Goal: Task Accomplishment & Management: Complete application form

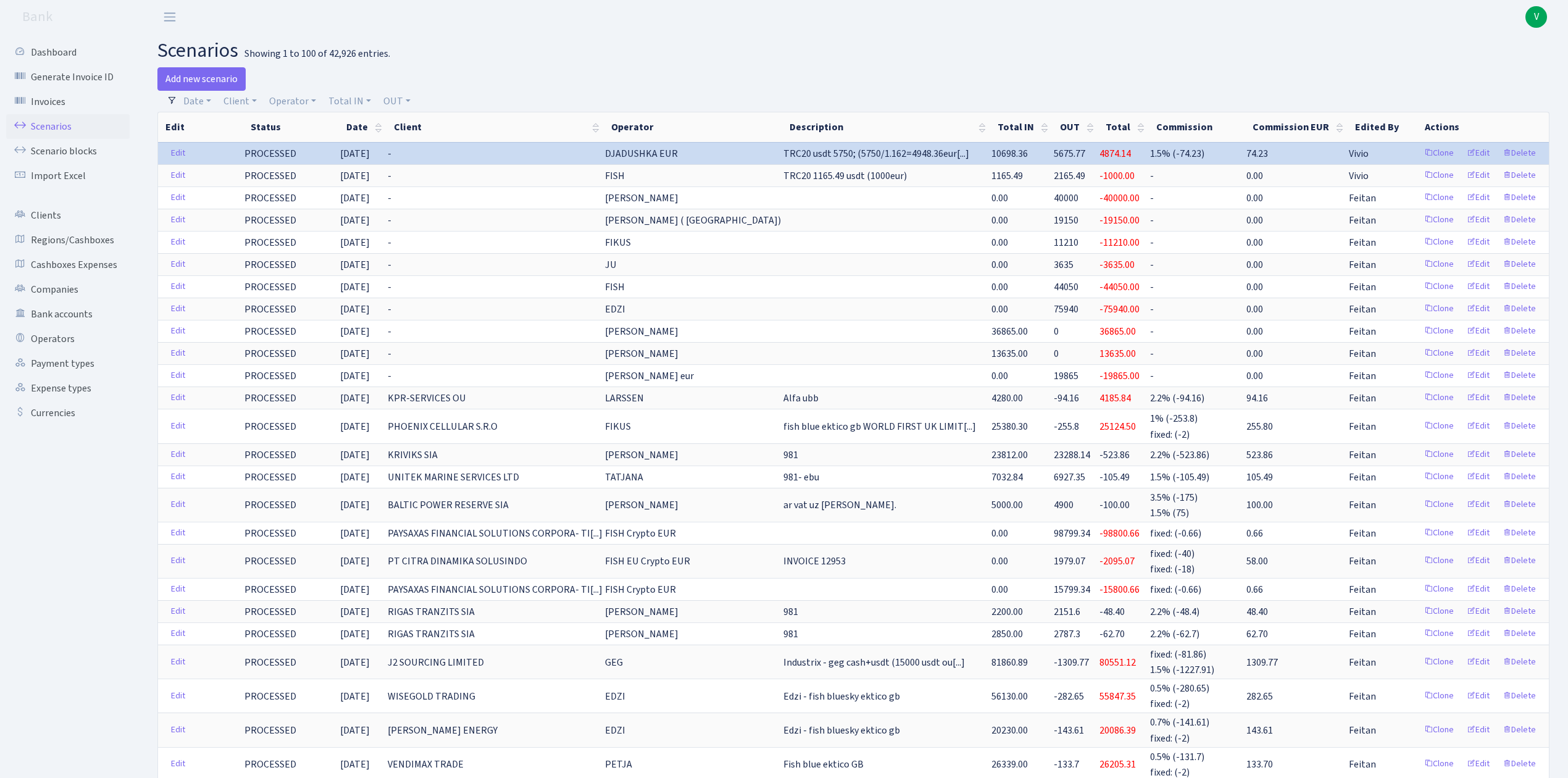
select select "100"
click at [244, 99] on link "Client" at bounding box center [240, 101] width 43 height 21
click at [263, 143] on input "search" at bounding box center [268, 145] width 91 height 19
type input "media p"
click at [267, 171] on li "MEDIA PARTNERS SIA" at bounding box center [268, 175] width 94 height 35
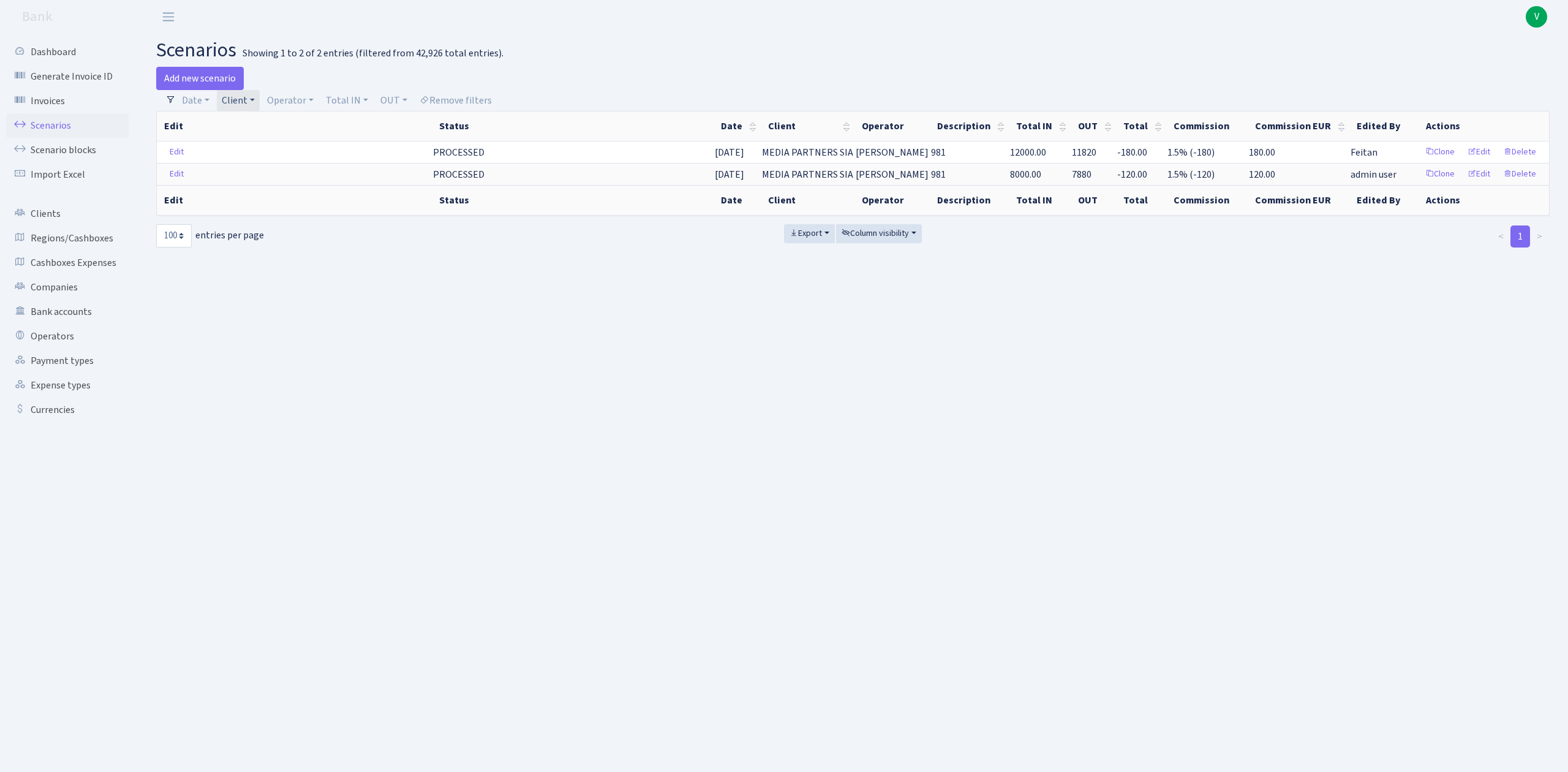
click at [251, 98] on link "Client" at bounding box center [238, 100] width 43 height 21
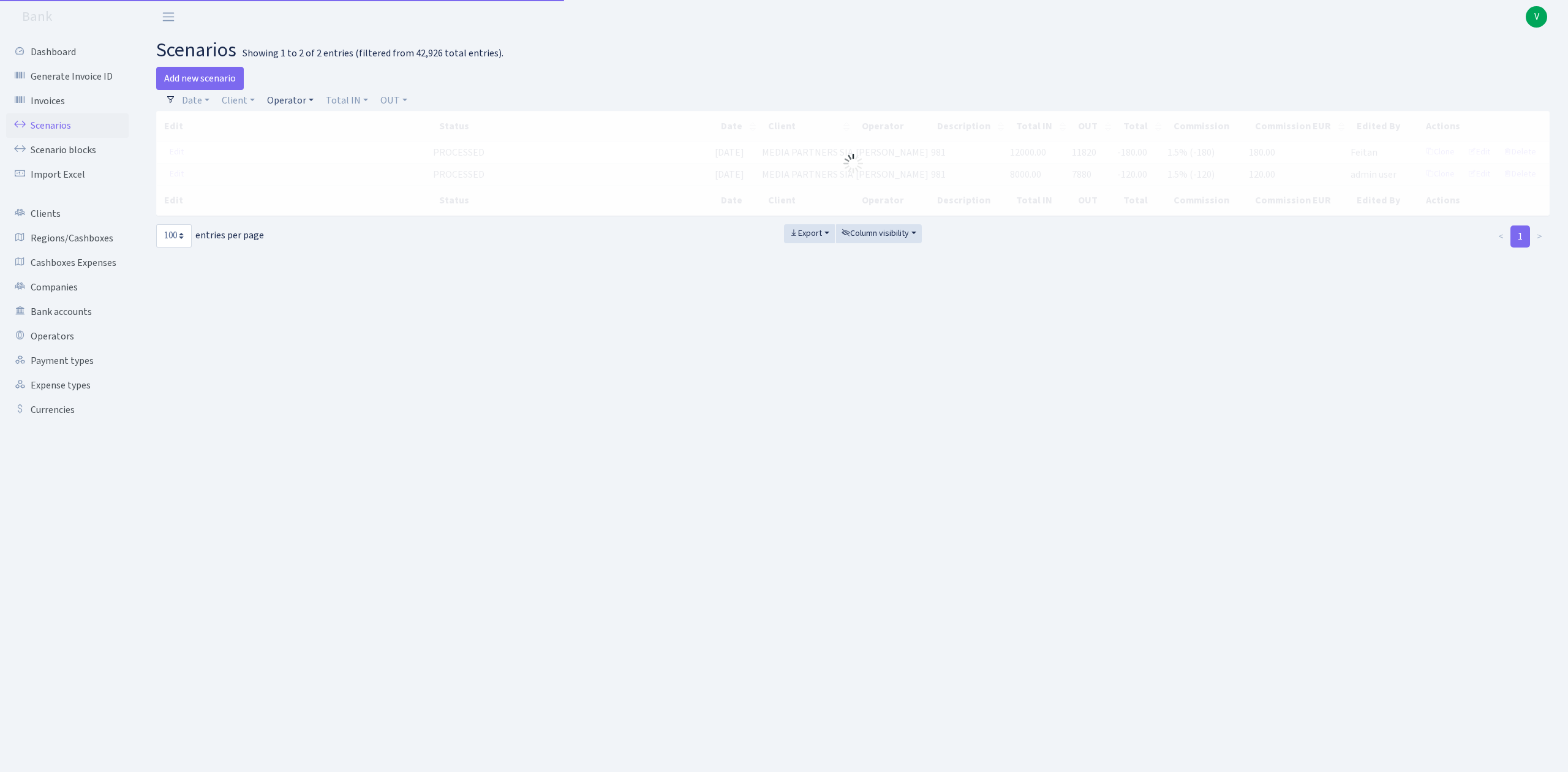
click at [287, 100] on link "Operator" at bounding box center [290, 100] width 57 height 21
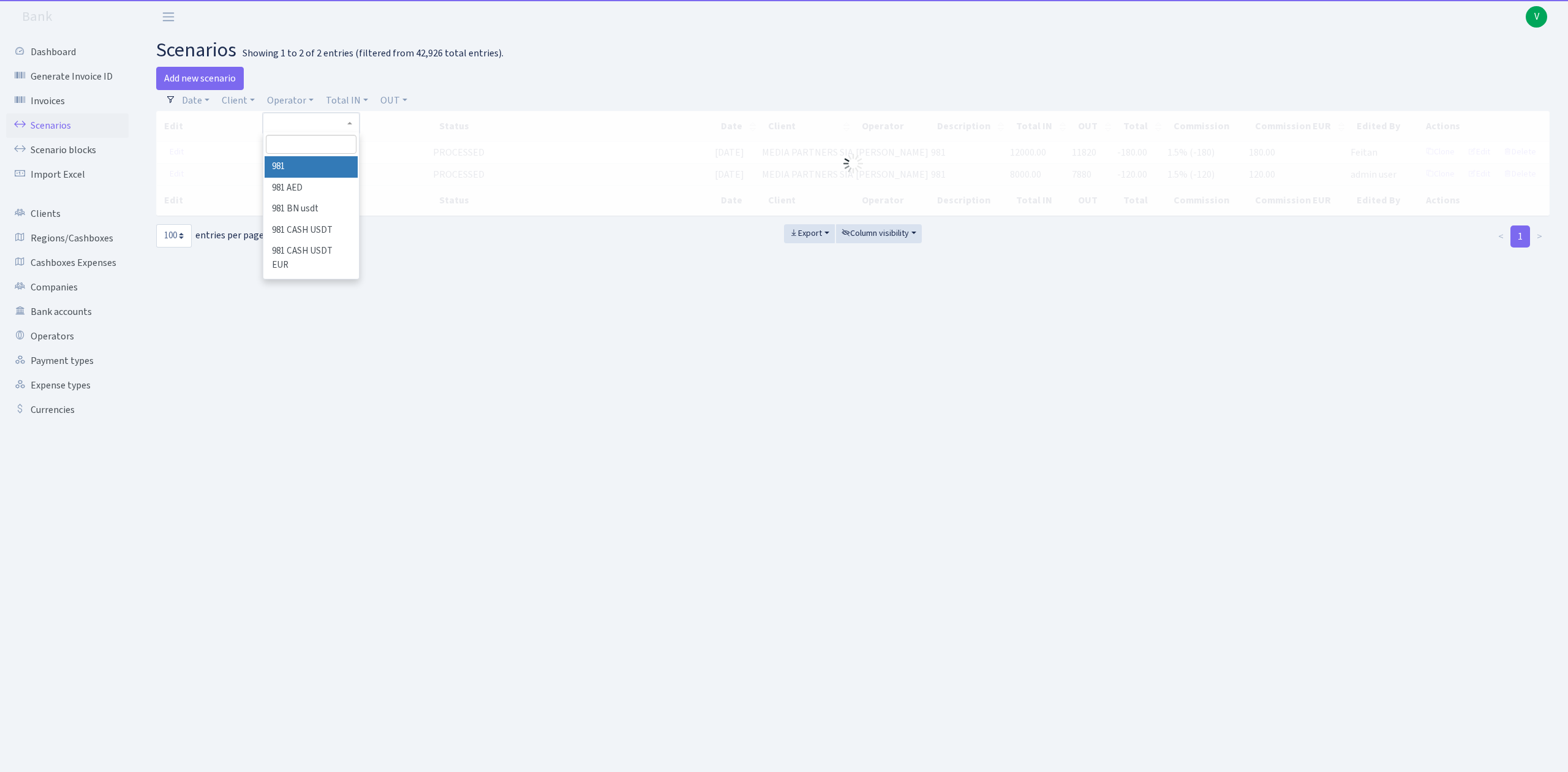
click at [319, 139] on input "search" at bounding box center [311, 144] width 90 height 19
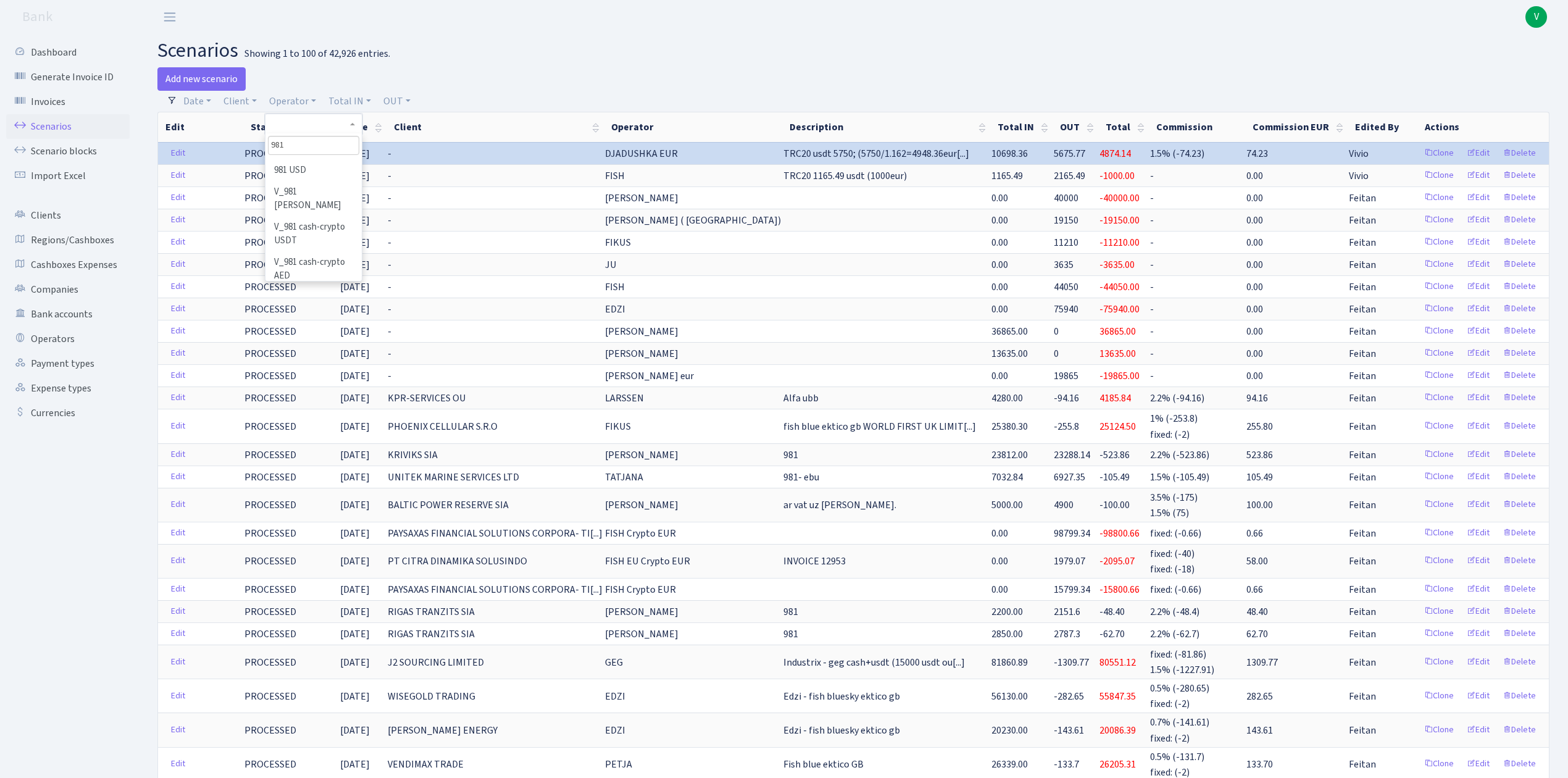
scroll to position [164, 0]
type input "981"
click at [327, 213] on li "V_981 cash-crypto USDT" at bounding box center [314, 230] width 94 height 35
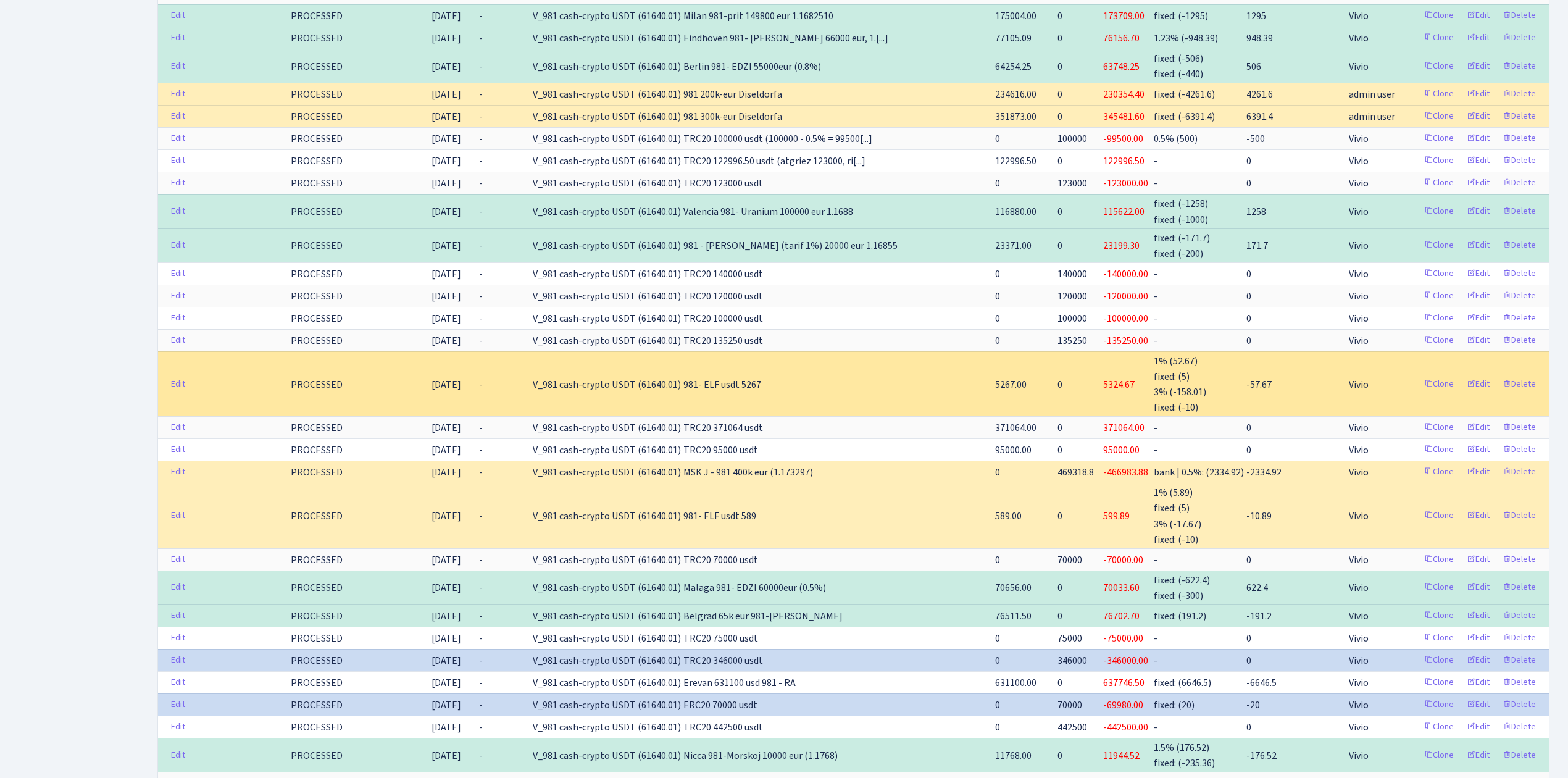
scroll to position [2194, 0]
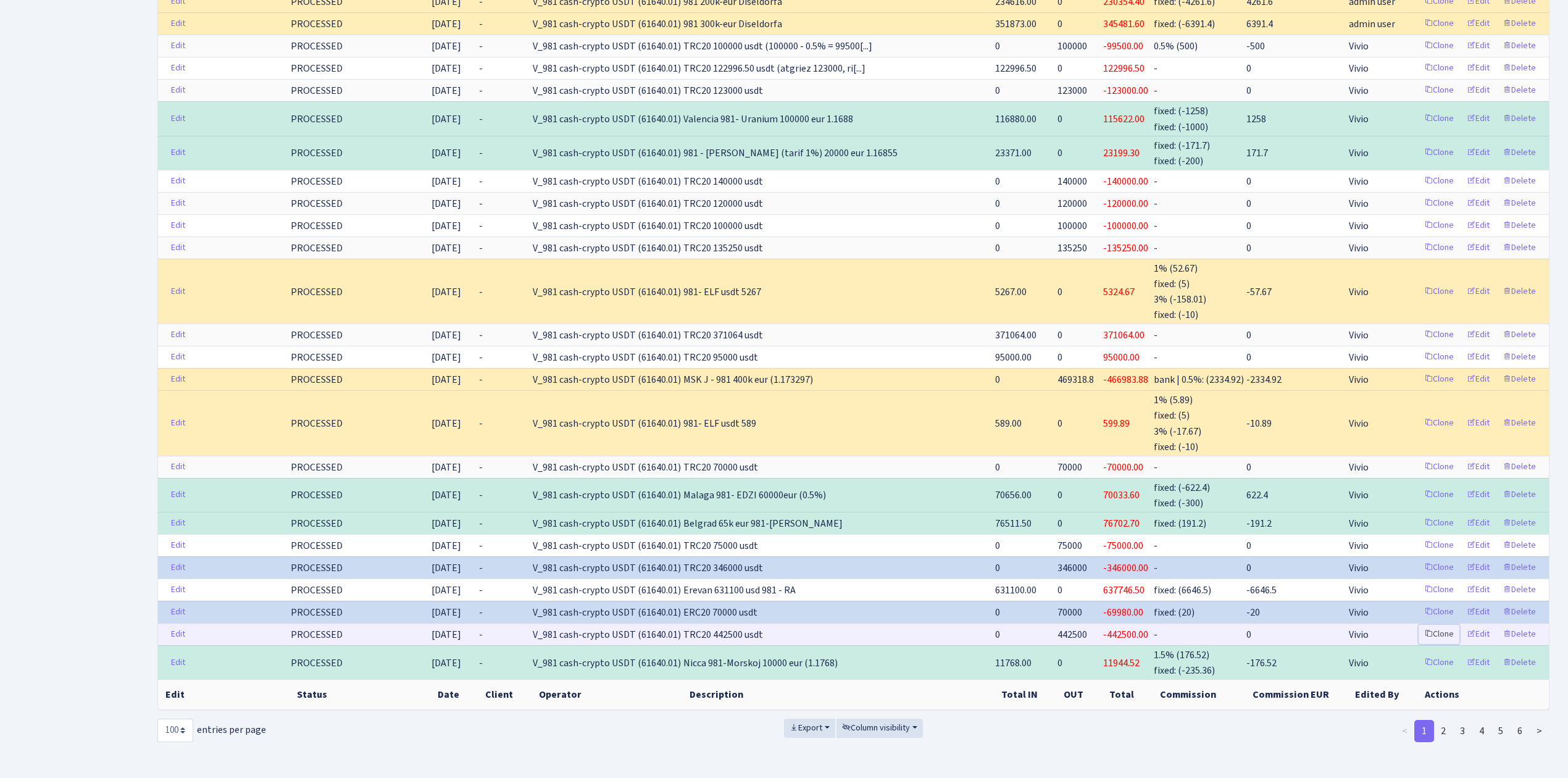
click at [1441, 625] on link "Clone" at bounding box center [1439, 634] width 41 height 19
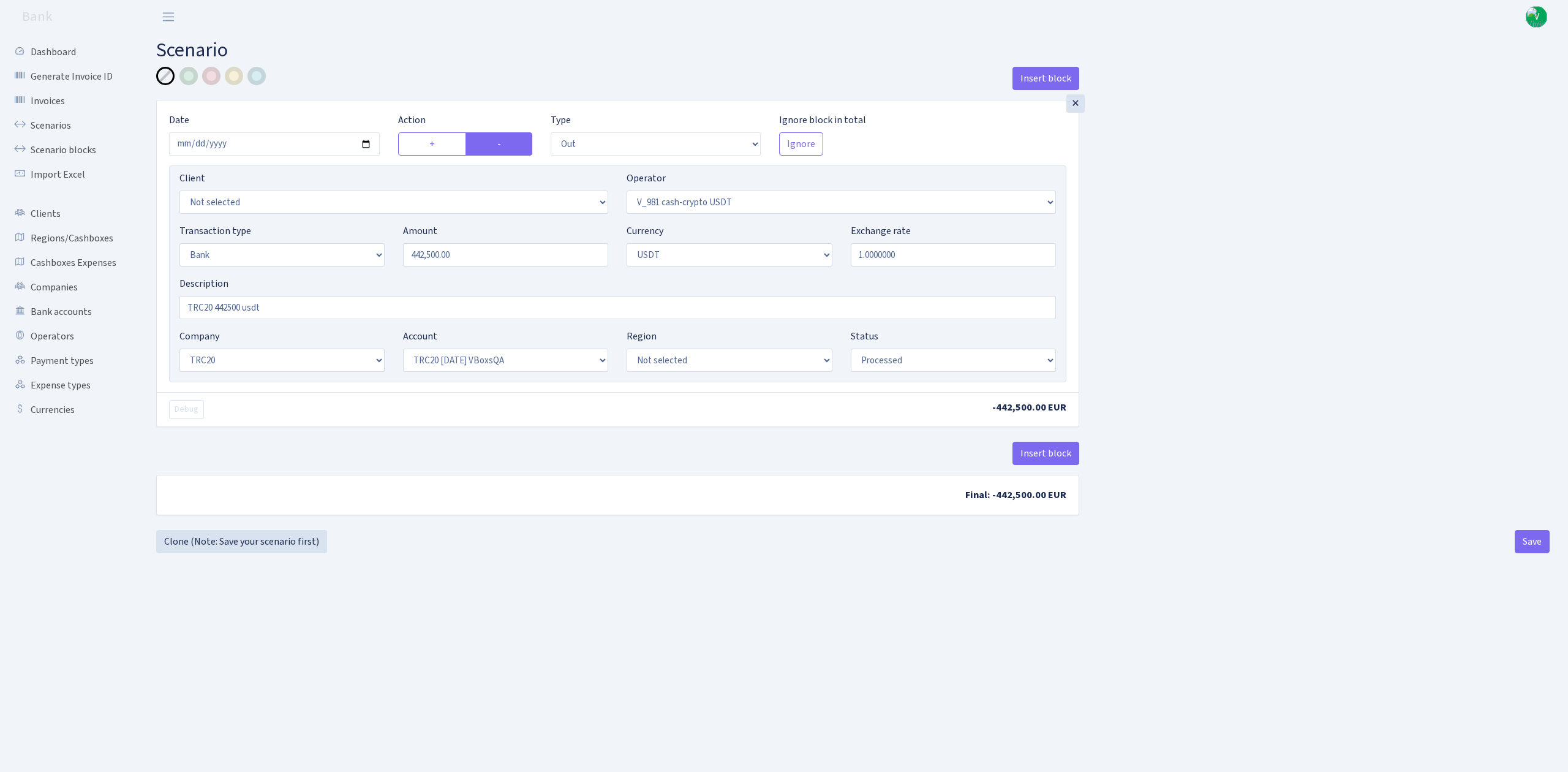
select select "out"
select select "435"
select select "2"
select select "6"
select select "20"
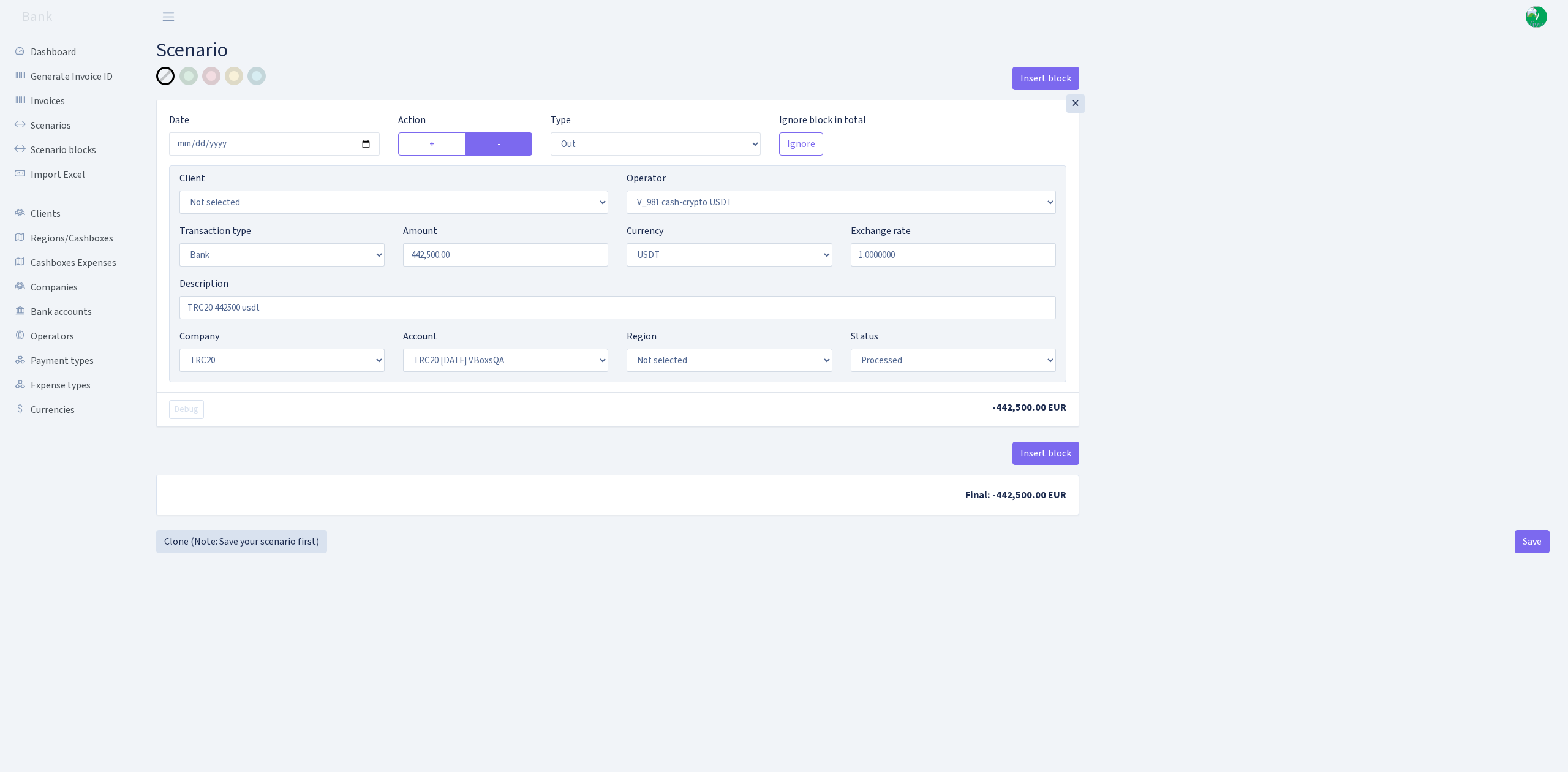
select select "57"
select select "processed"
click at [364, 146] on input "2025-07-03" at bounding box center [274, 144] width 211 height 23
type input "2025-08-12"
drag, startPoint x: 418, startPoint y: 235, endPoint x: 278, endPoint y: 213, distance: 141.7
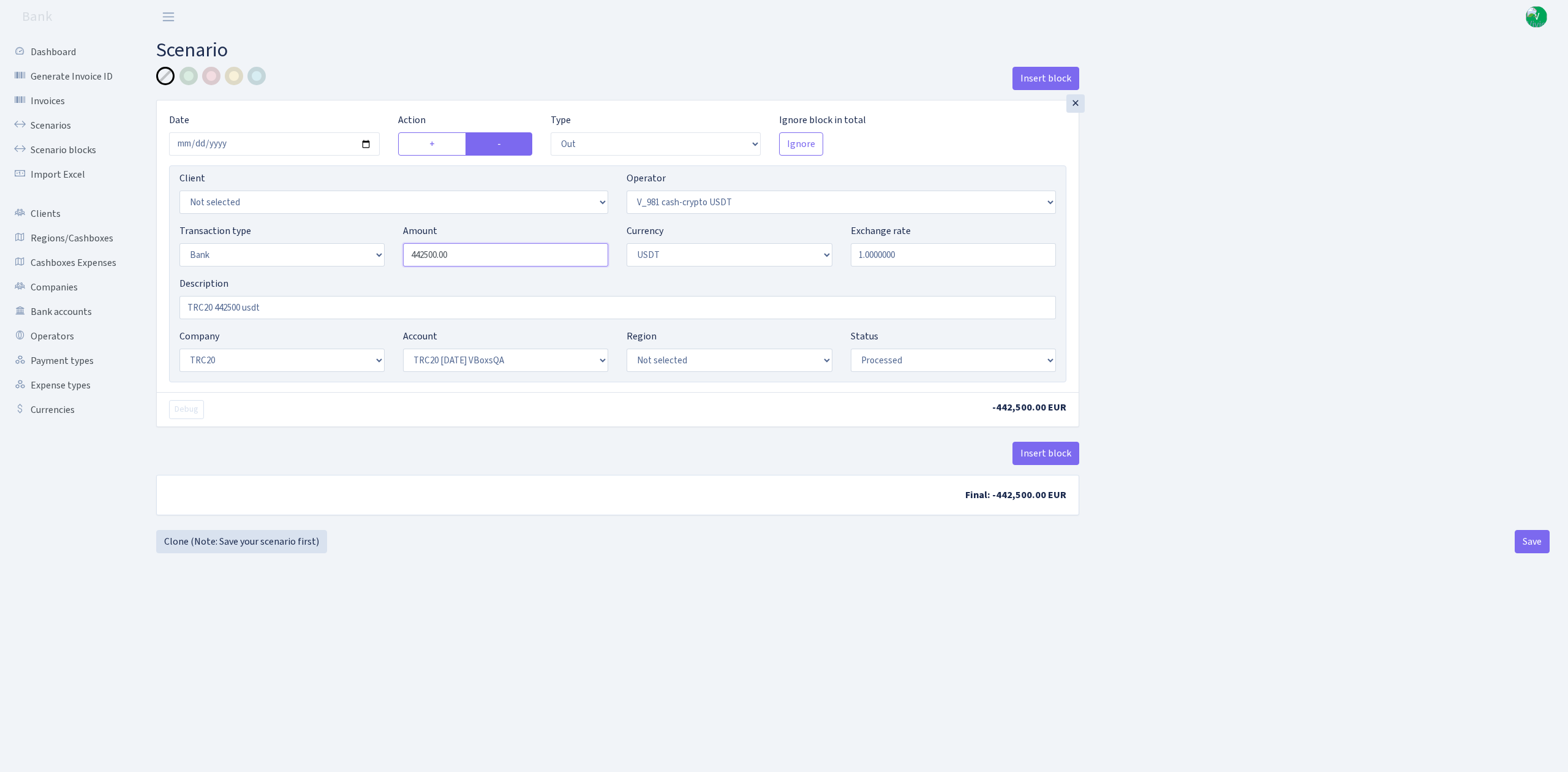
click at [278, 213] on div "Client Not selected 1 KOC GEMICILIK VE TASIMACILIK 1/BALDERE-SILDEDZE SIGNE 1/S…" at bounding box center [618, 274] width 898 height 217
type input "90,000.00"
click at [1198, 199] on div "Insert block × Date [DATE] Action + - Type --- In Out Commission Field required…" at bounding box center [853, 298] width 1412 height 463
click at [242, 305] on input "TRC20 442500 usdt" at bounding box center [618, 307] width 876 height 23
type input "TRC20 90000 usdt"
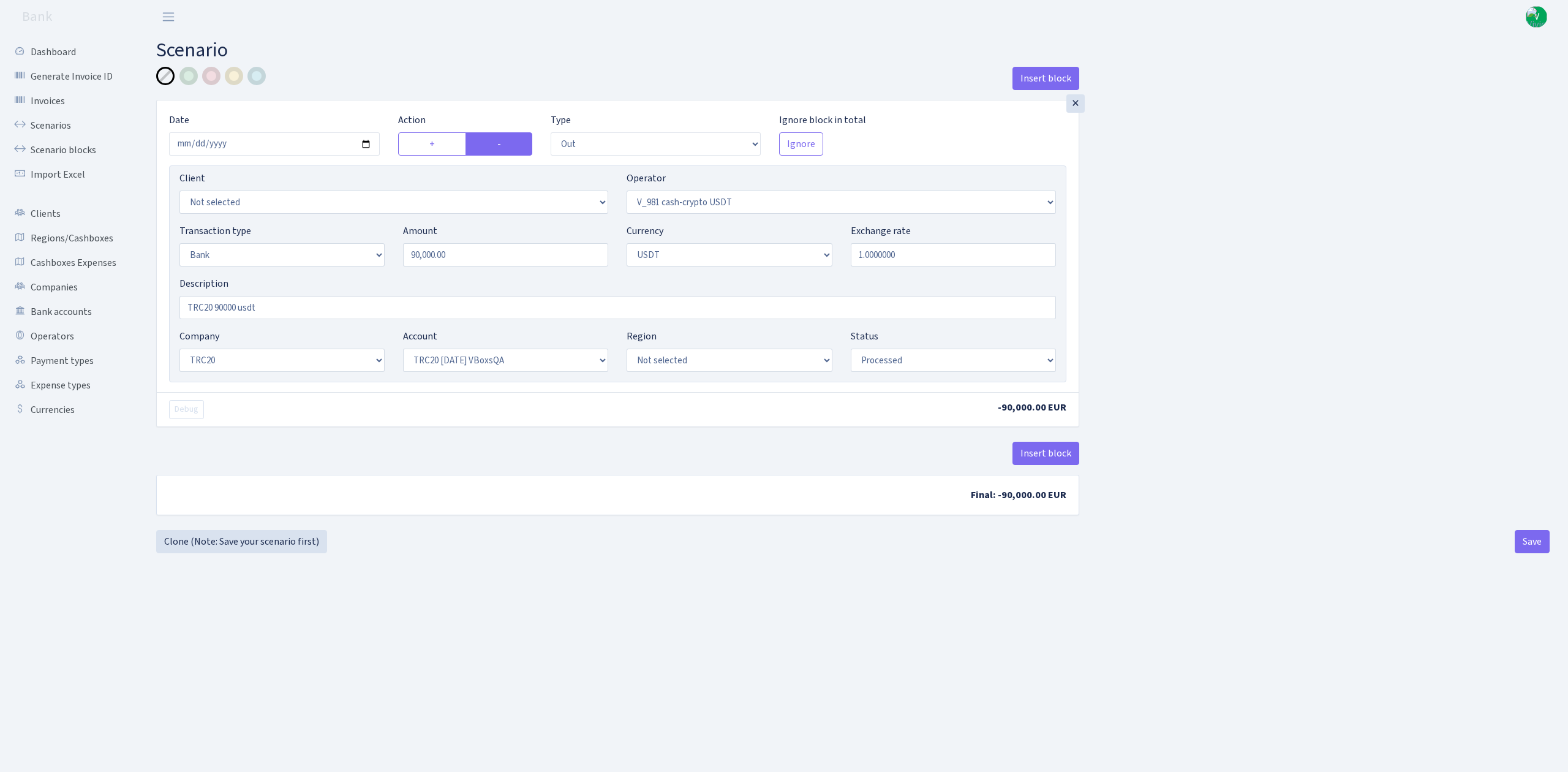
click at [581, 642] on main "Scenario Insert block × Date 2025-08-12 Action + - Type --- In Out Commission F…" at bounding box center [853, 387] width 1430 height 707
click at [522, 359] on select "Not selected TRC20 2024.08.01 S8dYrDY TRC20 2024.09.12 KEMg2gdc TRC20 2024.10.1…" at bounding box center [505, 360] width 205 height 23
select select "61"
click at [403, 349] on select "Not selected TRC20 2024.08.01 S8dYrDY TRC20 2024.09.12 KEMg2gdc TRC20 2024.10.1…" at bounding box center [505, 360] width 205 height 23
click at [1537, 545] on button "Save" at bounding box center [1532, 541] width 35 height 23
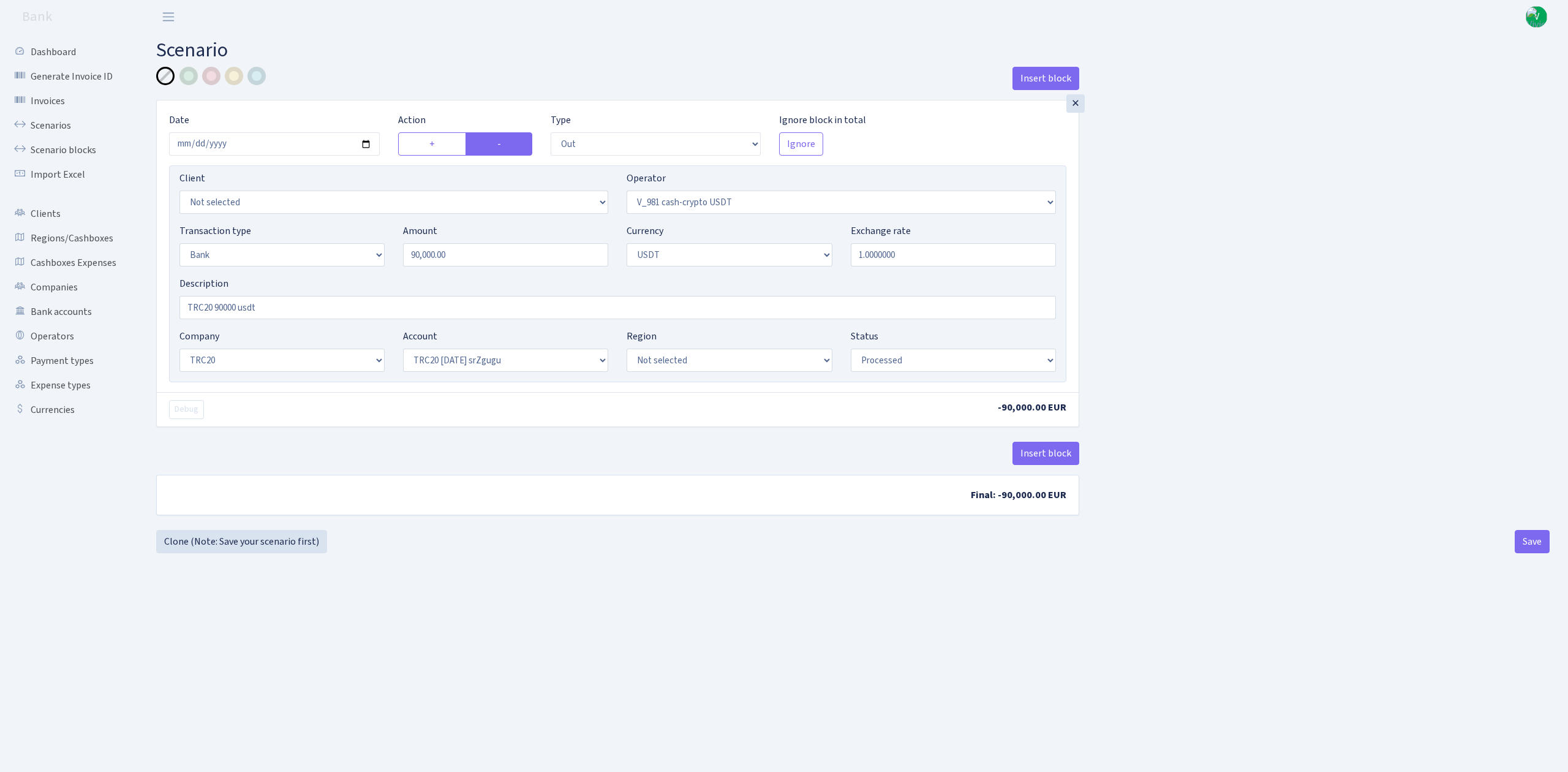
select select "out"
select select "435"
select select "2"
select select "6"
select select "20"
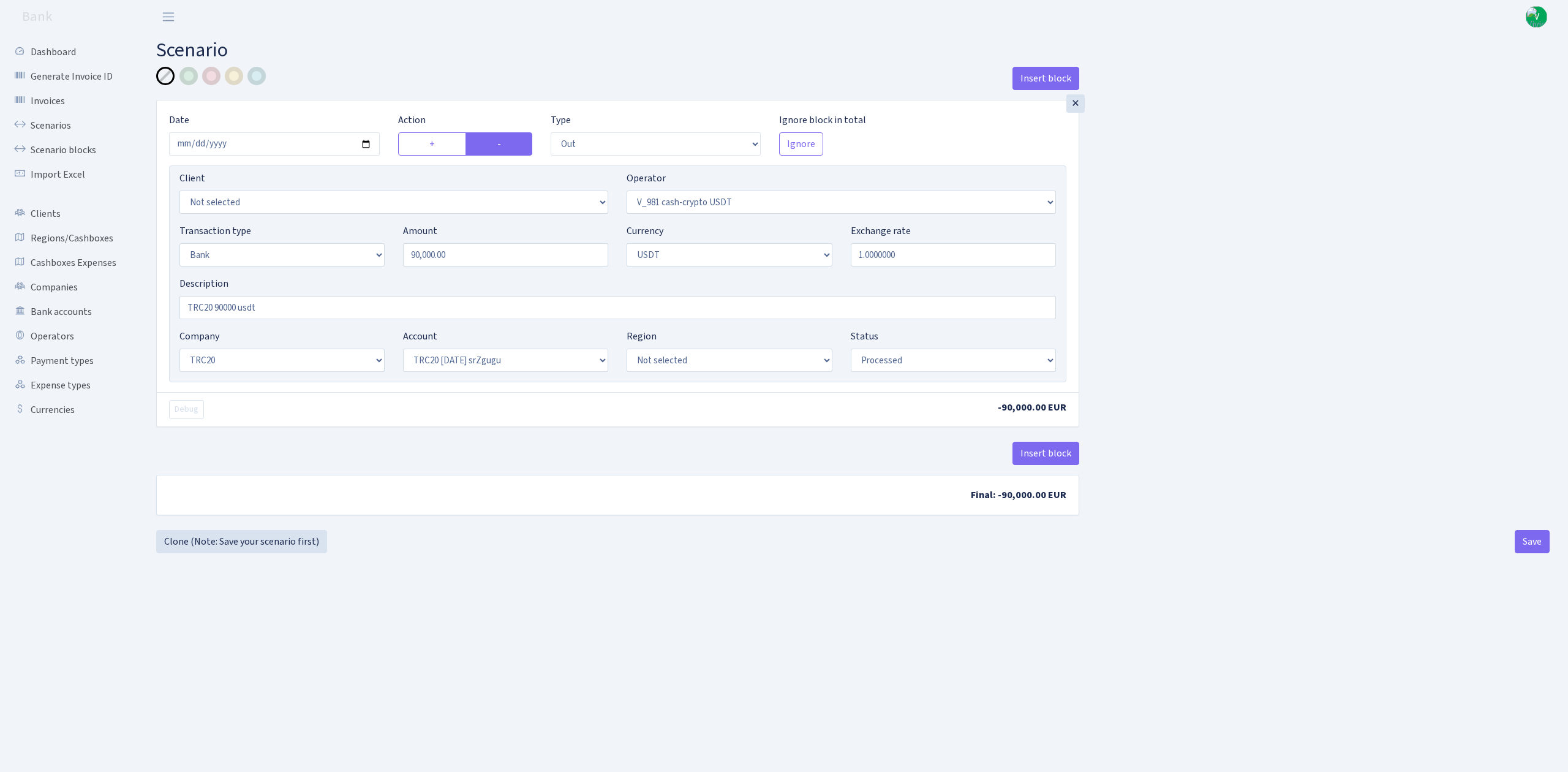
select select "61"
select select "processed"
click at [47, 121] on link "Scenarios" at bounding box center [67, 126] width 122 height 25
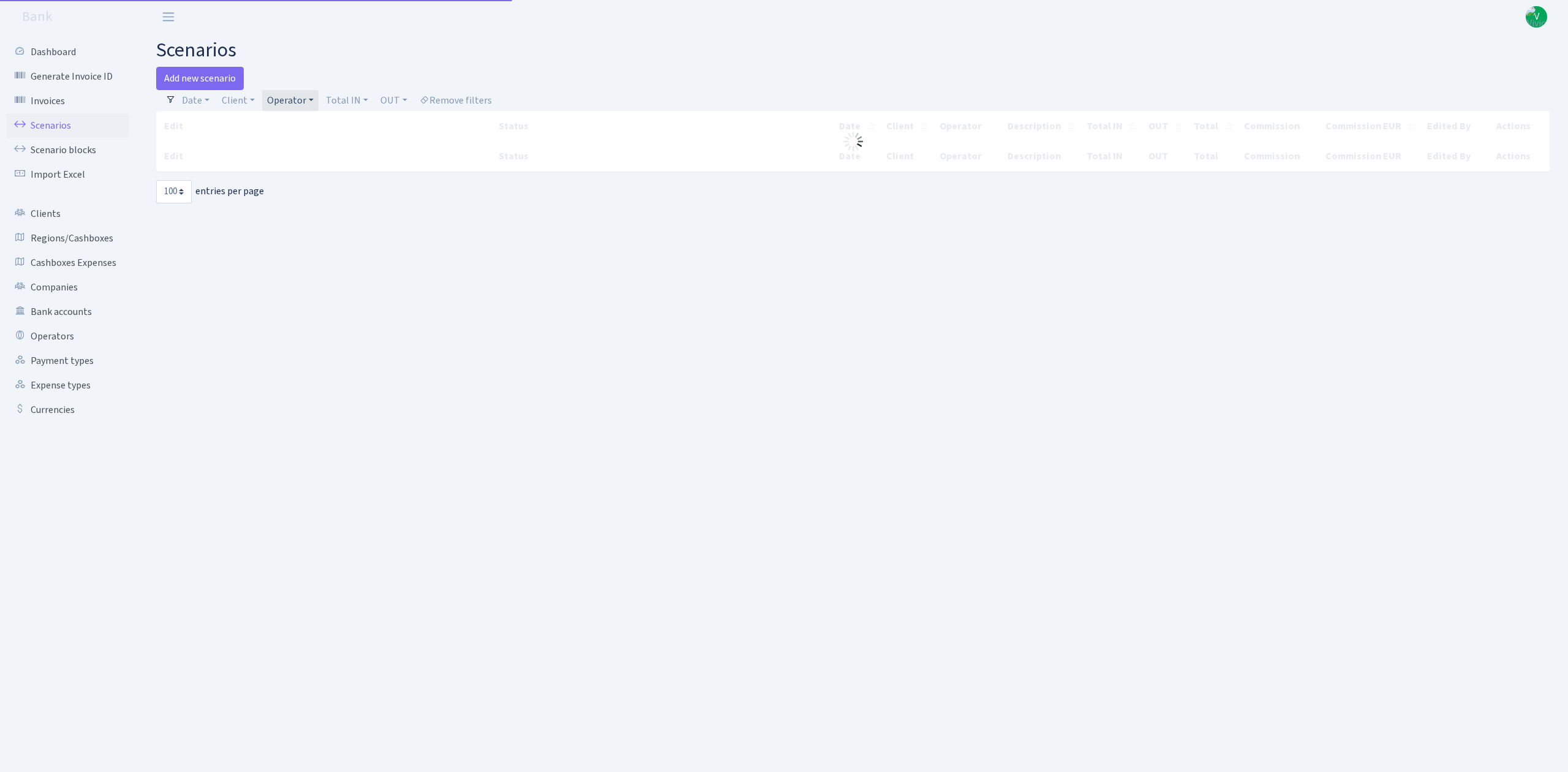
select select "100"
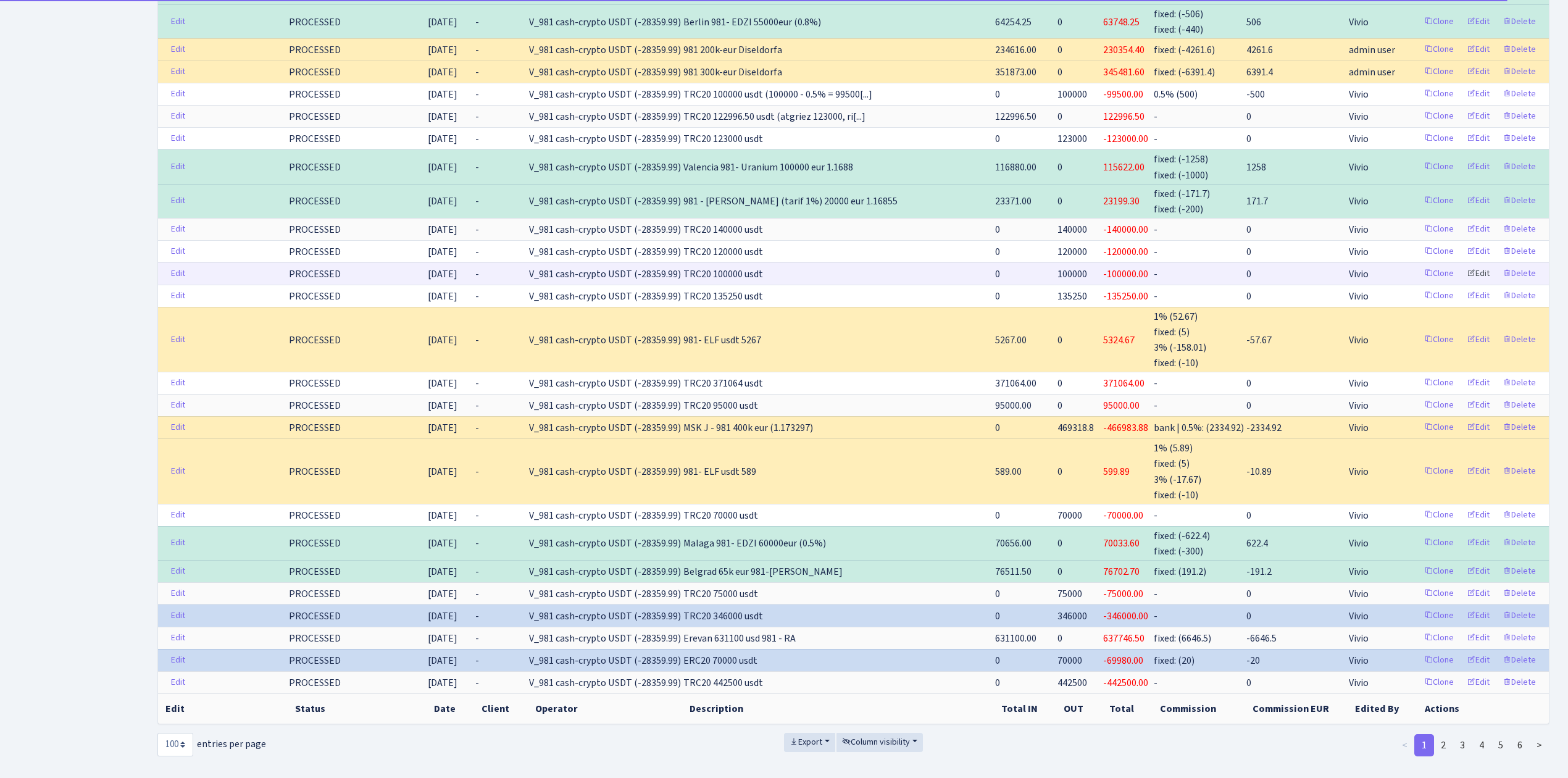
scroll to position [2184, 0]
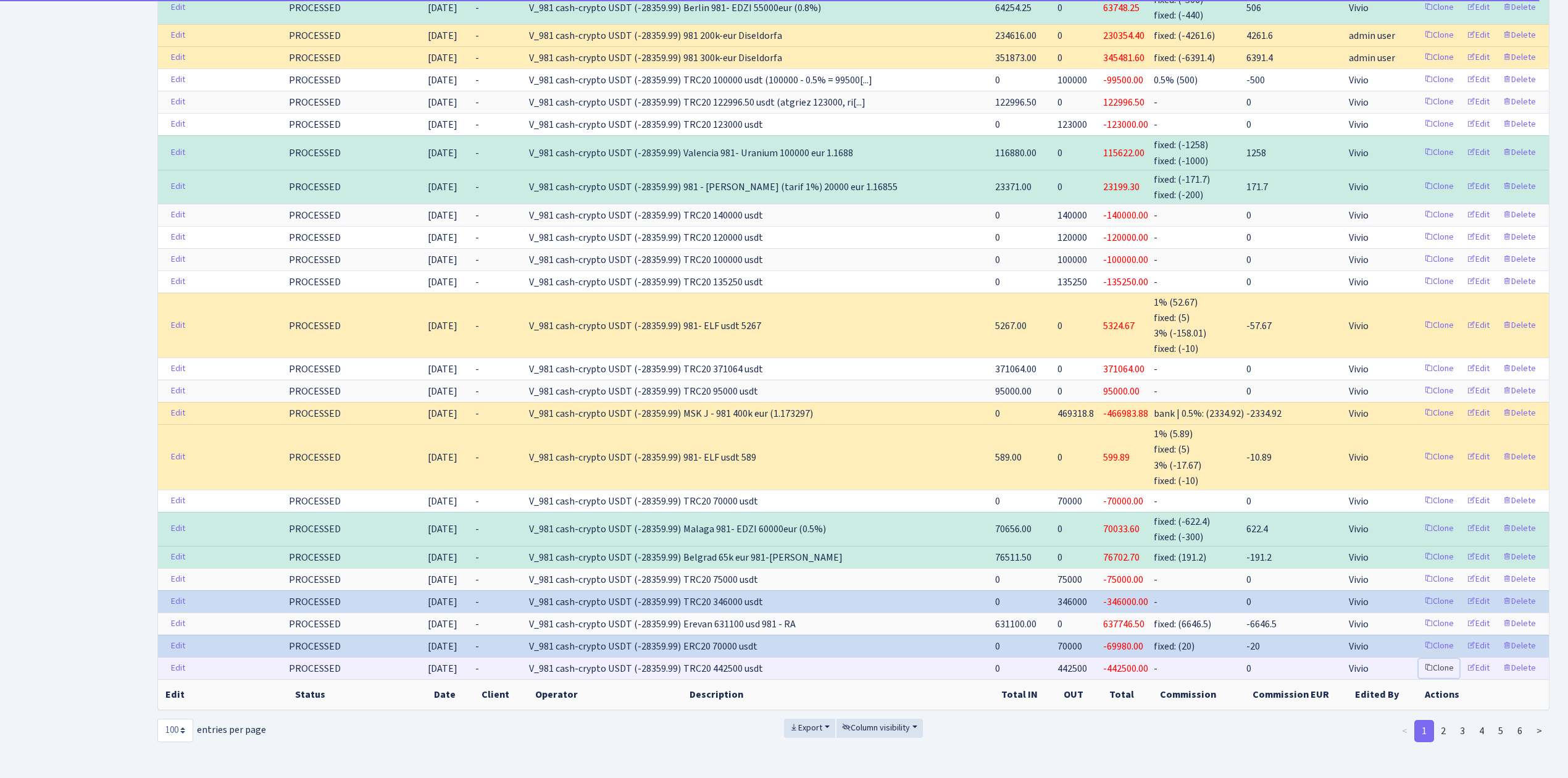
click at [1441, 658] on link "Clone" at bounding box center [1439, 668] width 41 height 19
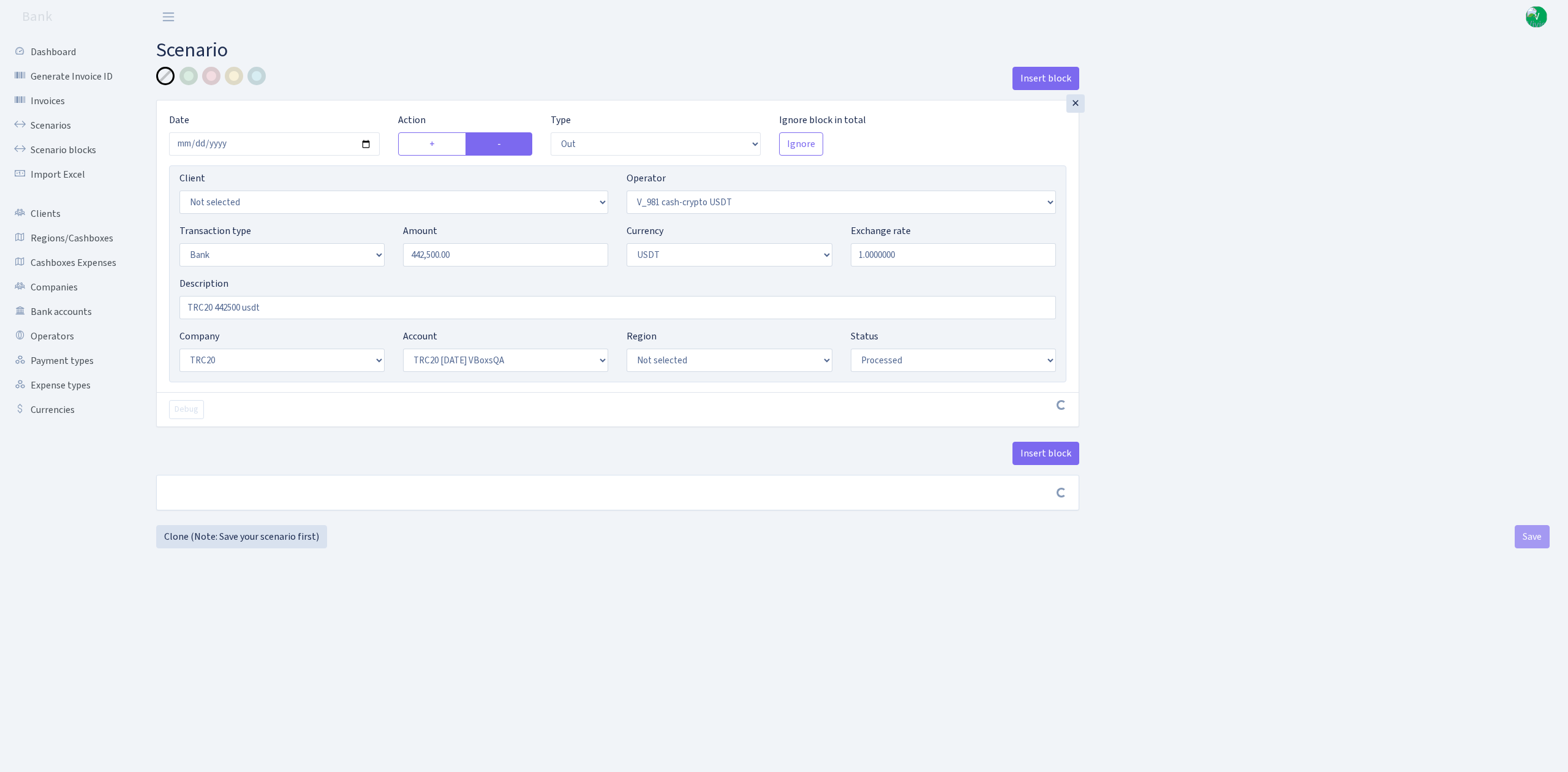
select select "out"
select select "435"
select select "2"
select select "6"
select select "20"
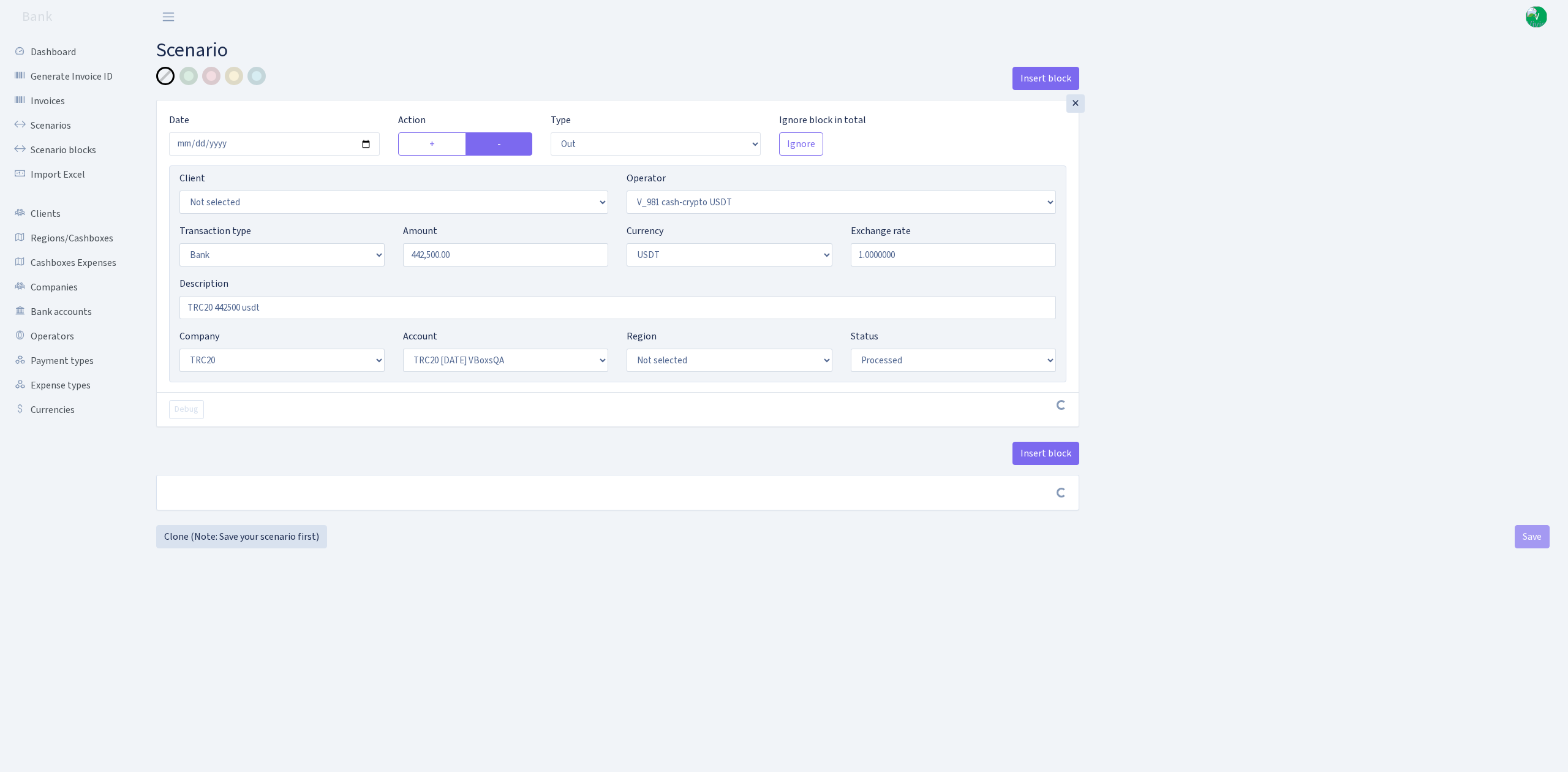
select select "57"
select select "processed"
click at [367, 145] on input "2025-07-03" at bounding box center [274, 144] width 211 height 23
type input "[DATE]"
drag, startPoint x: 485, startPoint y: 257, endPoint x: 358, endPoint y: 243, distance: 127.8
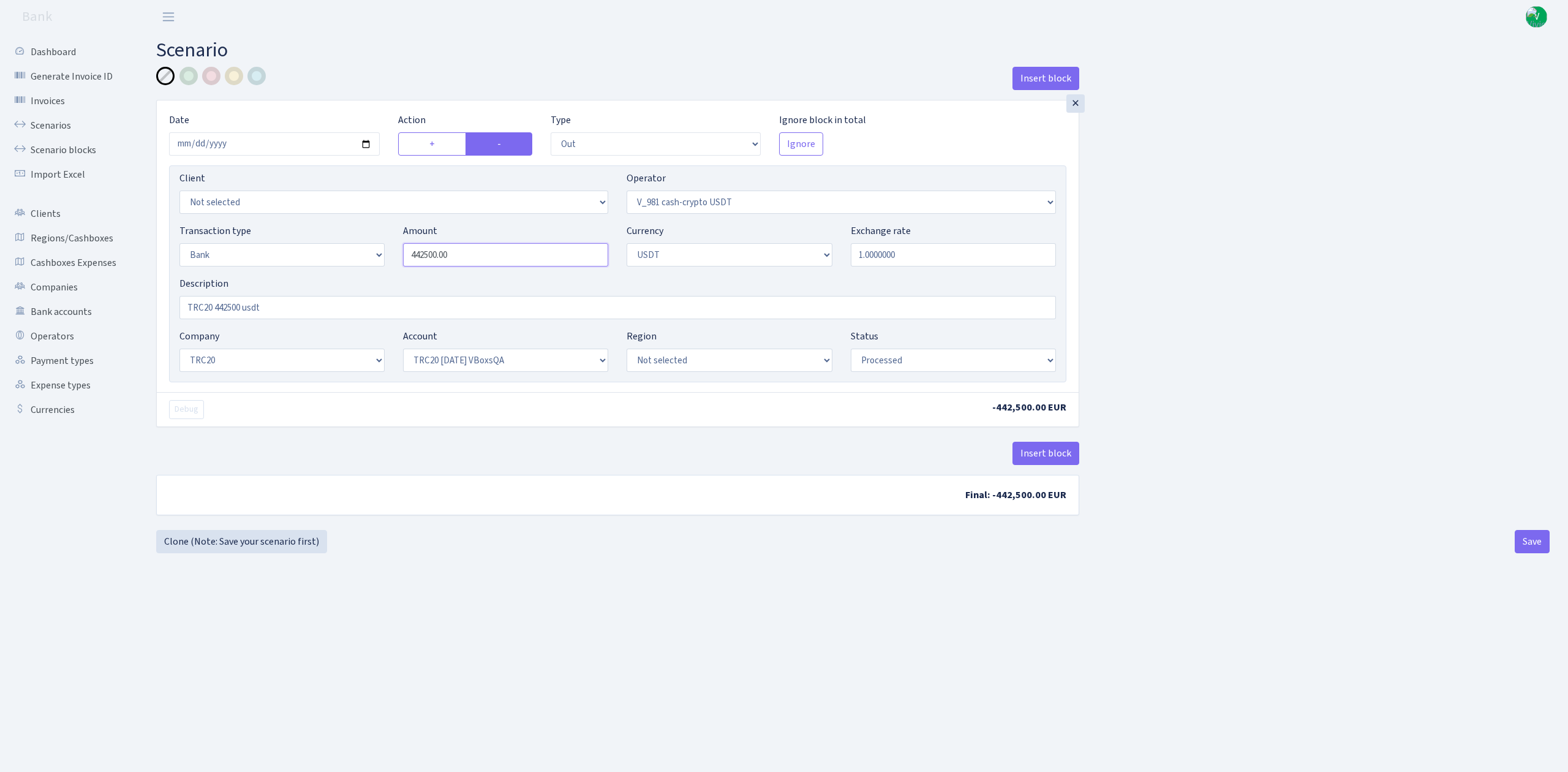
click at [358, 243] on div "Transaction type Not selected 981 ELF FISH crypto GIRT IVO dekl MM-BALTIC eur U…" at bounding box center [617, 250] width 895 height 53
type input "250,000.00"
click at [1255, 216] on div "Insert block × Date 2025-08-12 Action + - Type --- In Out Commission Field requ…" at bounding box center [853, 298] width 1412 height 463
drag, startPoint x: 216, startPoint y: 304, endPoint x: 241, endPoint y: 304, distance: 25.0
click at [241, 304] on input "TRC20 442500 usdt" at bounding box center [618, 307] width 876 height 23
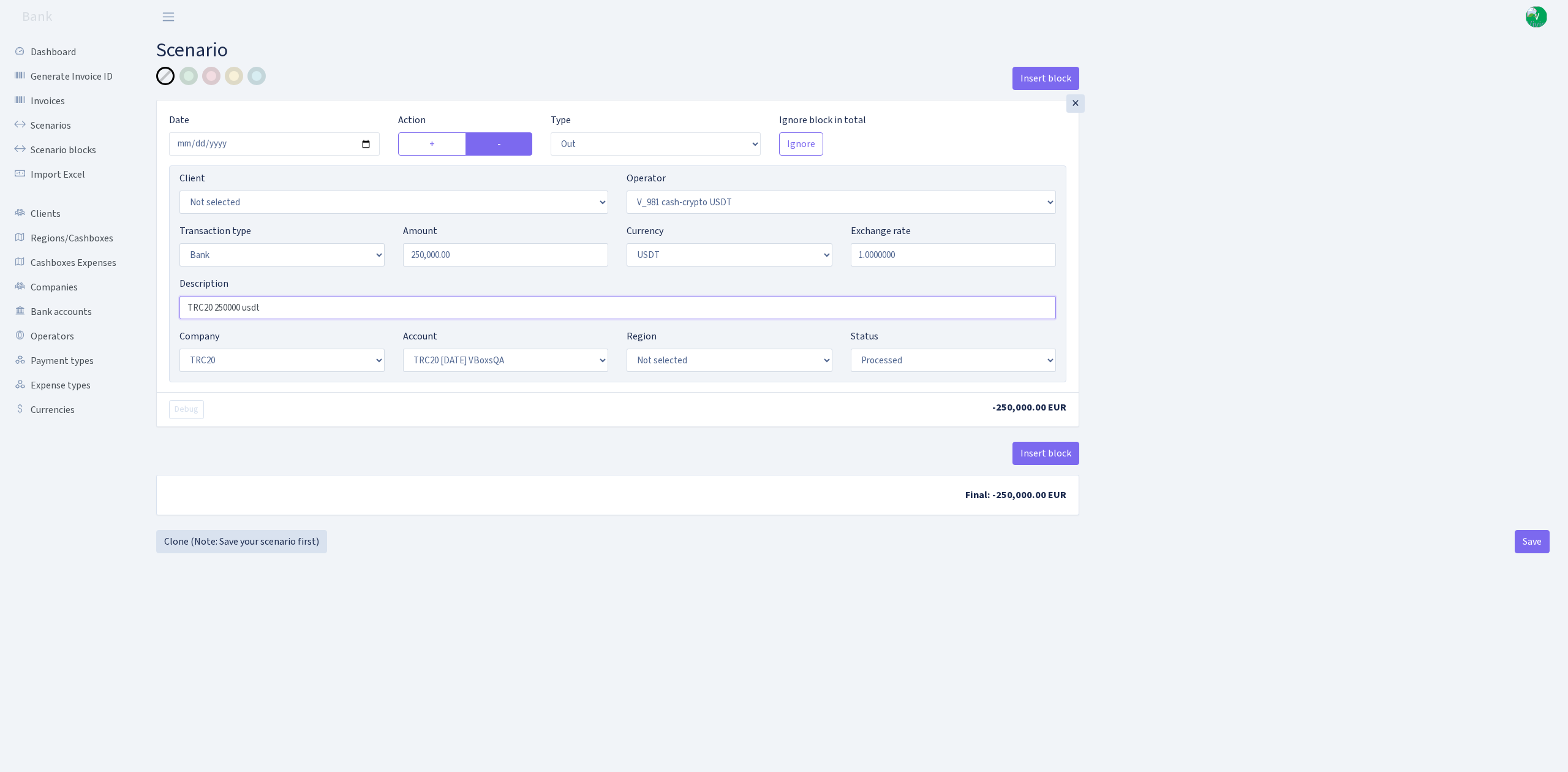
type input "TRC20 250000 usdt"
click at [450, 575] on main "Scenario Insert block × Date 2025-08-12 Action + - Type --- In Out Commission F…" at bounding box center [853, 387] width 1430 height 707
click at [466, 368] on select "Not selected TRC20 2024.08.01 S8dYrDY TRC20 2024.09.12 KEMg2gdc TRC20 2024.10.1…" at bounding box center [505, 360] width 205 height 23
select select "61"
click at [403, 349] on select "Not selected TRC20 [DATE] S8dYrDY TRC20 [DATE] KEMg2gdc TRC20 [DATE] 296zE8ZYy …" at bounding box center [505, 360] width 205 height 23
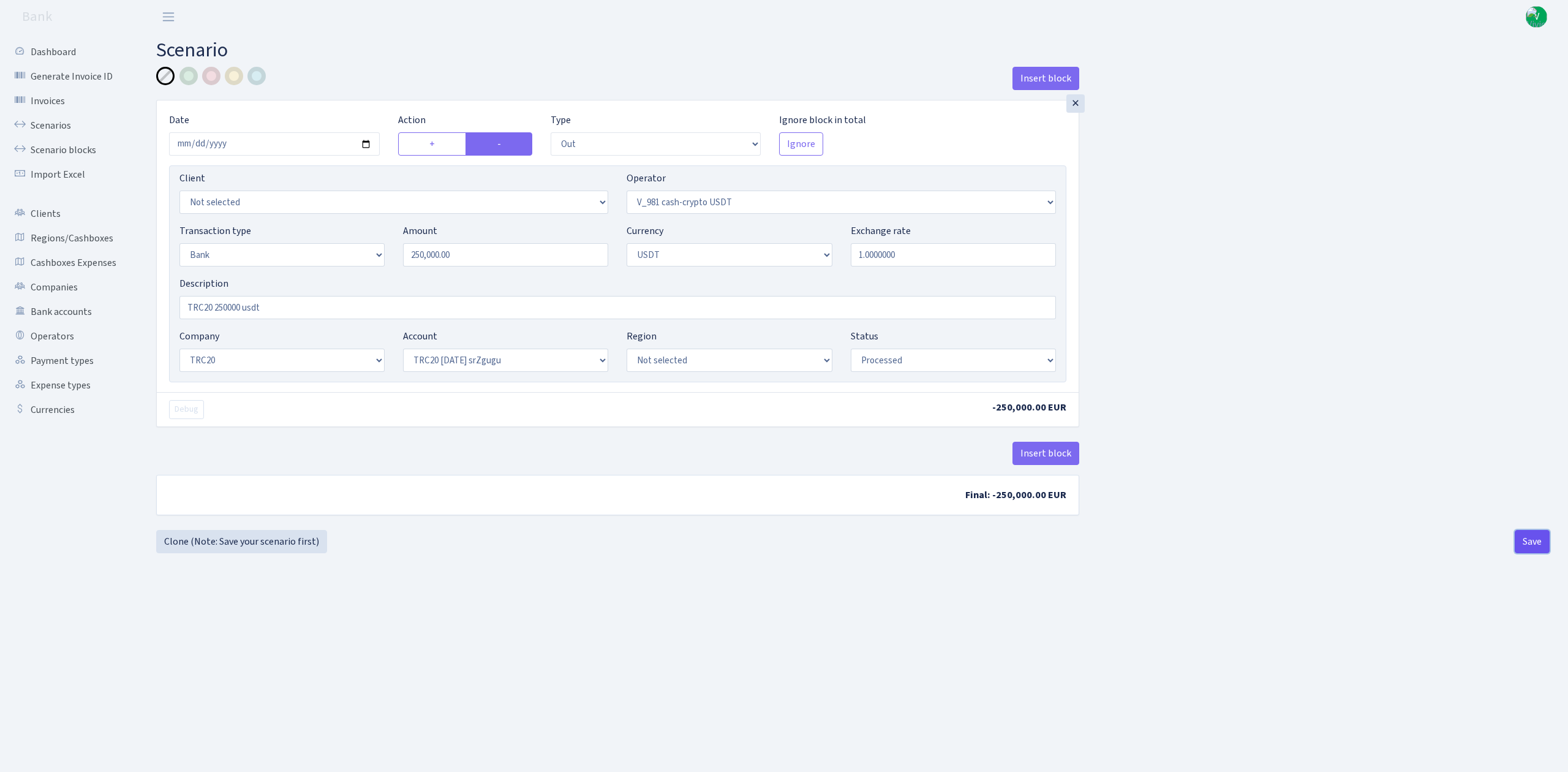
click at [1529, 533] on button "Save" at bounding box center [1532, 541] width 35 height 23
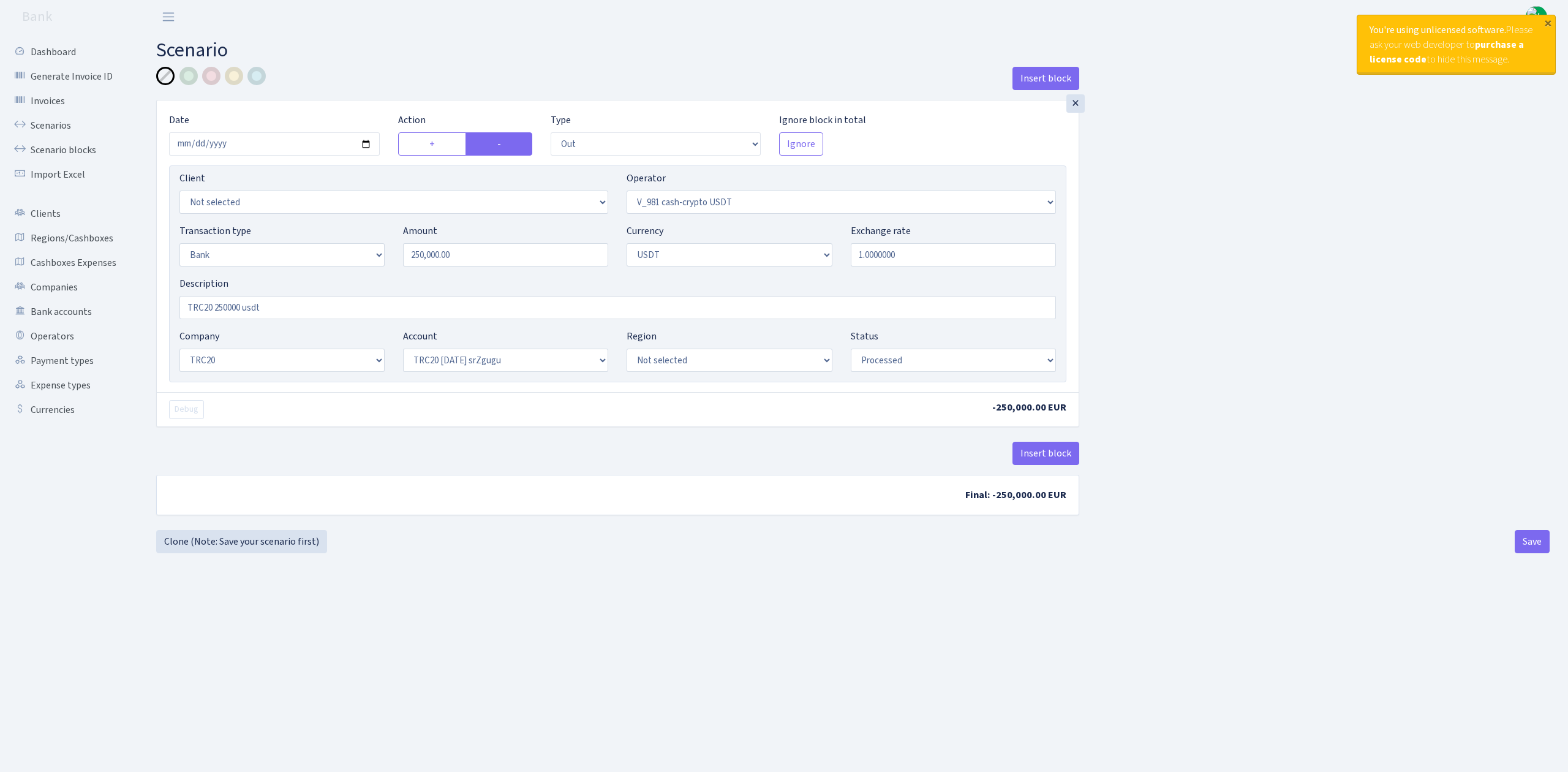
select select "out"
select select "435"
select select "2"
select select "6"
select select "20"
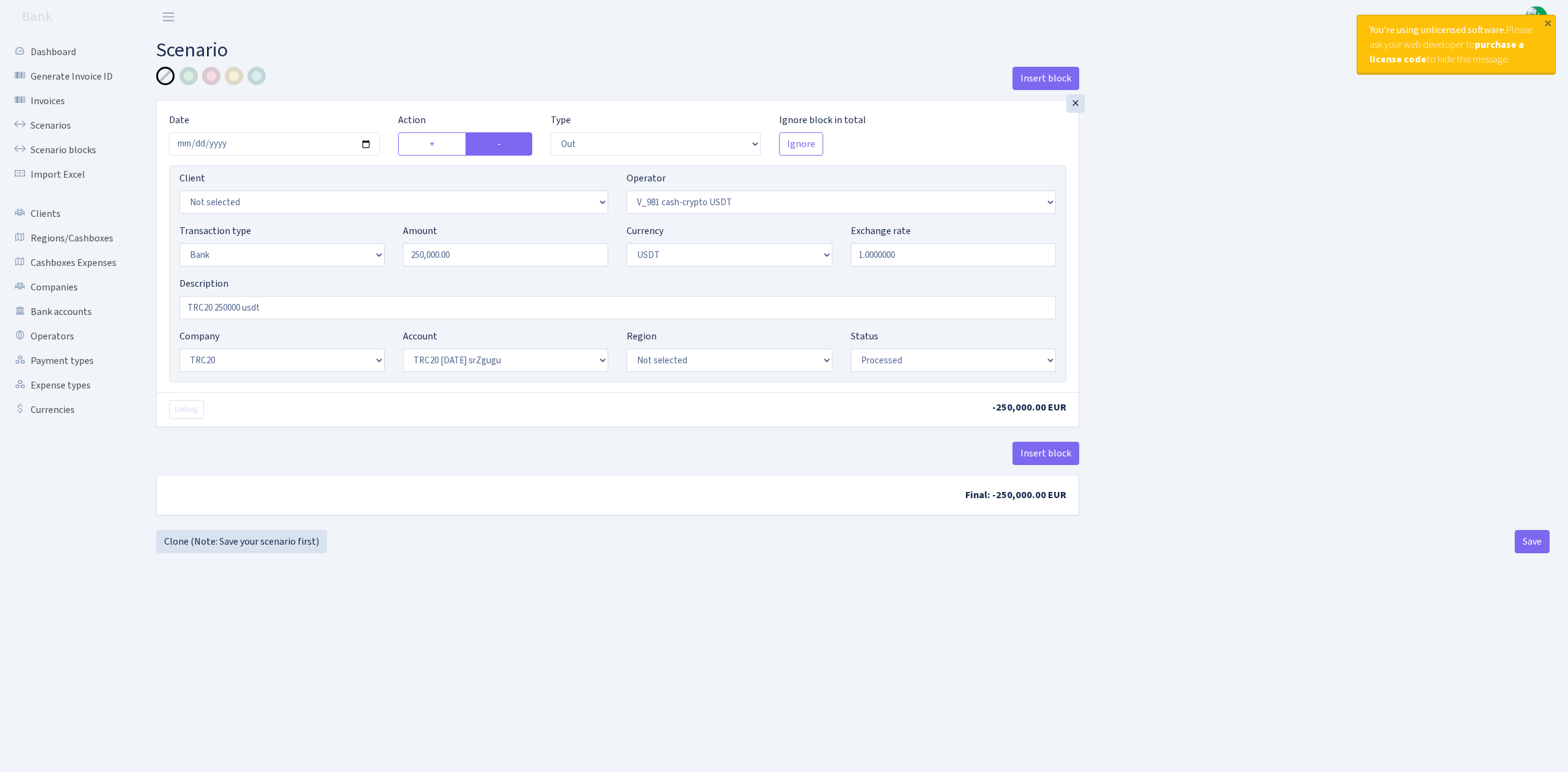
select select "61"
select select "processed"
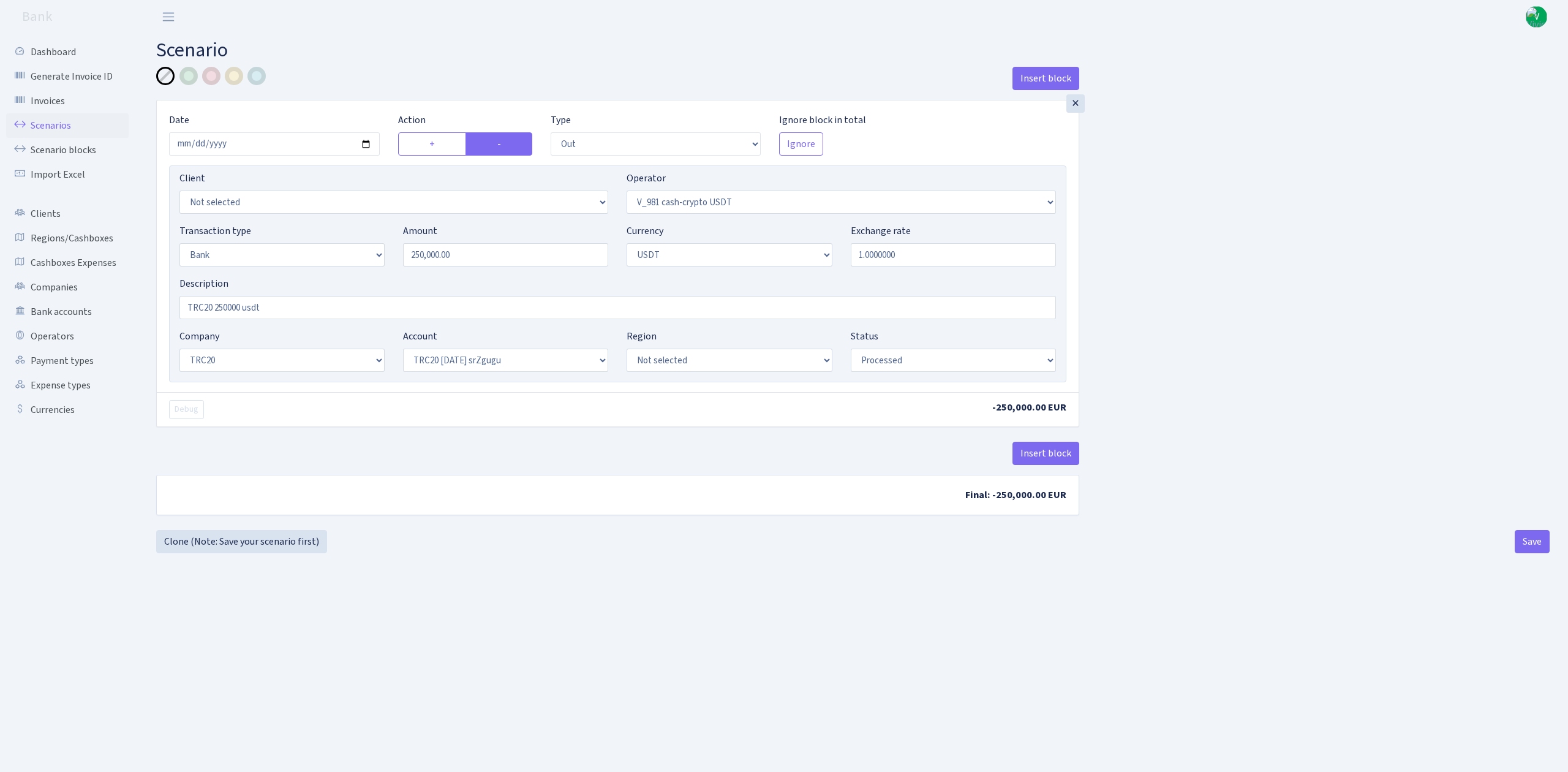
click at [55, 122] on link "Scenarios" at bounding box center [67, 126] width 122 height 25
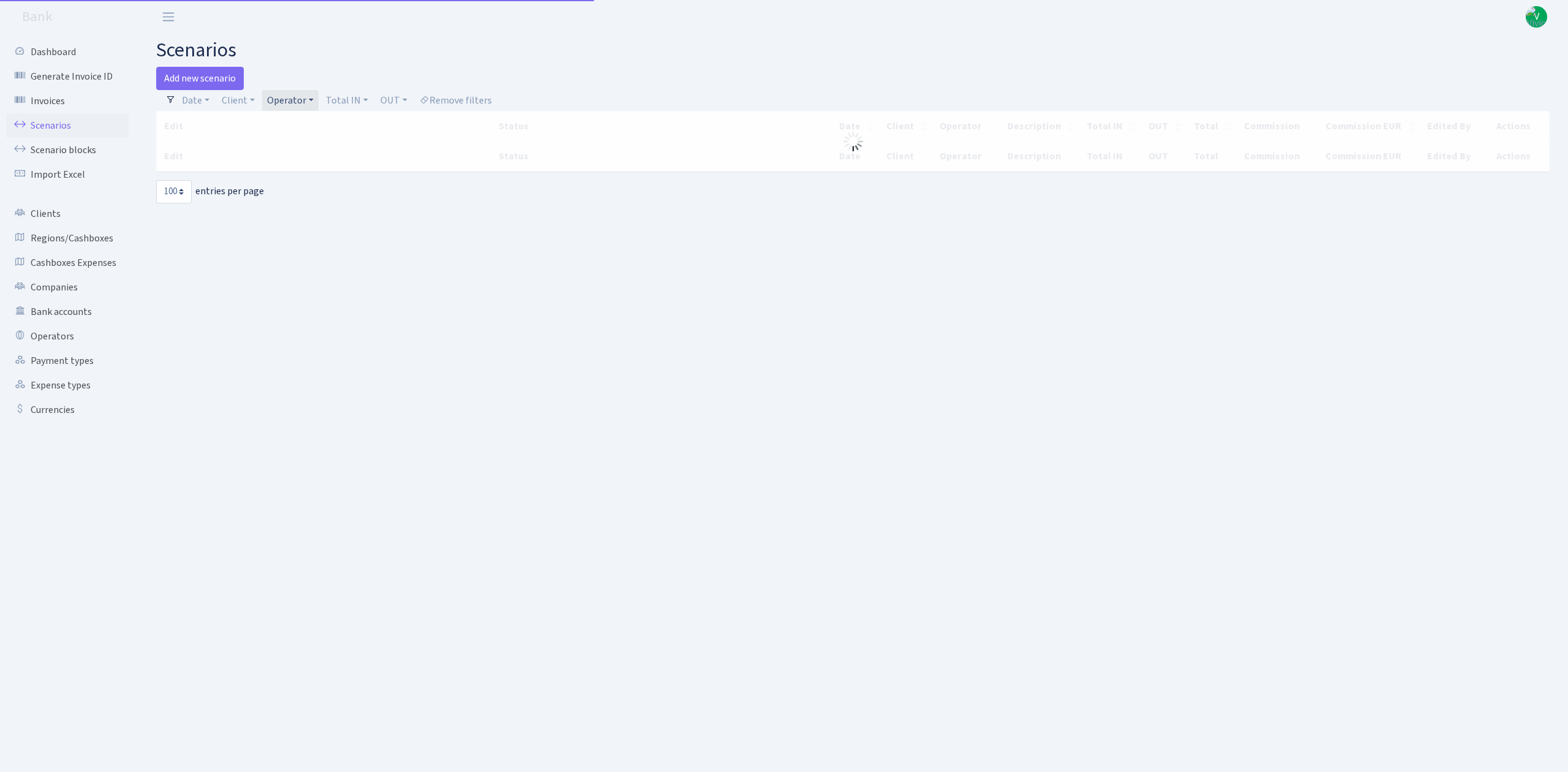
select select "100"
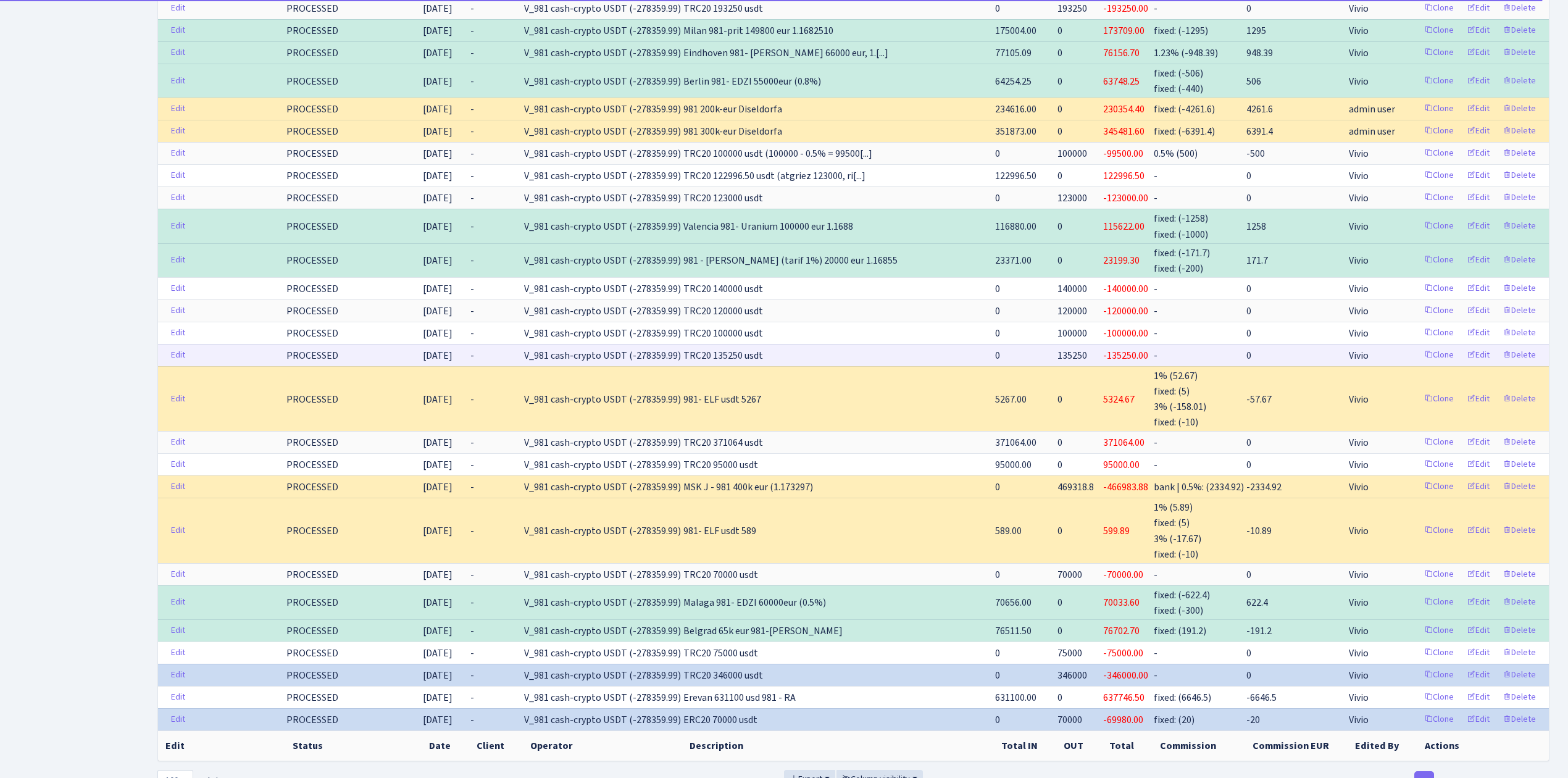
scroll to position [2184, 0]
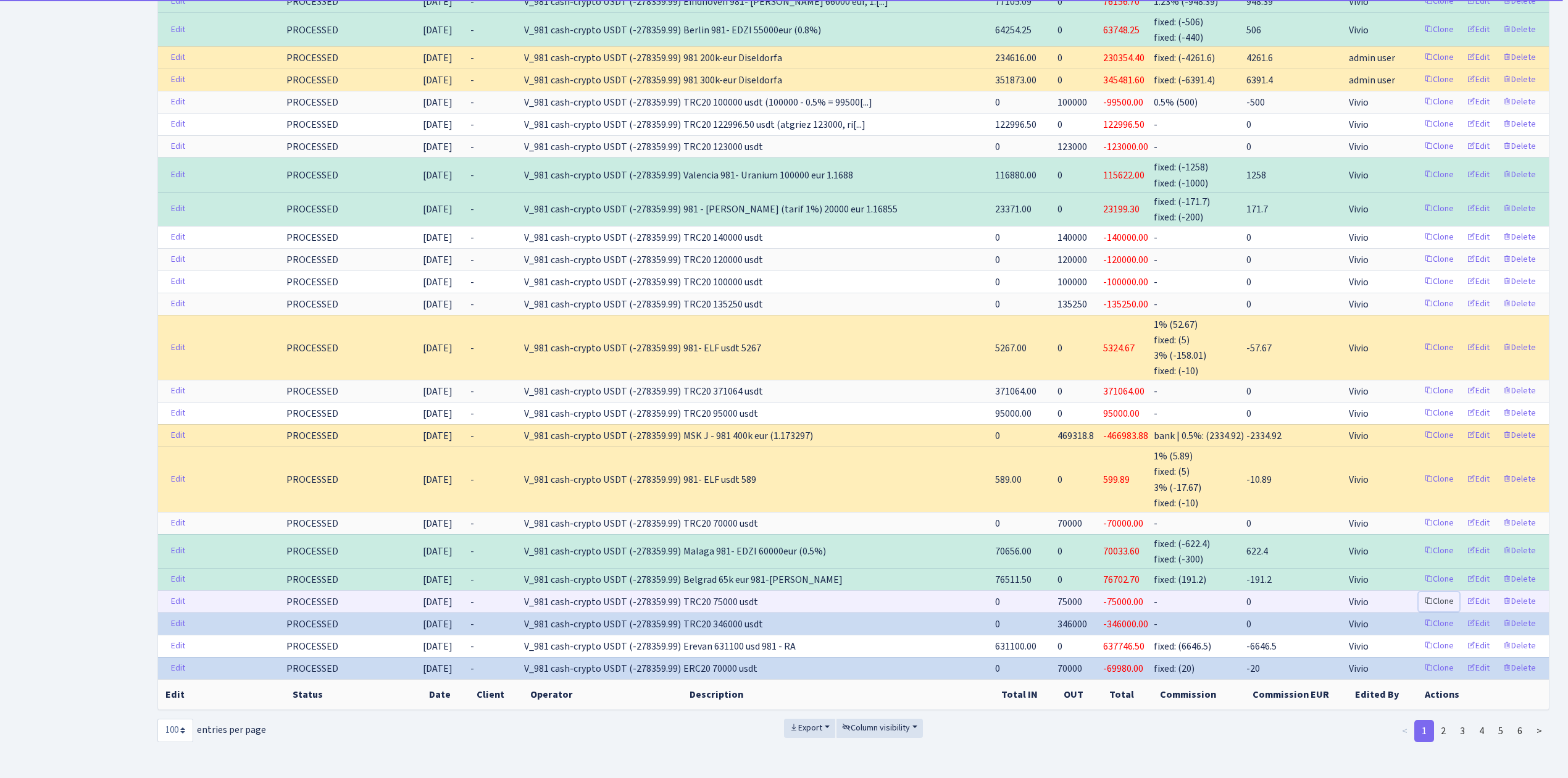
click at [1439, 592] on link "Clone" at bounding box center [1439, 602] width 41 height 19
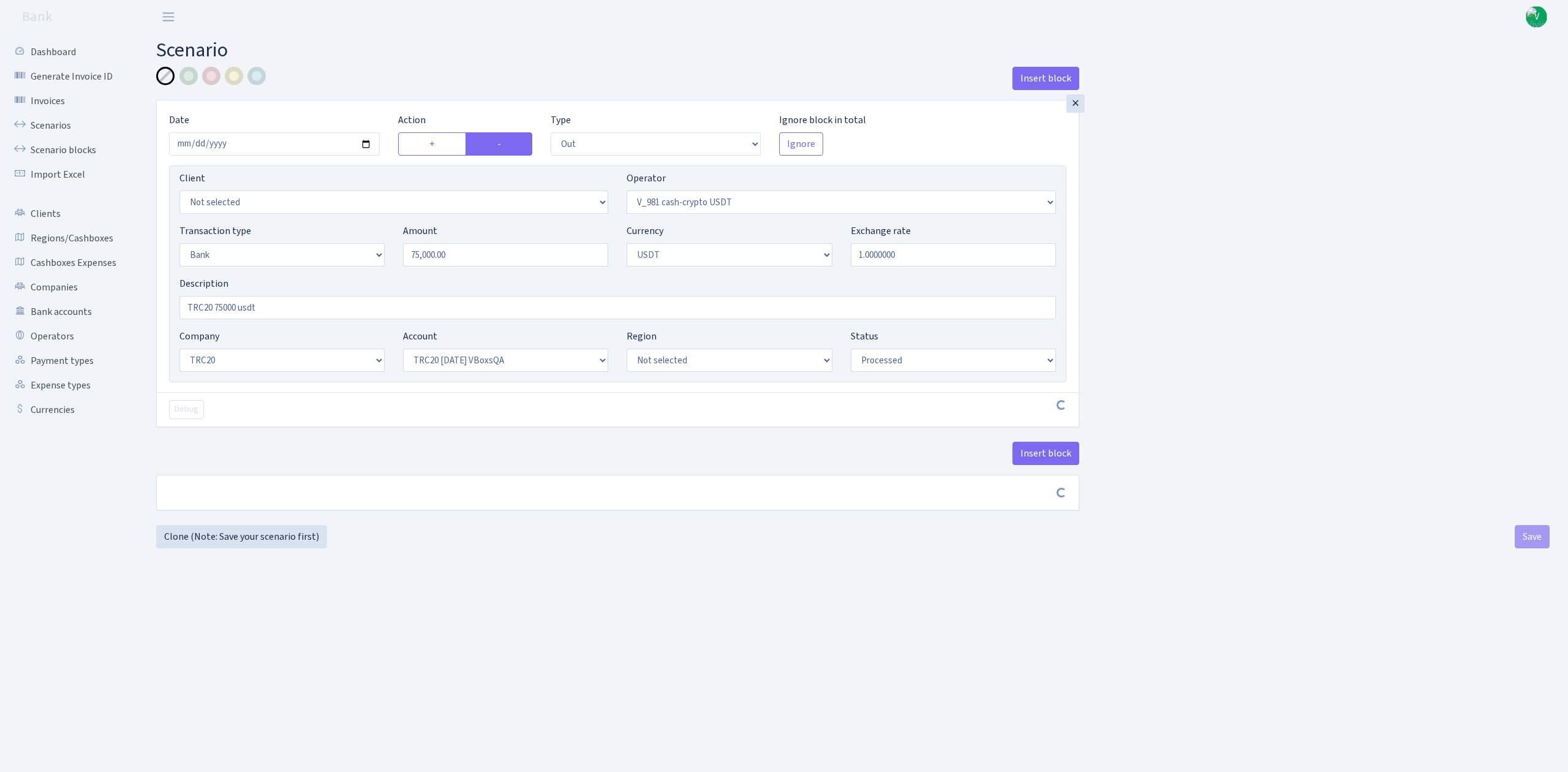
select select "out"
select select "435"
select select "2"
select select "6"
select select "20"
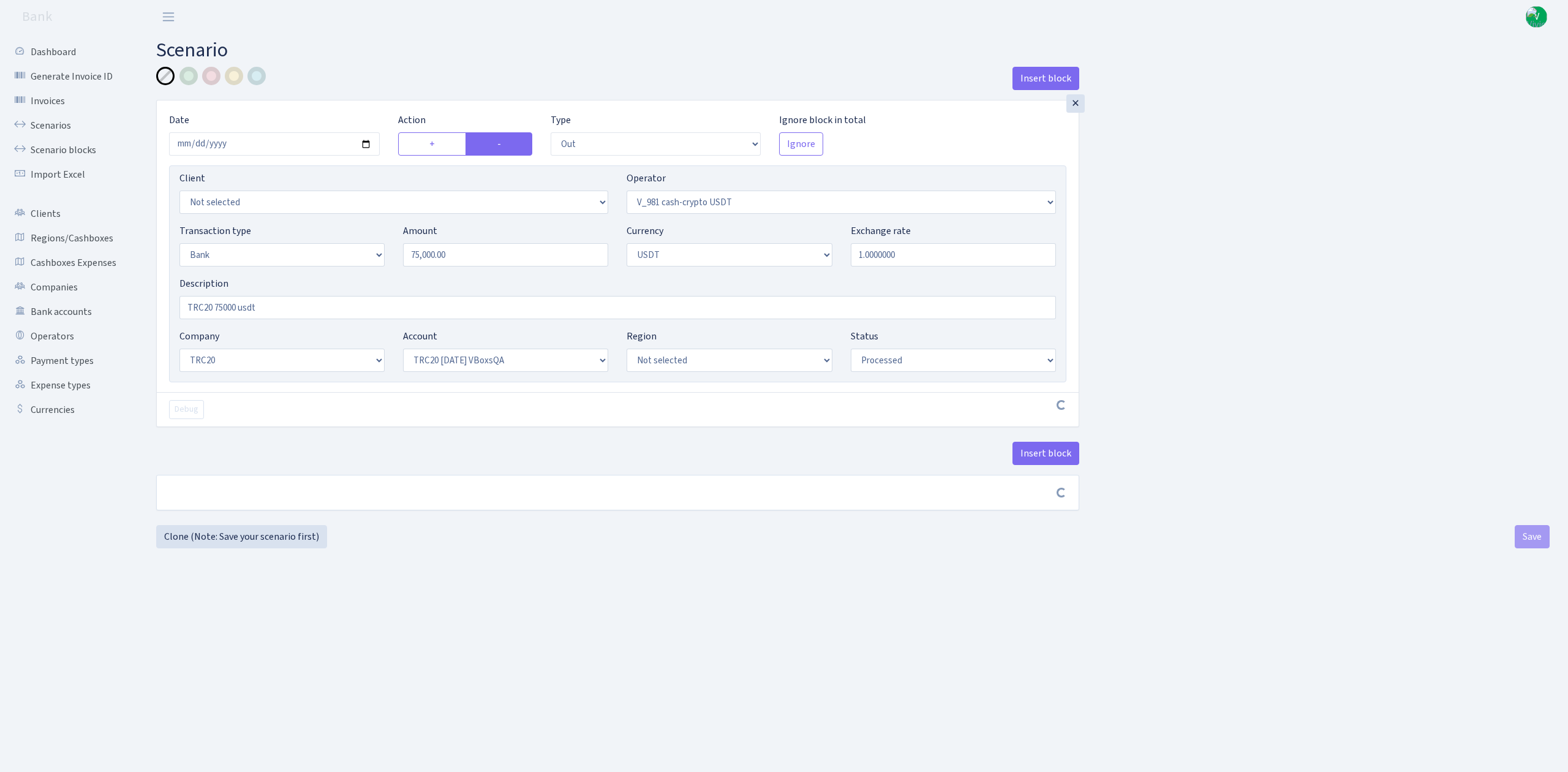
select select "57"
select select "processed"
click at [365, 141] on input "2025-07-04" at bounding box center [274, 144] width 211 height 23
type input "[DATE]"
drag, startPoint x: 359, startPoint y: 253, endPoint x: 289, endPoint y: 255, distance: 70.0
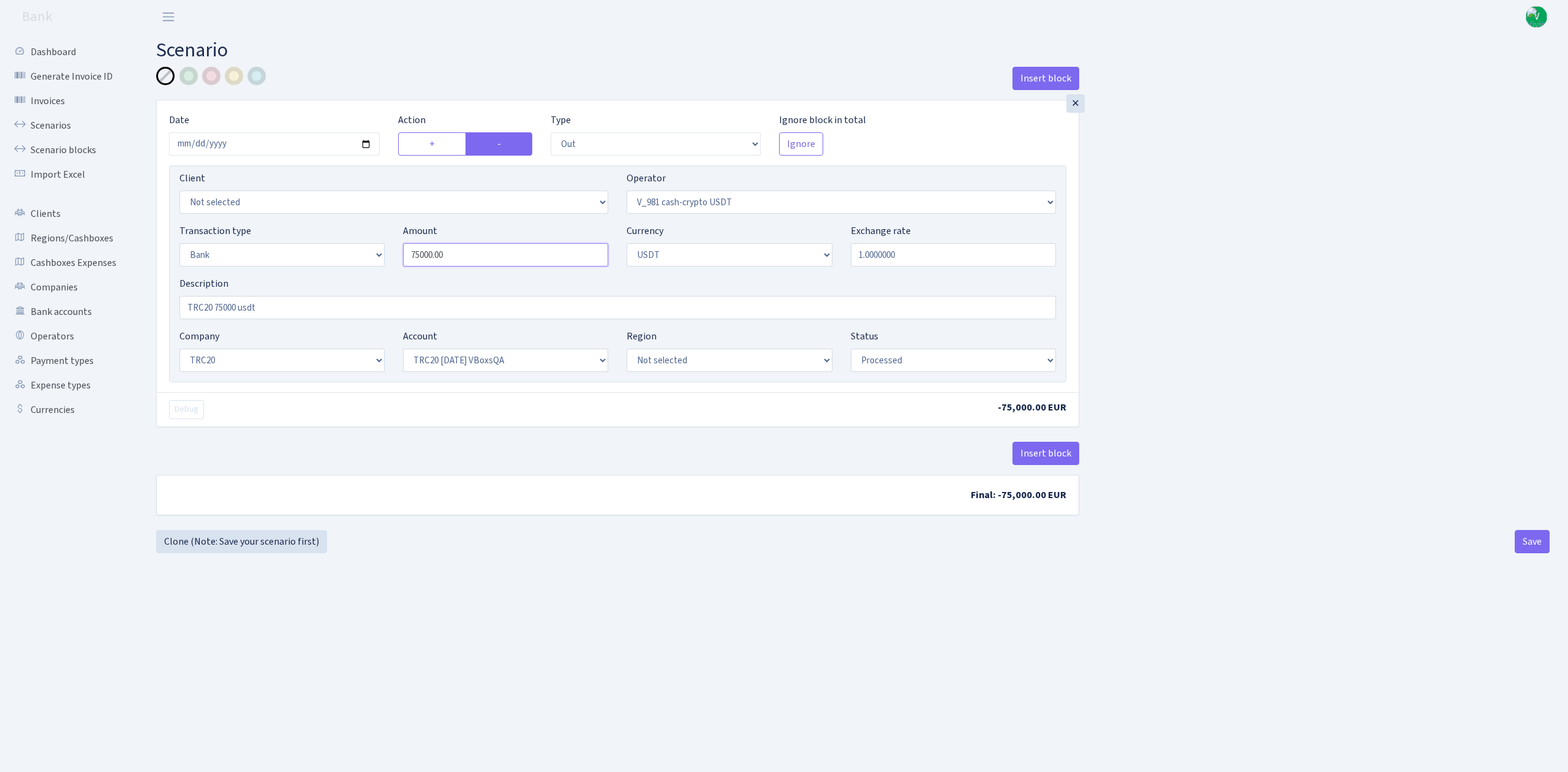
click at [300, 253] on div "Transaction type Not selected 981 ELF FISH crypto GIRT IVO dekl MM-BALTIC eur U…" at bounding box center [617, 250] width 895 height 53
type input "40,000.00"
click at [370, 478] on b at bounding box center [618, 492] width 922 height 34
drag, startPoint x: 216, startPoint y: 306, endPoint x: 236, endPoint y: 309, distance: 20.2
click at [236, 309] on input "TRC20 75000 usdt" at bounding box center [618, 307] width 876 height 23
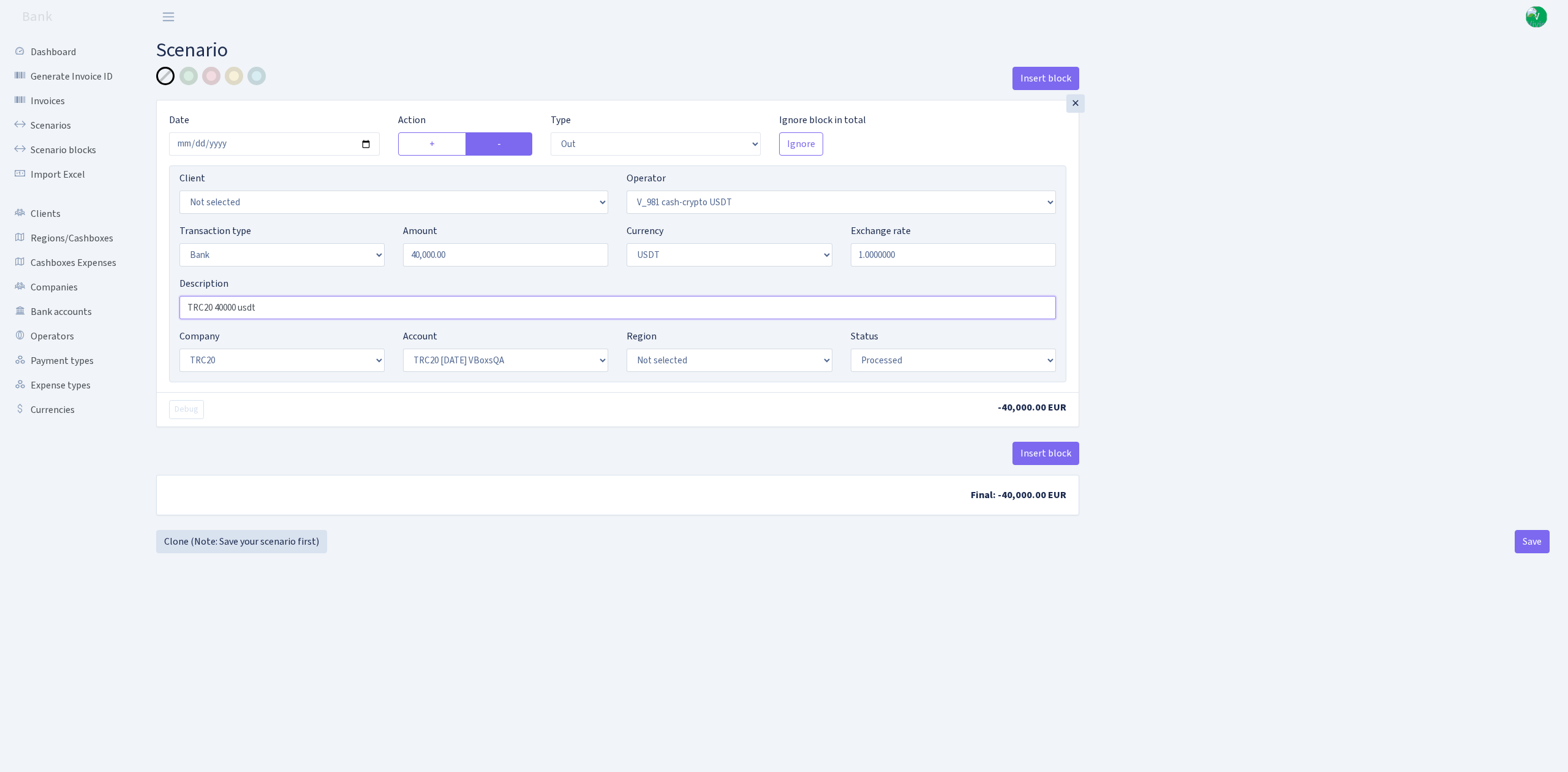
type input "TRC20 40000 usdt"
click at [614, 607] on main "Scenario Insert block × Date 2025-08-12 Action + - Type --- In Out Commission F…" at bounding box center [853, 387] width 1430 height 707
click at [516, 354] on select "Not selected TRC20 2024.08.01 S8dYrDY TRC20 2024.09.12 KEMg2gdc TRC20 2024.10.1…" at bounding box center [505, 360] width 205 height 23
select select "66"
click at [403, 349] on select "Not selected TRC20 2024.08.01 S8dYrDY TRC20 2024.09.12 KEMg2gdc TRC20 2024.10.1…" at bounding box center [505, 360] width 205 height 23
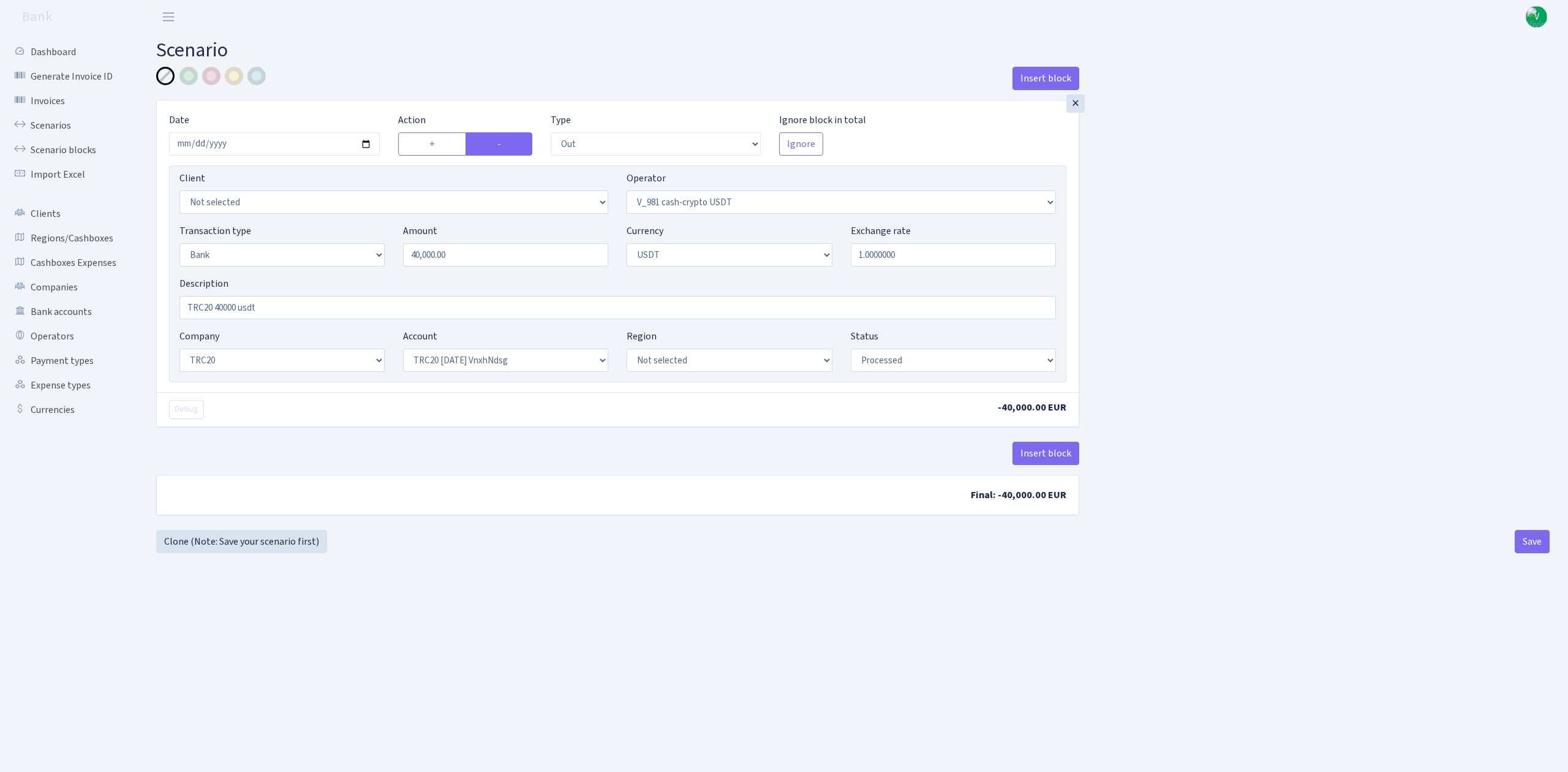
click at [643, 545] on div "Insert block × Date [DATE] Action + - Type --- In Out Commission Field required…" at bounding box center [853, 310] width 1394 height 487
click at [1525, 545] on button "Save" at bounding box center [1532, 541] width 35 height 23
select select "out"
select select "435"
select select "2"
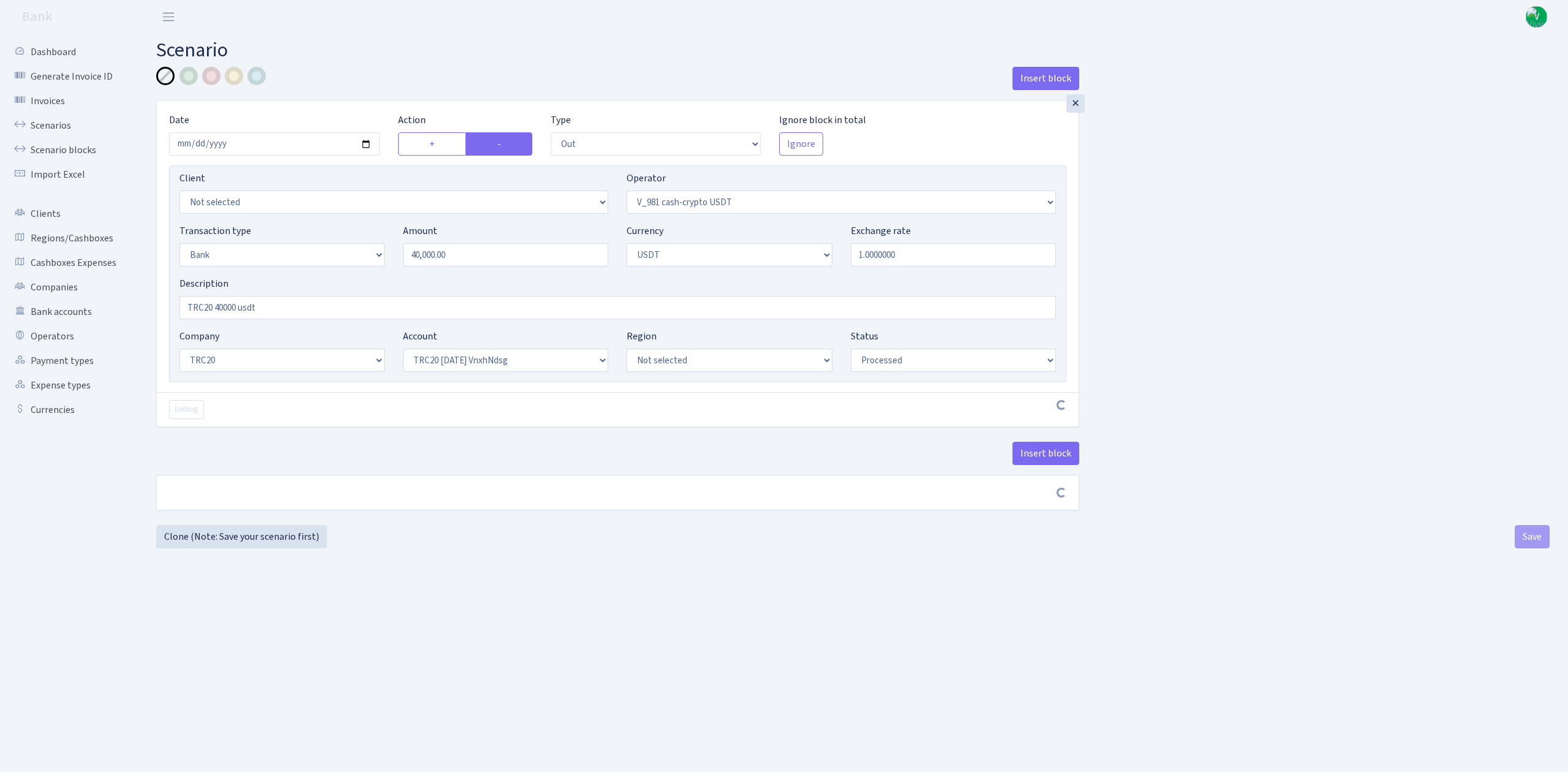
select select "6"
select select "20"
select select "66"
select select "processed"
click at [66, 128] on link "Scenarios" at bounding box center [67, 126] width 122 height 25
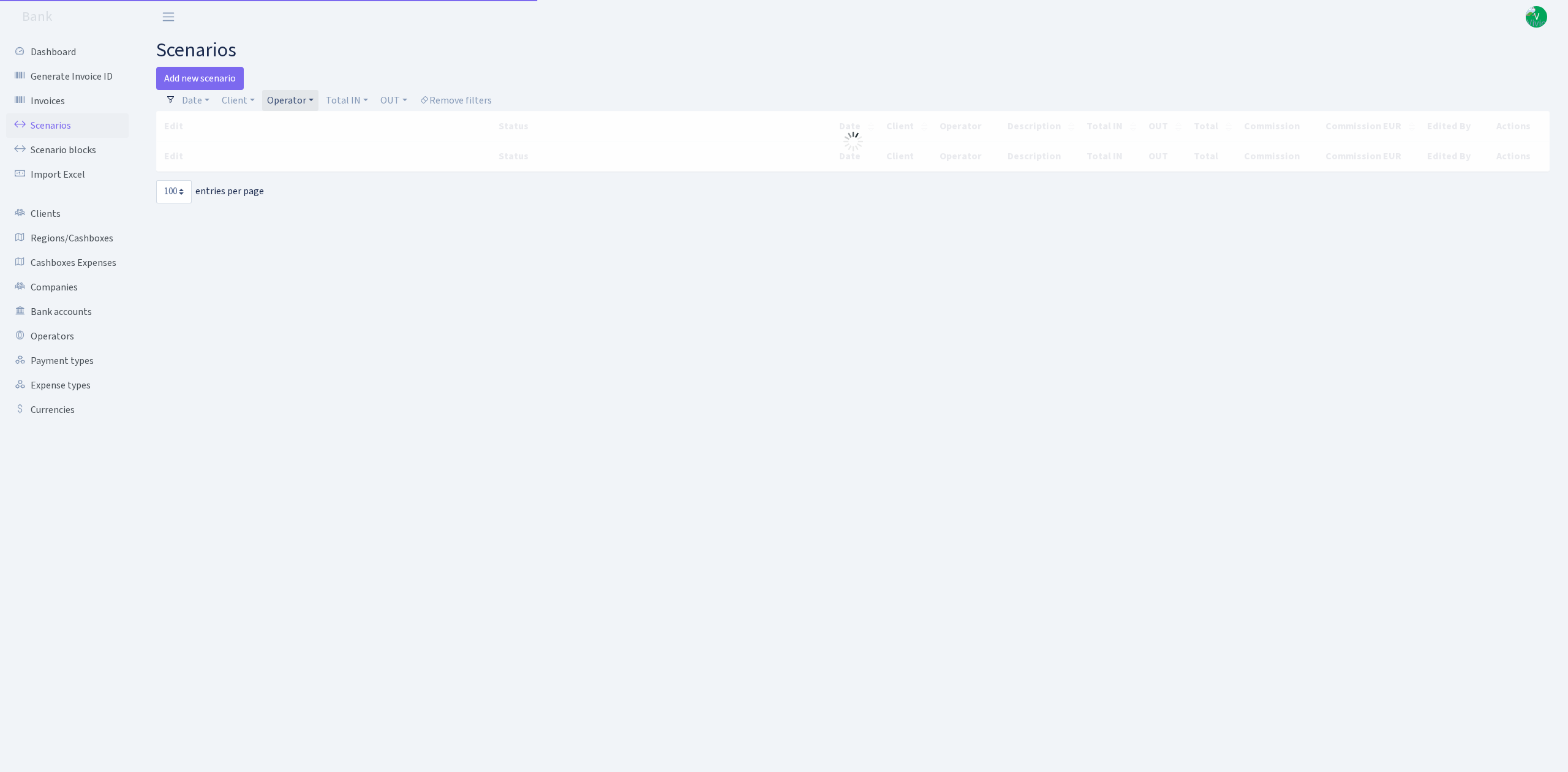
select select "100"
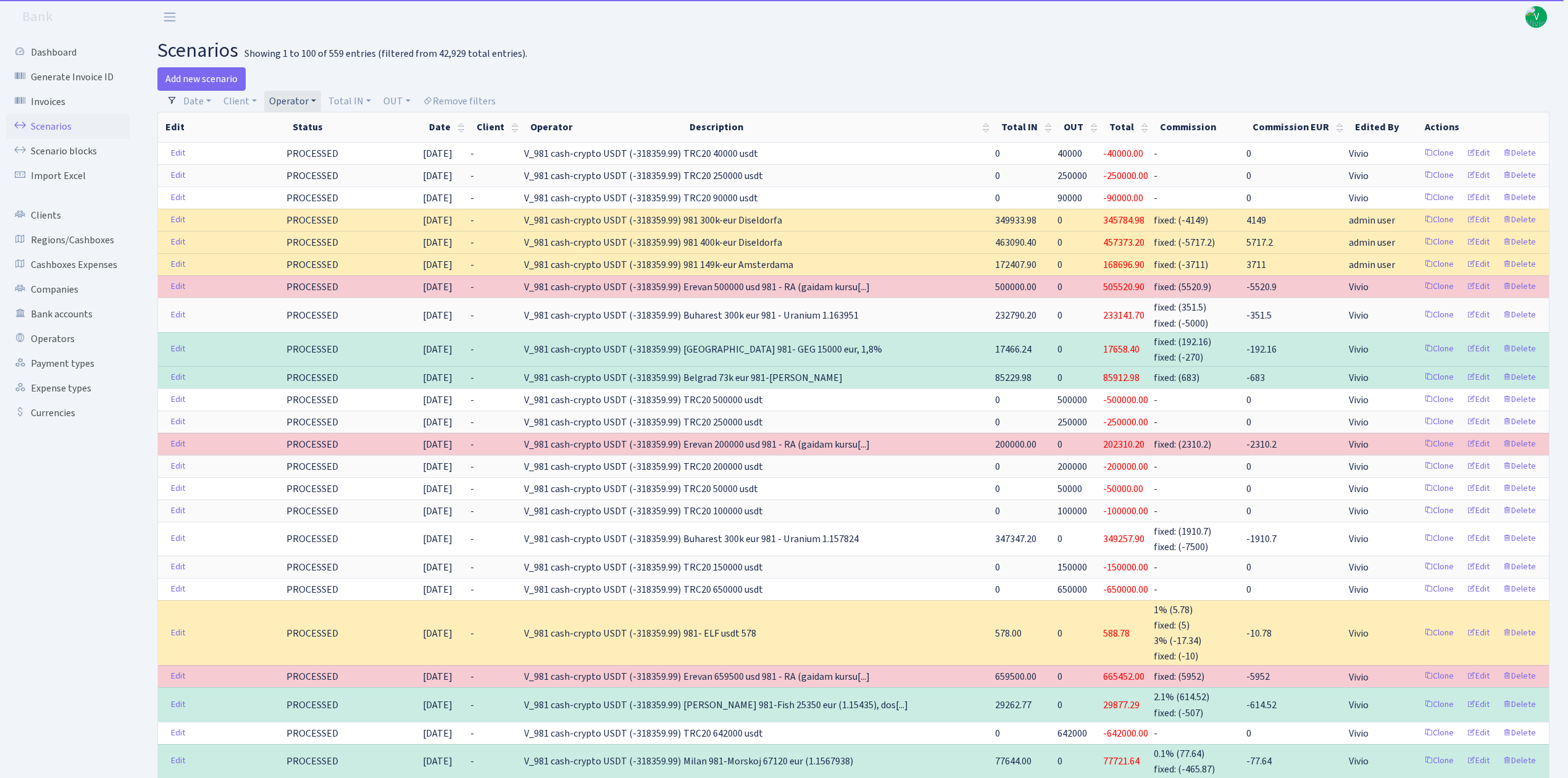
click at [292, 92] on link "Operator" at bounding box center [292, 101] width 57 height 21
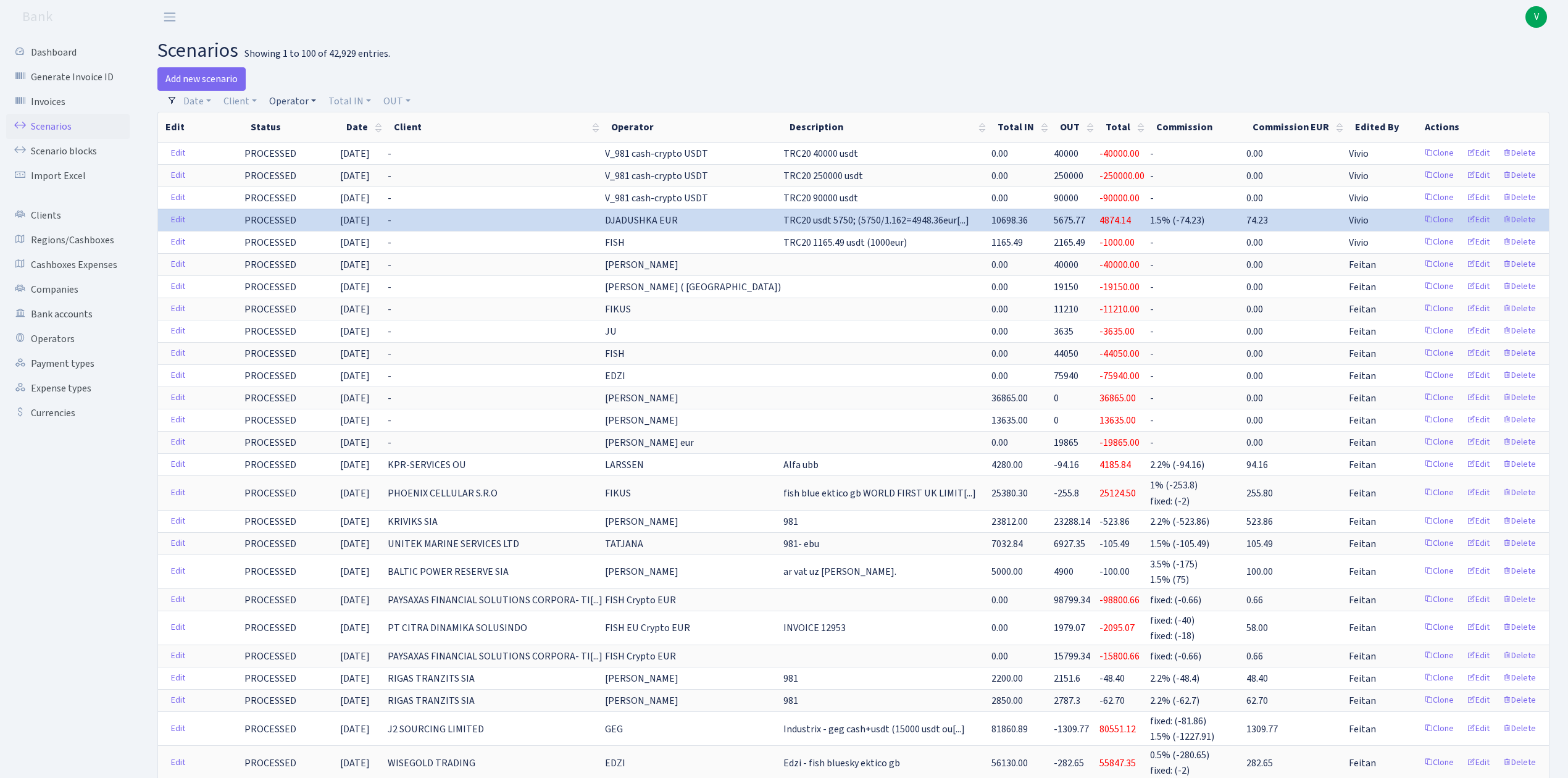
click at [275, 100] on link "Operator" at bounding box center [292, 101] width 57 height 21
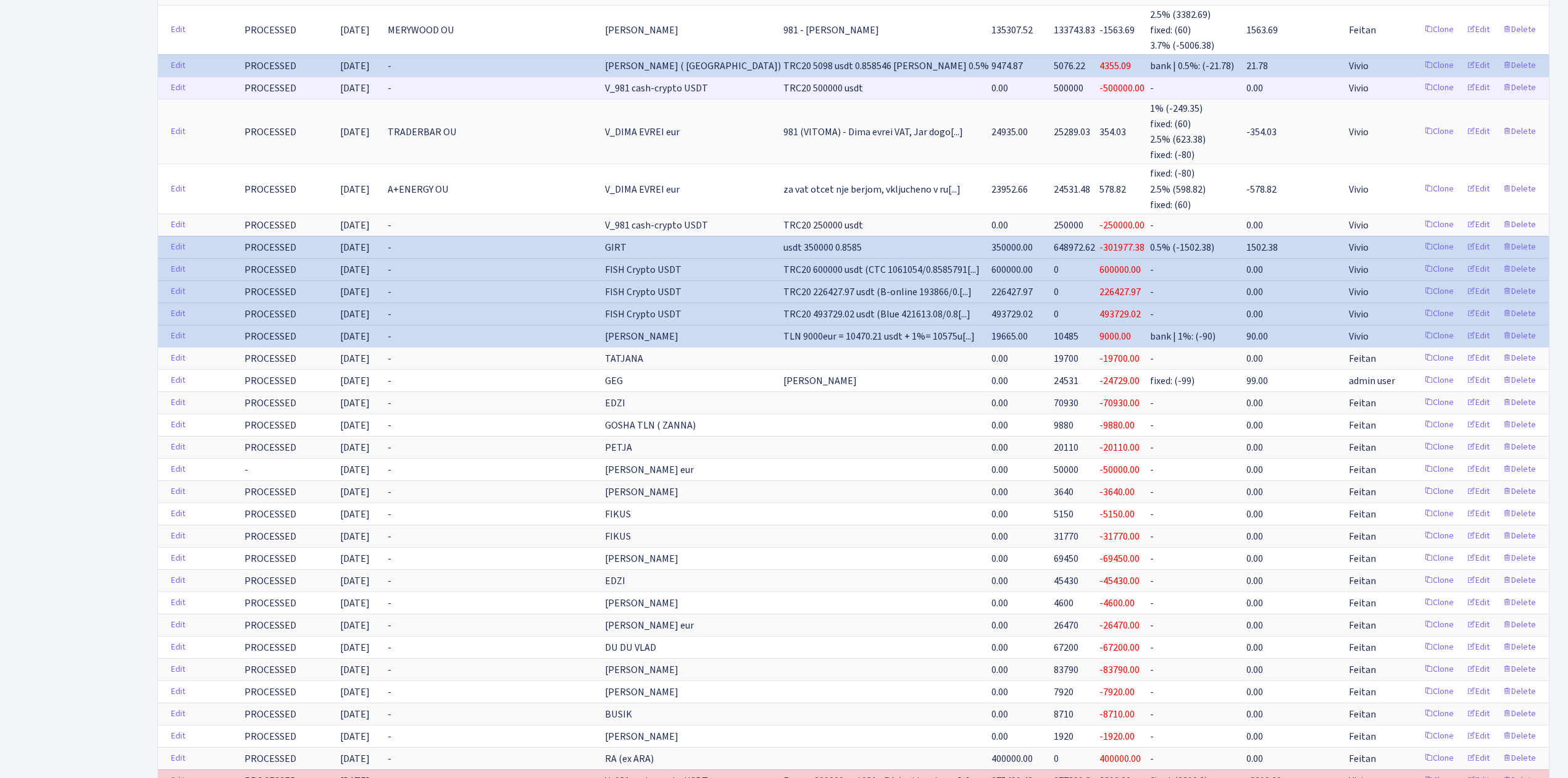
scroll to position [2070, 0]
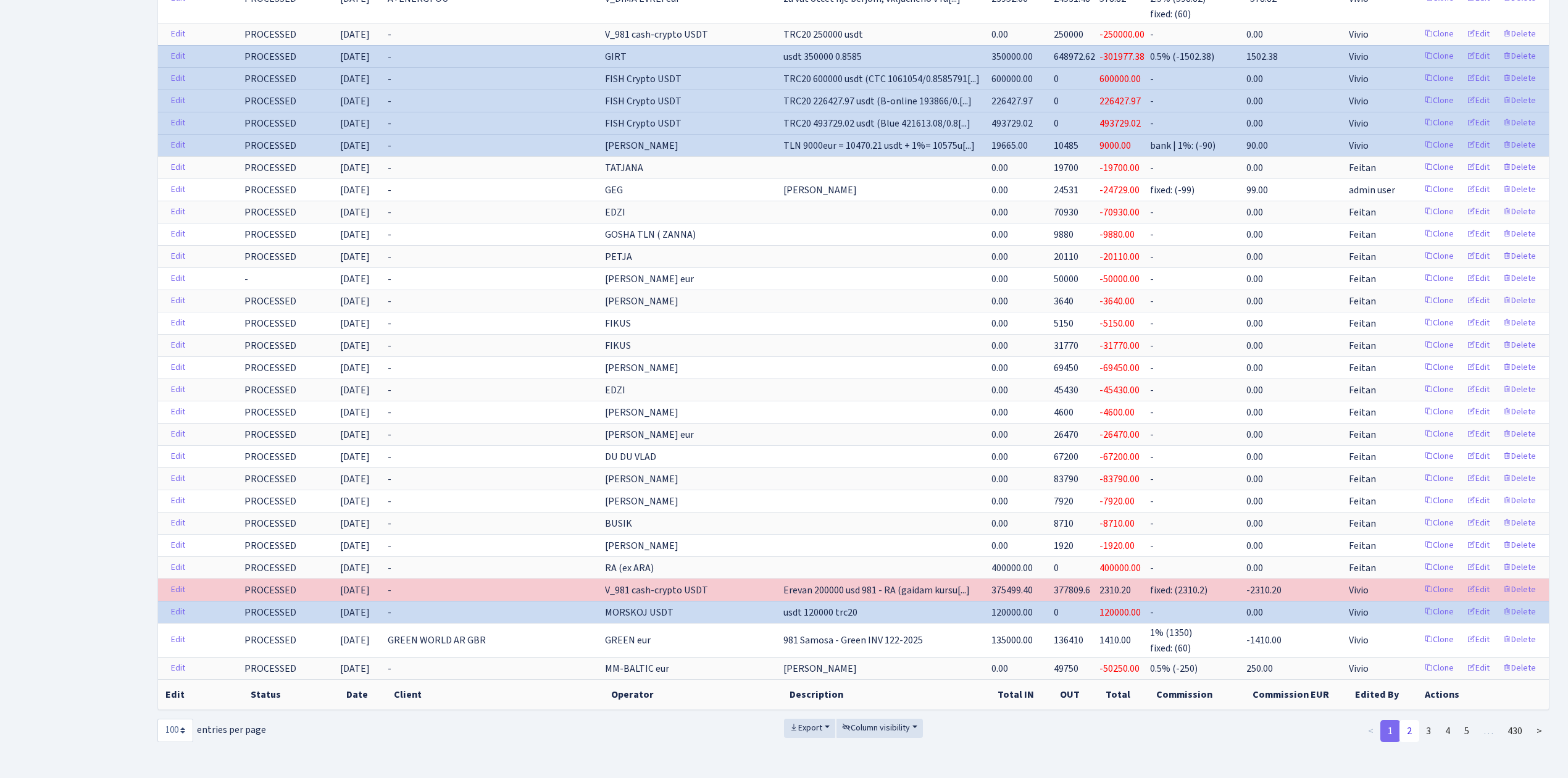
click at [1413, 720] on link "2" at bounding box center [1409, 731] width 20 height 22
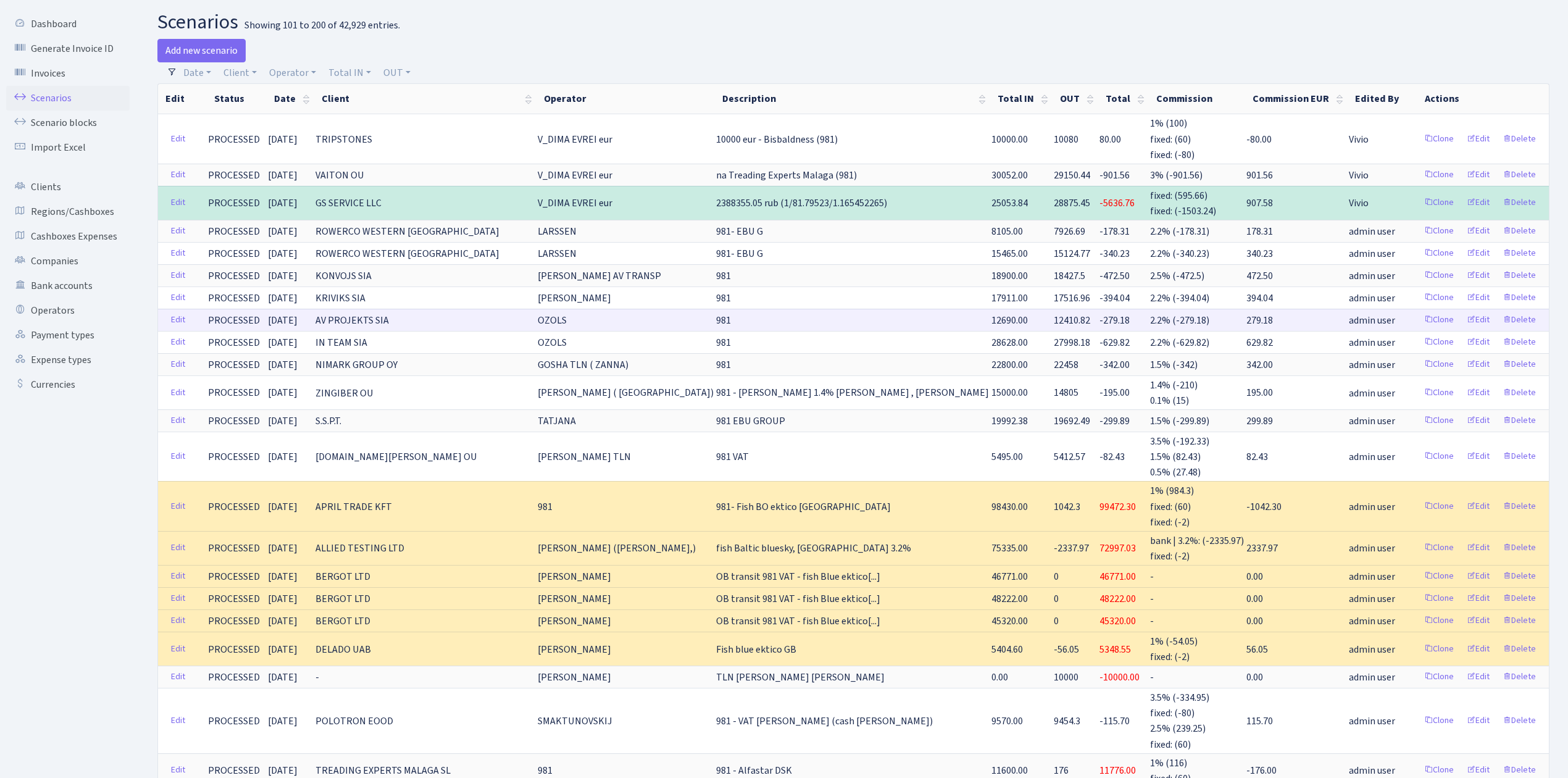
scroll to position [0, 0]
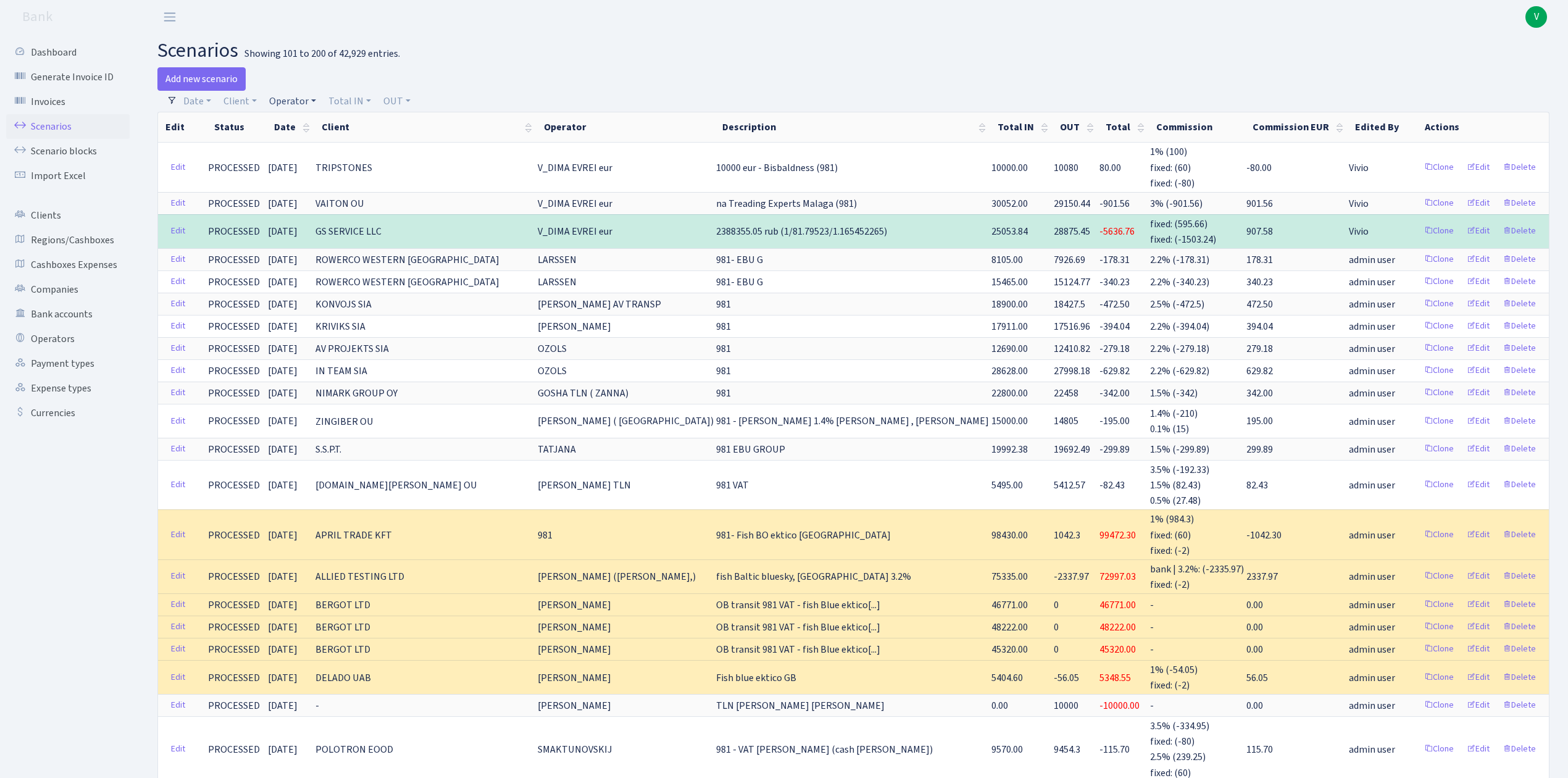
click at [290, 99] on link "Operator" at bounding box center [292, 101] width 57 height 21
click at [316, 143] on input "search" at bounding box center [313, 145] width 91 height 19
type input "barca"
click at [328, 168] on li "[PERSON_NAME] ([PERSON_NAME],)" at bounding box center [314, 175] width 94 height 35
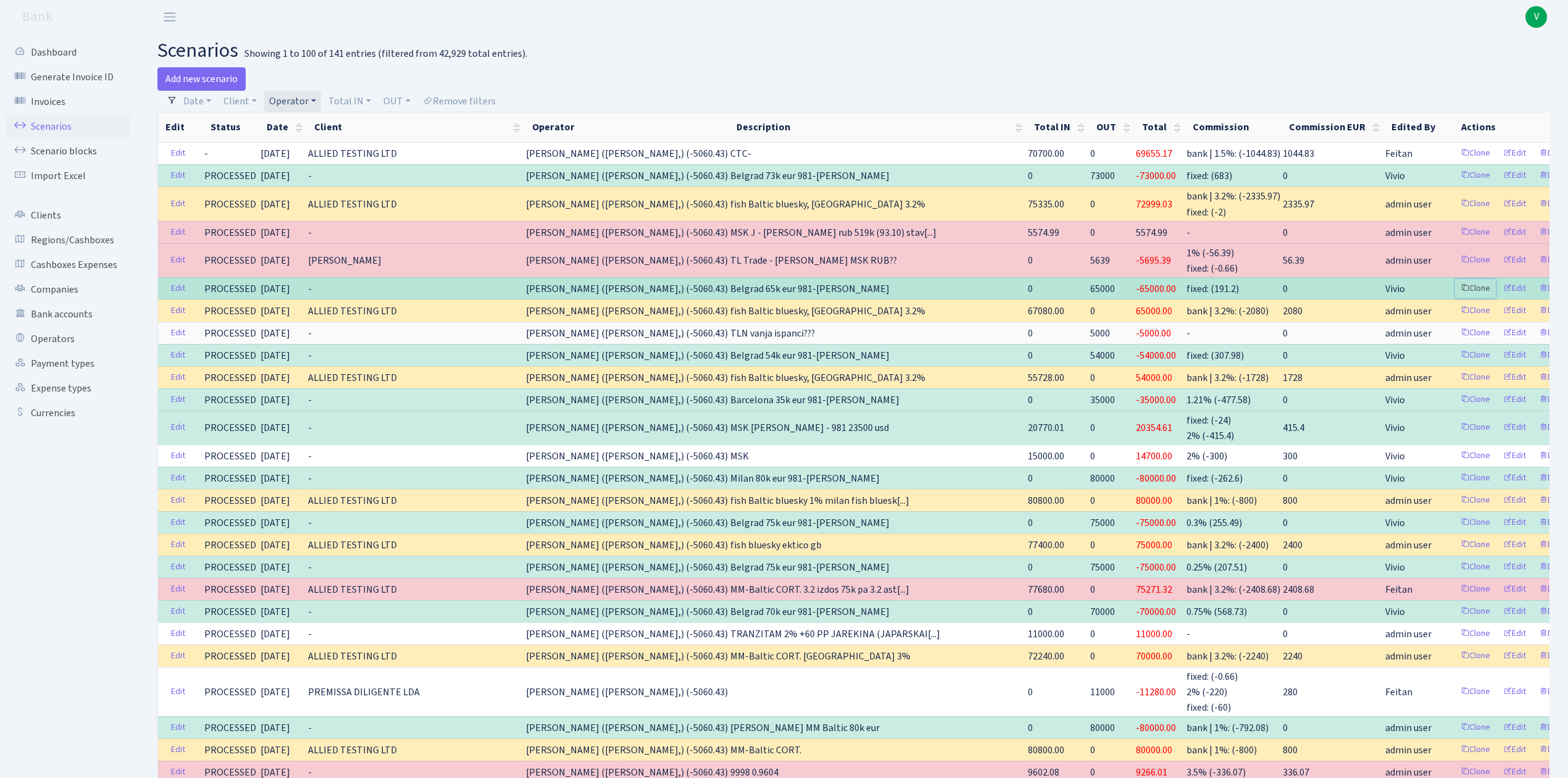
click at [1455, 285] on link "Clone" at bounding box center [1475, 289] width 41 height 19
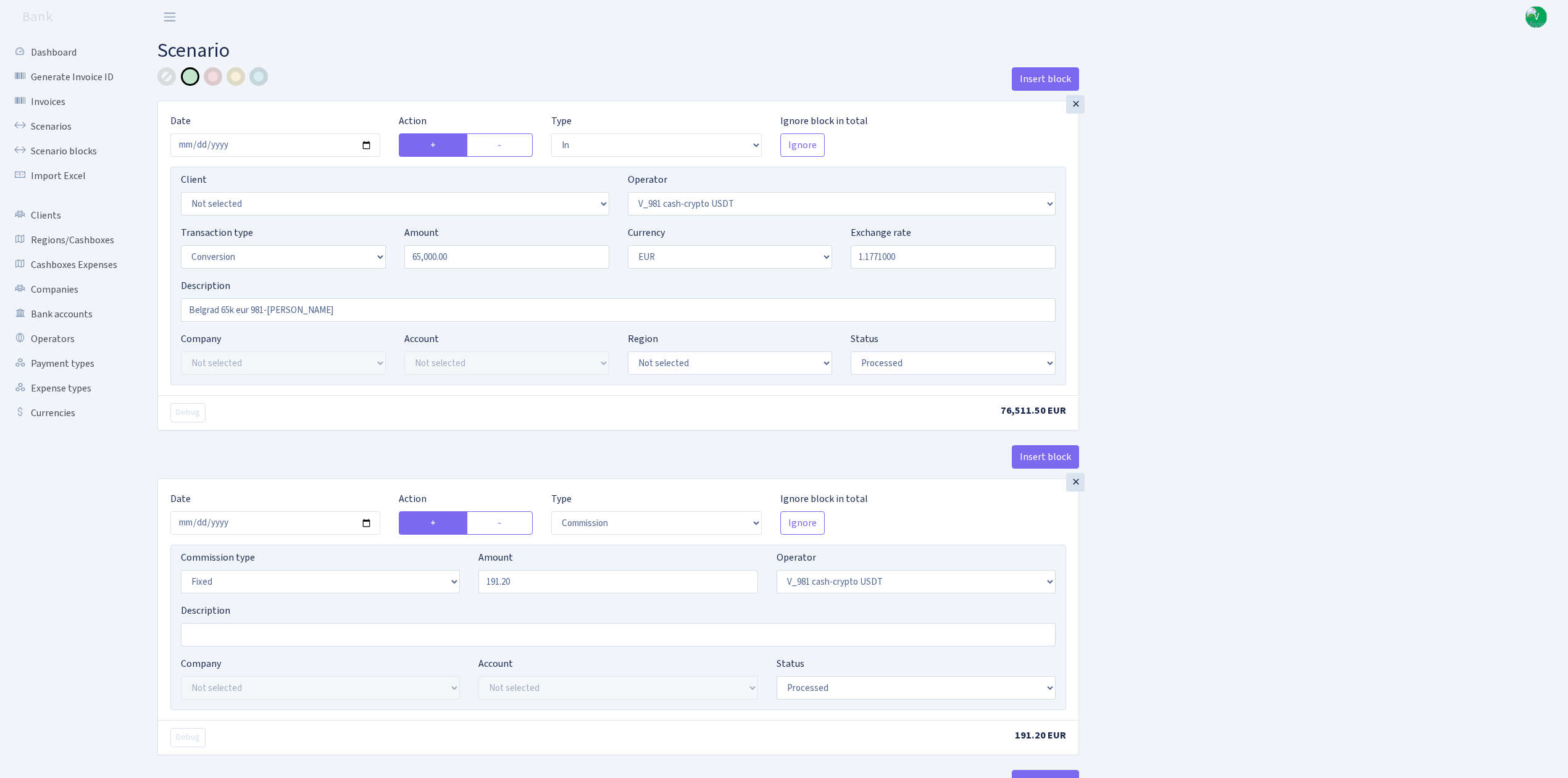
select select "in"
select select "435"
select select "15"
select select "1"
select select "processed"
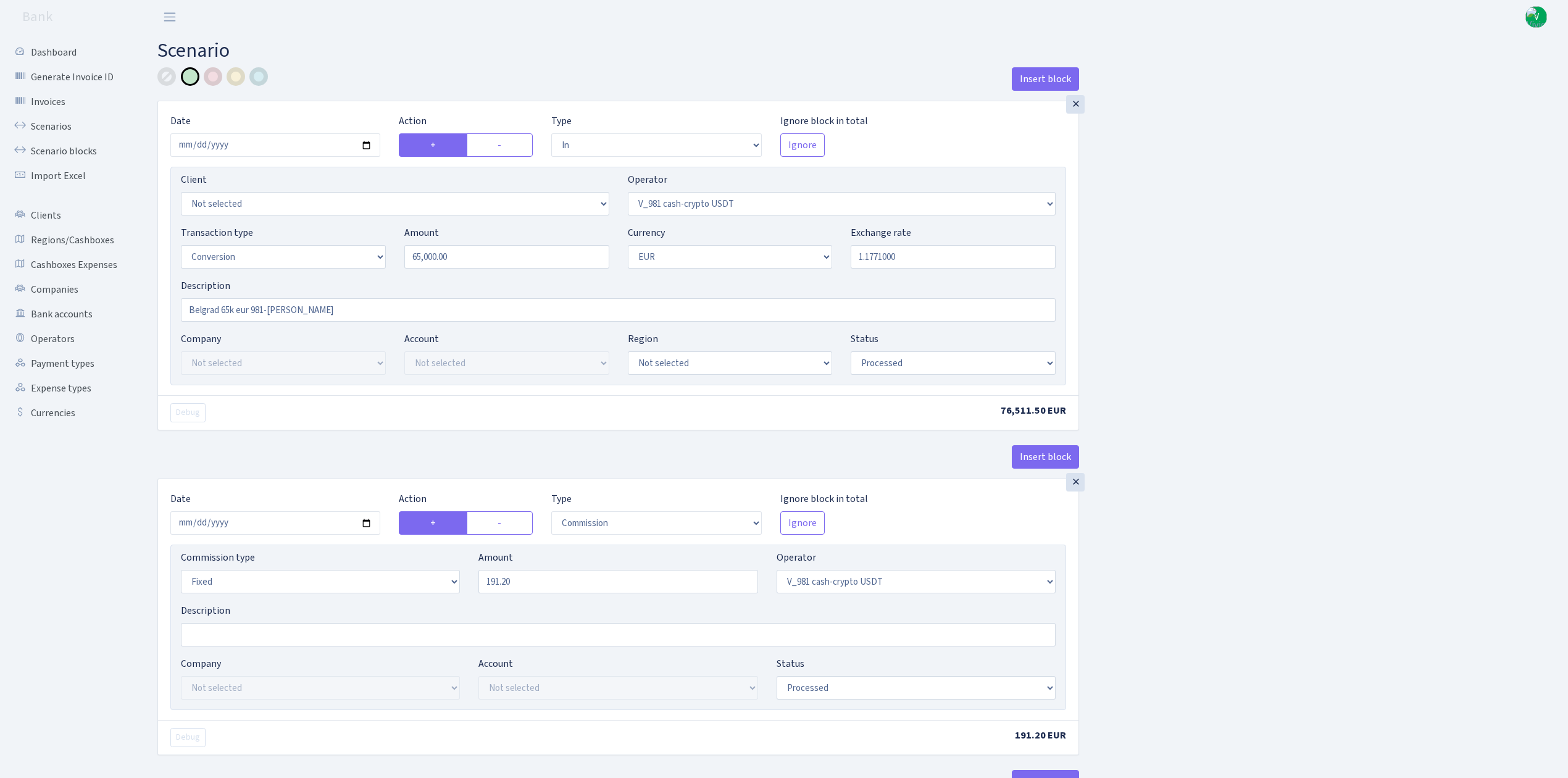
select select "commission"
select select "fixed"
select select "435"
select select "processed"
select select "out"
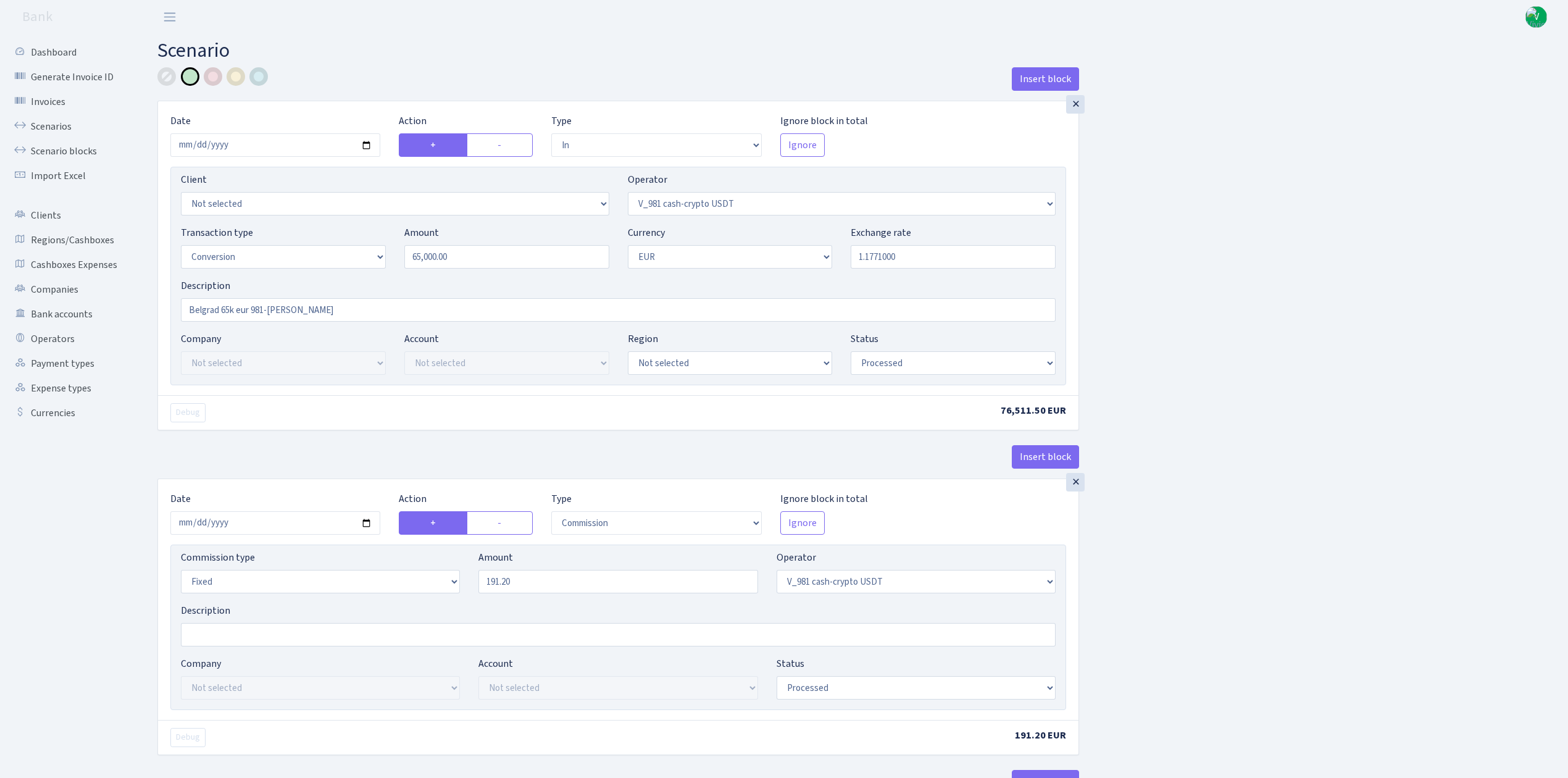
select select "434"
select select "15"
select select "1"
select select "processed"
select select "in"
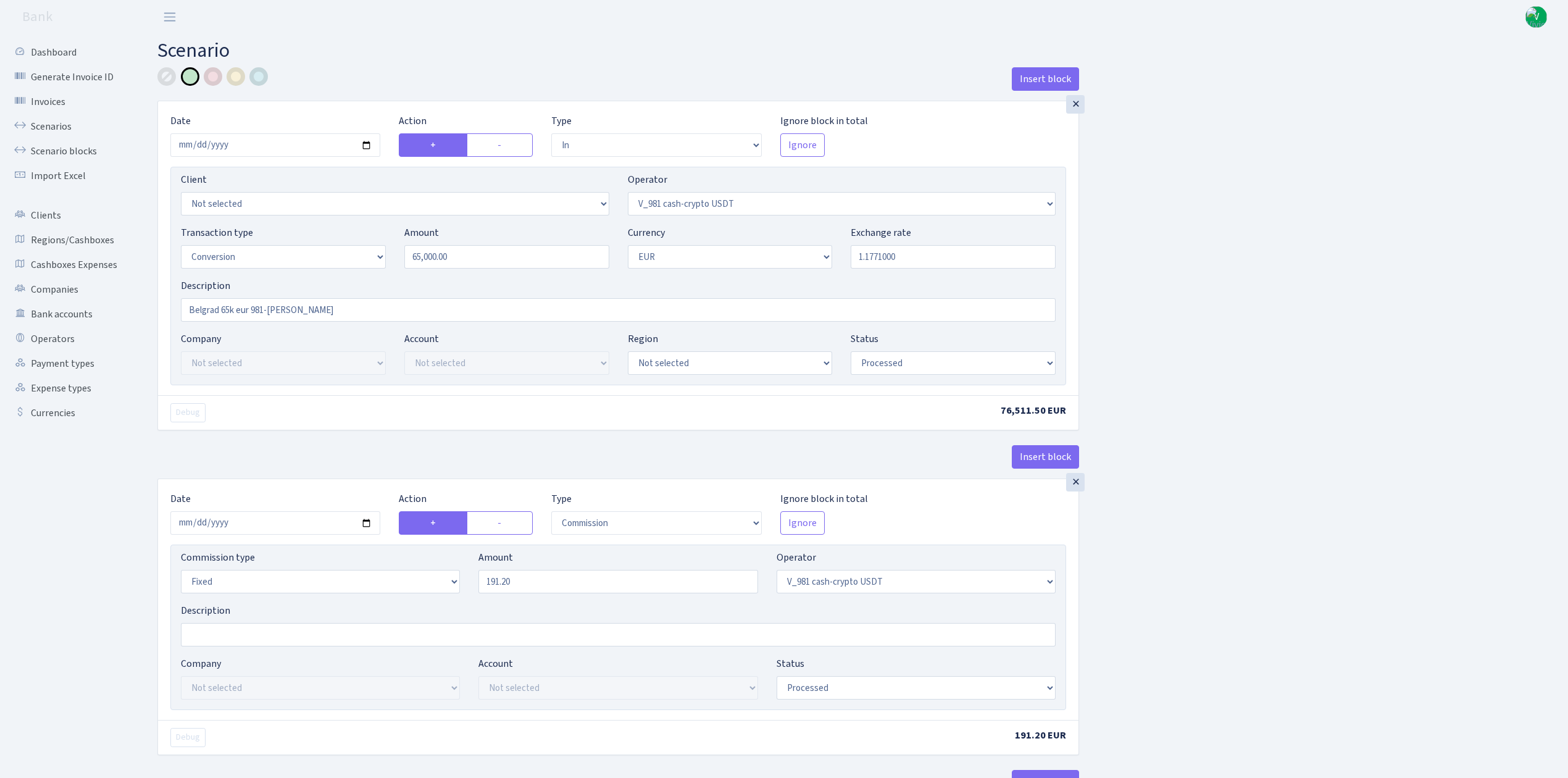
select select "434"
select select "1"
select select "22"
select select "processed"
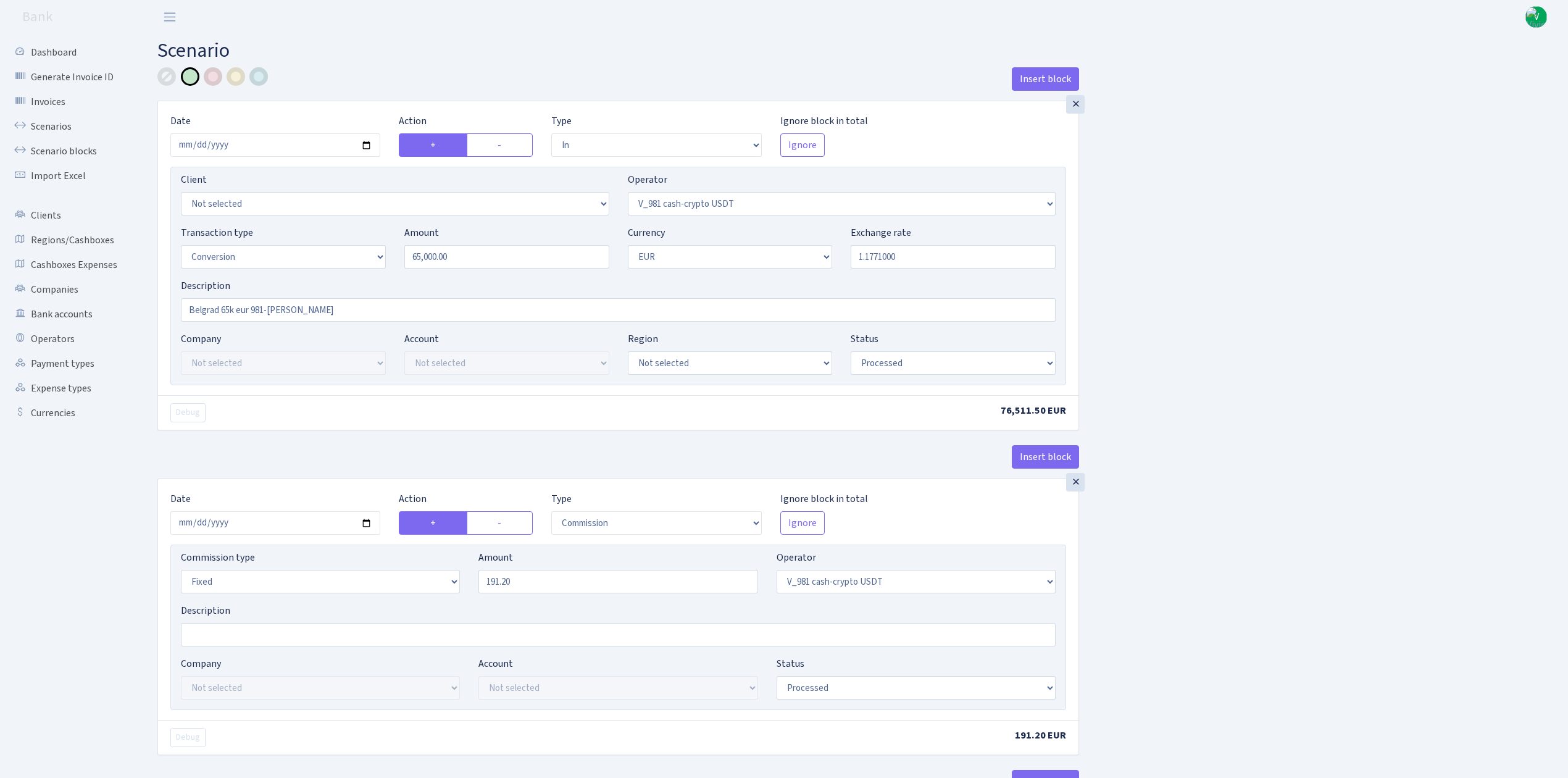
select select "out"
select select "104"
select select "1"
select select "22"
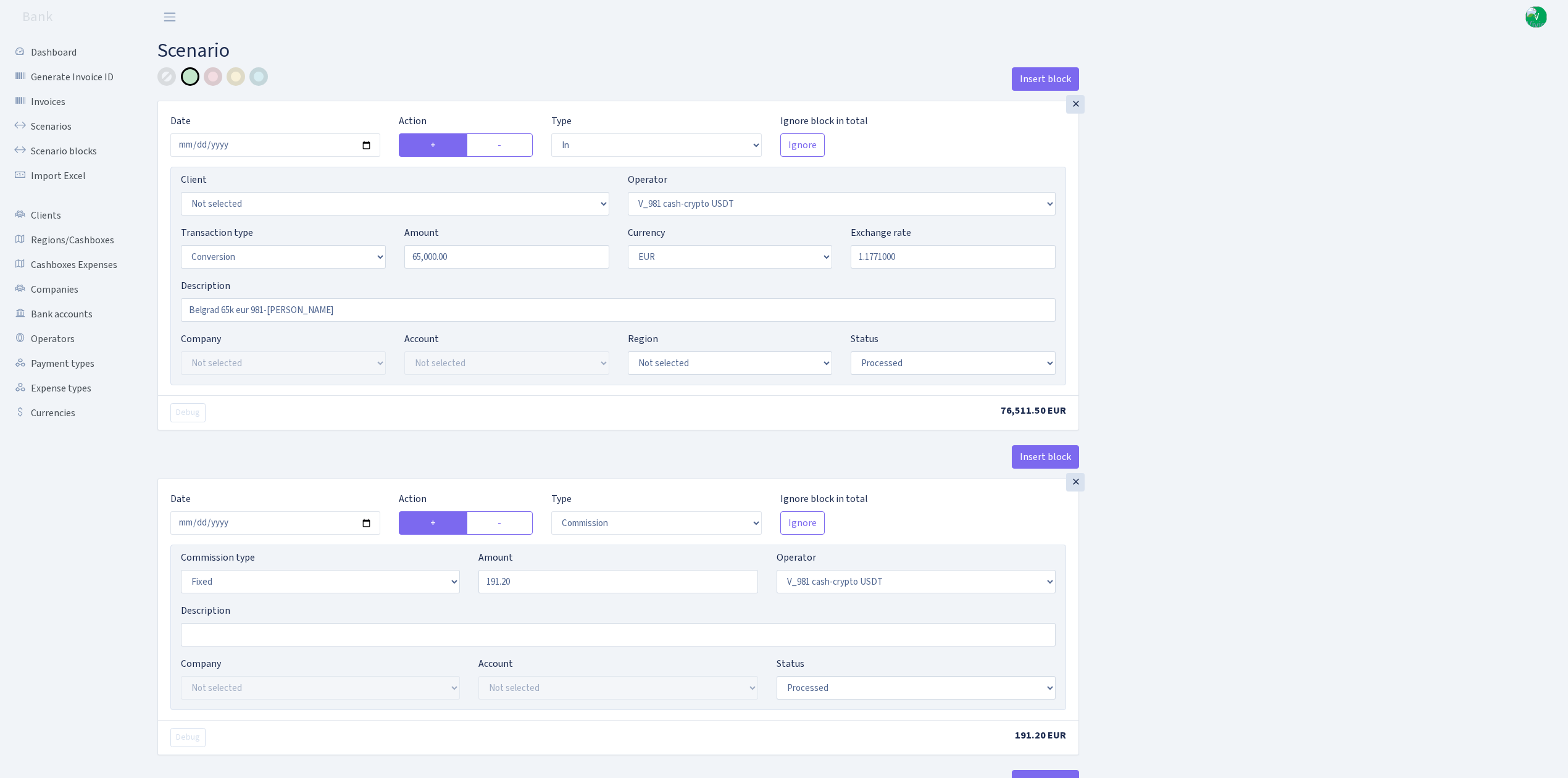
select select "processed"
type input "2025-08-12"
drag, startPoint x: 475, startPoint y: 259, endPoint x: 364, endPoint y: 237, distance: 113.2
click at [364, 237] on div "Transaction type Not selected 981 ELF FISH crypto GIRT IVO dekl MM-BALTIC eur U…" at bounding box center [618, 252] width 893 height 53
click at [892, 265] on input "1.1771000" at bounding box center [954, 257] width 205 height 23
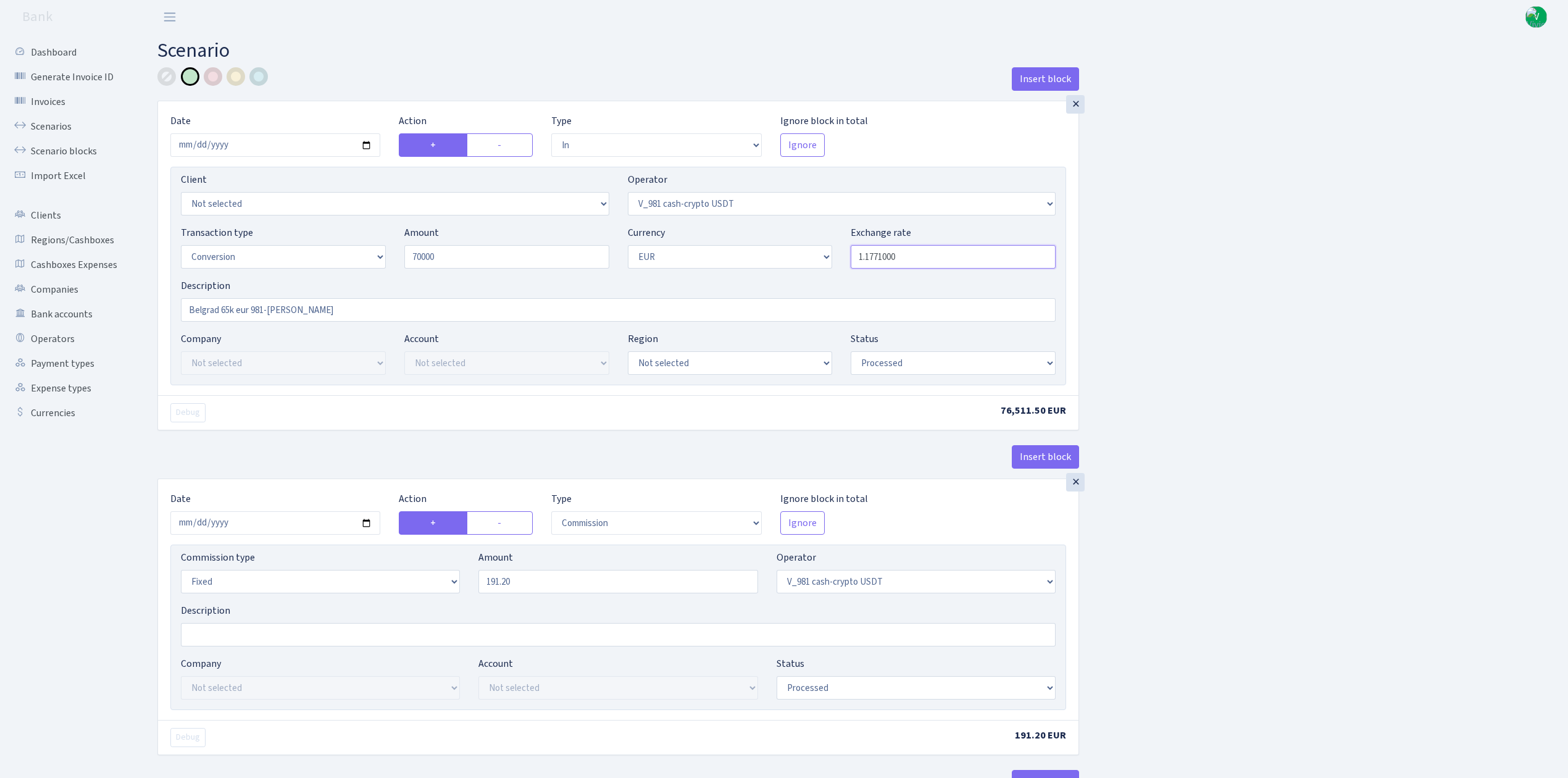
type input "70,000.00"
drag, startPoint x: 870, startPoint y: 253, endPoint x: 968, endPoint y: 256, distance: 98.0
click at [968, 256] on input "1.1771000" at bounding box center [954, 257] width 205 height 23
click at [881, 259] on input "1.1639510" at bounding box center [954, 257] width 205 height 23
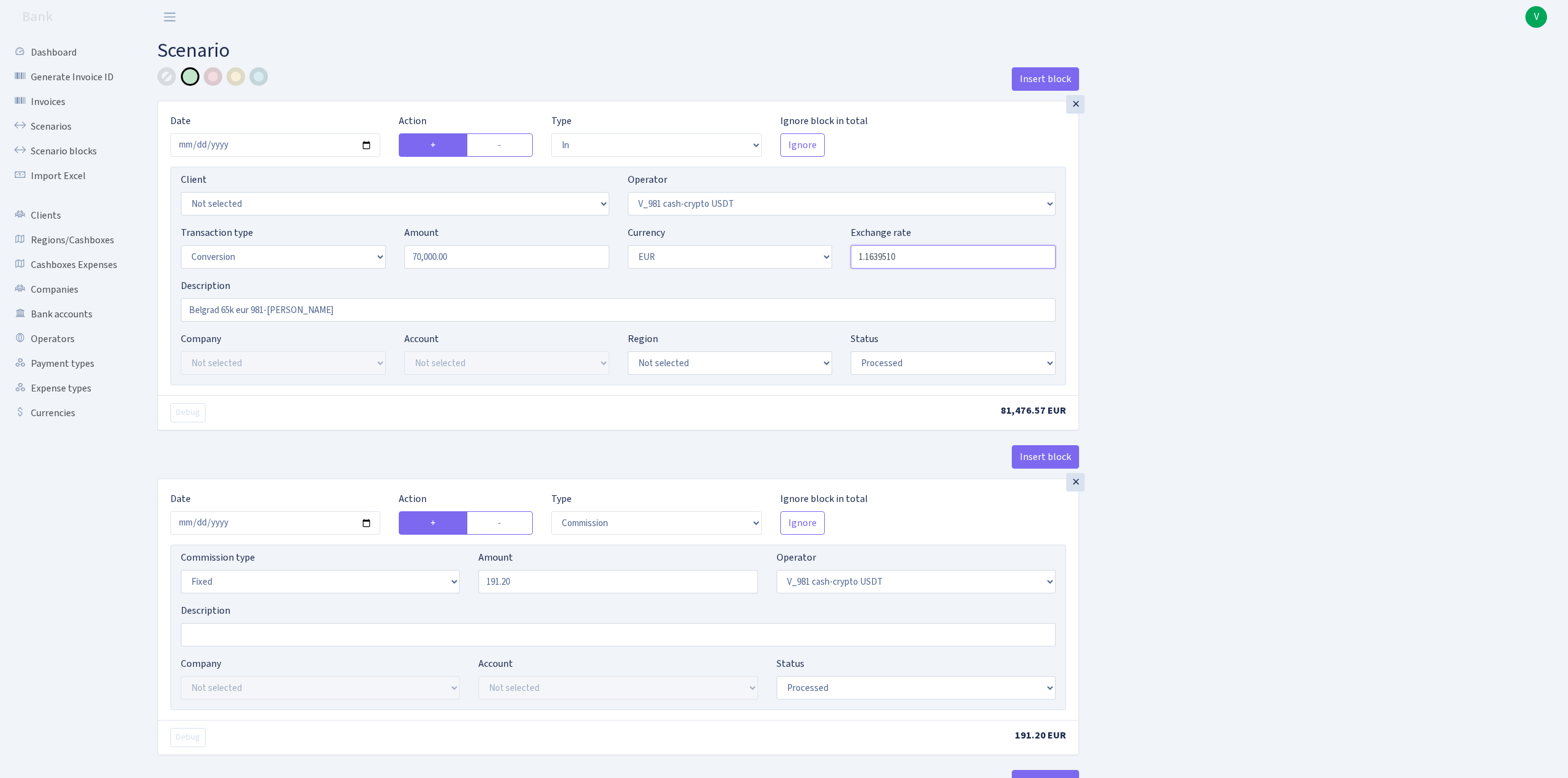
drag, startPoint x: 877, startPoint y: 256, endPoint x: 965, endPoint y: 255, distance: 88.0
click at [965, 255] on input "1.1639510" at bounding box center [954, 257] width 205 height 23
type input "1.1607143"
drag, startPoint x: 219, startPoint y: 312, endPoint x: 102, endPoint y: 301, distance: 117.5
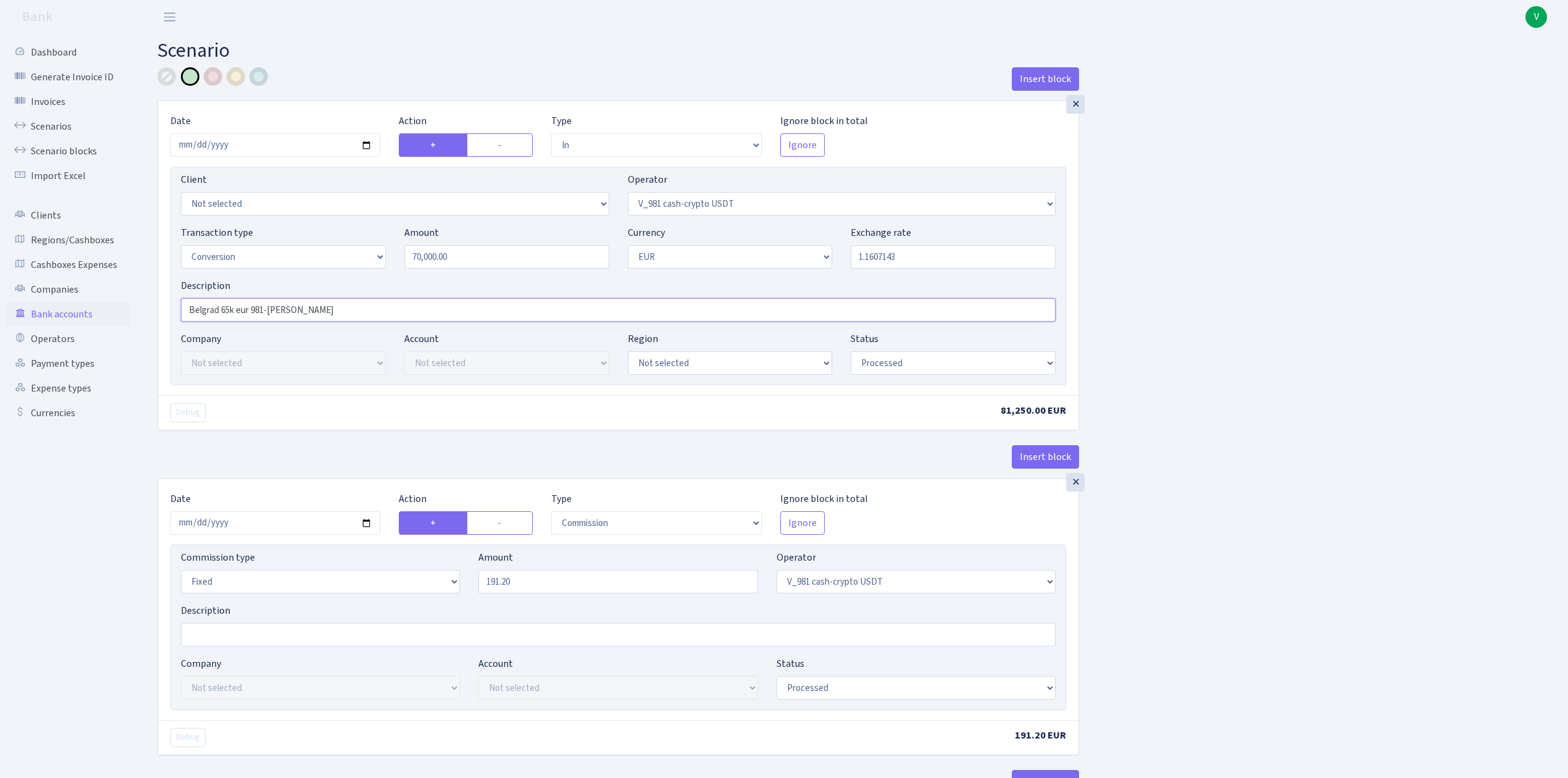
click at [220, 310] on input "Milan 65k eur 981-ivan barca" at bounding box center [619, 310] width 875 height 23
click at [319, 310] on input "Milan 70k eur 981-ivan barca" at bounding box center [619, 310] width 875 height 23
type input "Milan 70k eur 981-ivan barca 1%"
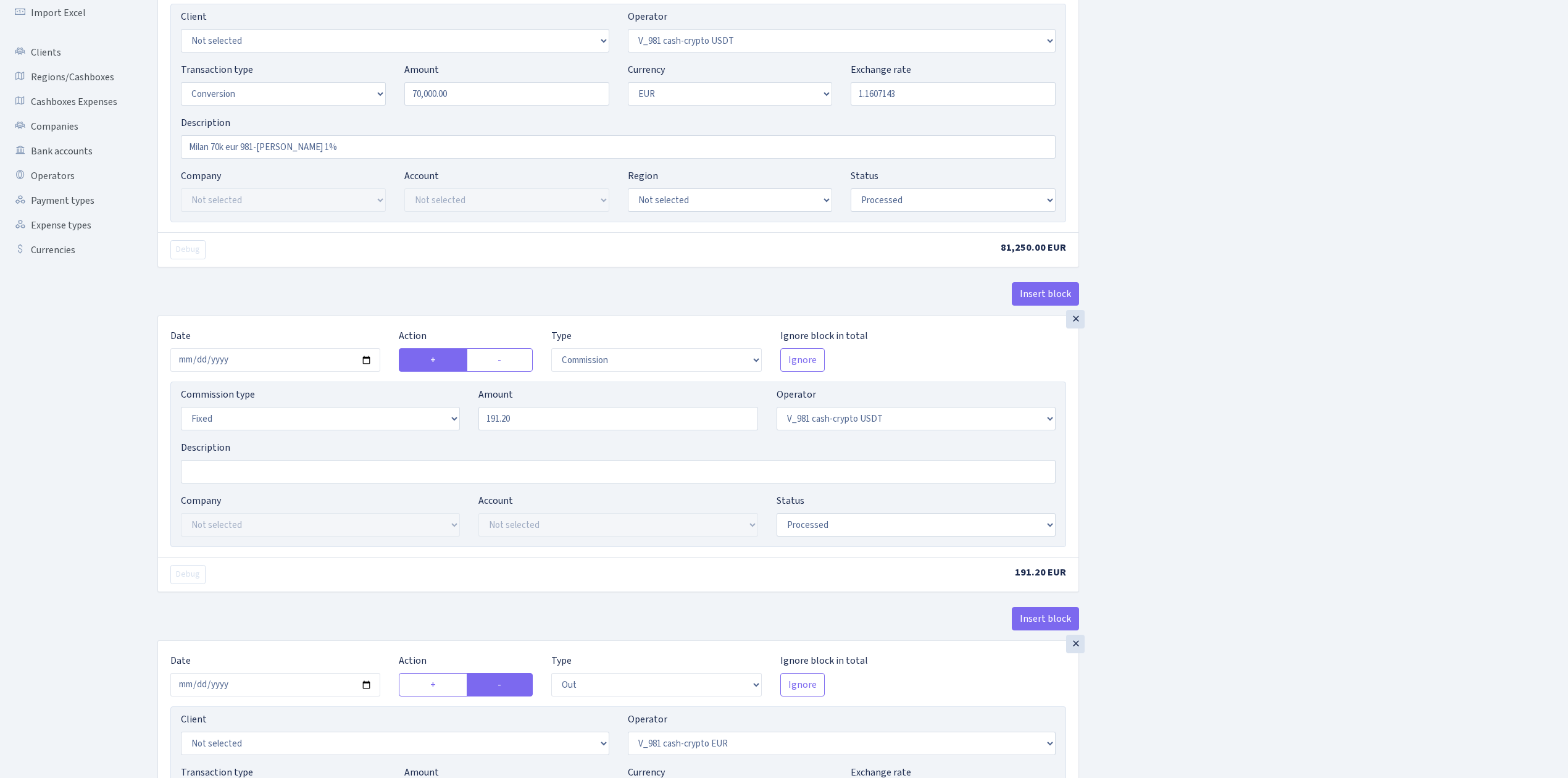
scroll to position [164, 0]
click at [368, 356] on input "2025-07-04" at bounding box center [275, 358] width 210 height 23
type input "2025-08-12"
drag, startPoint x: 546, startPoint y: 418, endPoint x: 390, endPoint y: 408, distance: 156.3
click at [396, 409] on div "Commission type Percentage Fixed Bank Amount 191.20 Operator Not selected 981 9…" at bounding box center [618, 412] width 893 height 53
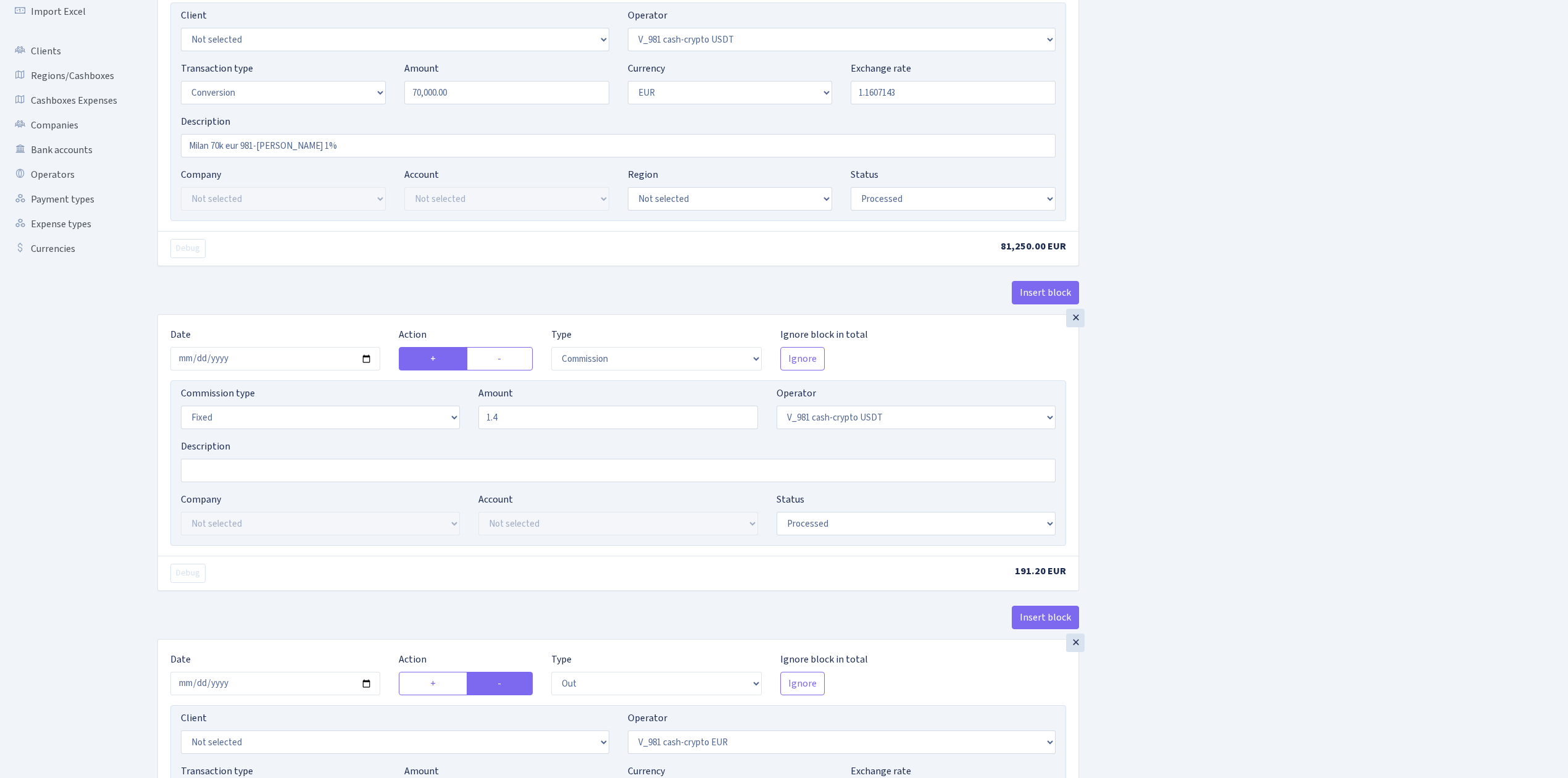
type input "1.40"
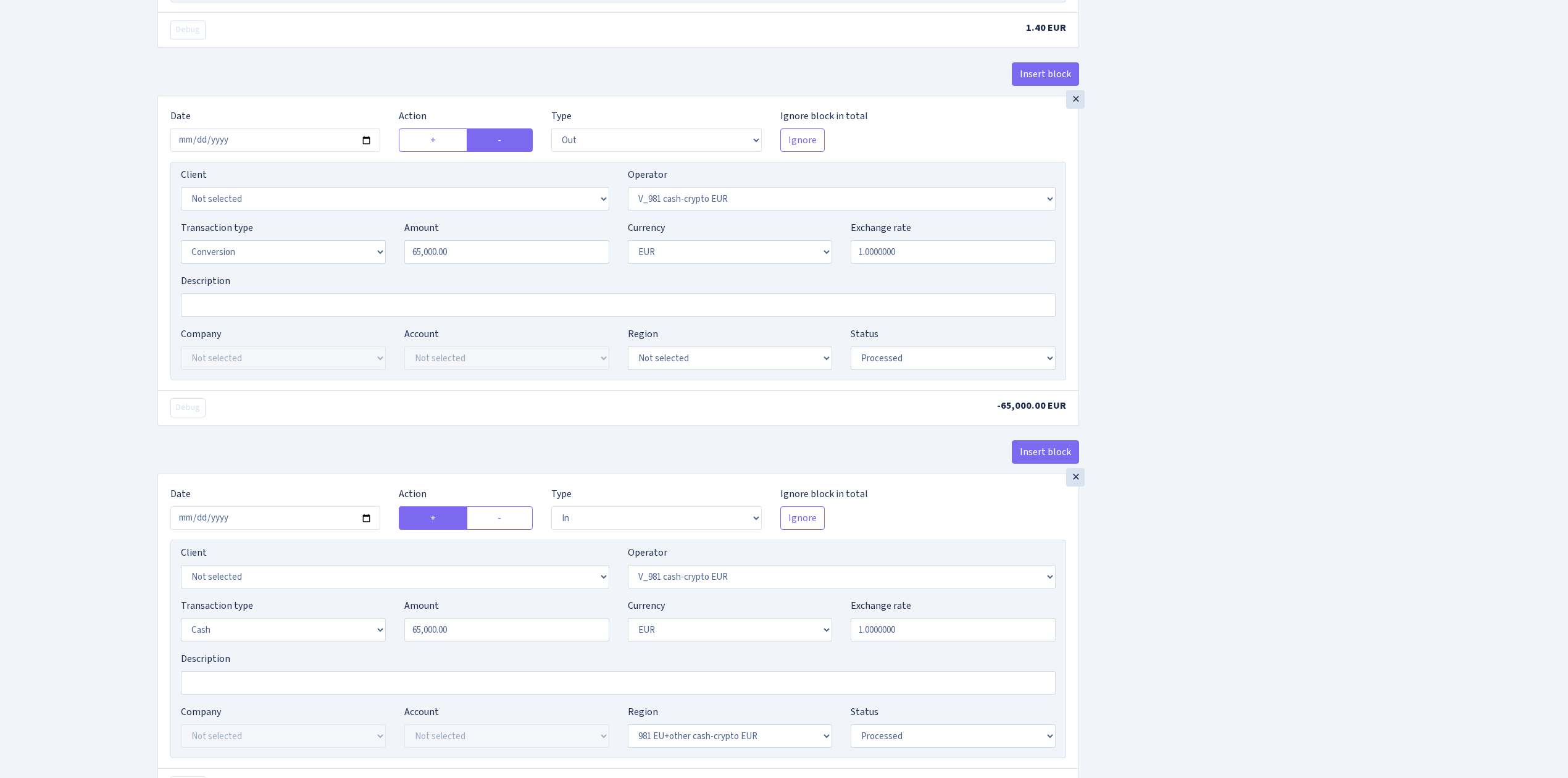
scroll to position [741, 0]
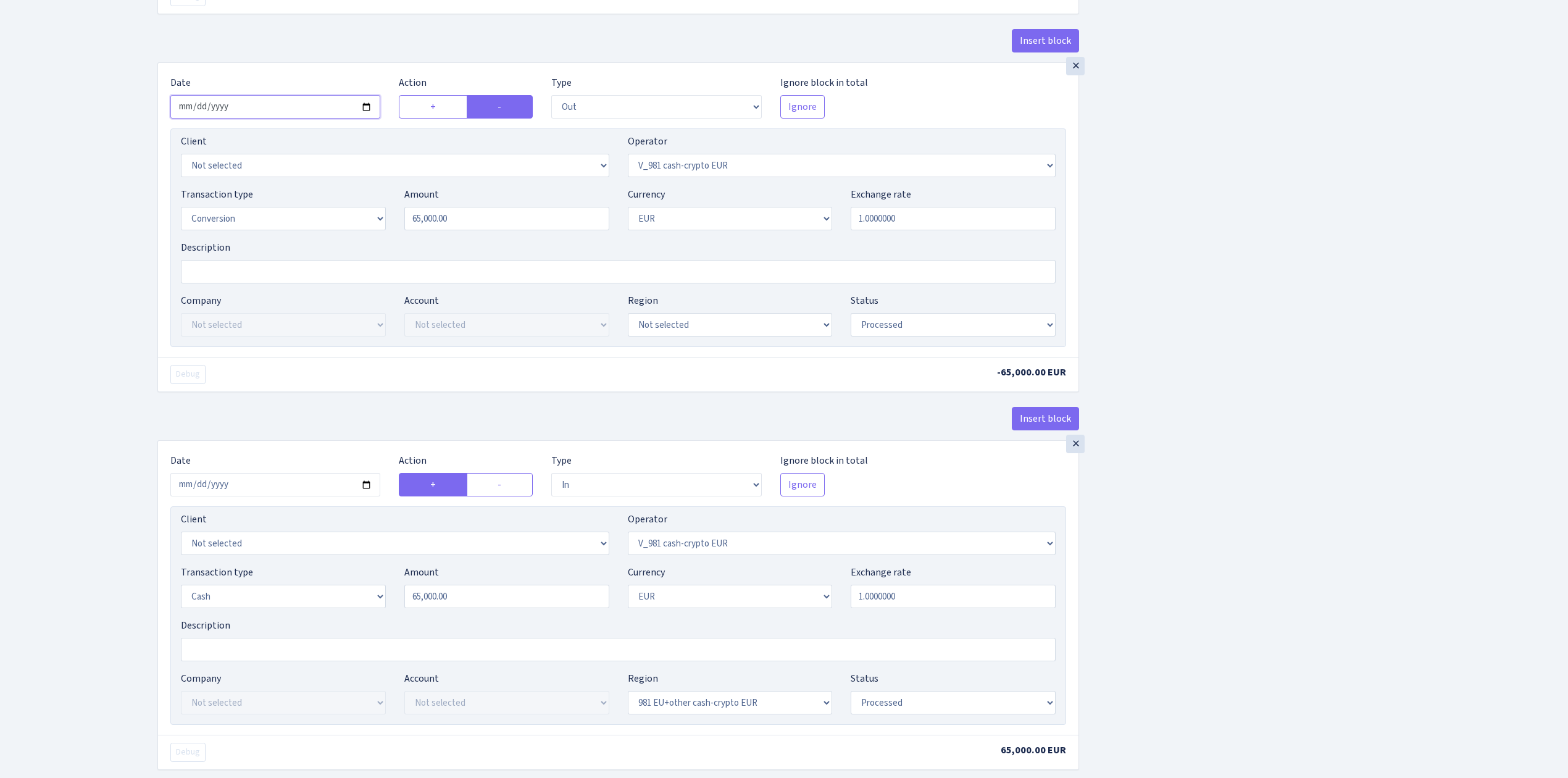
click at [366, 109] on input "2025-07-04" at bounding box center [275, 107] width 210 height 23
type input "2025-08-12"
drag, startPoint x: 495, startPoint y: 213, endPoint x: 365, endPoint y: 210, distance: 130.0
click at [379, 215] on div "Transaction type Not selected 981 ELF FISH crypto GIRT IVO dekl MM-BALTIC eur U…" at bounding box center [618, 213] width 893 height 53
click at [1388, 252] on div "Insert block × Date 2025-08-12 Action + - Type --- In Out Commission Field requ…" at bounding box center [853, 289] width 1410 height 1925
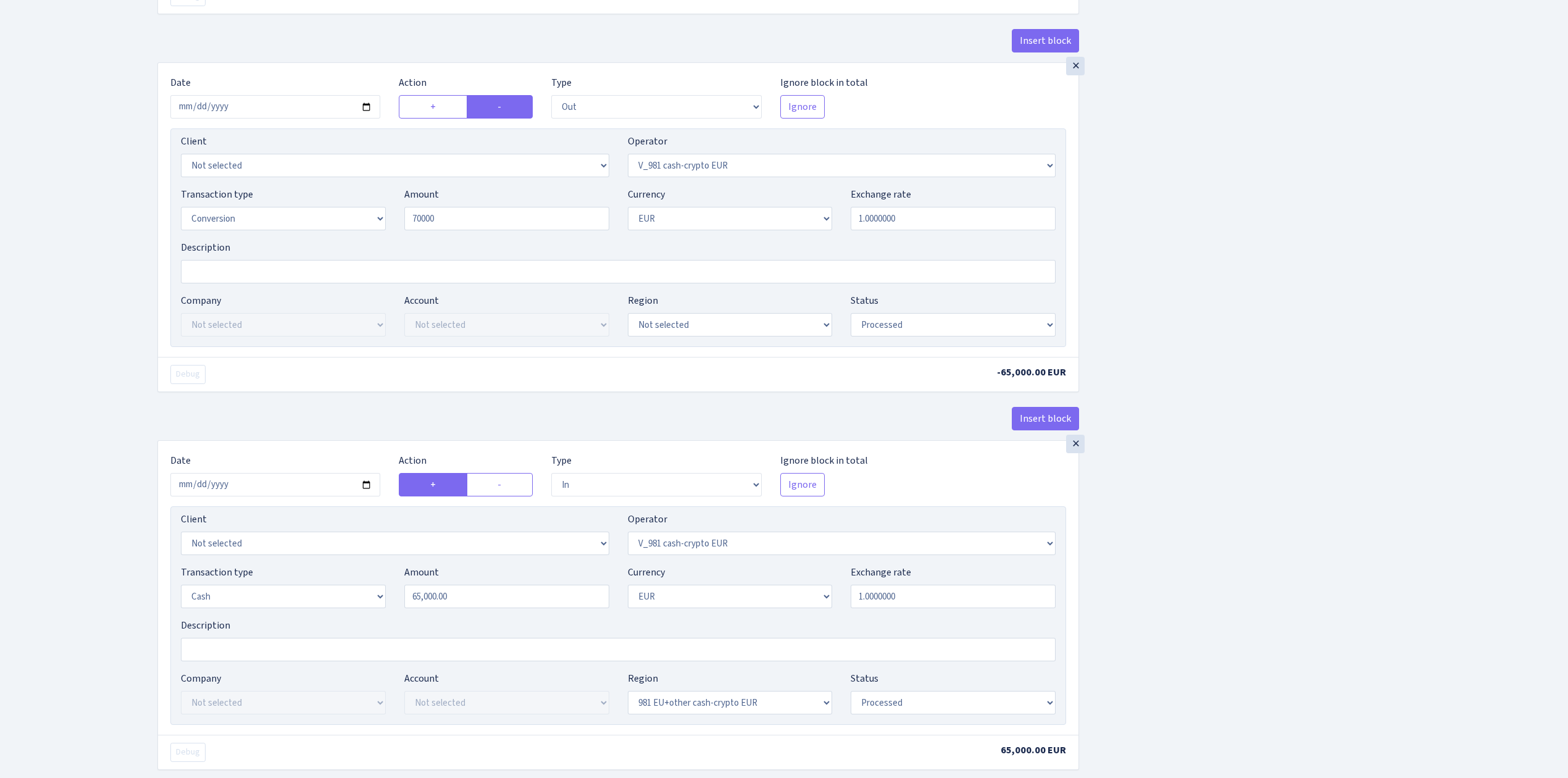
type input "70,000.00"
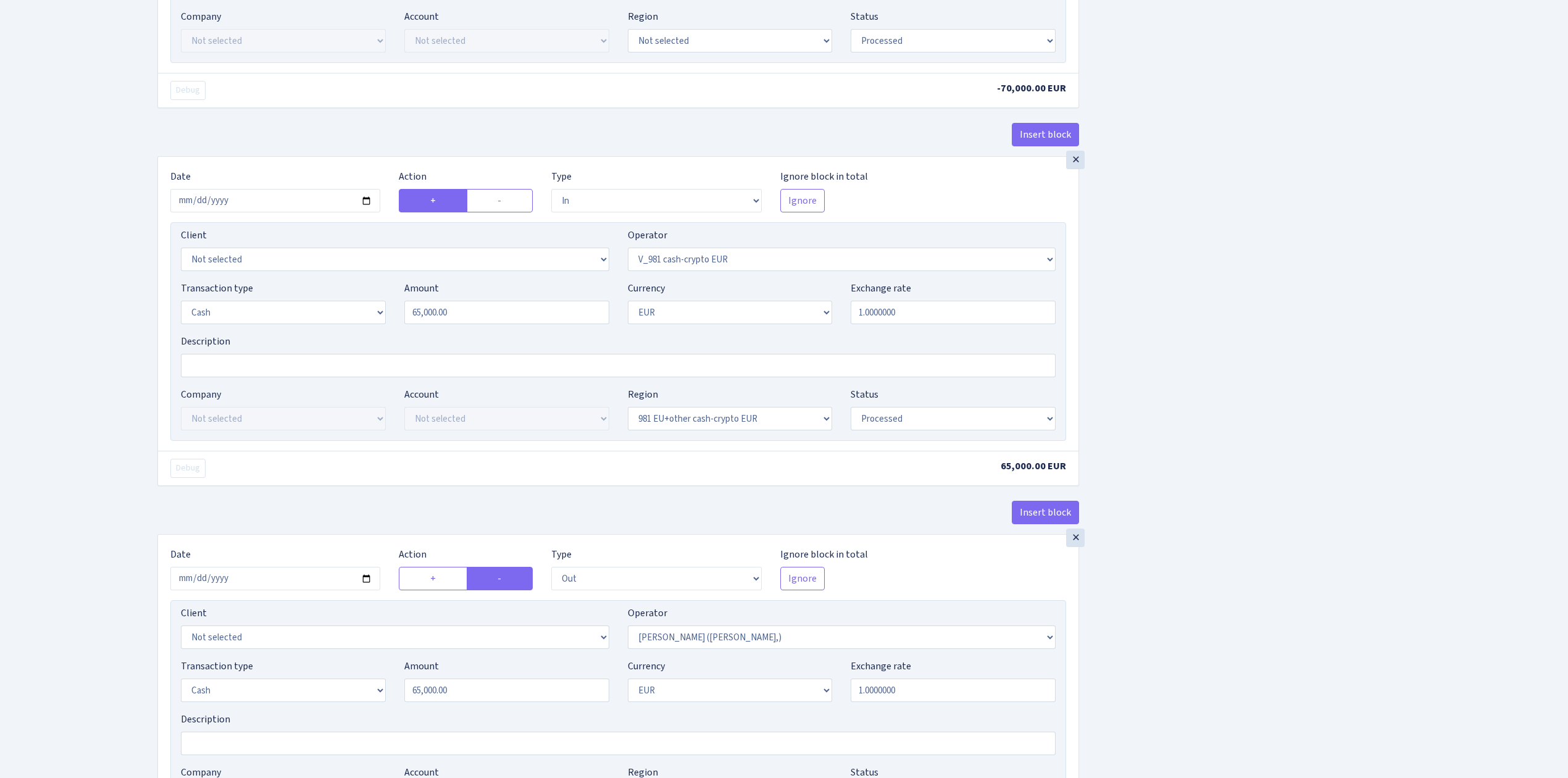
scroll to position [1070, 0]
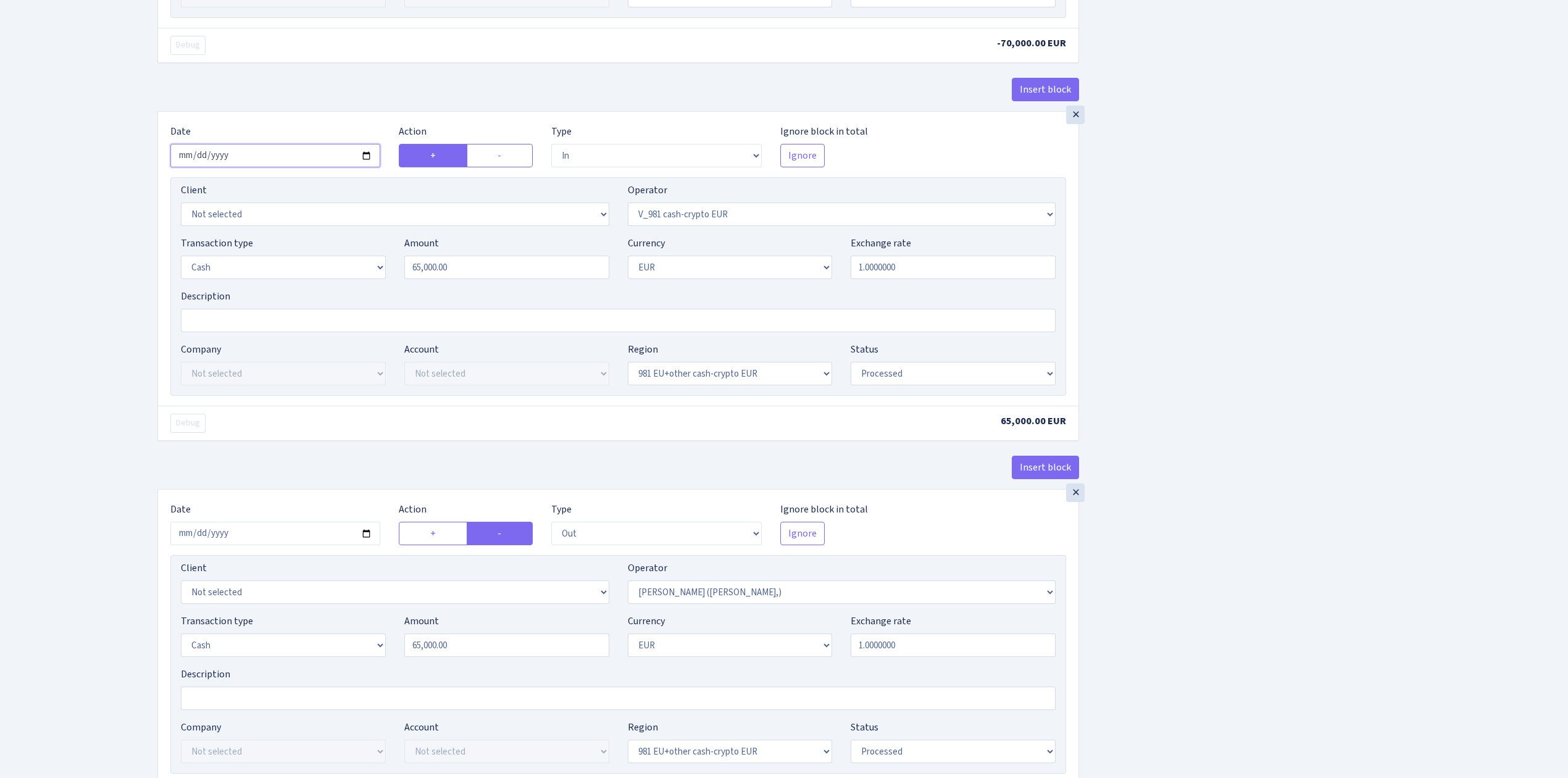
click at [369, 163] on input "2025-07-04" at bounding box center [275, 155] width 210 height 23
type input "2025-08-12"
drag, startPoint x: 469, startPoint y: 280, endPoint x: 329, endPoint y: 260, distance: 141.4
click at [329, 260] on div "Transaction type Not selected 981 ELF FISH crypto GIRT IVO dekl MM-BALTIC eur U…" at bounding box center [618, 262] width 893 height 53
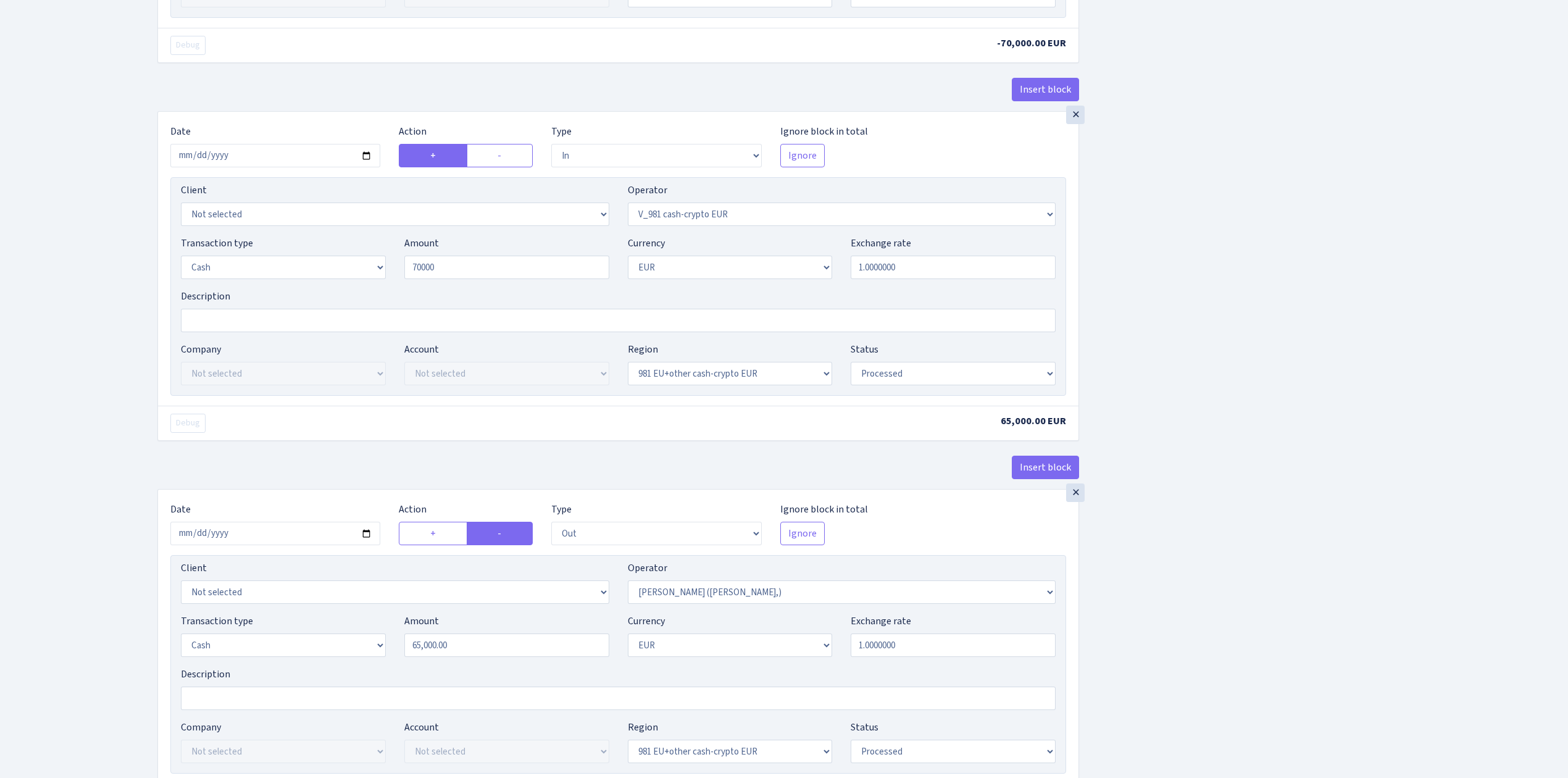
type input "70,000.00"
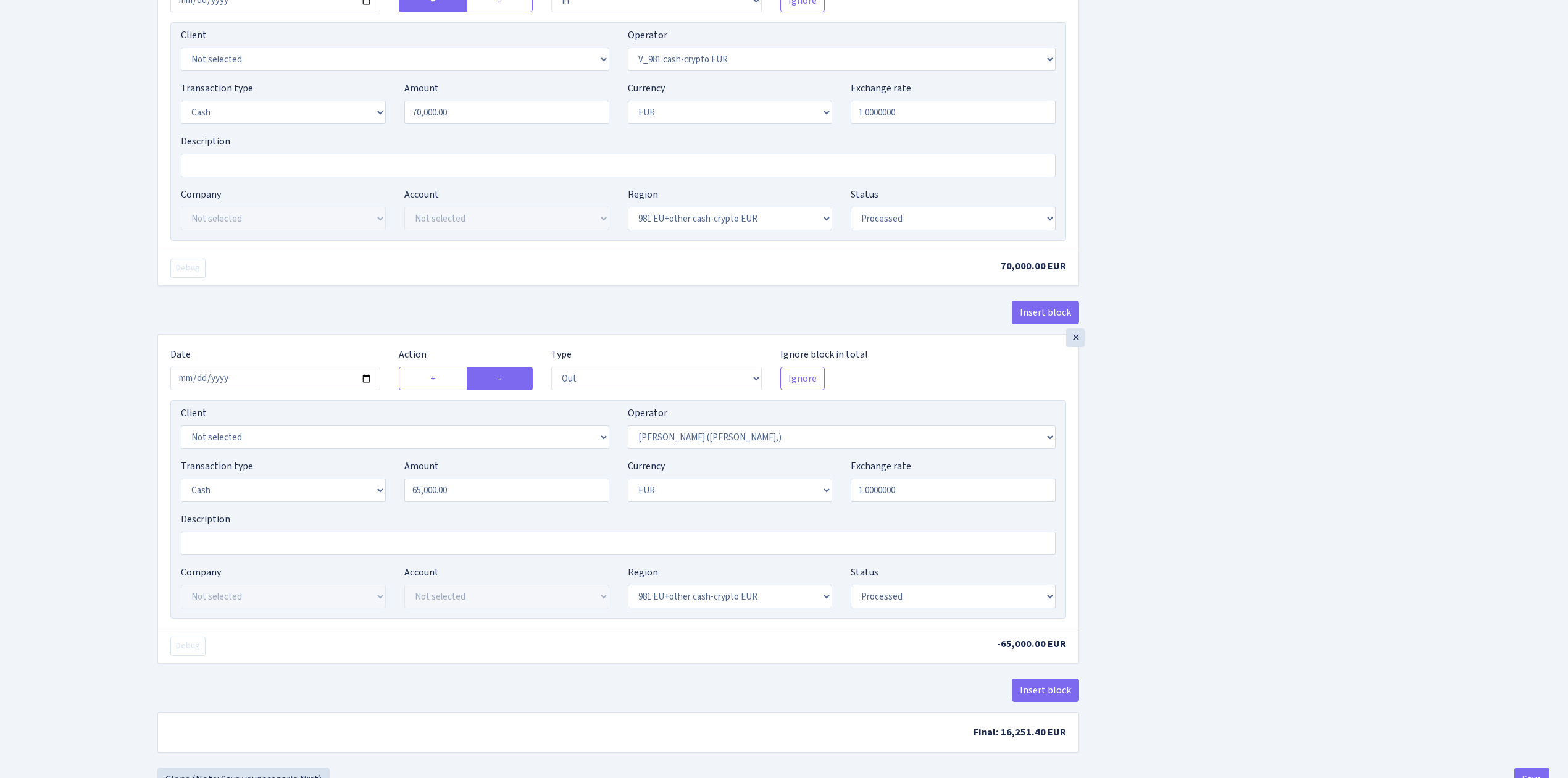
scroll to position [1235, 0]
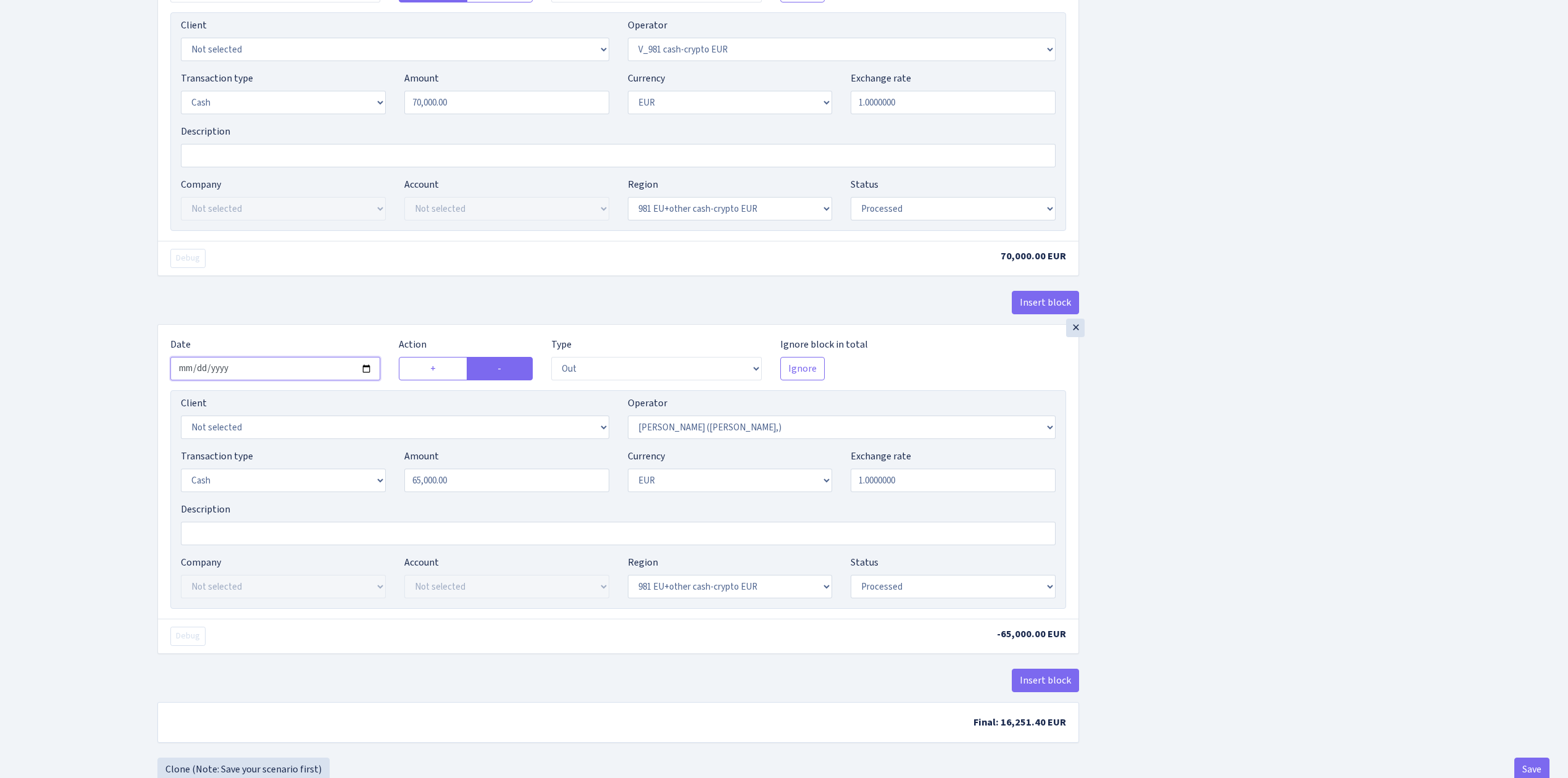
click at [369, 378] on input "2025-07-04" at bounding box center [275, 369] width 210 height 23
type input "2025-08-12"
drag, startPoint x: 460, startPoint y: 492, endPoint x: 295, endPoint y: 460, distance: 168.1
click at [295, 460] on div "Transaction type Not selected 981 ELF FISH crypto GIRT IVO dekl MM-BALTIC eur U…" at bounding box center [618, 475] width 893 height 53
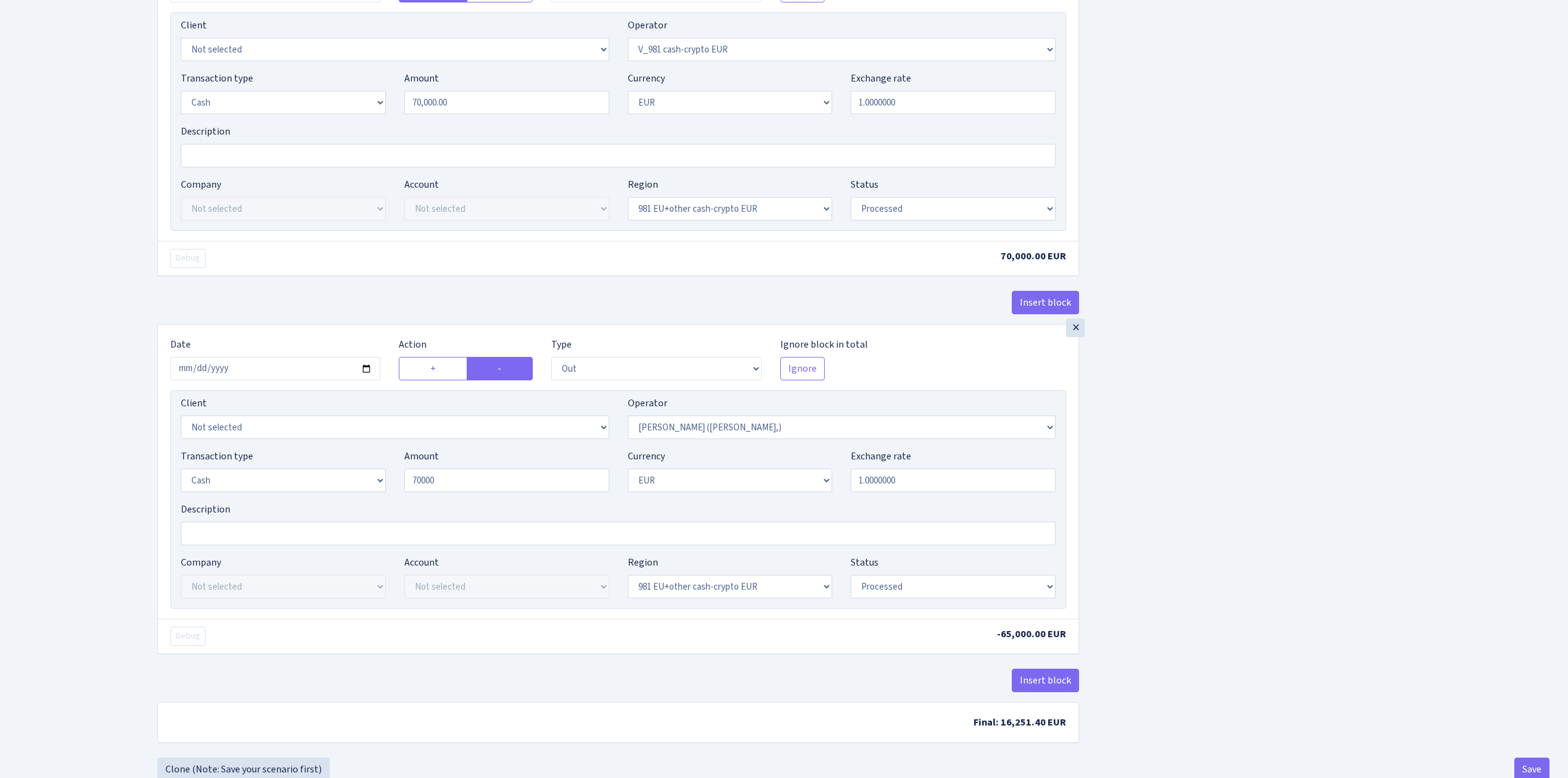
type input "70,000.00"
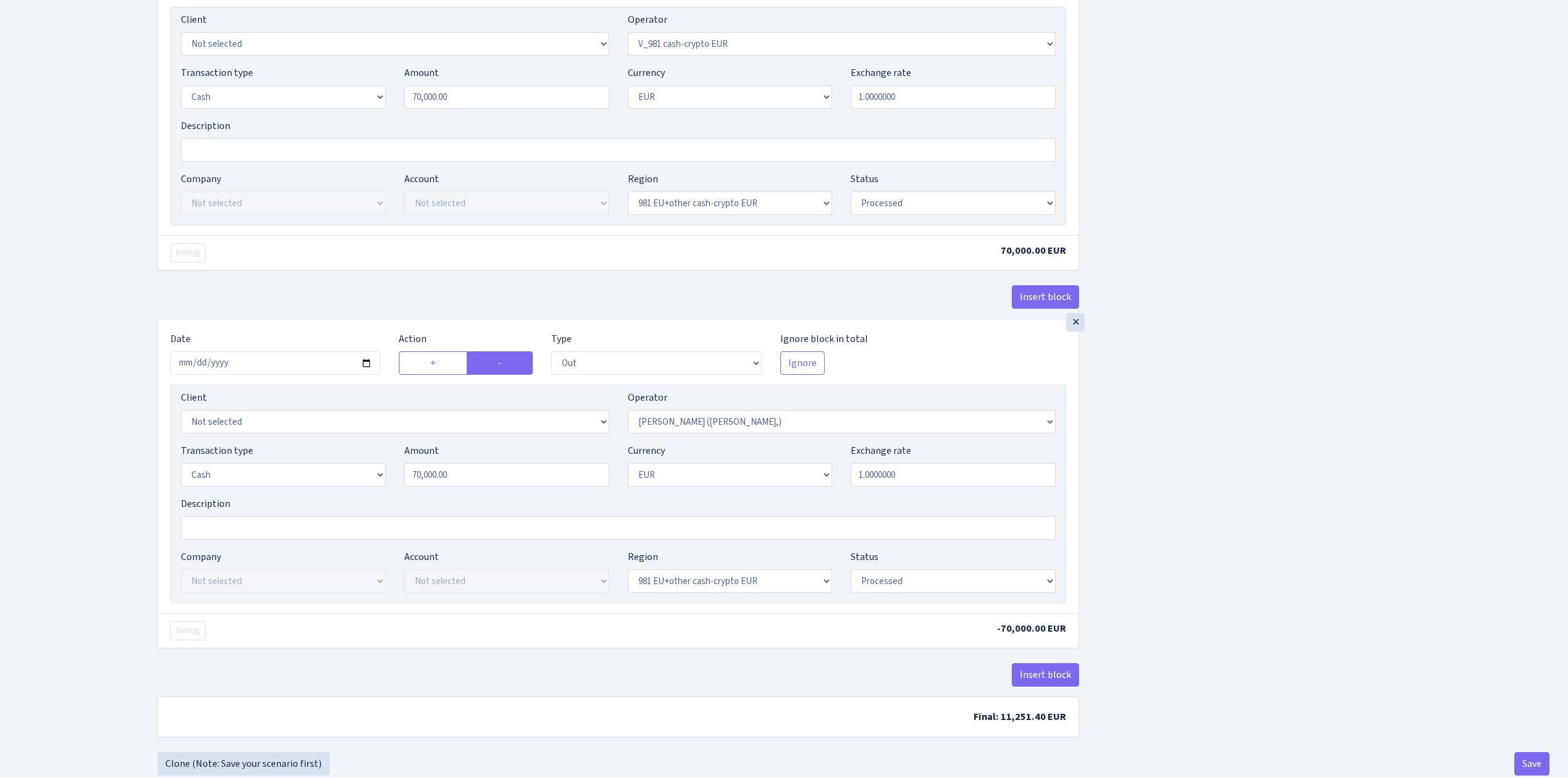
scroll to position [1282, 0]
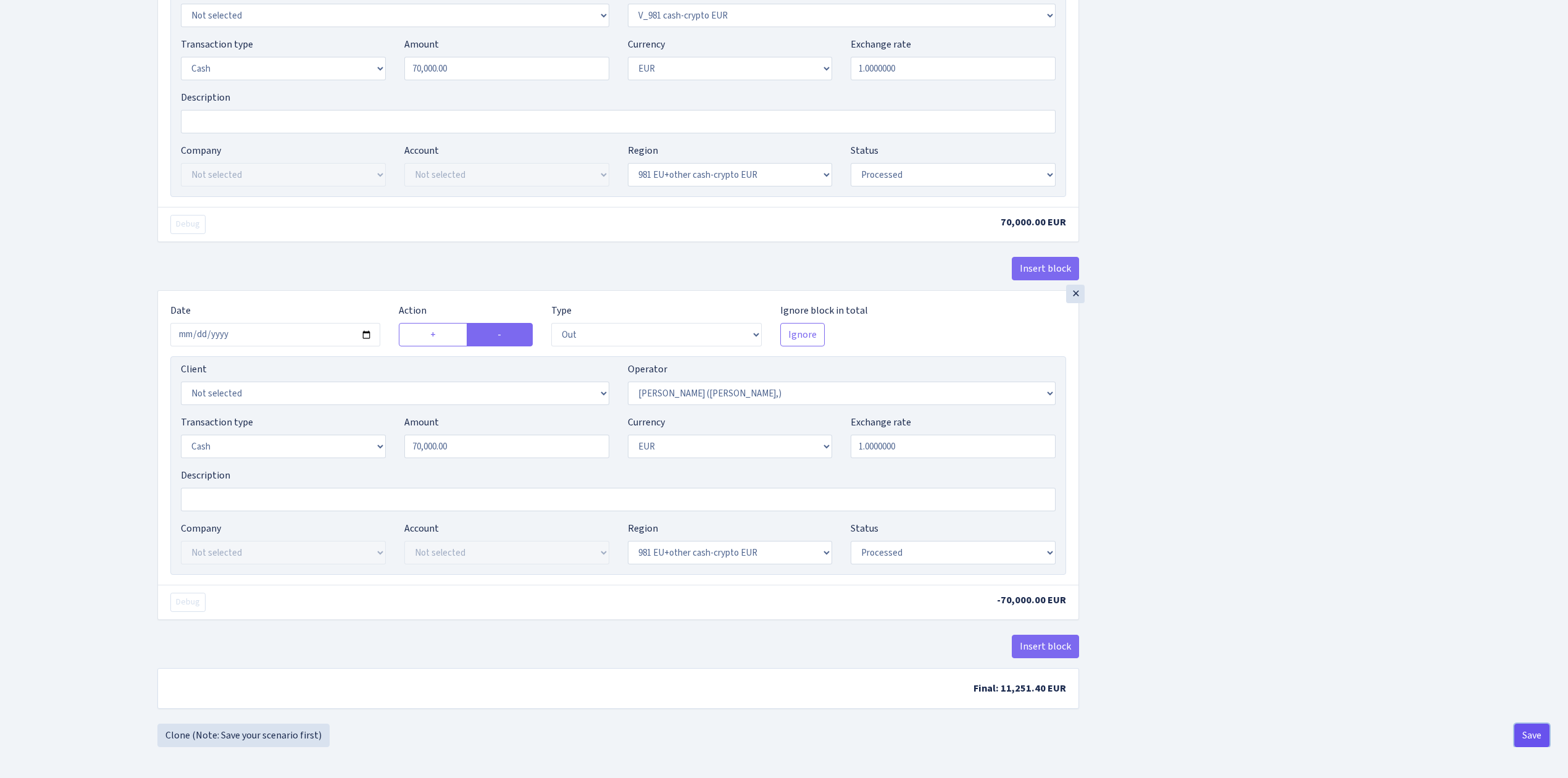
click at [1538, 737] on button "Save" at bounding box center [1532, 735] width 35 height 23
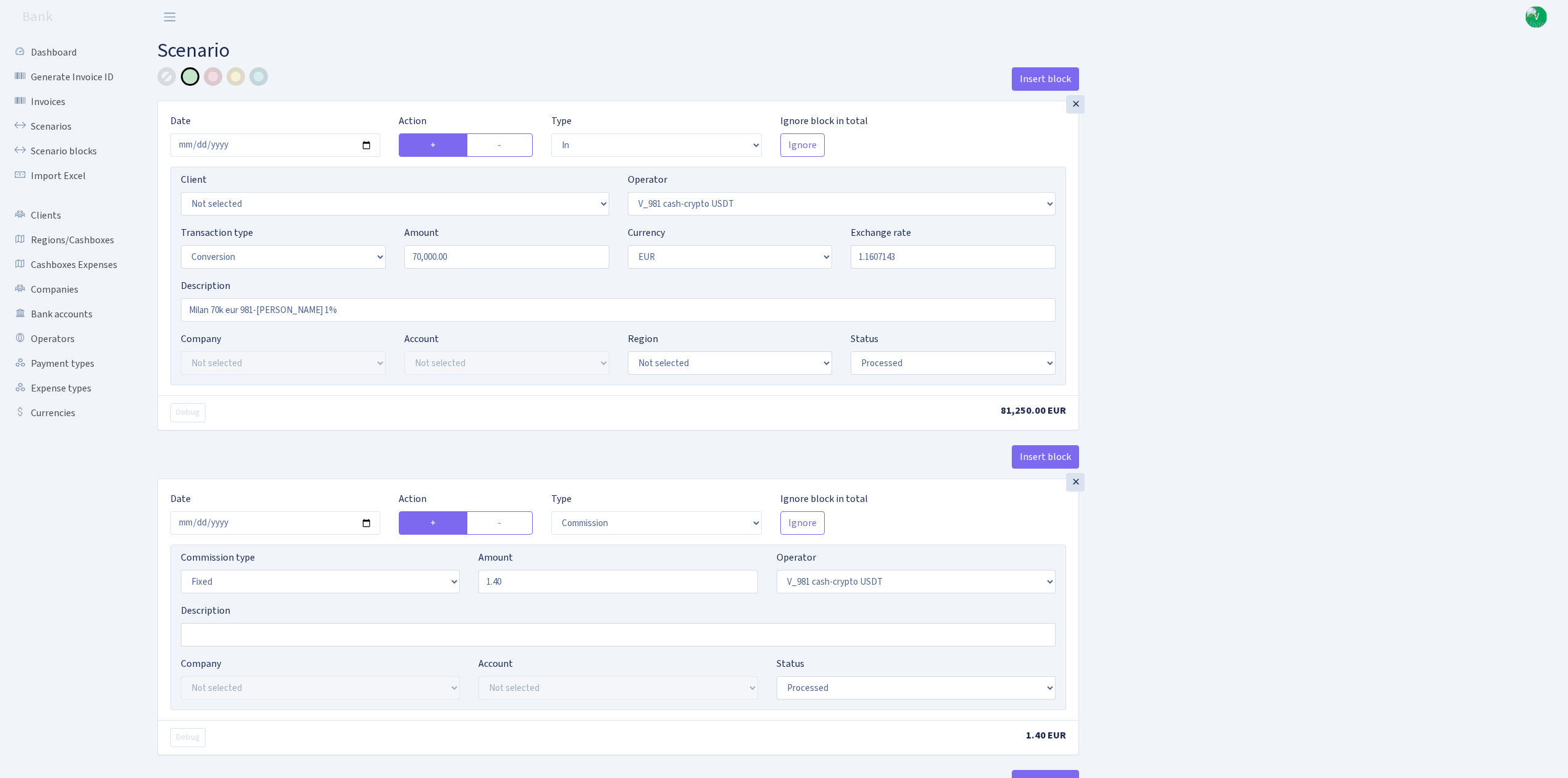
select select "in"
select select "435"
select select "15"
select select "1"
select select "processed"
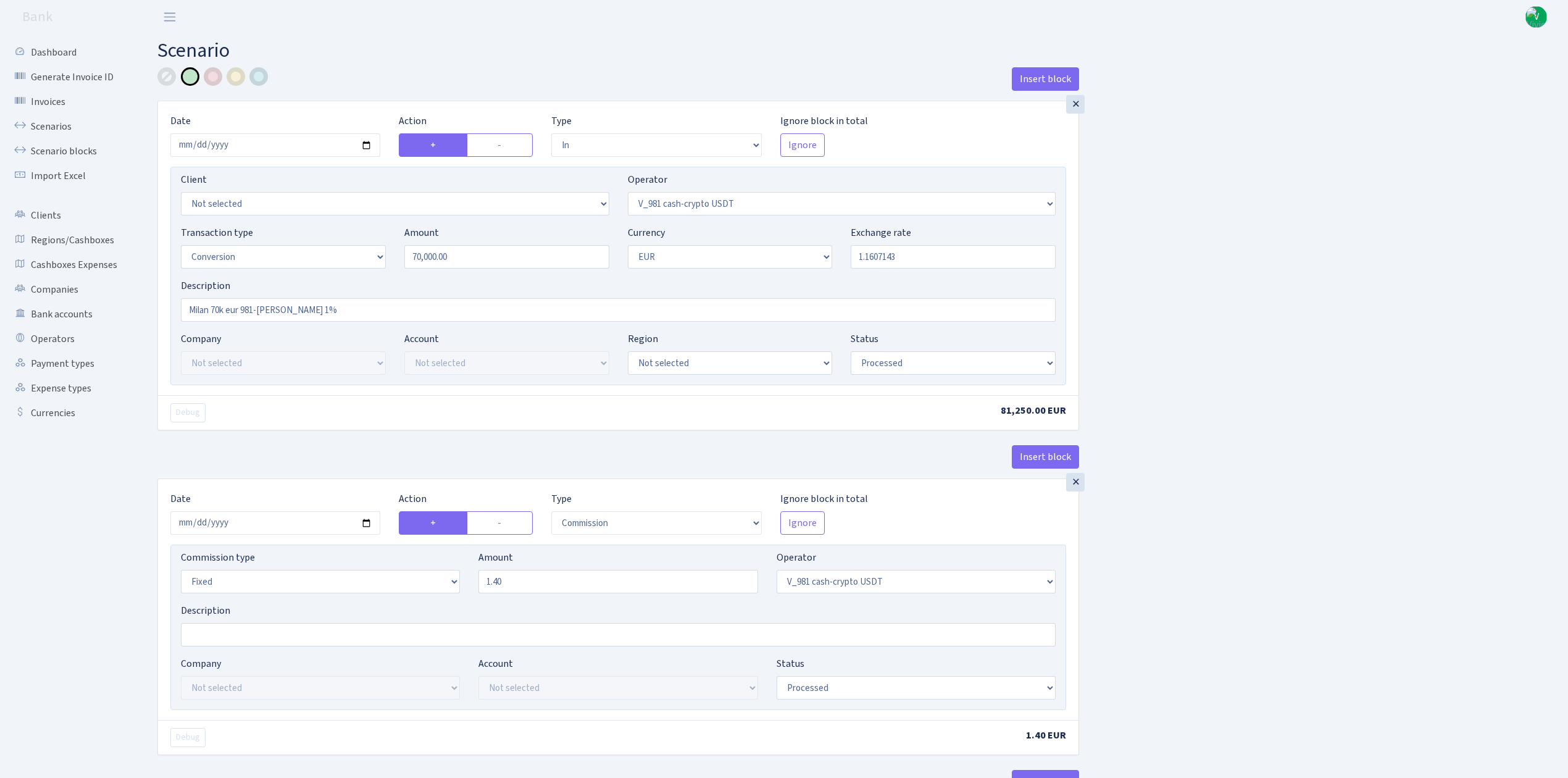
select select "commission"
select select "fixed"
select select "435"
select select "processed"
select select "out"
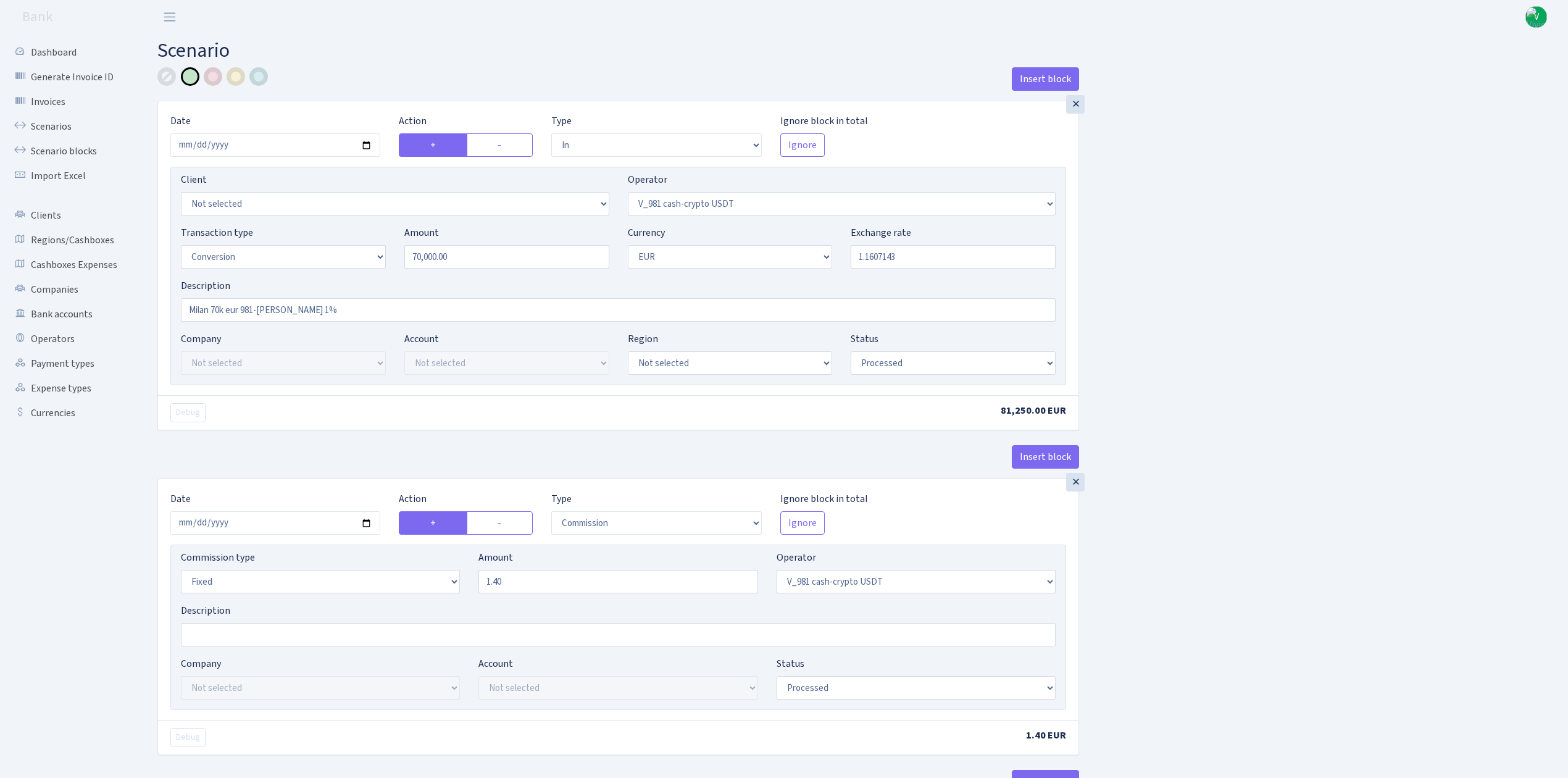
select select "434"
select select "15"
select select "1"
select select "processed"
select select "in"
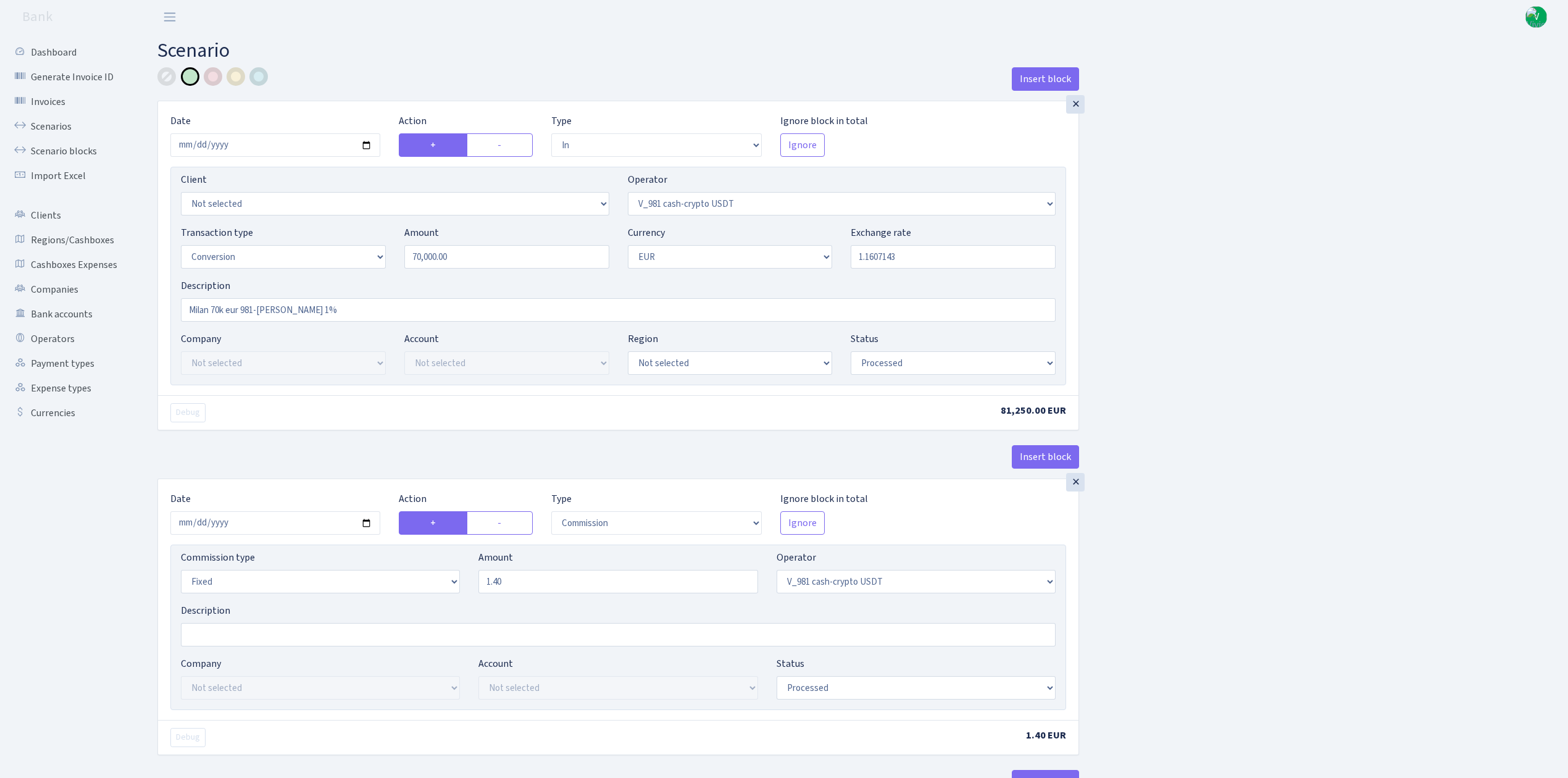
select select "434"
select select "1"
select select "22"
select select "processed"
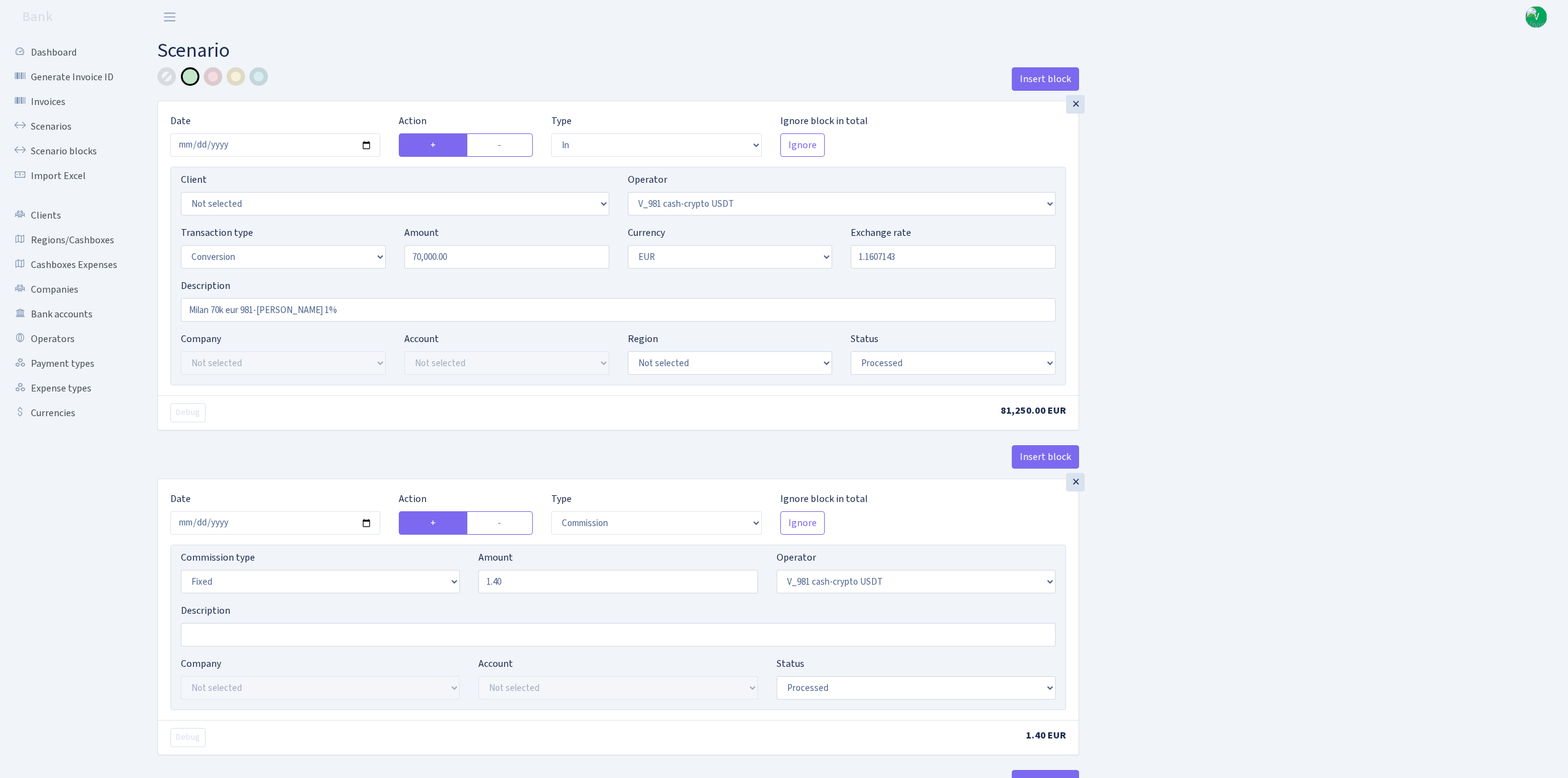
select select "out"
select select "104"
select select "1"
select select "22"
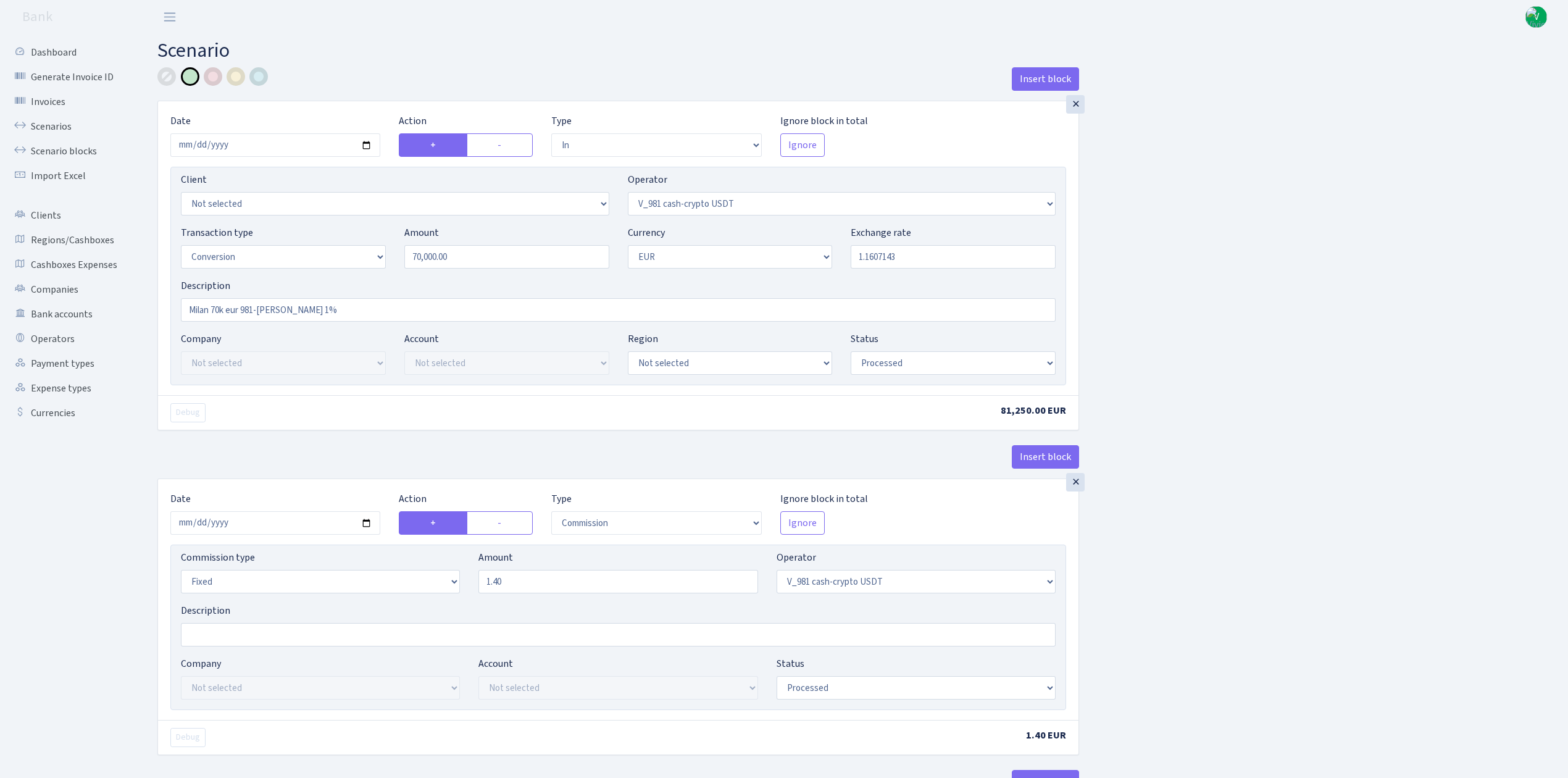
select select "processed"
click at [45, 120] on link "Scenarios" at bounding box center [67, 127] width 123 height 25
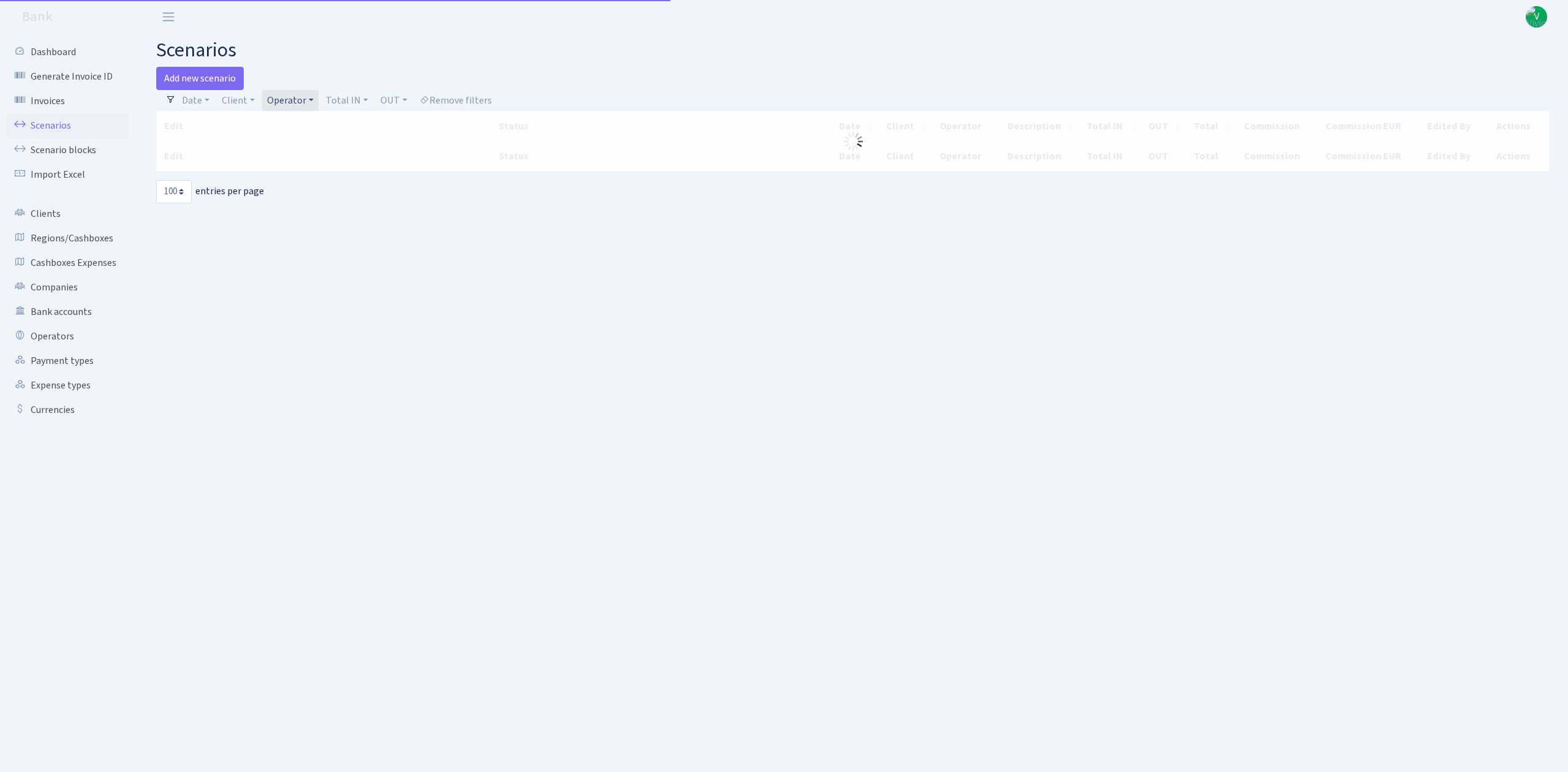
select select "100"
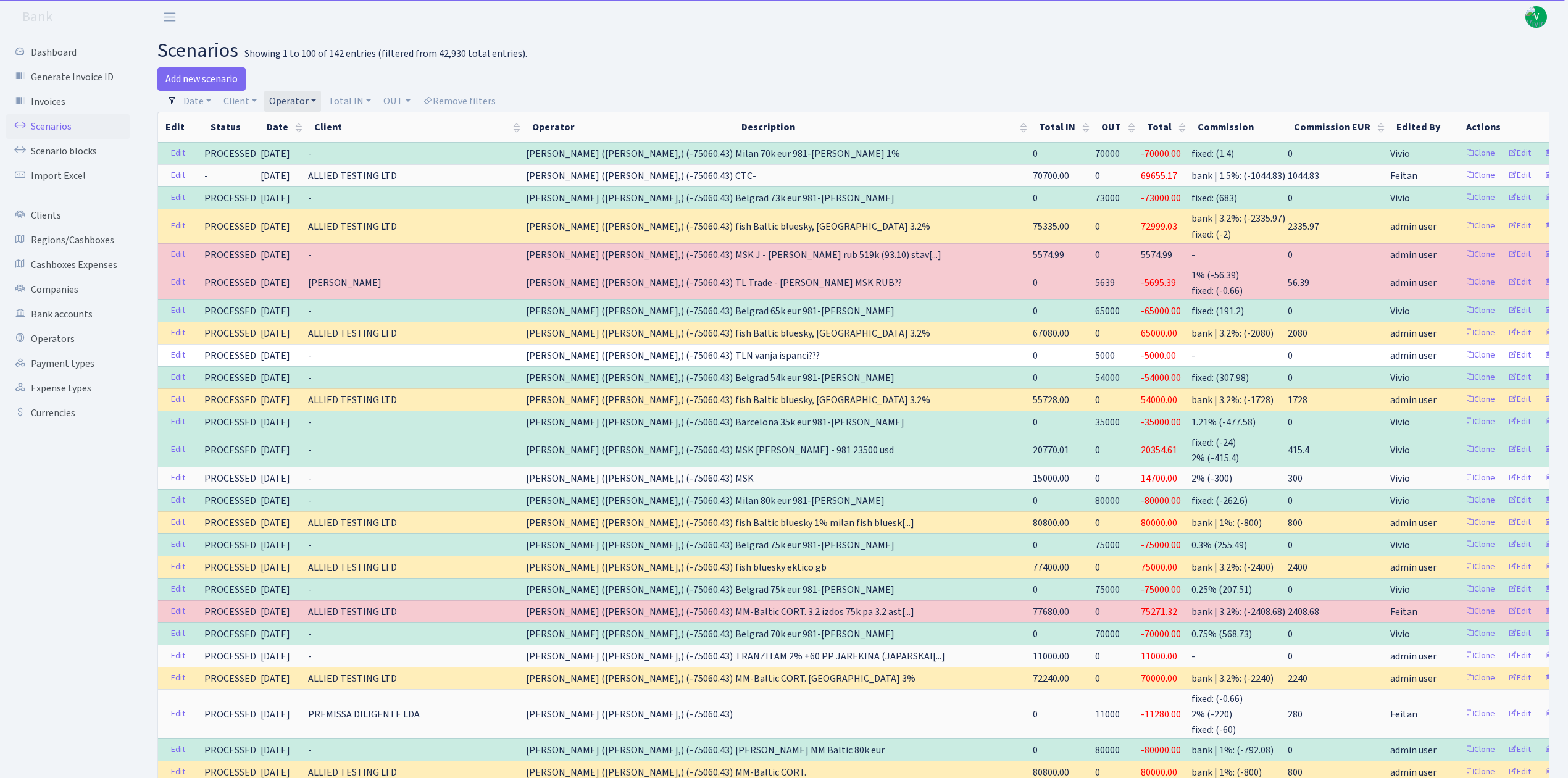
click at [299, 99] on link "Operator" at bounding box center [292, 101] width 57 height 21
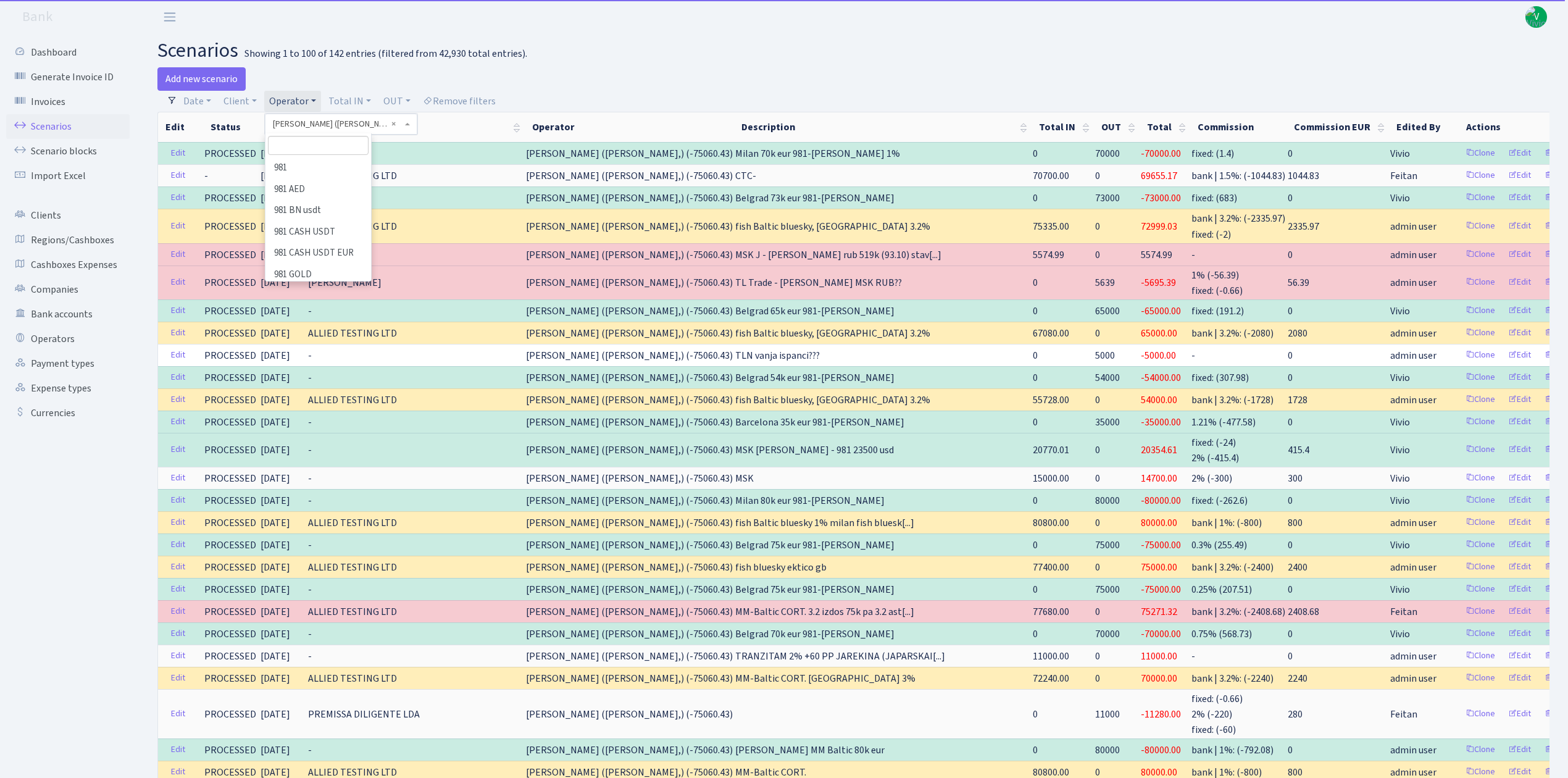
scroll to position [3294, 0]
select select
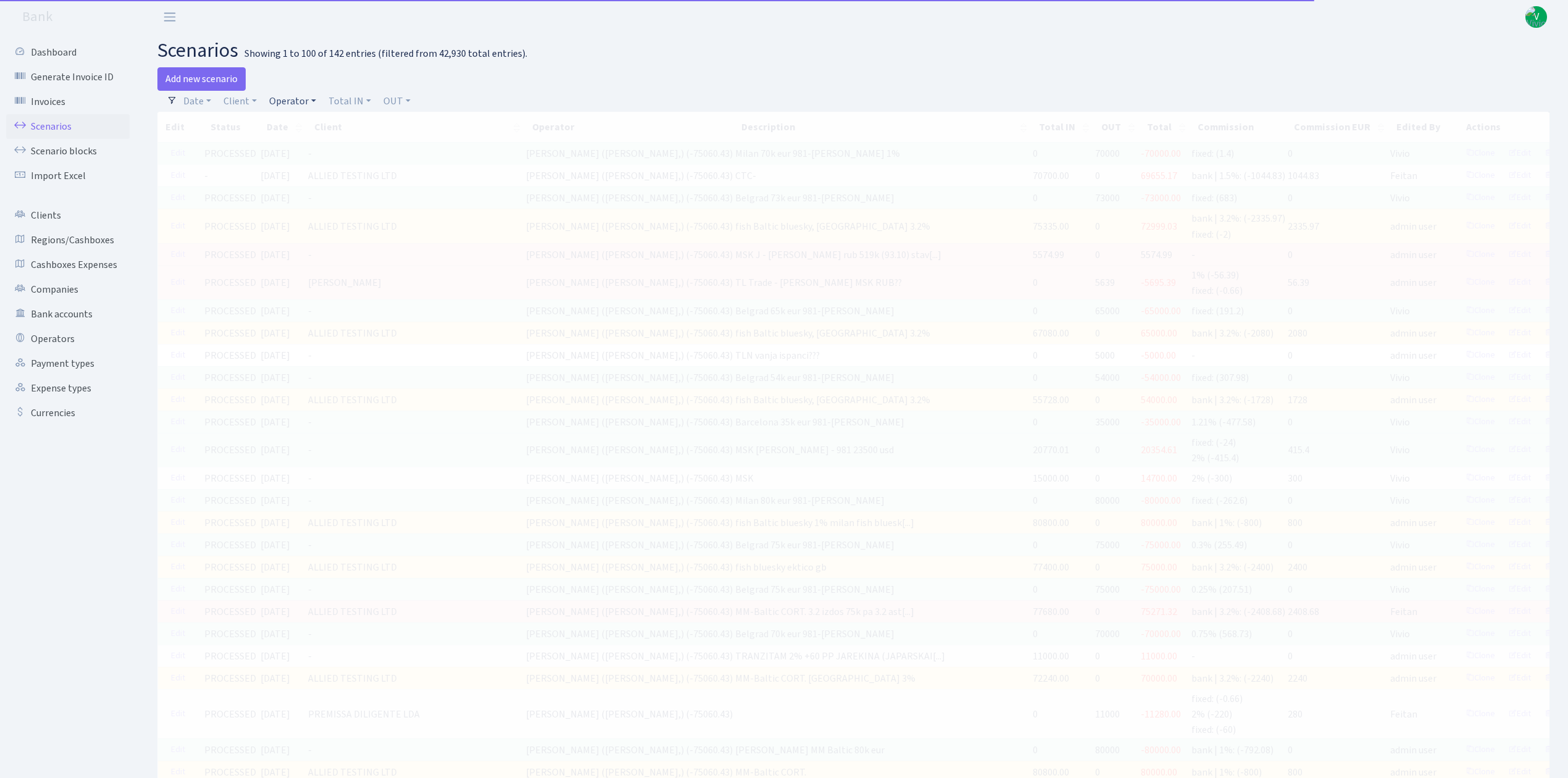
click at [295, 95] on link "Operator" at bounding box center [292, 101] width 57 height 21
click at [309, 142] on input "search" at bounding box center [313, 145] width 91 height 19
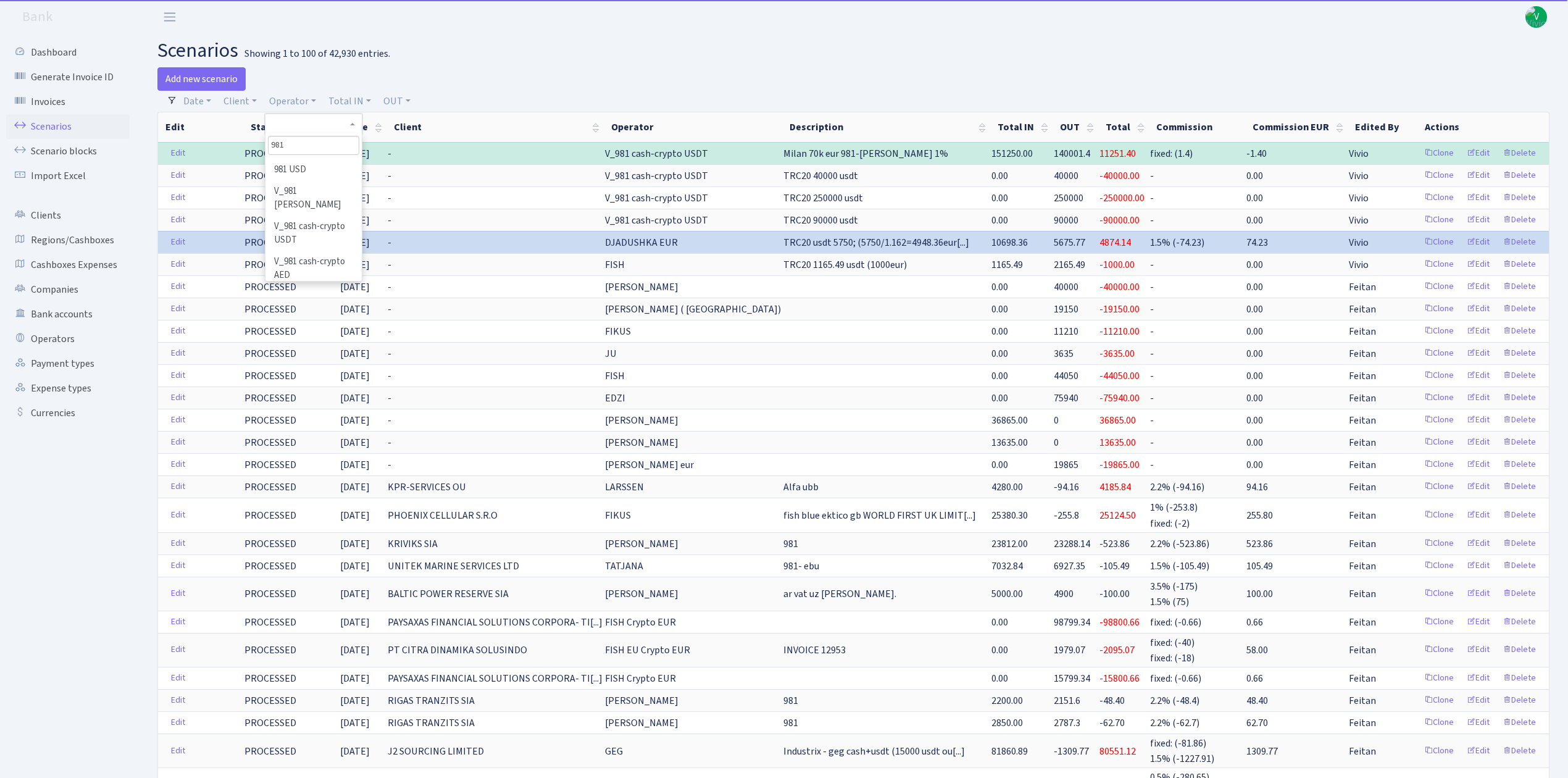
scroll to position [164, 0]
type input "981"
click at [309, 222] on li "V_981 cash-crypto USDT" at bounding box center [314, 230] width 94 height 35
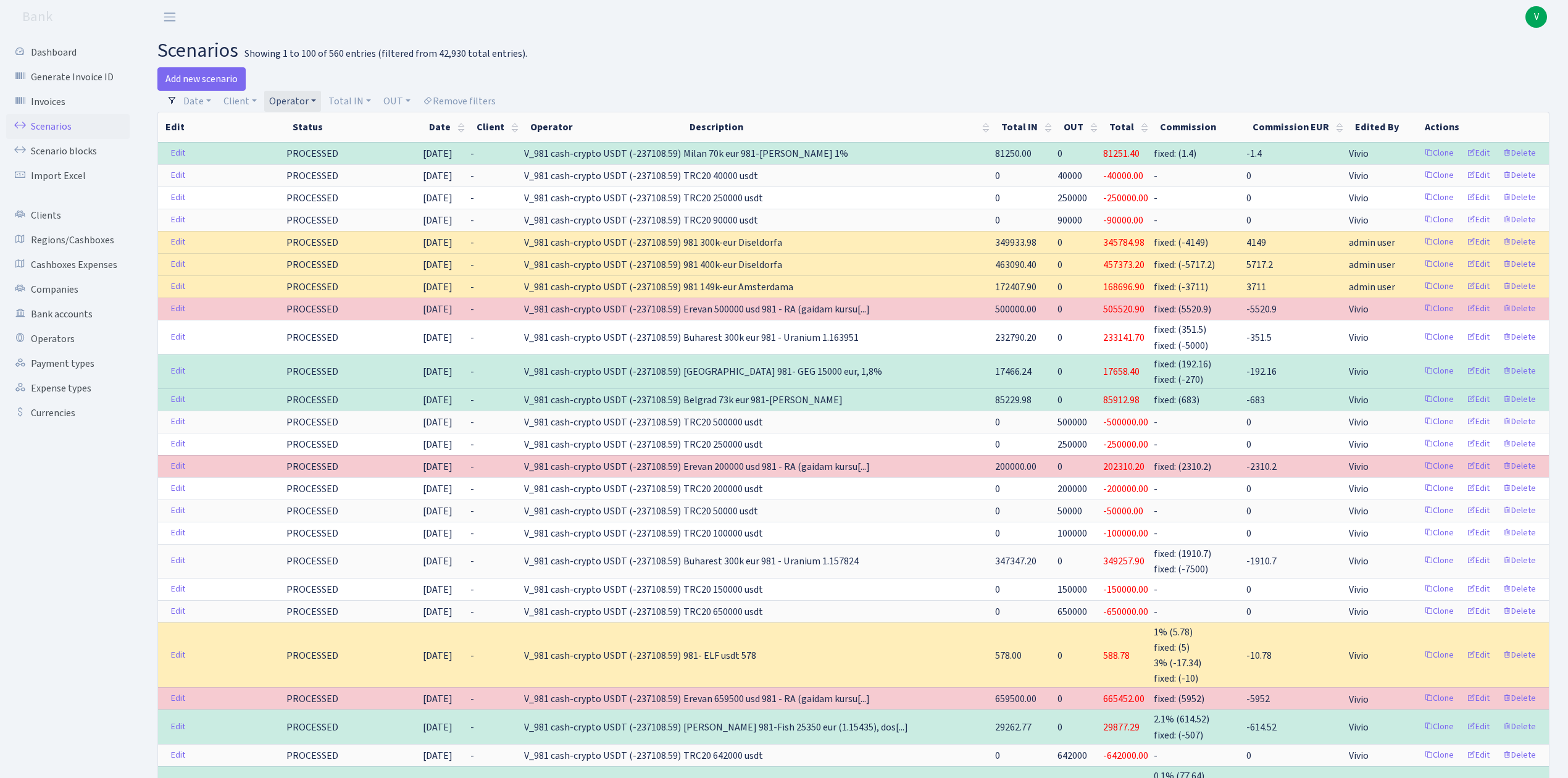
click at [298, 100] on link "Operator" at bounding box center [292, 101] width 57 height 21
click at [350, 123] on span "× V_981 cash-crypto USDT" at bounding box center [318, 124] width 90 height 12
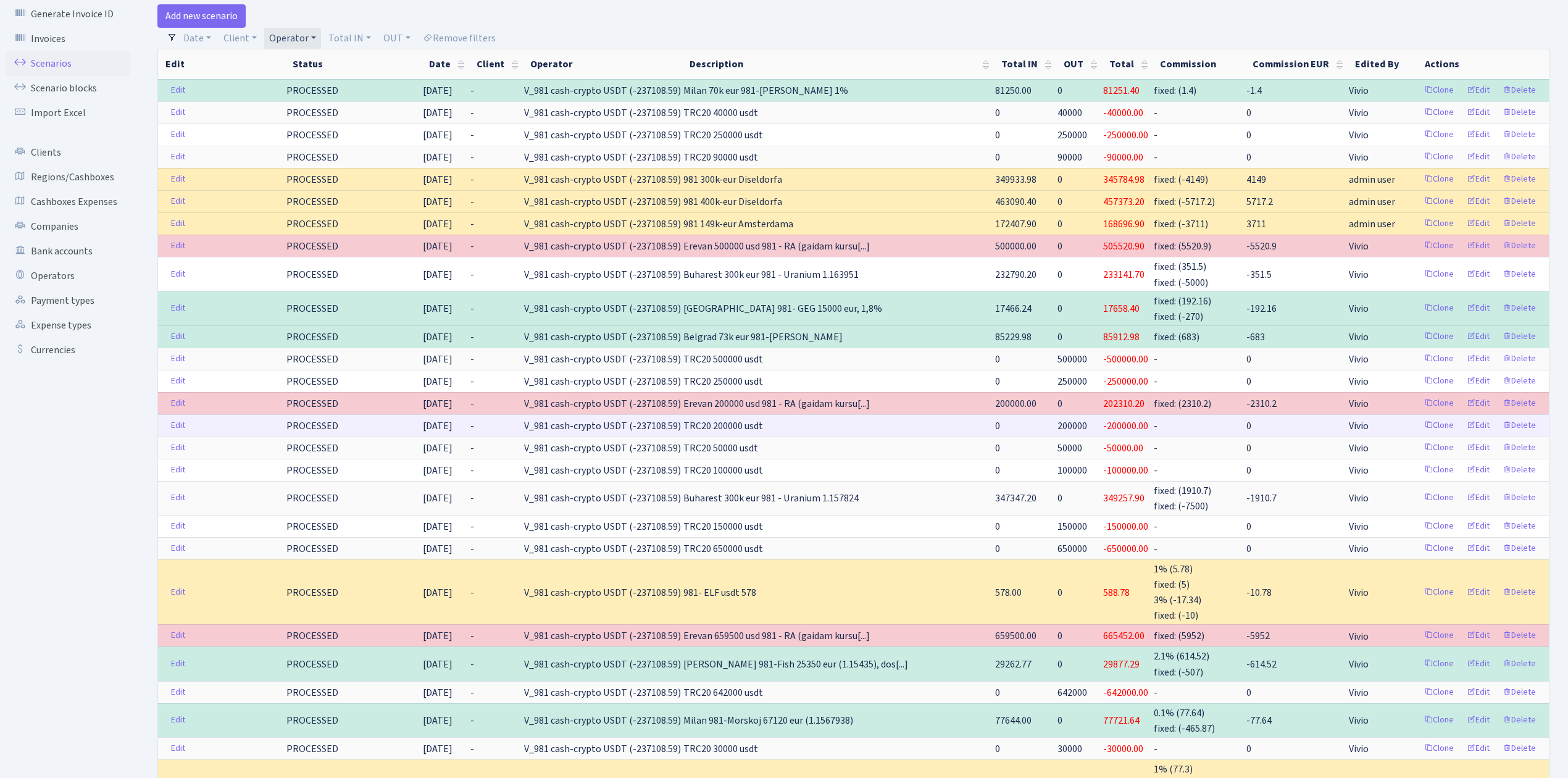
scroll to position [0, 0]
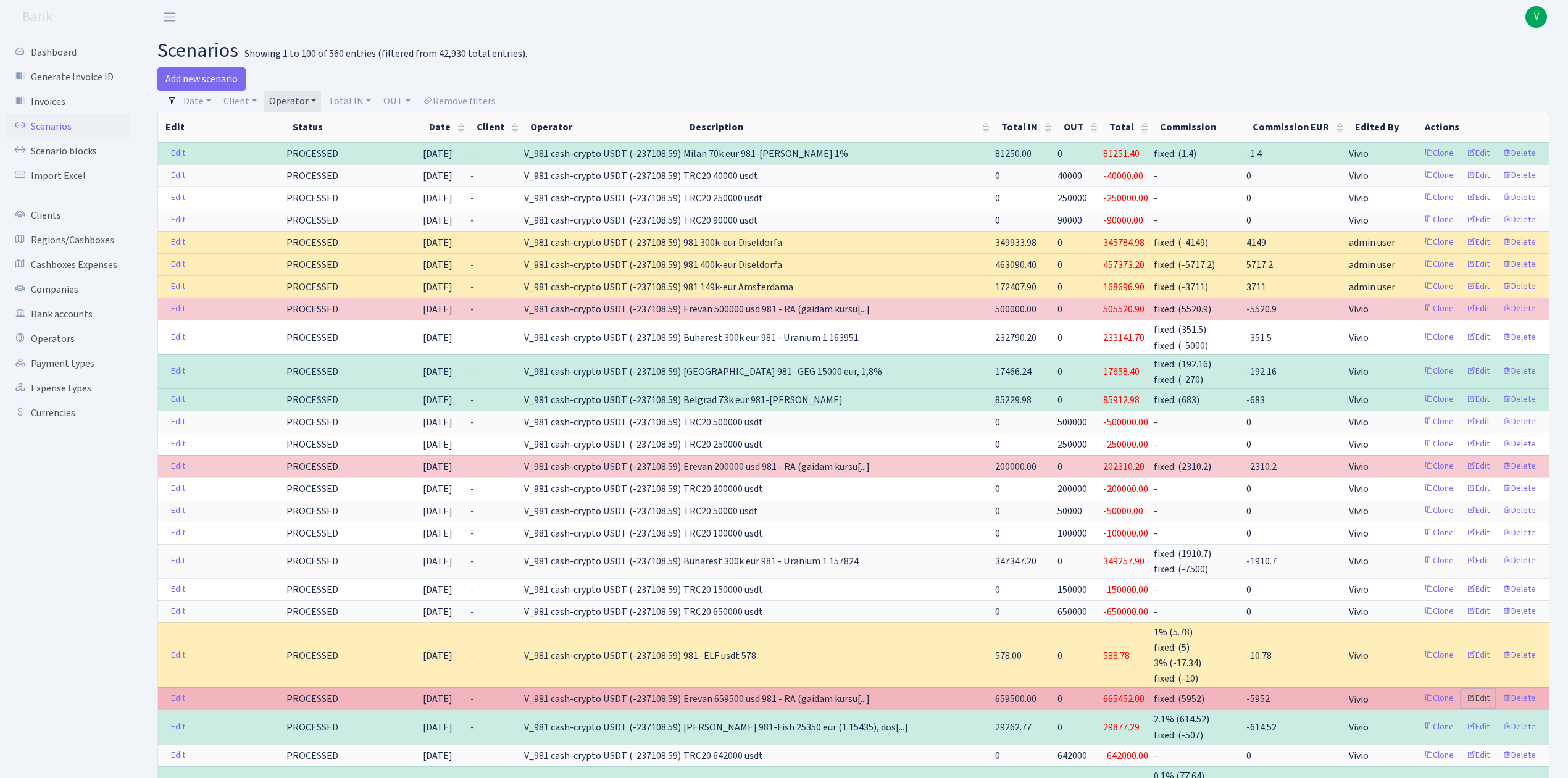
click at [1479, 701] on link "Edit" at bounding box center [1478, 698] width 34 height 19
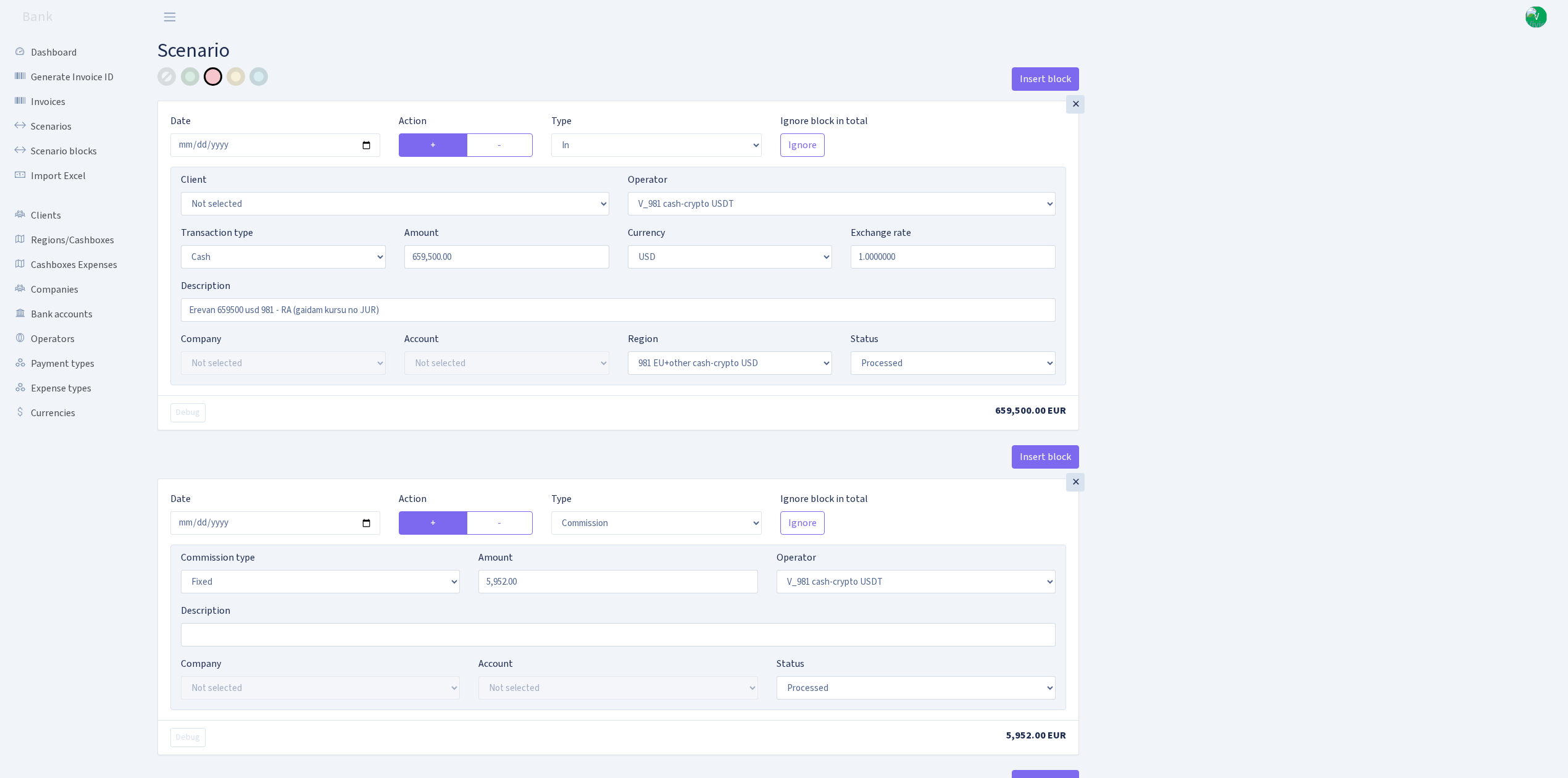
select select "in"
select select "435"
select select "1"
select select "2"
select select "23"
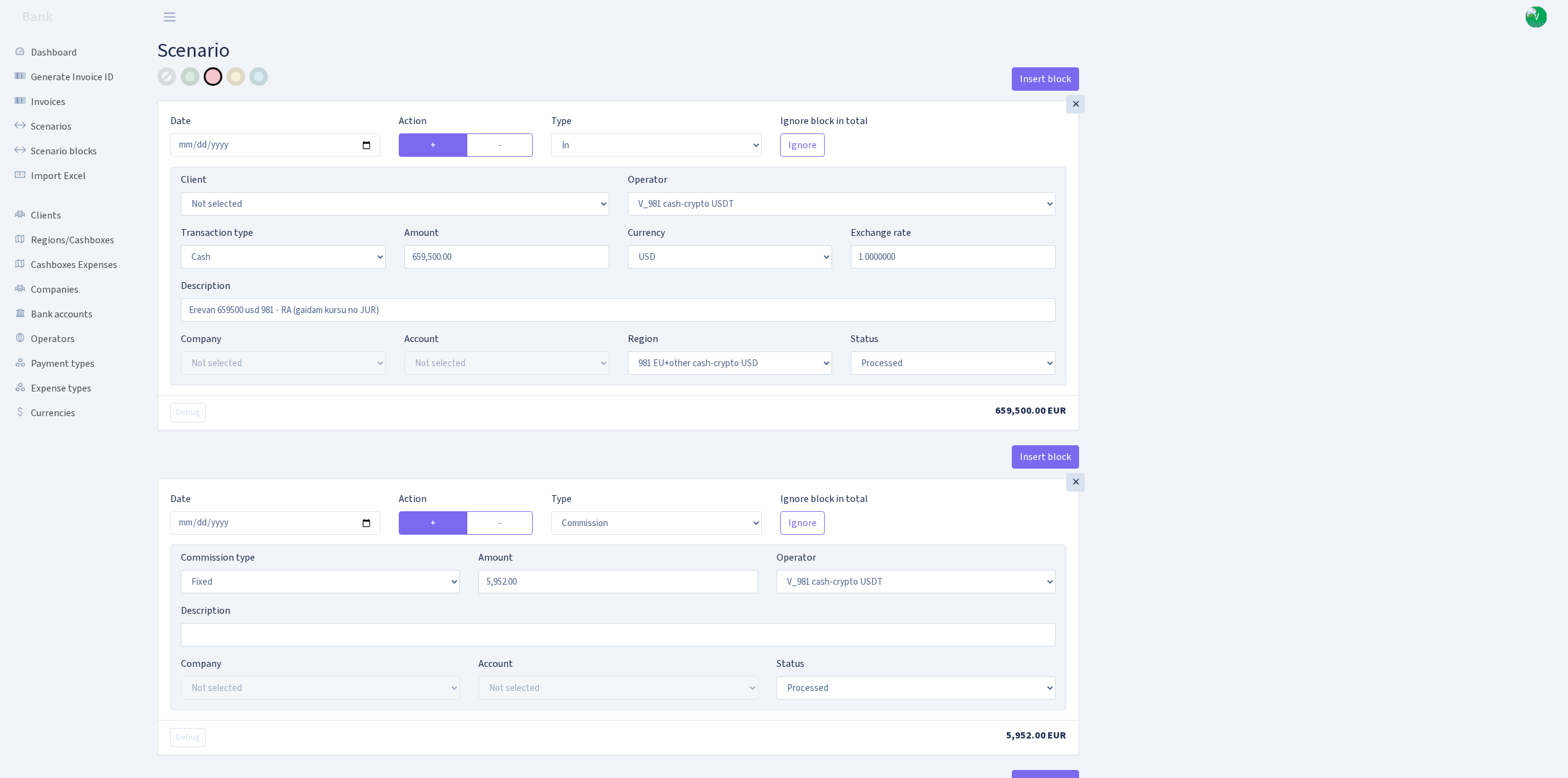
select select "processed"
select select "commission"
select select "fixed"
select select "435"
select select "processed"
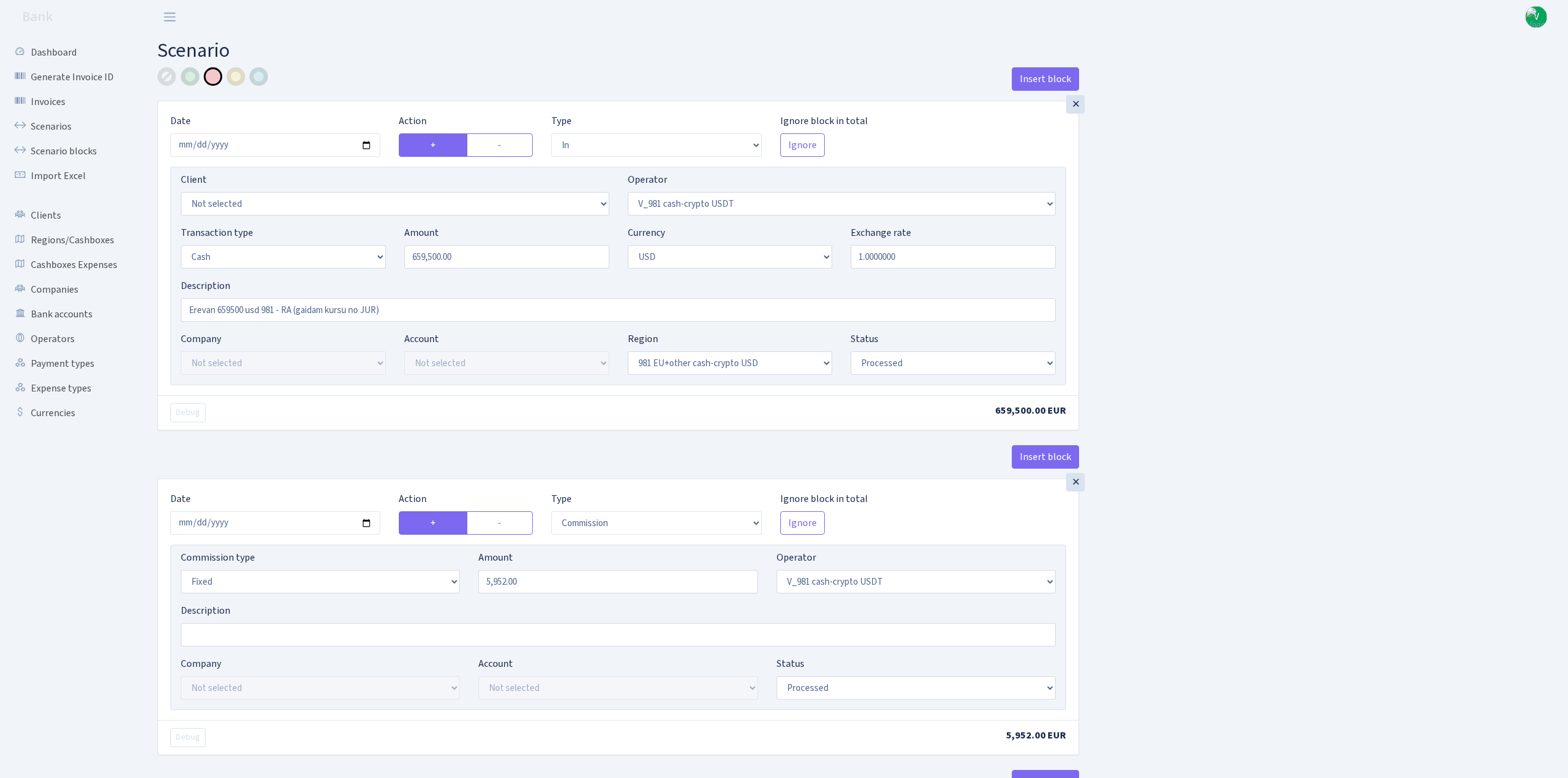
select select "out"
select select "15"
select select "2"
select select "23"
select select "processed"
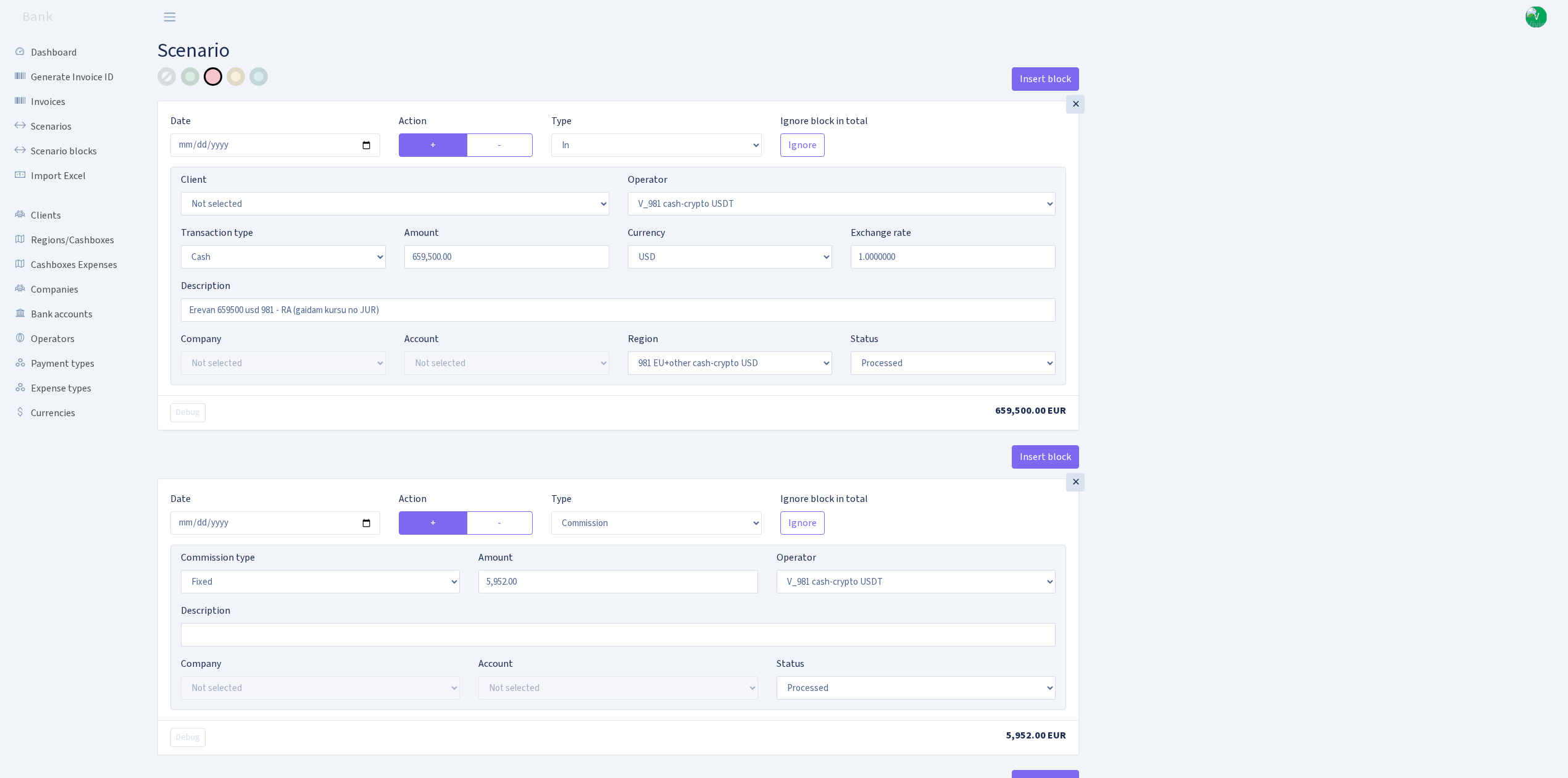
select select "in"
select select "15"
select select "2"
select select "22"
select select "processed"
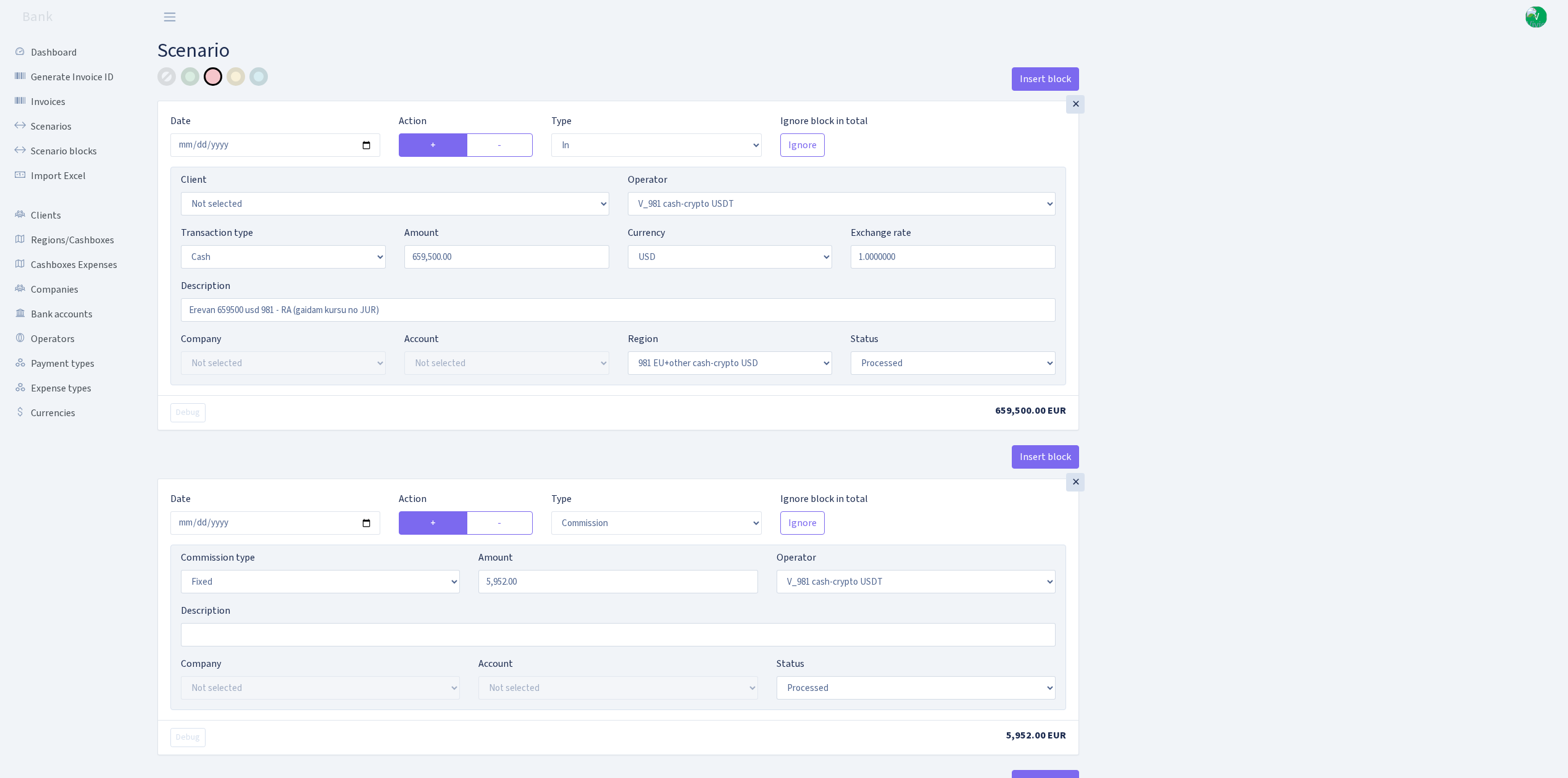
select select "out"
select select "45"
select select "1"
select select "2"
select select "22"
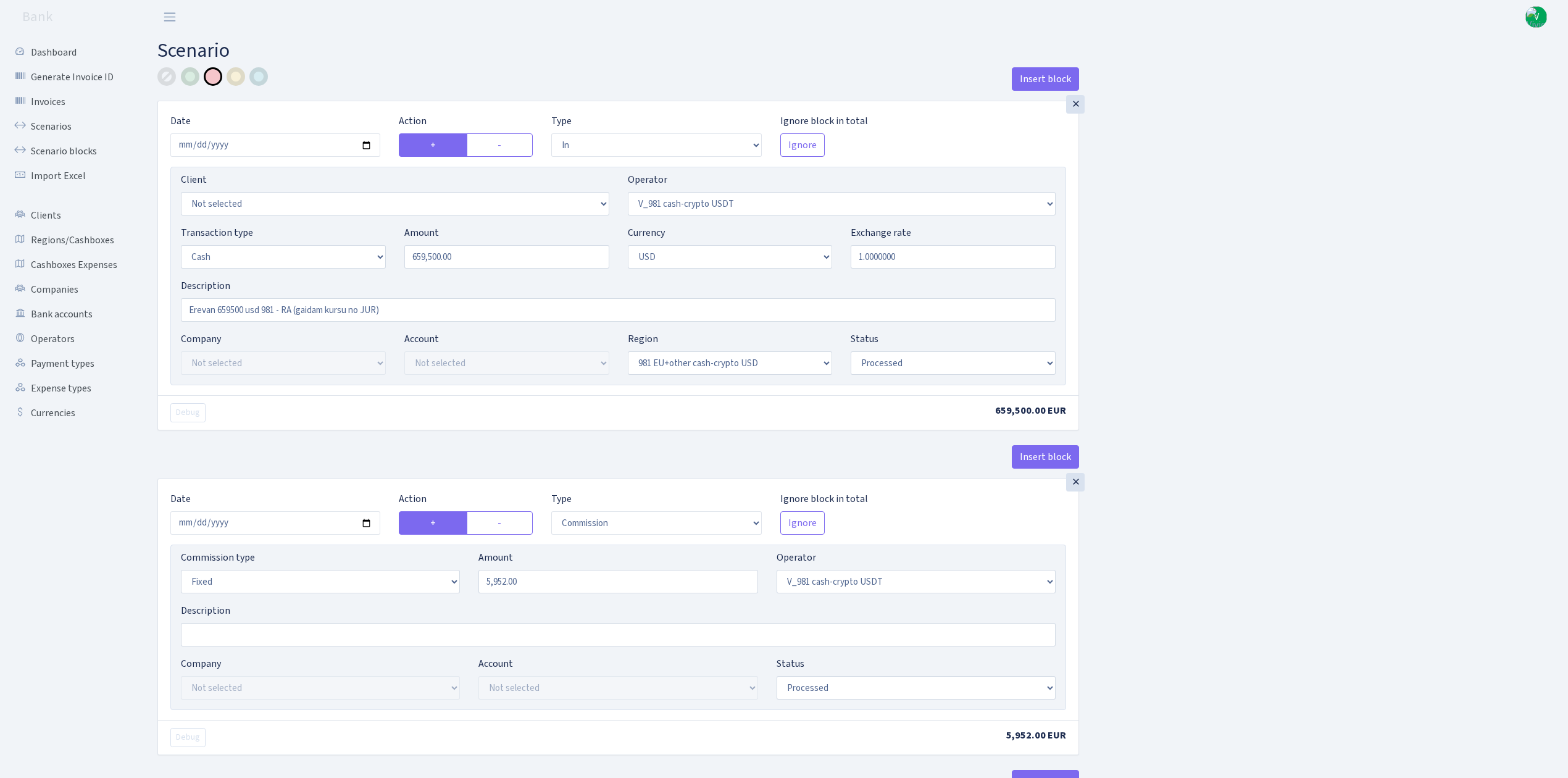
select select "processed"
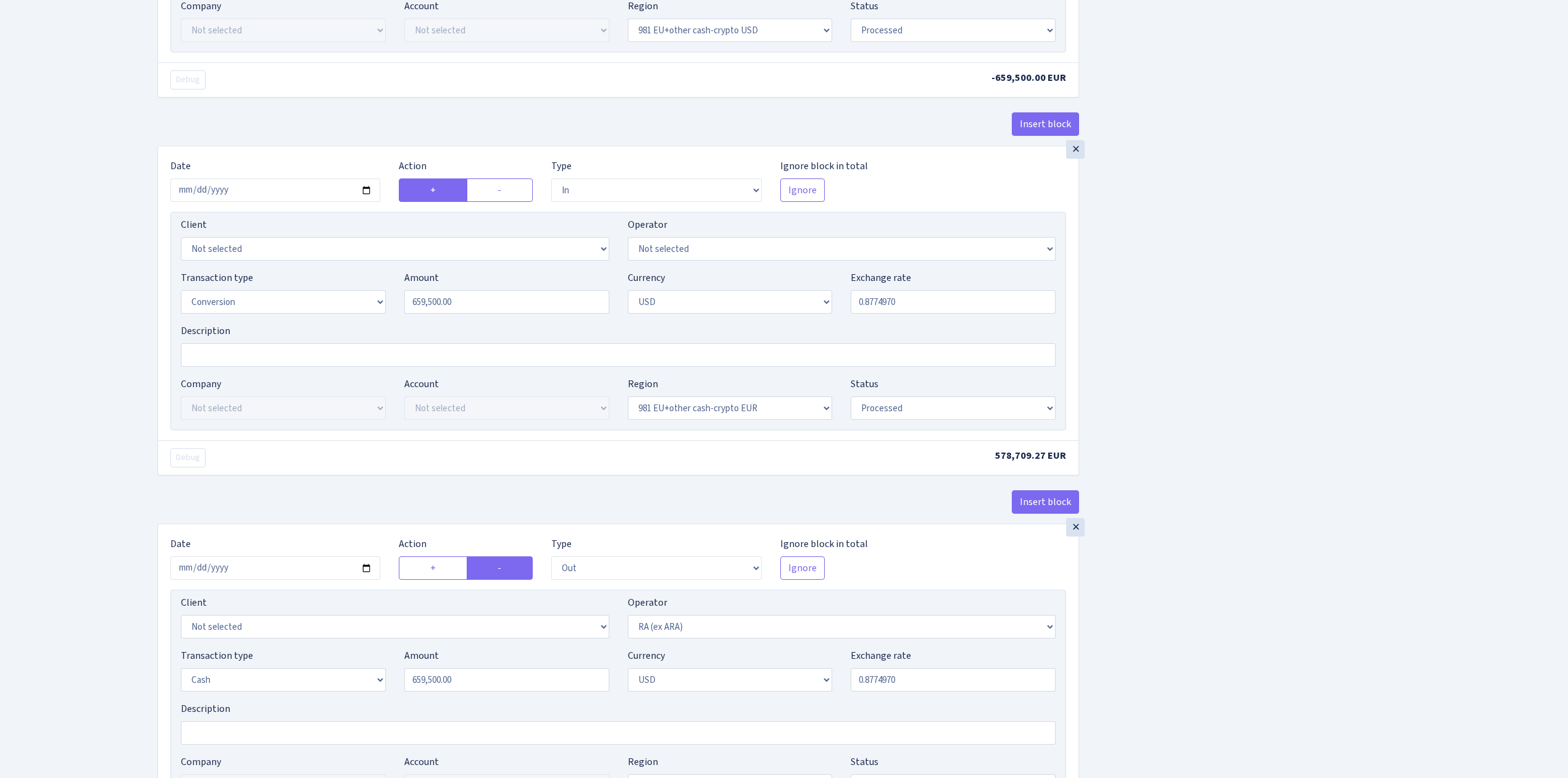
scroll to position [1035, 0]
drag, startPoint x: 482, startPoint y: 310, endPoint x: 369, endPoint y: 304, distance: 113.2
click at [369, 304] on div "Transaction type Not selected 981 ELF FISH crypto GIRT IVO dekl MM-BALTIC eur U…" at bounding box center [618, 297] width 893 height 53
drag, startPoint x: 899, startPoint y: 316, endPoint x: 888, endPoint y: 312, distance: 11.7
click at [899, 314] on input "0.8774970" at bounding box center [954, 303] width 205 height 23
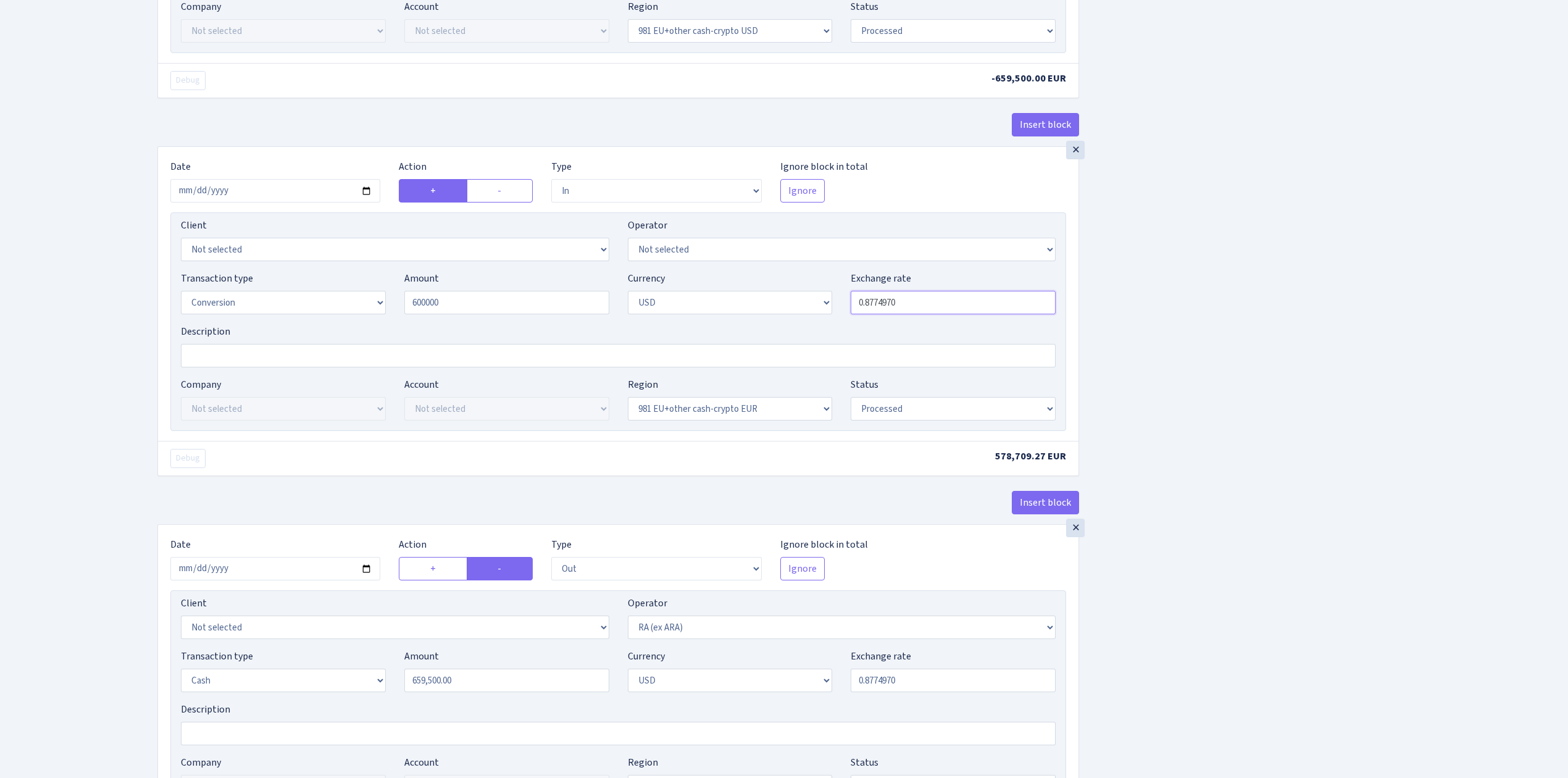
type input "600,000.00"
drag, startPoint x: 878, startPoint y: 307, endPoint x: 987, endPoint y: 307, distance: 109.0
click at [987, 307] on input "0.8774970" at bounding box center [954, 303] width 205 height 23
type input "0.8775000"
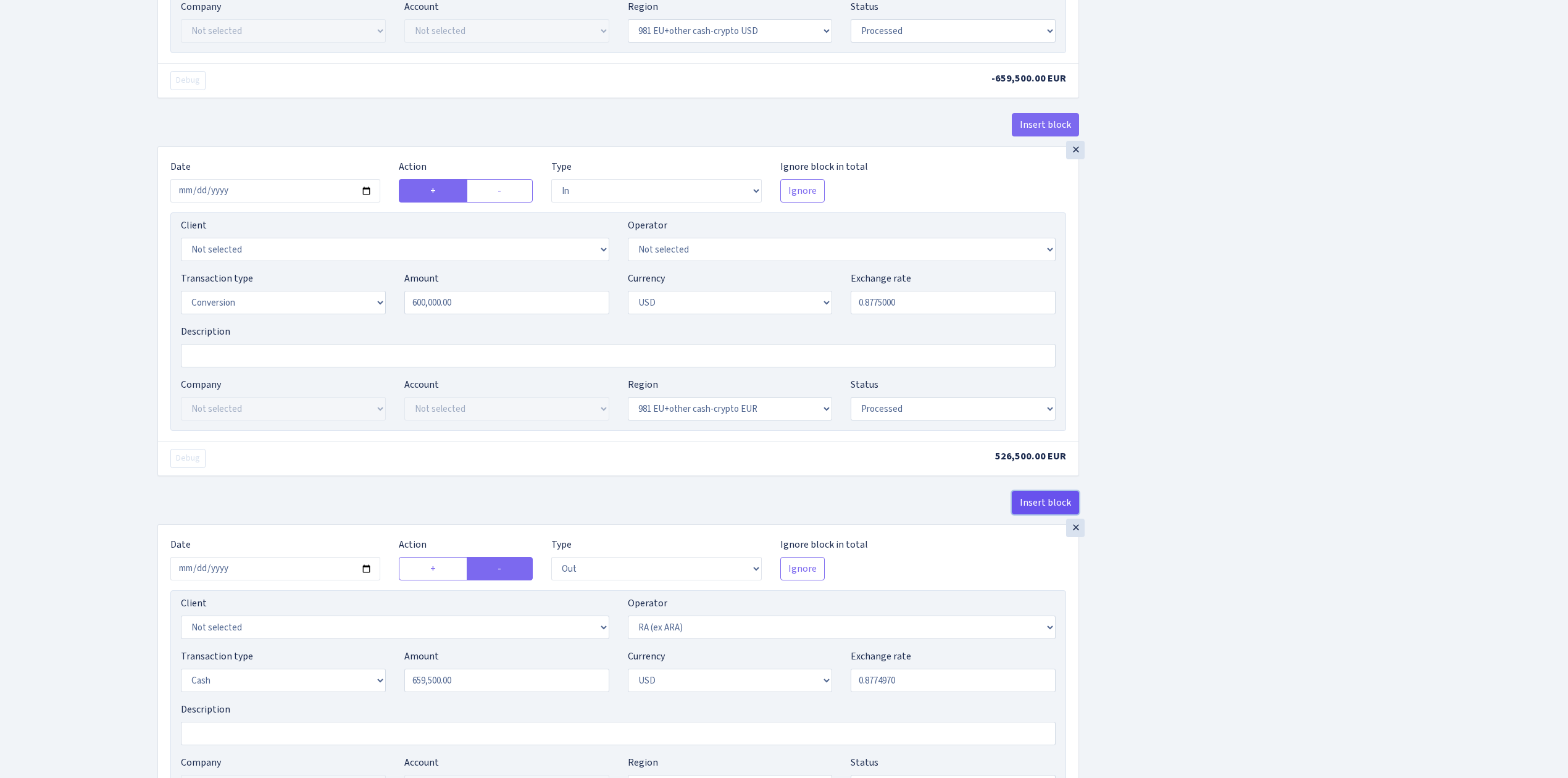
click at [1038, 508] on button "Insert block" at bounding box center [1046, 502] width 67 height 23
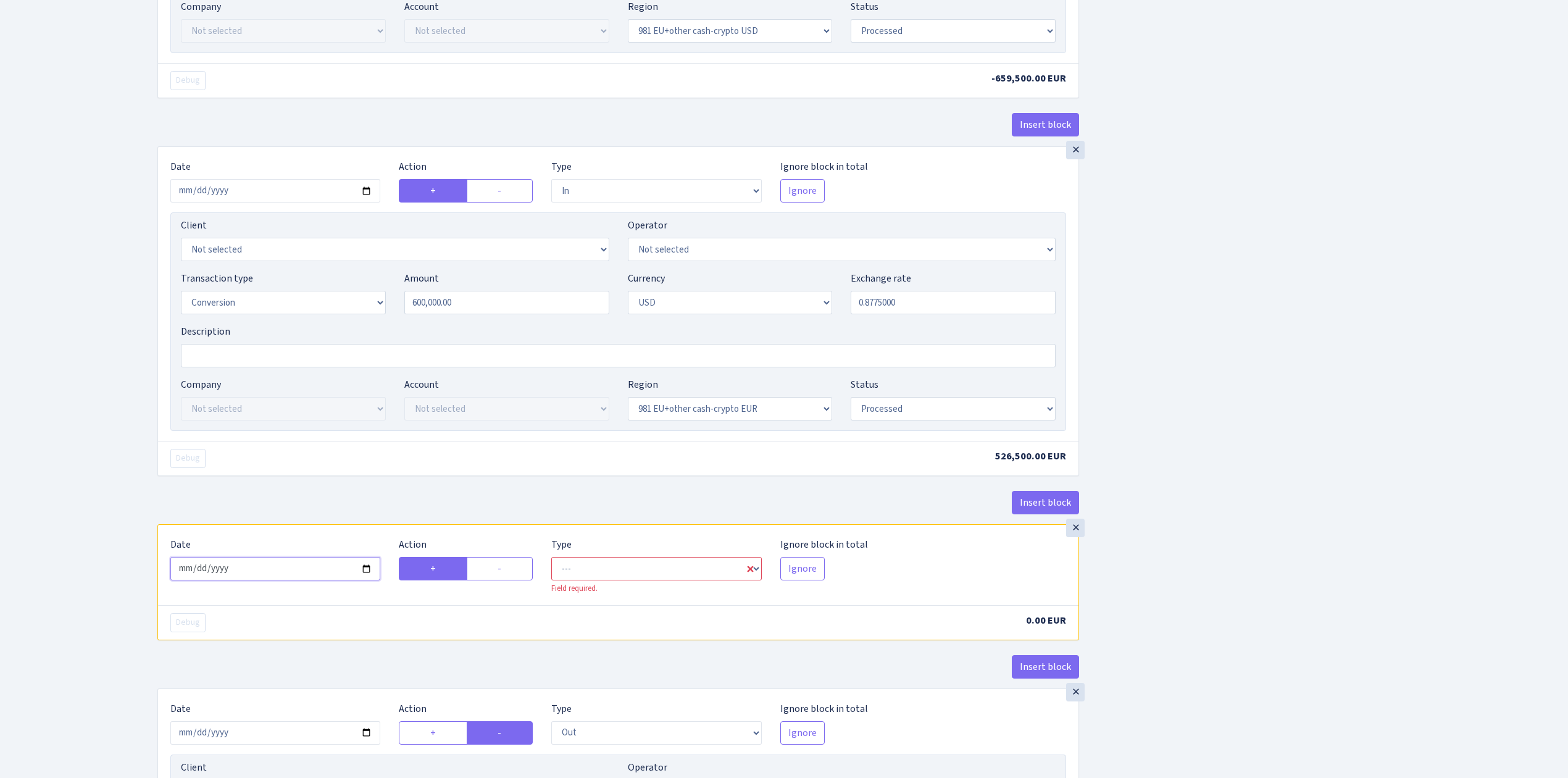
click at [364, 578] on input "2025-08-12" at bounding box center [275, 568] width 210 height 23
type input "2025-08-05"
click at [599, 571] on select "--- In Out Commission" at bounding box center [656, 568] width 210 height 23
select select "in"
click at [551, 567] on select "--- In Out Commission" at bounding box center [656, 568] width 210 height 23
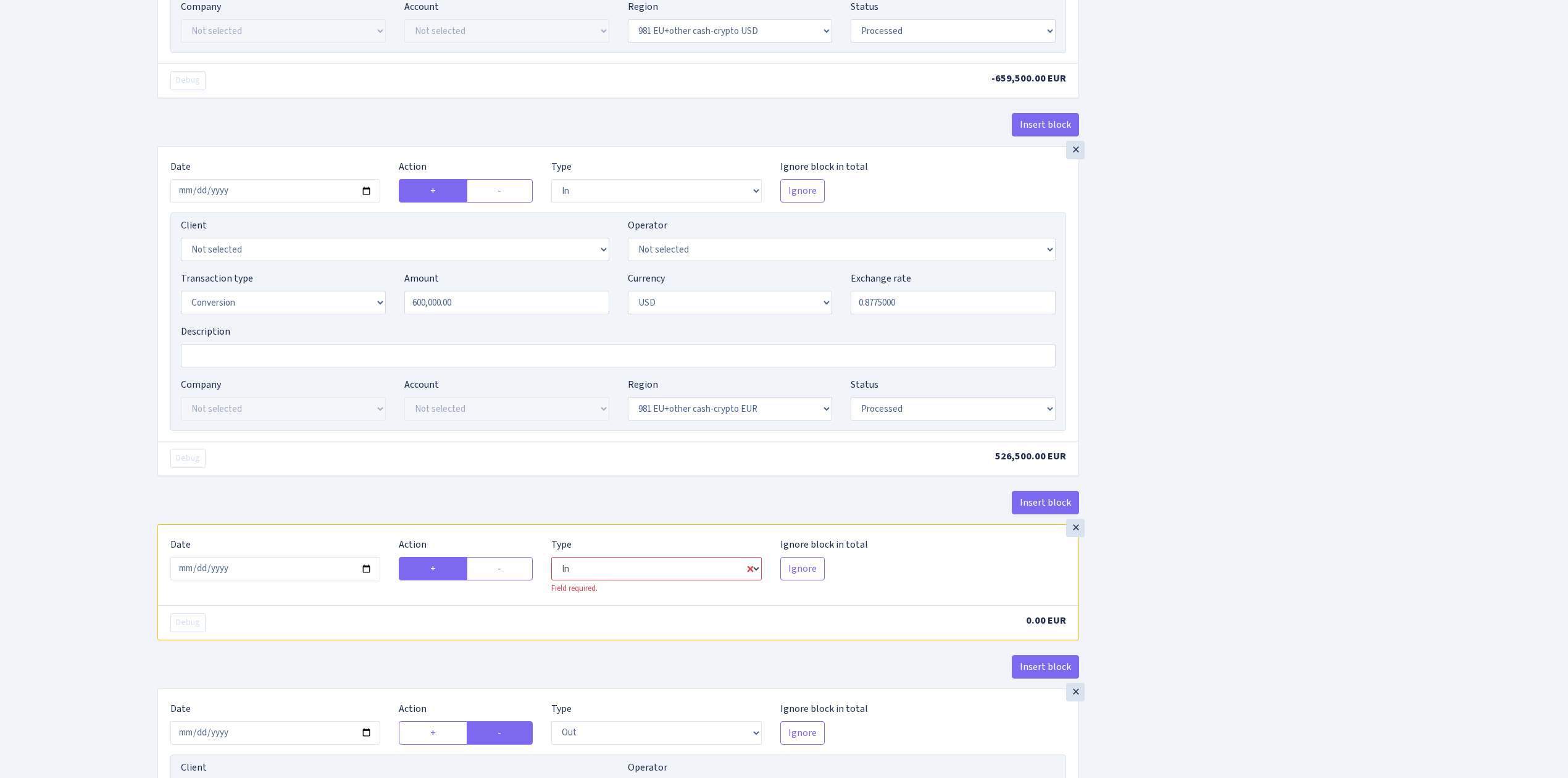
select select "1"
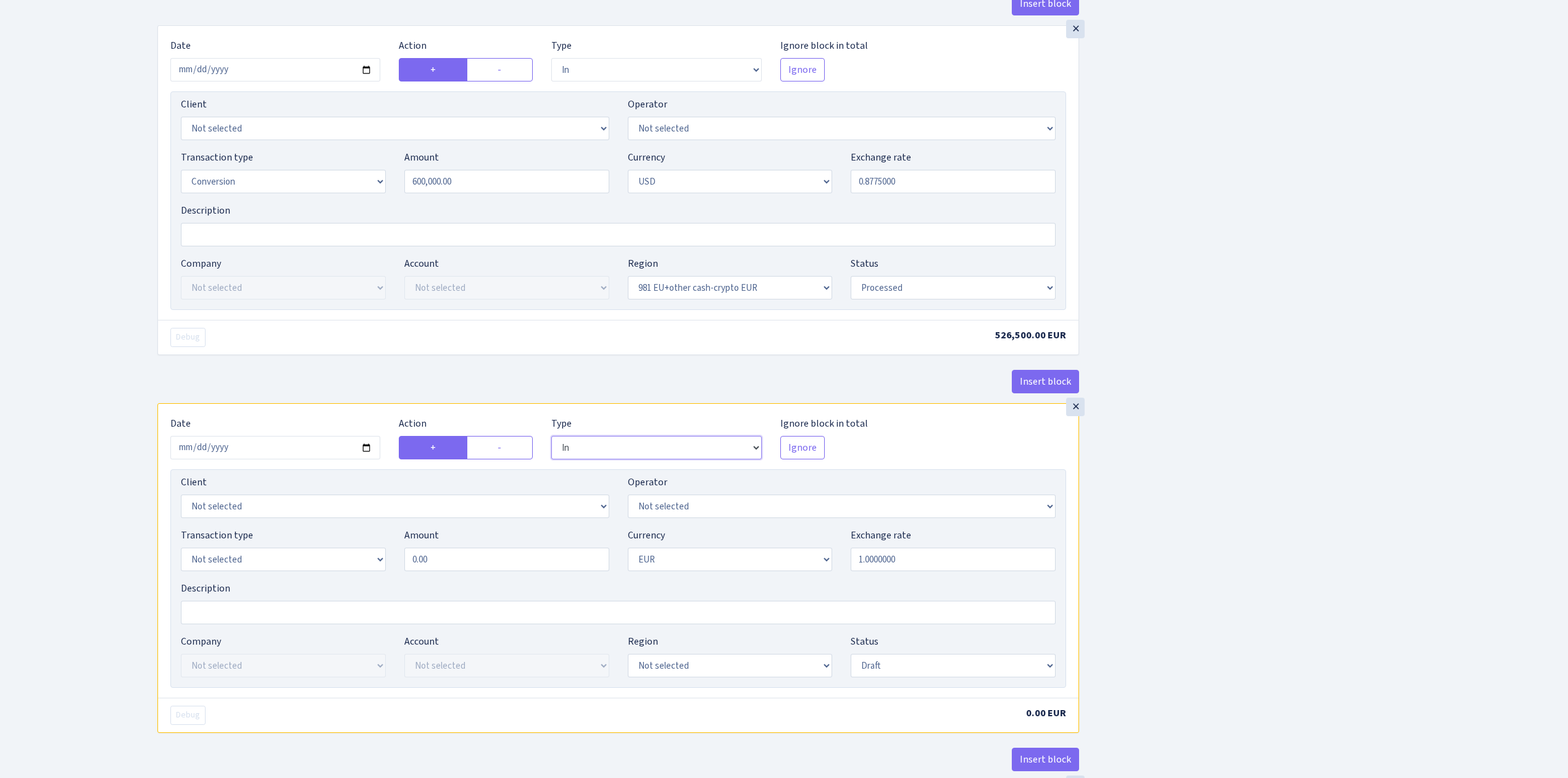
scroll to position [1199, 0]
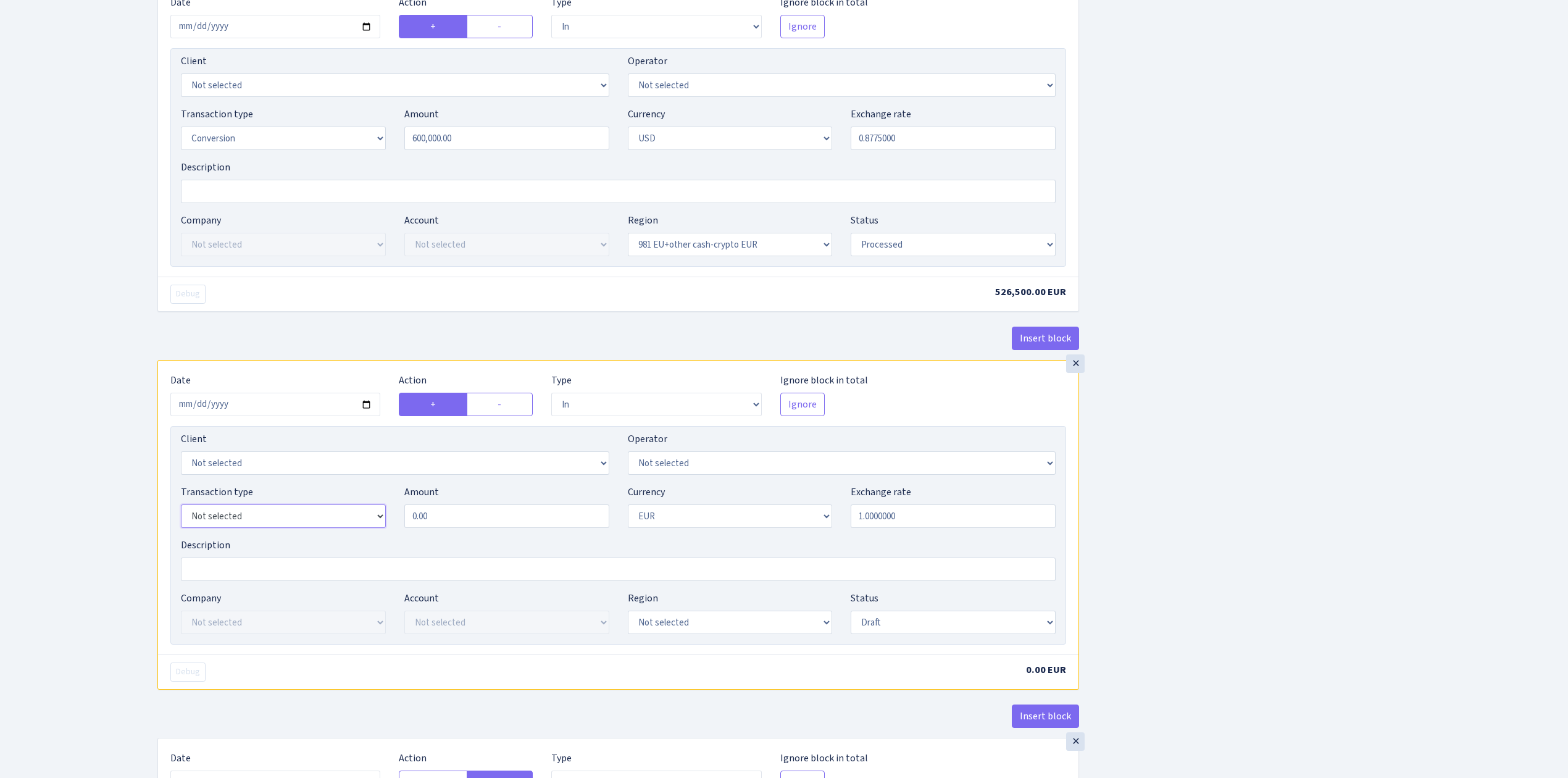
click at [345, 524] on select "Not selected 981 ELF FISH crypto GIRT IVO dekl MM-BALTIC eur UAB Bank Cash Cash…" at bounding box center [283, 516] width 205 height 23
select select "15"
click at [181, 515] on select "Not selected 981 ELF FISH crypto GIRT IVO dekl MM-BALTIC eur UAB Bank Cash Cash…" at bounding box center [283, 516] width 205 height 23
drag, startPoint x: 449, startPoint y: 527, endPoint x: 359, endPoint y: 524, distance: 90.0
click at [359, 524] on div "Transaction type Not selected 981 ELF FISH crypto GIRT IVO dekl MM-BALTIC eur U…" at bounding box center [618, 510] width 893 height 53
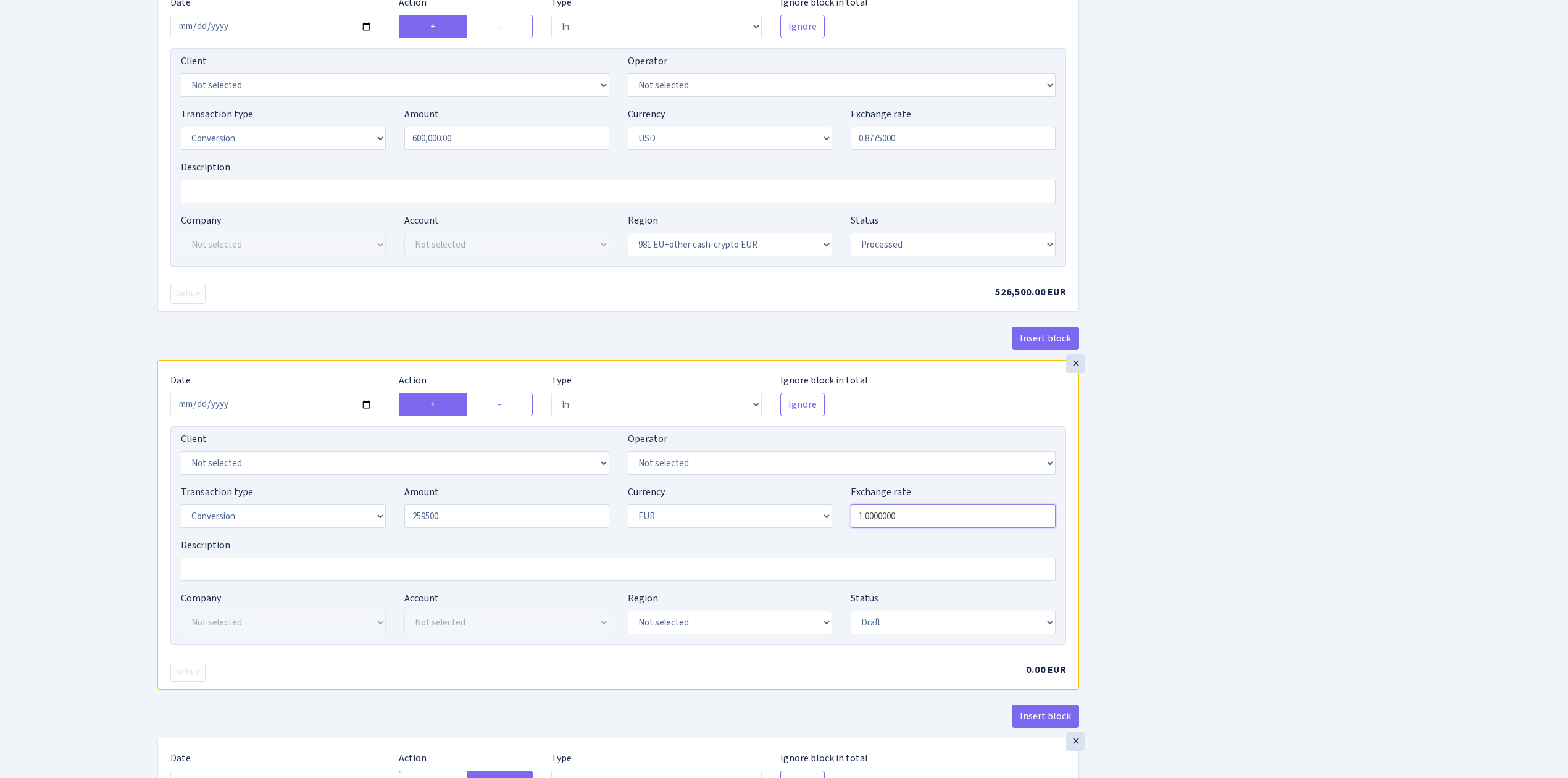
drag, startPoint x: 921, startPoint y: 523, endPoint x: 951, endPoint y: 532, distance: 31.3
click at [921, 522] on input "1.0000000" at bounding box center [954, 516] width 205 height 23
type input "259,500.00"
drag, startPoint x: 839, startPoint y: 523, endPoint x: 783, endPoint y: 515, distance: 56.6
click at [783, 515] on div "Transaction type Not selected 981 ELF FISH crypto GIRT IVO dekl MM-BALTIC eur U…" at bounding box center [618, 510] width 893 height 53
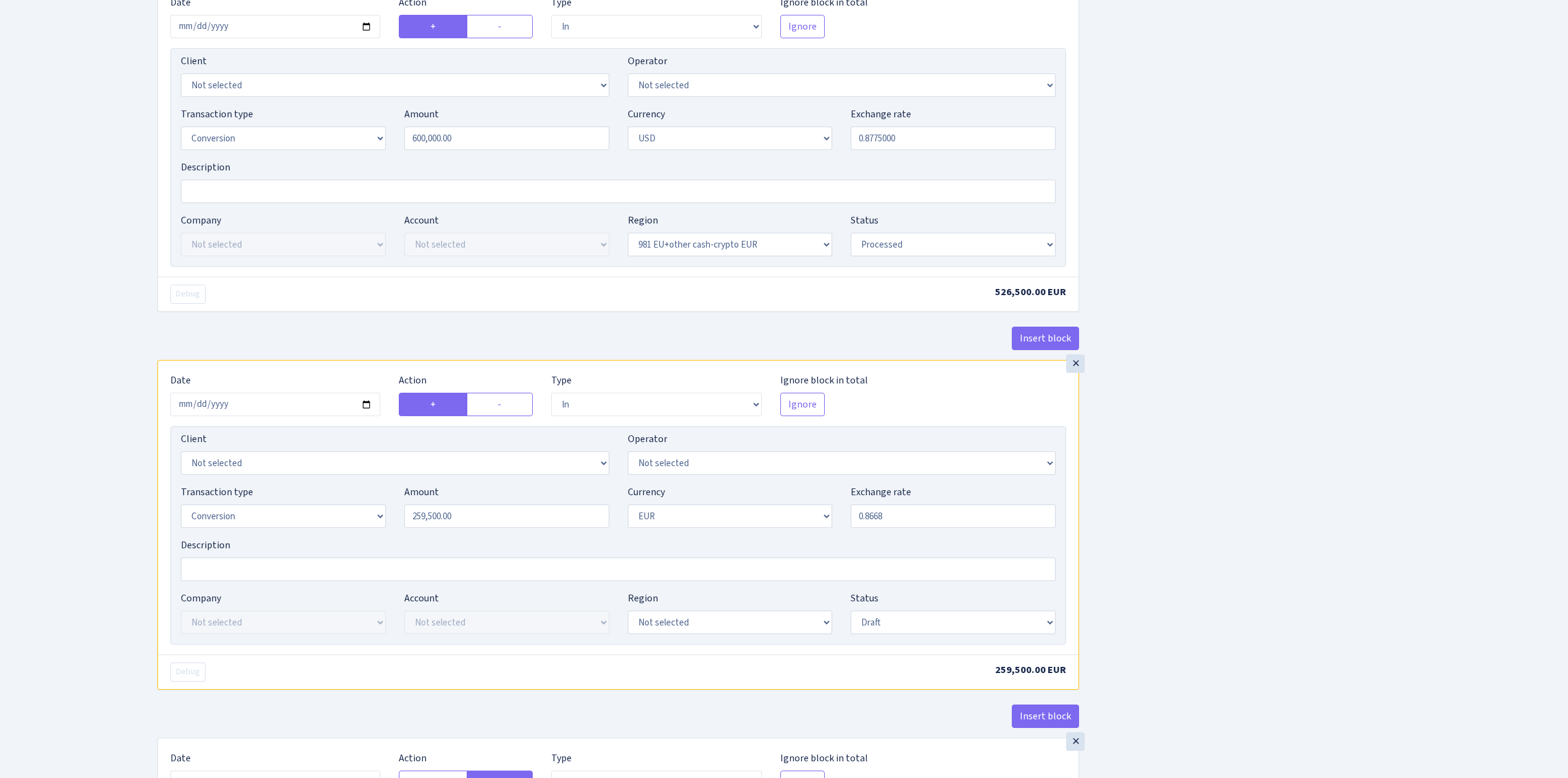
click at [1344, 514] on div "Insert block × Date 2025-08-05 Action + - Type --- In Out Commission Field requ…" at bounding box center [853, 19] width 1410 height 2302
drag, startPoint x: 884, startPoint y: 530, endPoint x: 956, endPoint y: 539, distance: 72.6
click at [956, 528] on input "0.8668000" at bounding box center [954, 516] width 205 height 23
type input "0.8667745"
click at [1150, 536] on div "Insert block × Date 2025-08-05 Action + - Type --- In Out Commission Field requ…" at bounding box center [853, 19] width 1410 height 2302
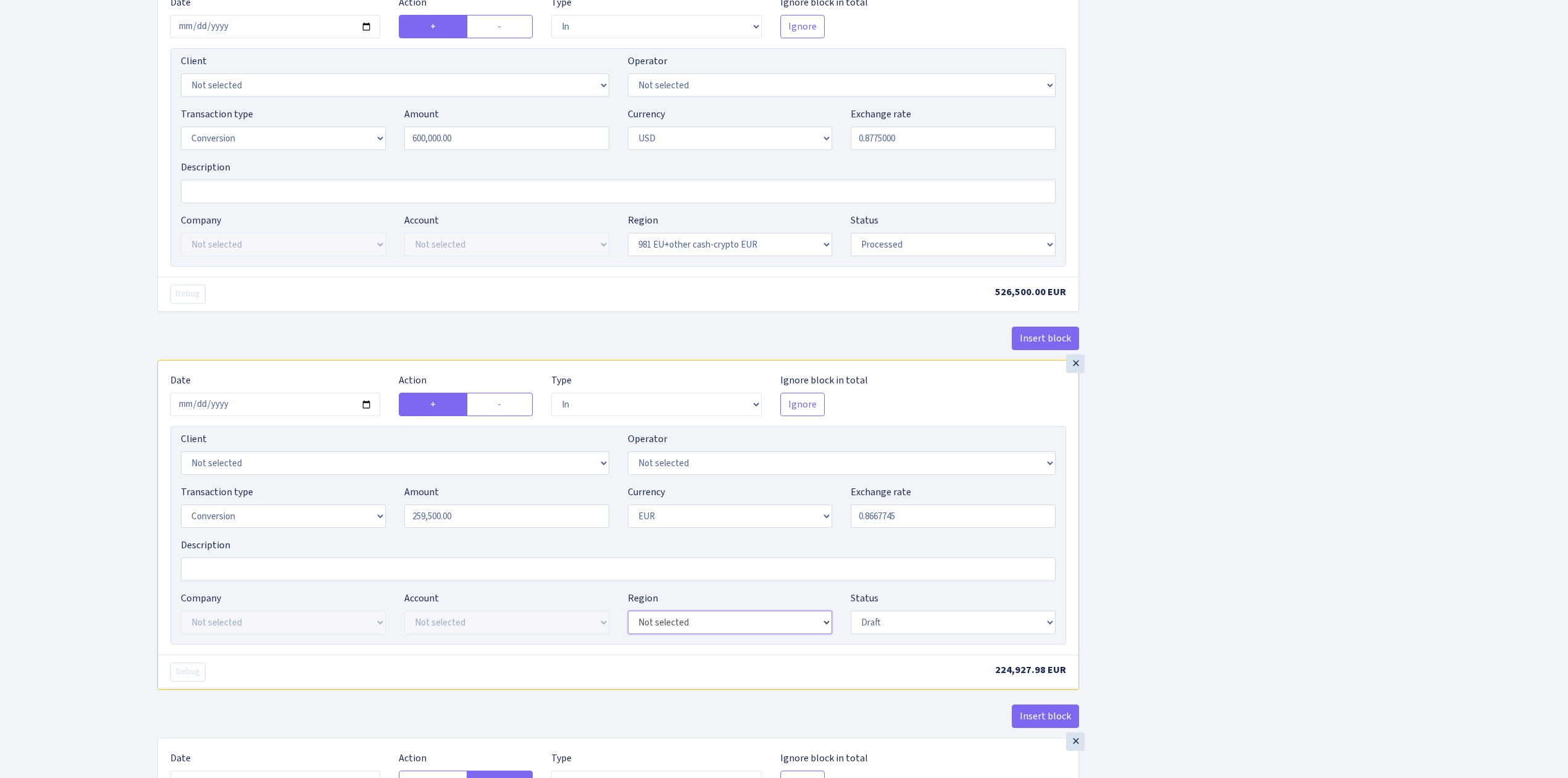
click at [670, 634] on select "Not selected 981 EU+other cash-crypto AED 981 EU+other cash-crypto EUR 981 EU+o…" at bounding box center [731, 623] width 205 height 23
click at [628, 620] on select "Not selected 981 EU+other cash-crypto AED 981 EU+other cash-crypto EUR 981 EU+o…" at bounding box center [731, 623] width 205 height 23
click at [741, 634] on select "Not selected 981 EU+other cash-crypto AED 981 EU+other cash-crypto EUR 981 EU+o…" at bounding box center [731, 623] width 205 height 23
select select "22"
click at [628, 620] on select "Not selected 981 EU+other cash-crypto AED 981 EU+other cash-crypto EUR 981 EU+o…" at bounding box center [731, 623] width 205 height 23
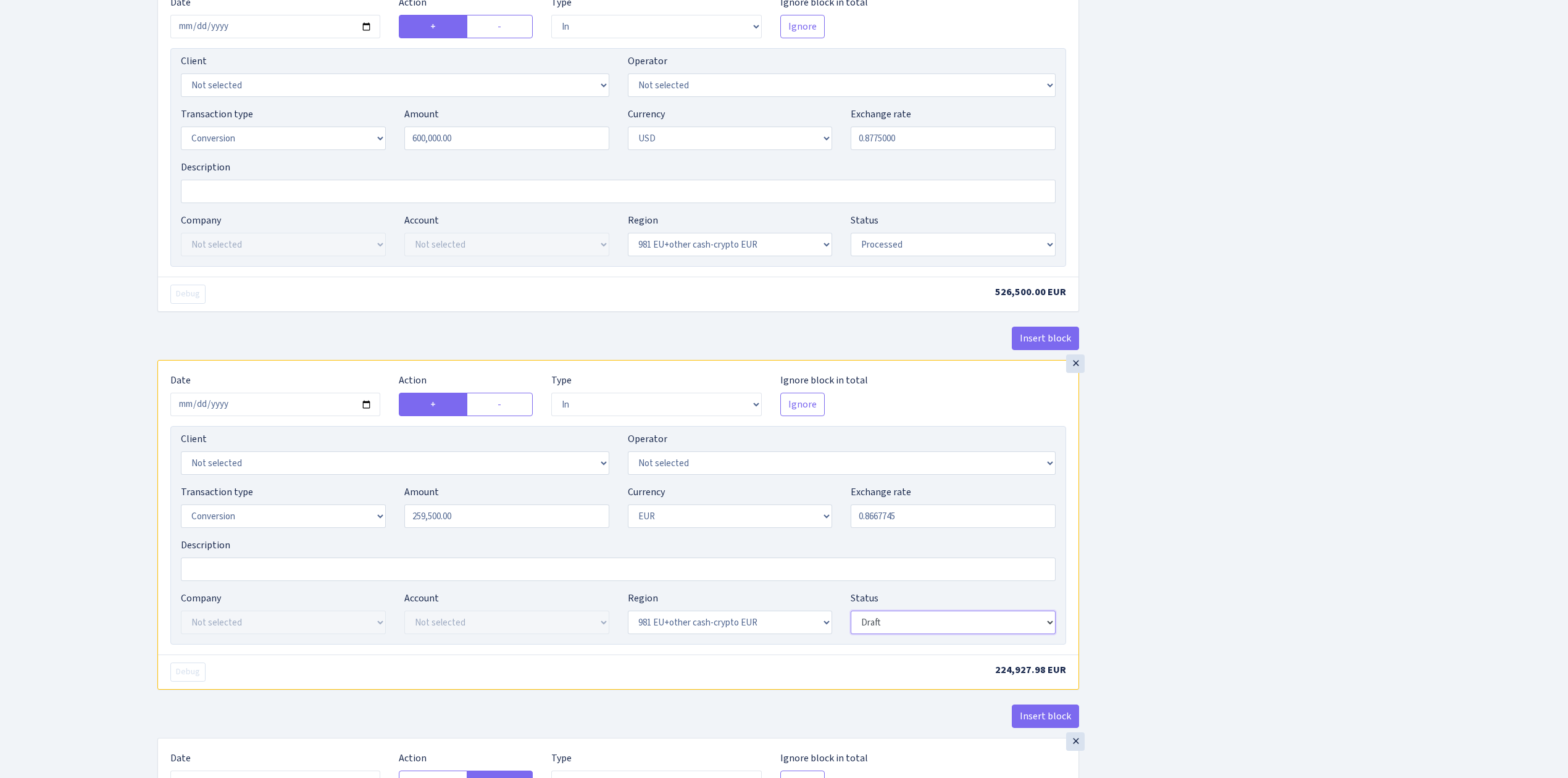
click at [905, 631] on select "Draft Pending Later Never Processed" at bounding box center [954, 623] width 205 height 23
select select "processed"
click at [851, 620] on select "Draft Pending Later Never Processed" at bounding box center [954, 623] width 205 height 23
click at [1226, 611] on div "Insert block × Date 2025-08-05 Action + - Type --- In Out Commission Field requ…" at bounding box center [853, 19] width 1410 height 2302
drag, startPoint x: 922, startPoint y: 148, endPoint x: 824, endPoint y: 137, distance: 98.6
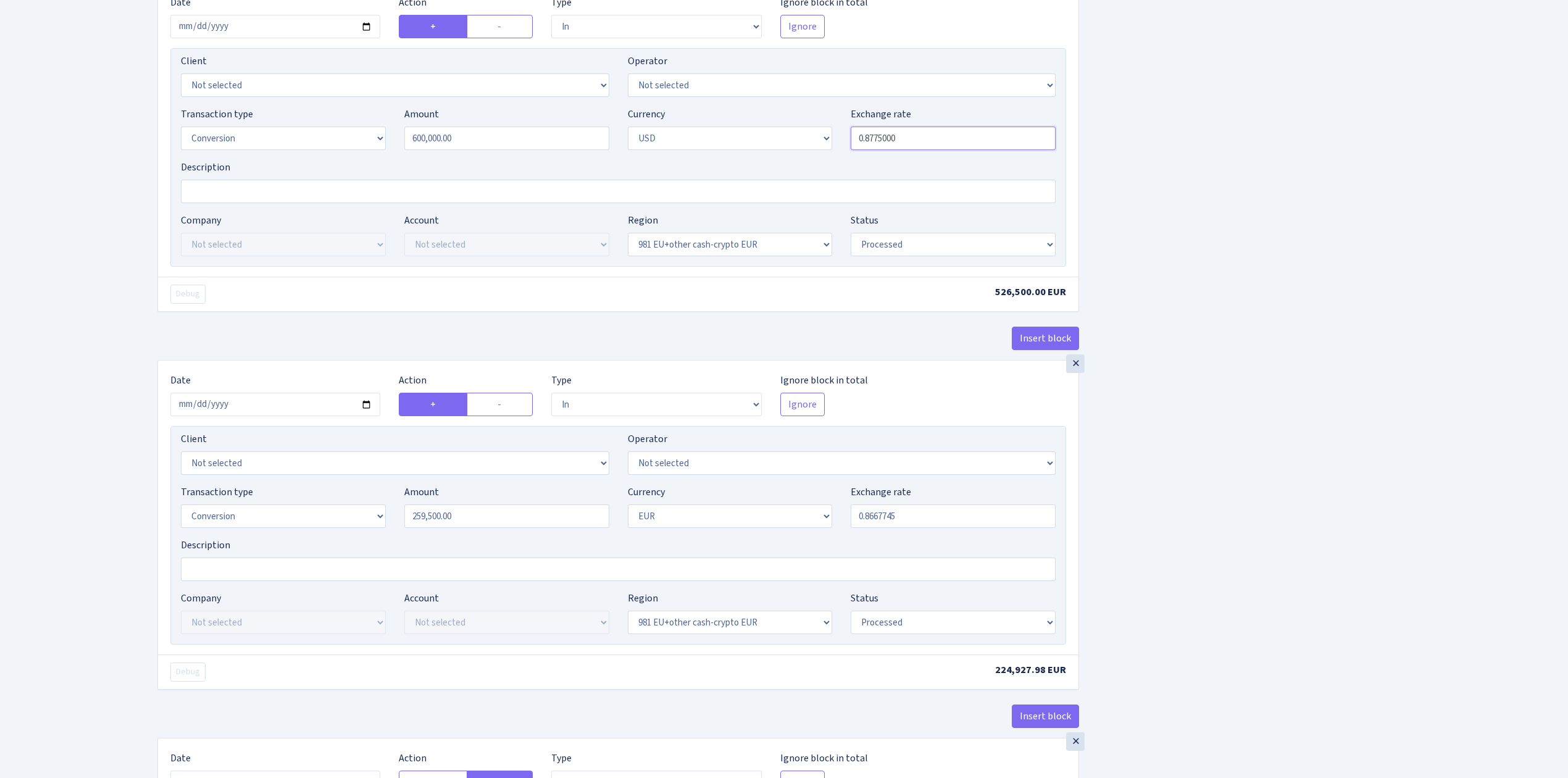
click at [838, 139] on div "Transaction type Not selected 981 ELF FISH crypto GIRT IVO dekl MM-BALTIC eur U…" at bounding box center [618, 133] width 893 height 53
click at [1367, 527] on div "Insert block × Date 2025-08-05 Action + - Type --- In Out Commission Field requ…" at bounding box center [853, 19] width 1410 height 2302
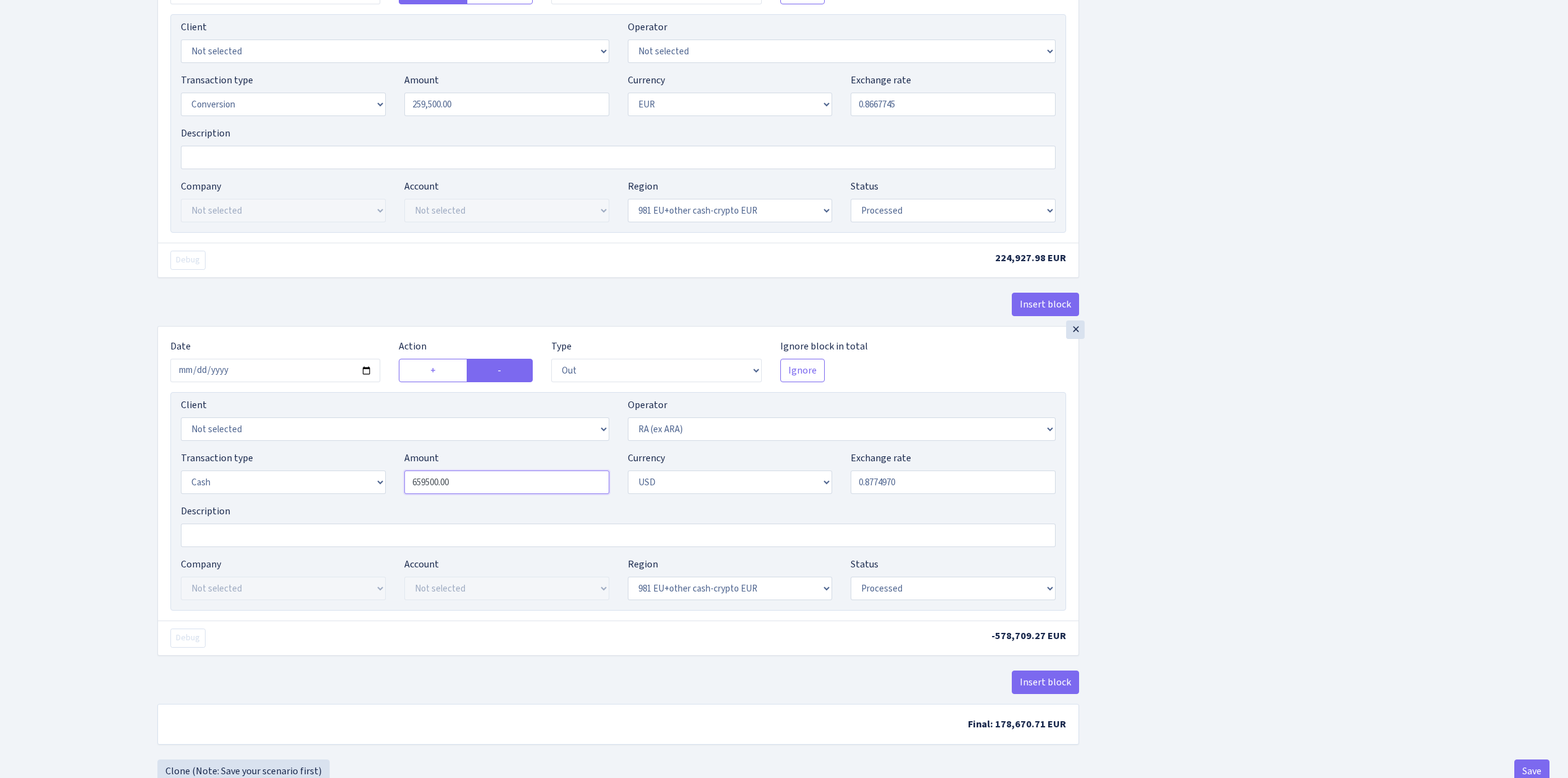
drag, startPoint x: 479, startPoint y: 494, endPoint x: 332, endPoint y: 465, distance: 149.8
click at [347, 471] on div "Transaction type Not selected 981 ELF FISH crypto GIRT IVO dekl MM-BALTIC eur U…" at bounding box center [618, 477] width 893 height 53
click at [897, 466] on label "Exchange rate" at bounding box center [881, 458] width 61 height 15
click at [897, 471] on input "0.8774970" at bounding box center [954, 482] width 205 height 23
type input "600,000.00"
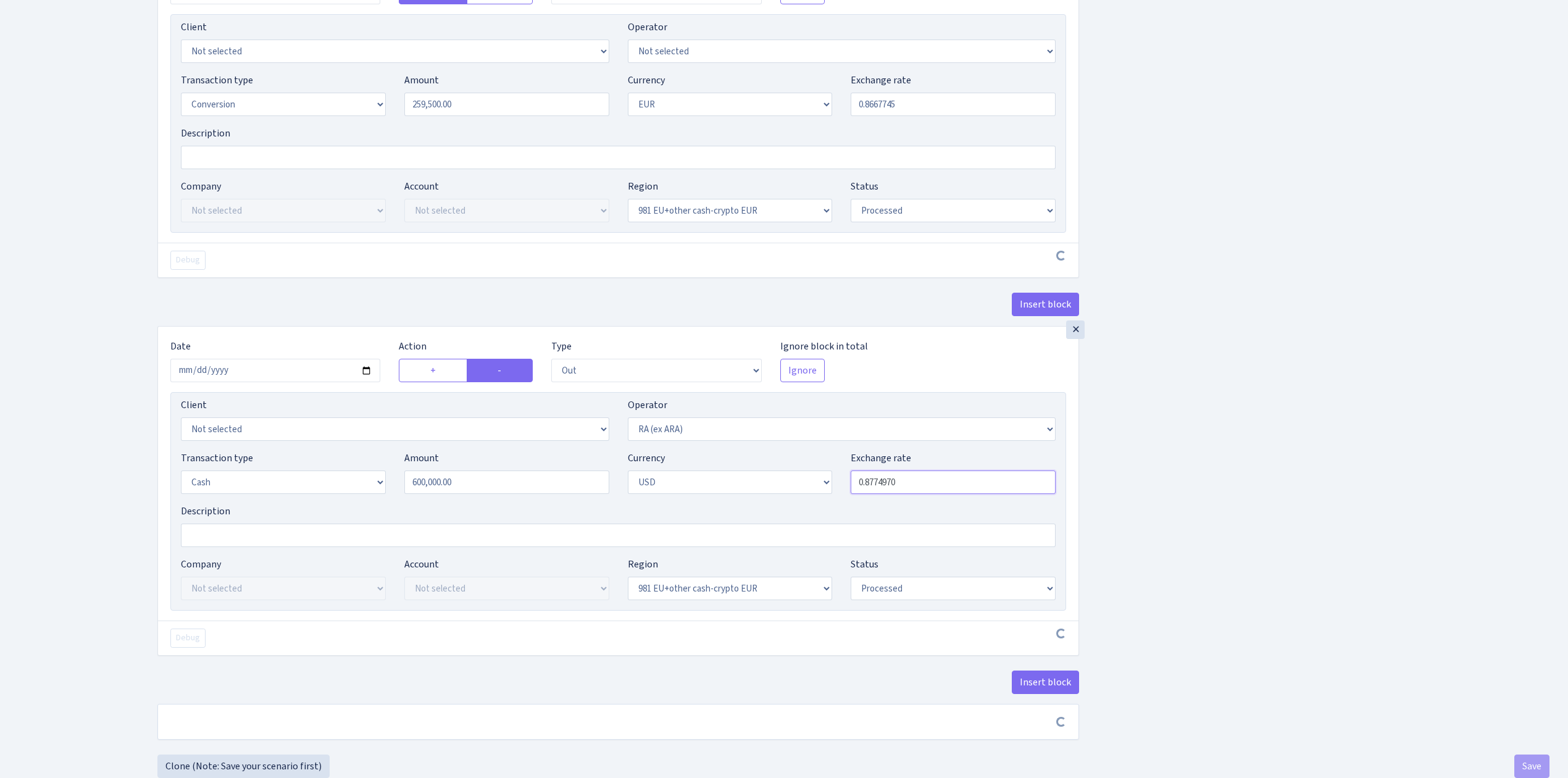
click at [909, 494] on input "0.8774970" at bounding box center [954, 482] width 205 height 23
drag, startPoint x: 927, startPoint y: 495, endPoint x: 739, endPoint y: 460, distance: 191.2
click at [739, 460] on div "Client Not selected 1 KOC GEMICILIK VE TASIMACILIK 1/BALDERE-SILDEDZE SIGNE 1/S…" at bounding box center [619, 501] width 896 height 219
paste input "500"
type input "0.8775000"
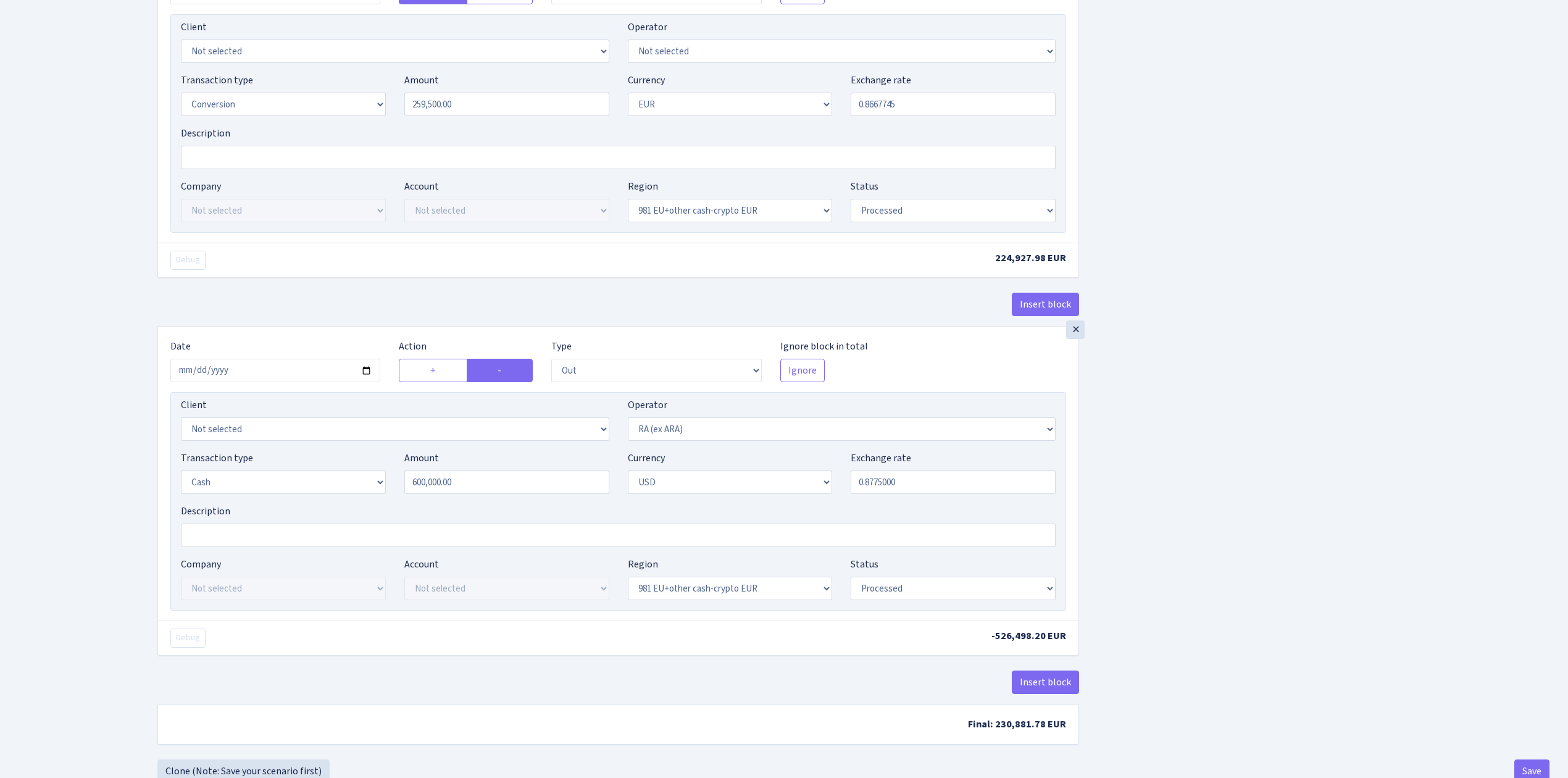
click at [1057, 687] on button "Insert block" at bounding box center [1046, 682] width 67 height 23
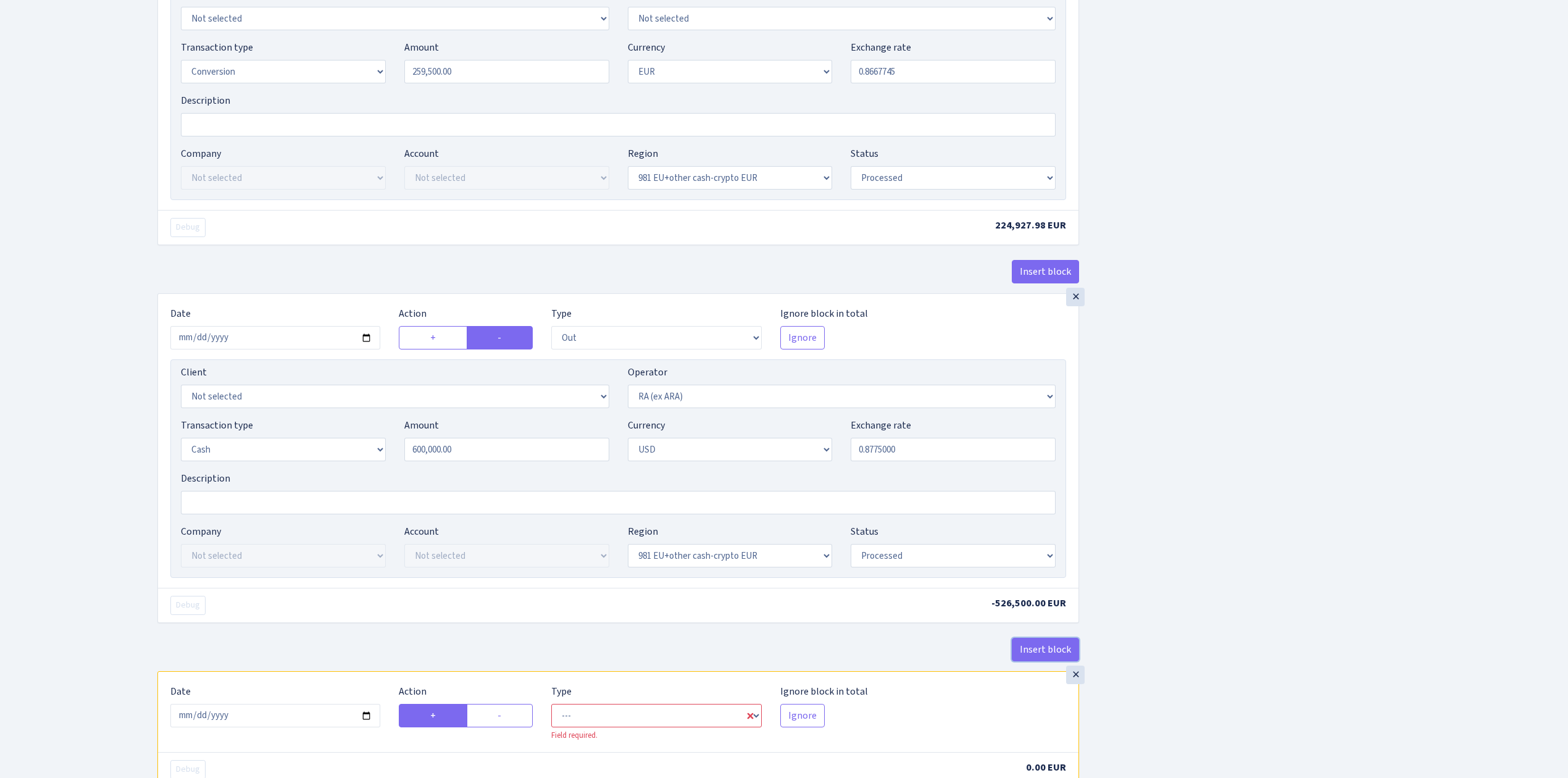
scroll to position [1826, 0]
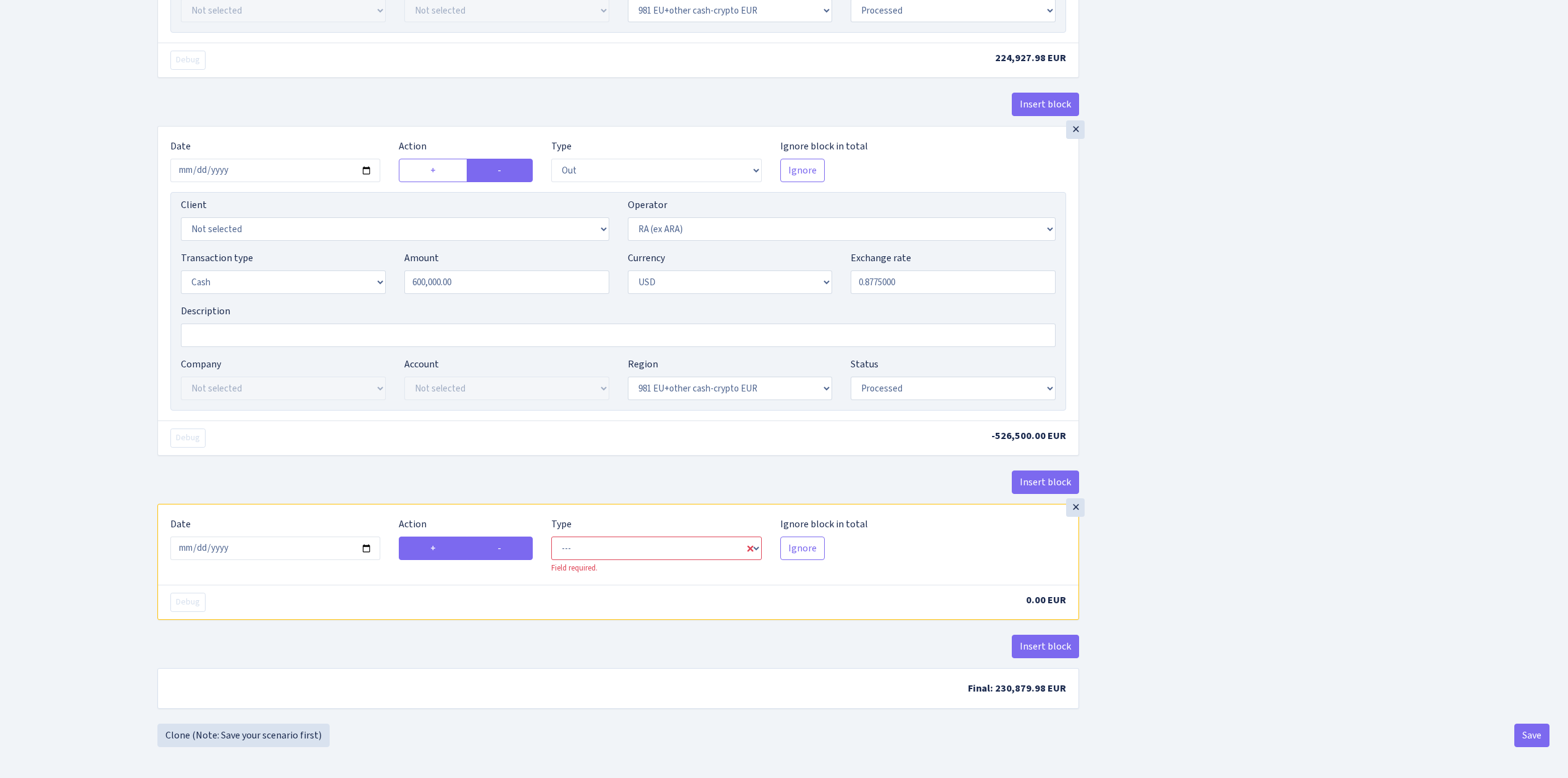
click at [502, 547] on label "-" at bounding box center [500, 548] width 66 height 23
click at [502, 547] on input "-" at bounding box center [502, 545] width 8 height 8
radio input "true"
radio input "false"
click at [596, 553] on select "--- In Out Commission" at bounding box center [656, 548] width 210 height 23
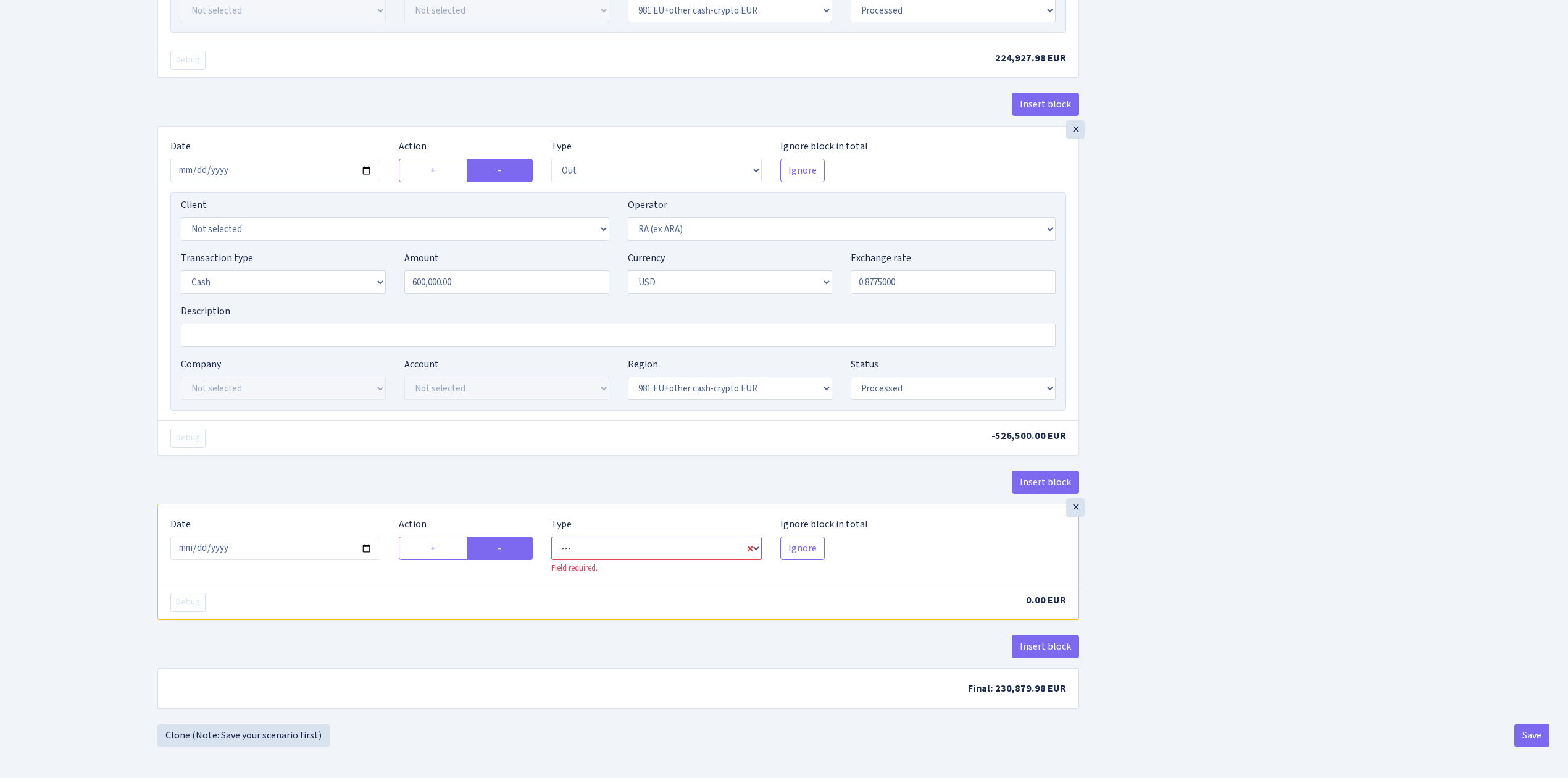
select select "out"
click at [551, 537] on select "--- In Out Commission" at bounding box center [656, 548] width 210 height 23
select select "45"
select select "2"
select select "22"
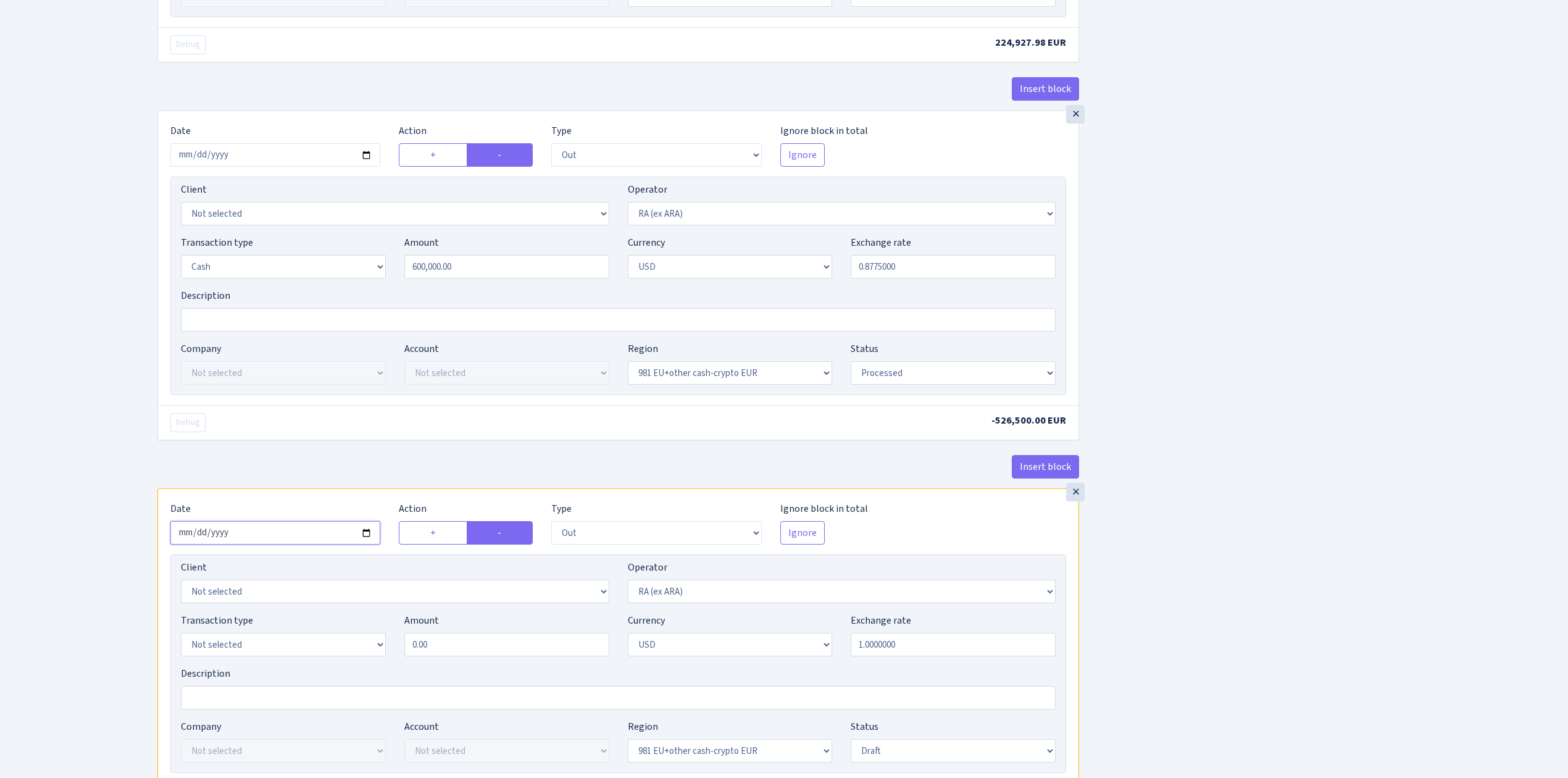
click at [368, 544] on input "2025-08-12" at bounding box center [275, 532] width 210 height 23
type input "2025-08-08"
drag, startPoint x: 466, startPoint y: 662, endPoint x: 361, endPoint y: 636, distance: 108.2
click at [361, 636] on div "Transaction type Not selected 981 ELF FISH crypto GIRT IVO dekl MM-BALTIC eur U…" at bounding box center [618, 639] width 893 height 53
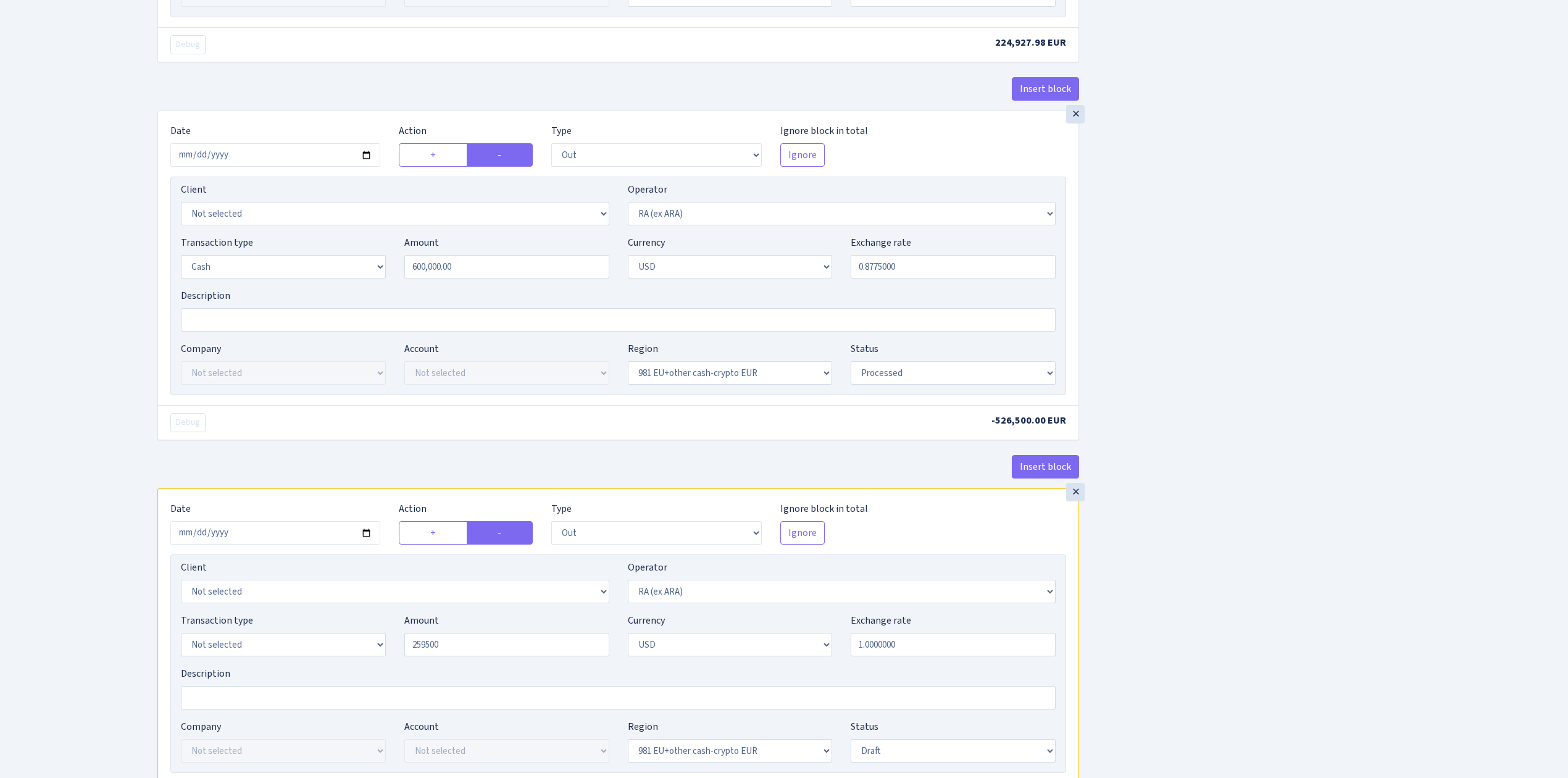
type input "259,500.00"
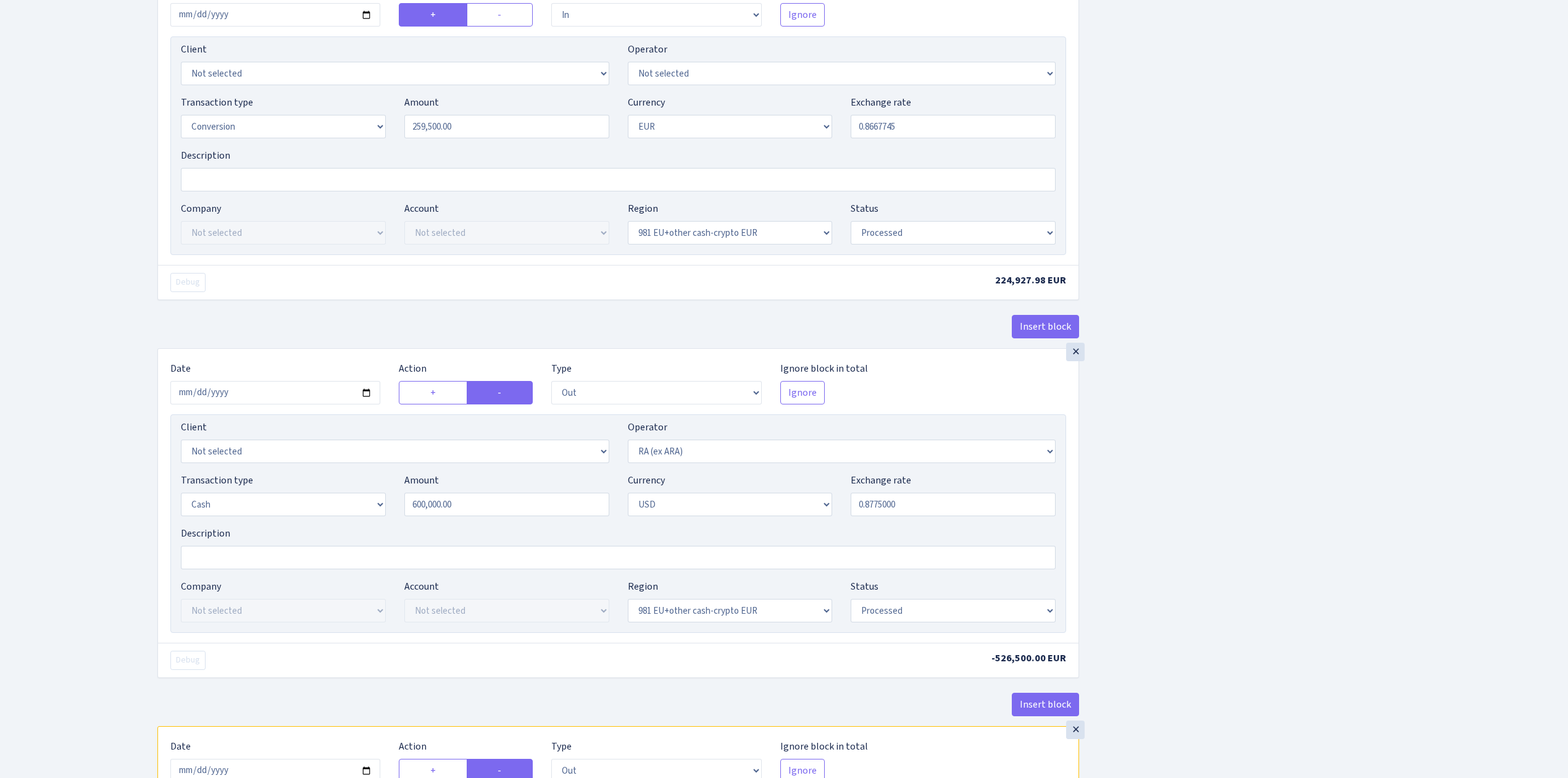
scroll to position [1579, 0]
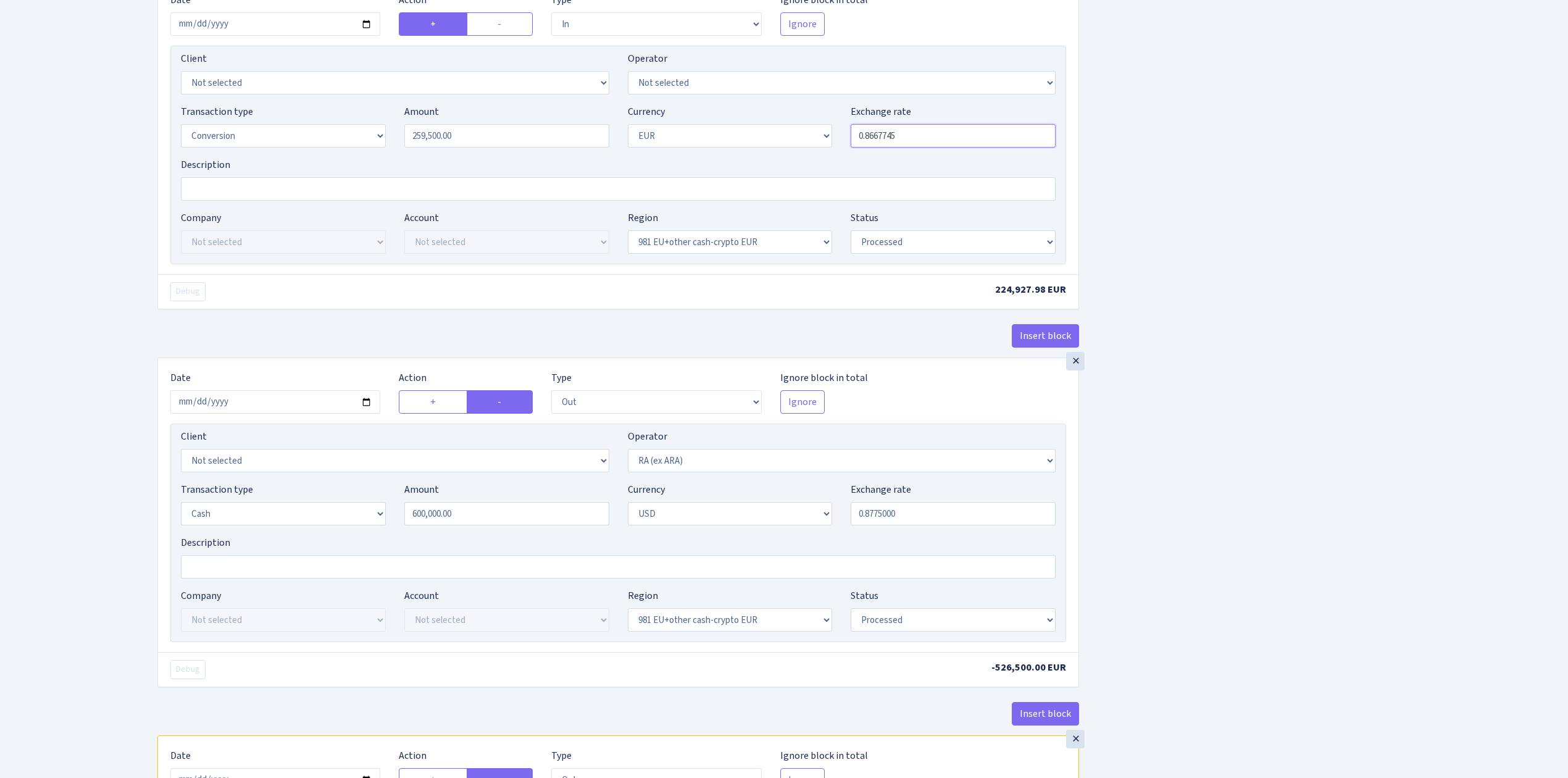
drag, startPoint x: 935, startPoint y: 147, endPoint x: 788, endPoint y: 121, distance: 149.3
click at [813, 129] on div "Transaction type Not selected 981 ELF FISH crypto GIRT IVO dekl MM-BALTIC eur U…" at bounding box center [618, 131] width 893 height 53
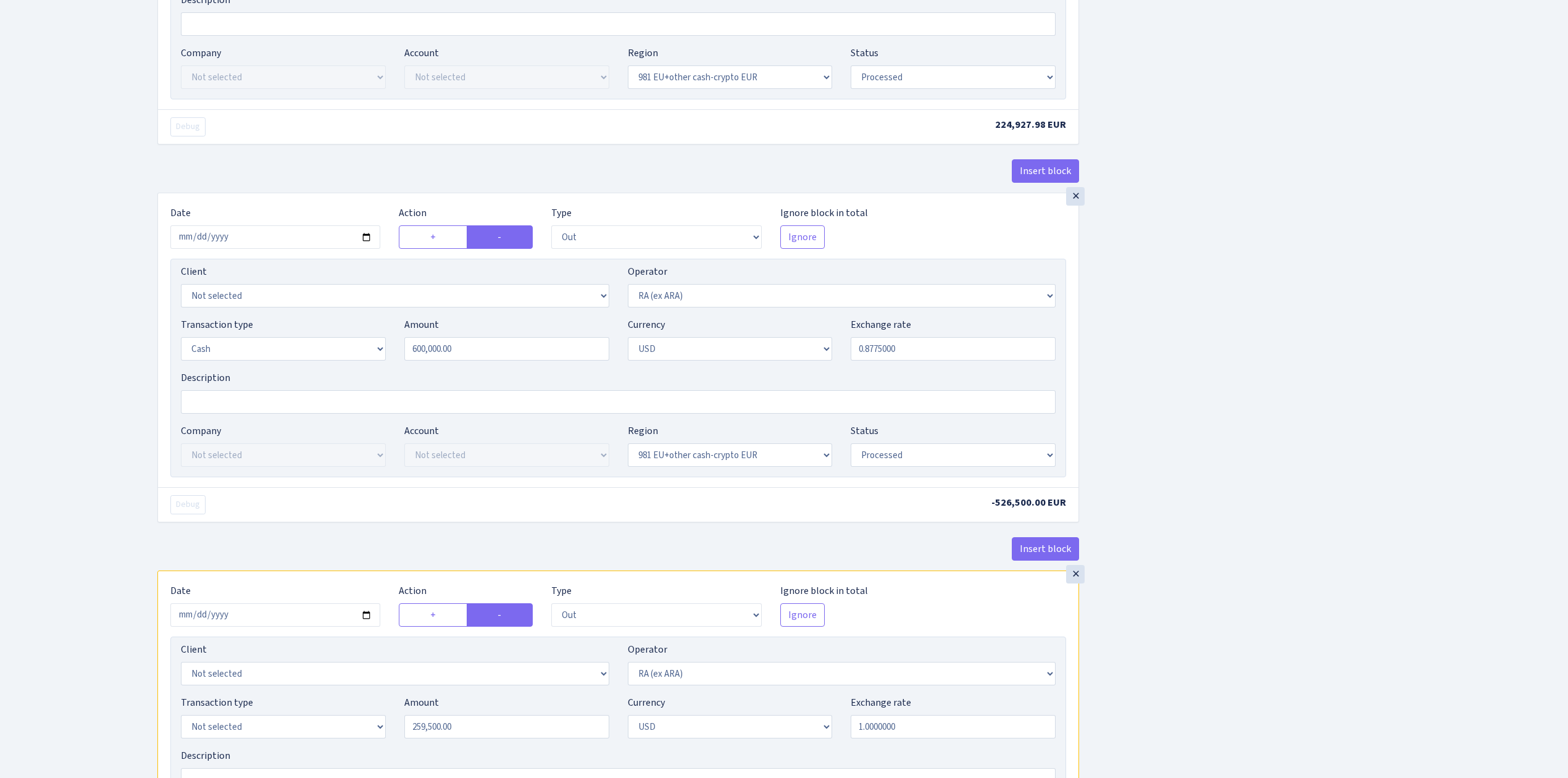
scroll to position [1991, 0]
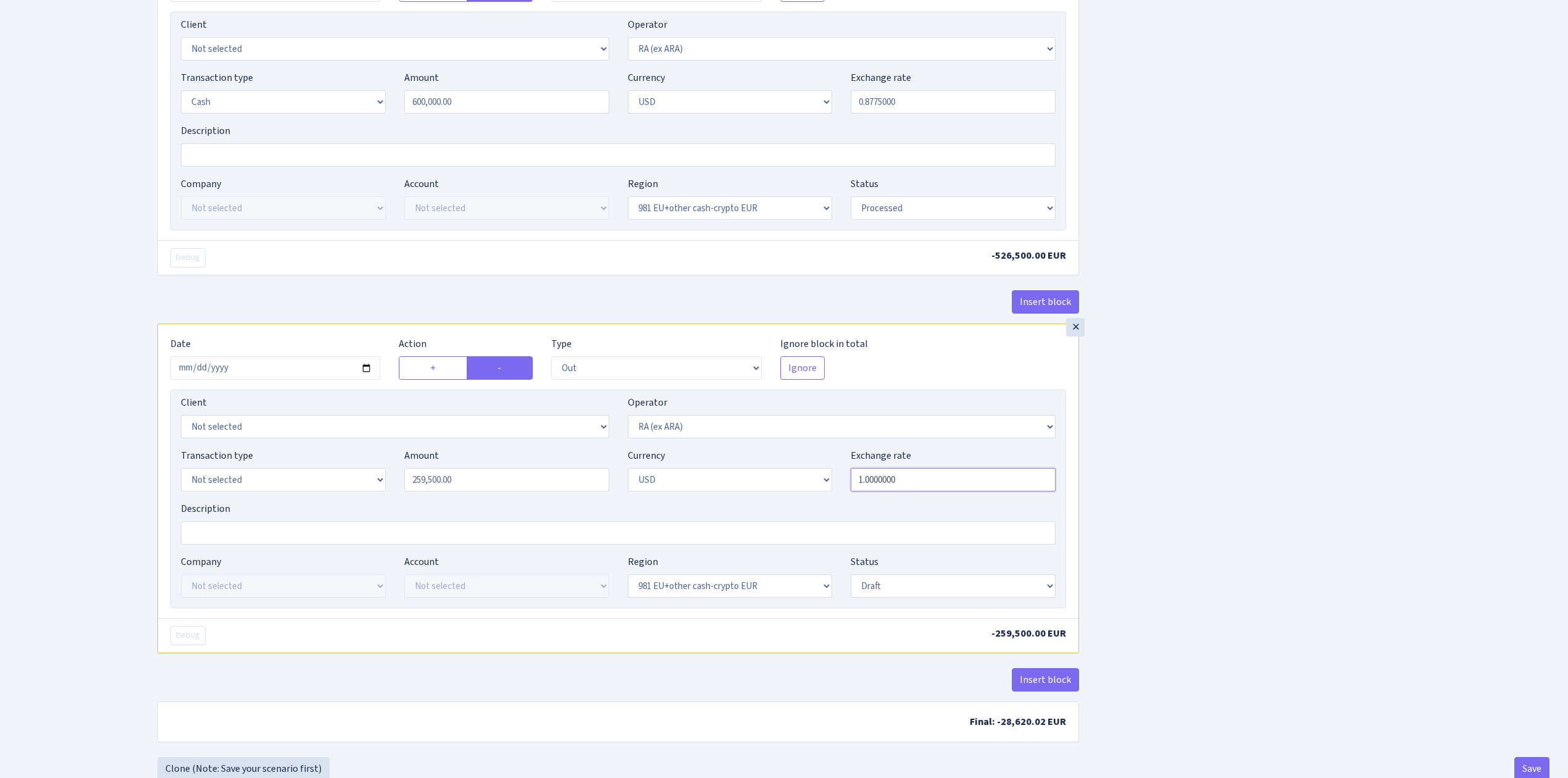
drag, startPoint x: 915, startPoint y: 497, endPoint x: 797, endPoint y: 480, distance: 119.2
click at [800, 479] on div "Transaction type Not selected 981 ELF FISH crypto GIRT IVO dekl MM-BALTIC eur U…" at bounding box center [618, 474] width 893 height 53
paste input "0.8667745"
type input "0.8667745"
drag, startPoint x: 1254, startPoint y: 531, endPoint x: 1234, endPoint y: 548, distance: 26.2
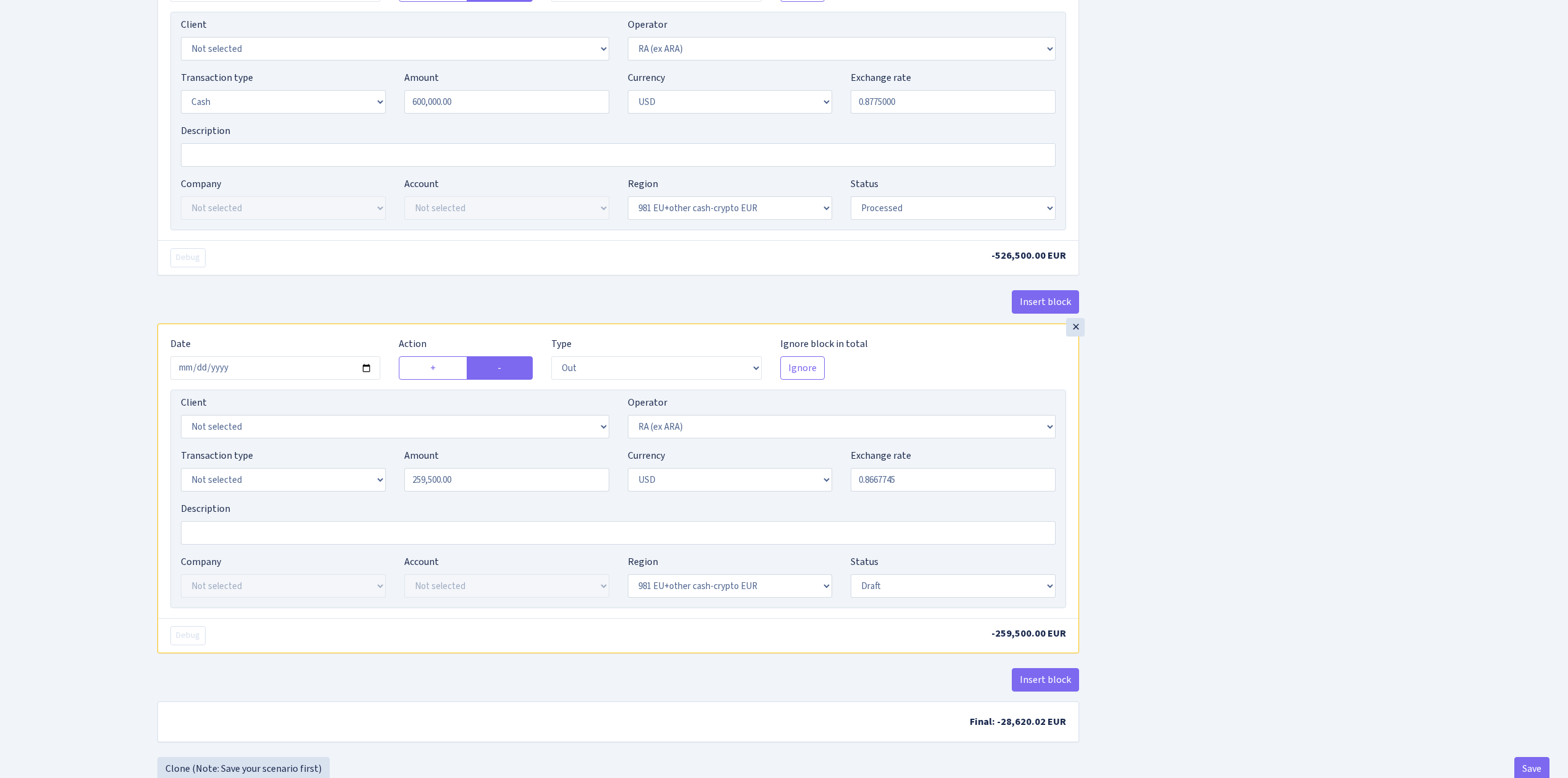
click at [919, 598] on select "Draft Pending Later Never Processed" at bounding box center [954, 586] width 205 height 23
select select "processed"
click at [851, 589] on select "Draft Pending Later Never Processed" at bounding box center [954, 586] width 205 height 23
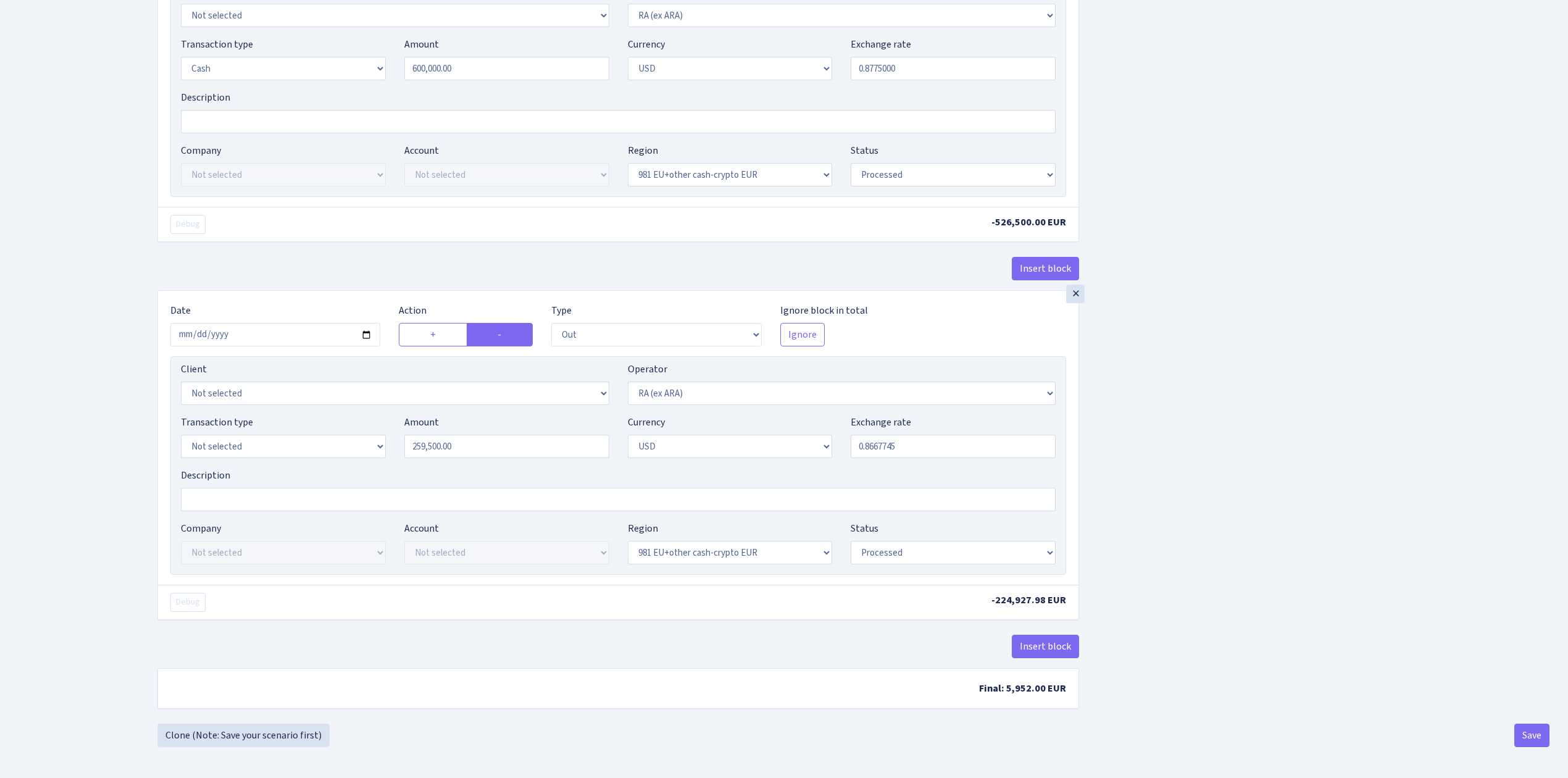
scroll to position [2041, 0]
click at [1532, 738] on button "Save" at bounding box center [1532, 735] width 35 height 23
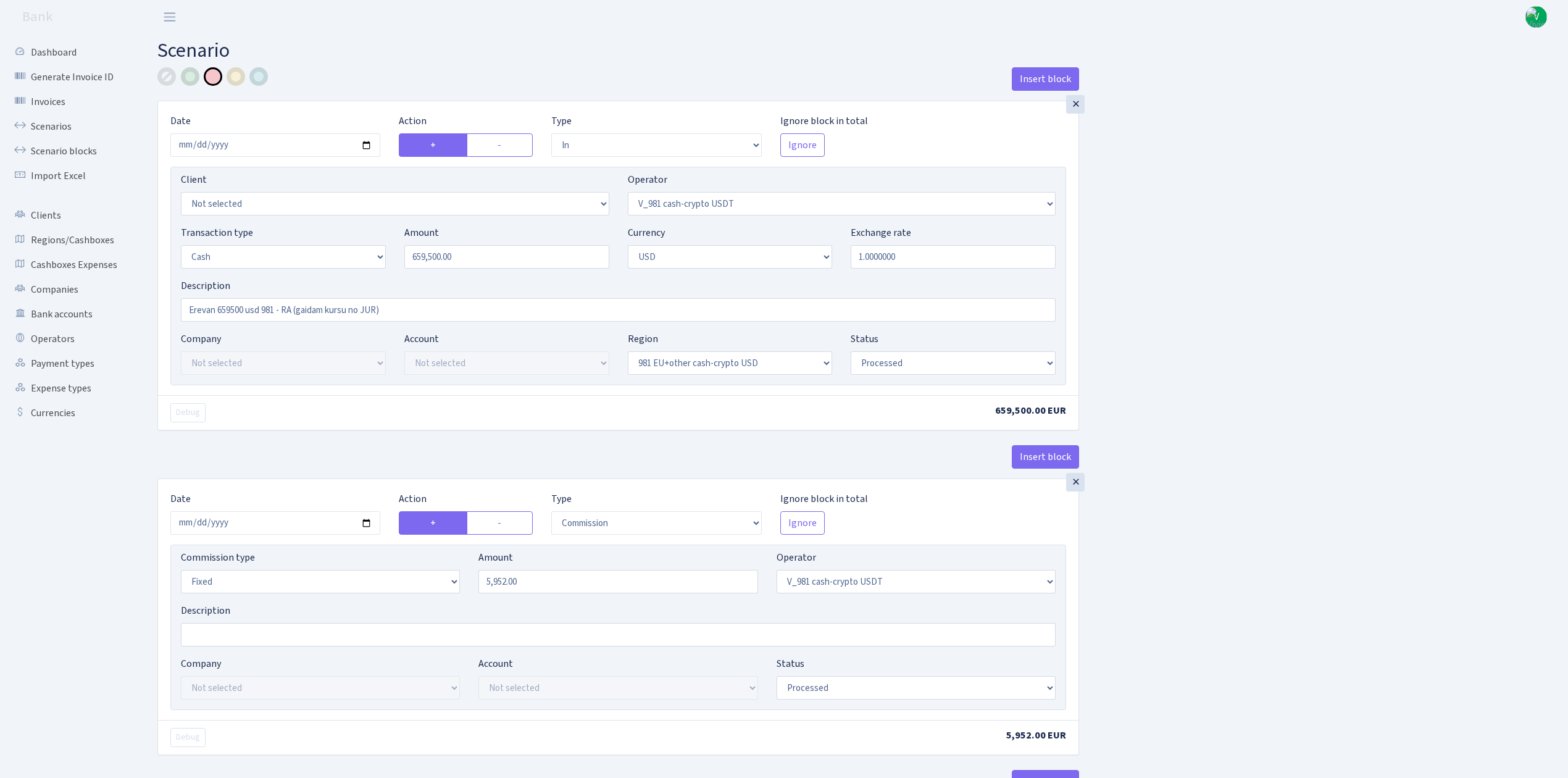
select select "in"
select select "435"
select select "1"
select select "2"
select select "23"
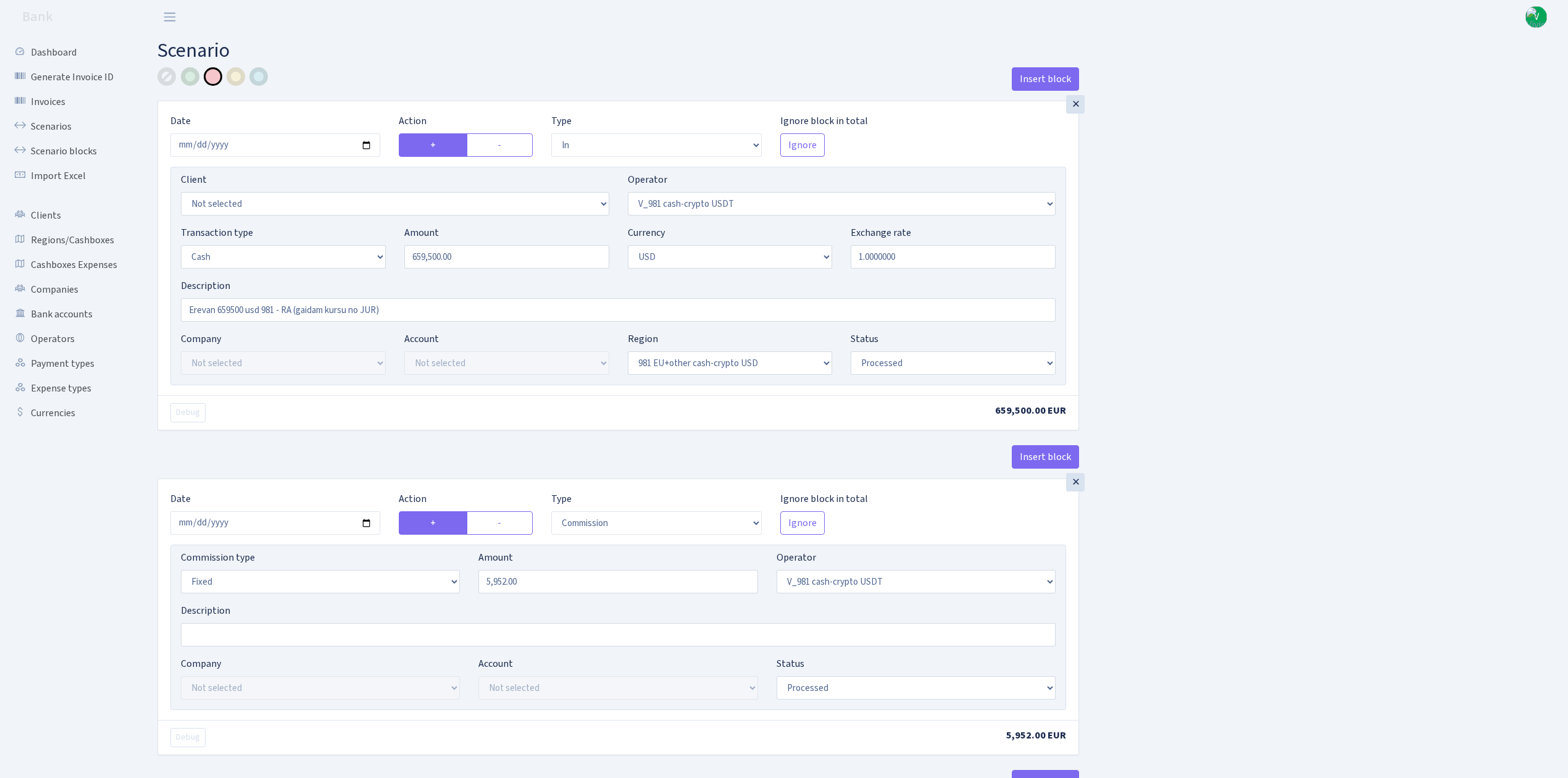
select select "processed"
select select "commission"
select select "fixed"
select select "435"
select select "processed"
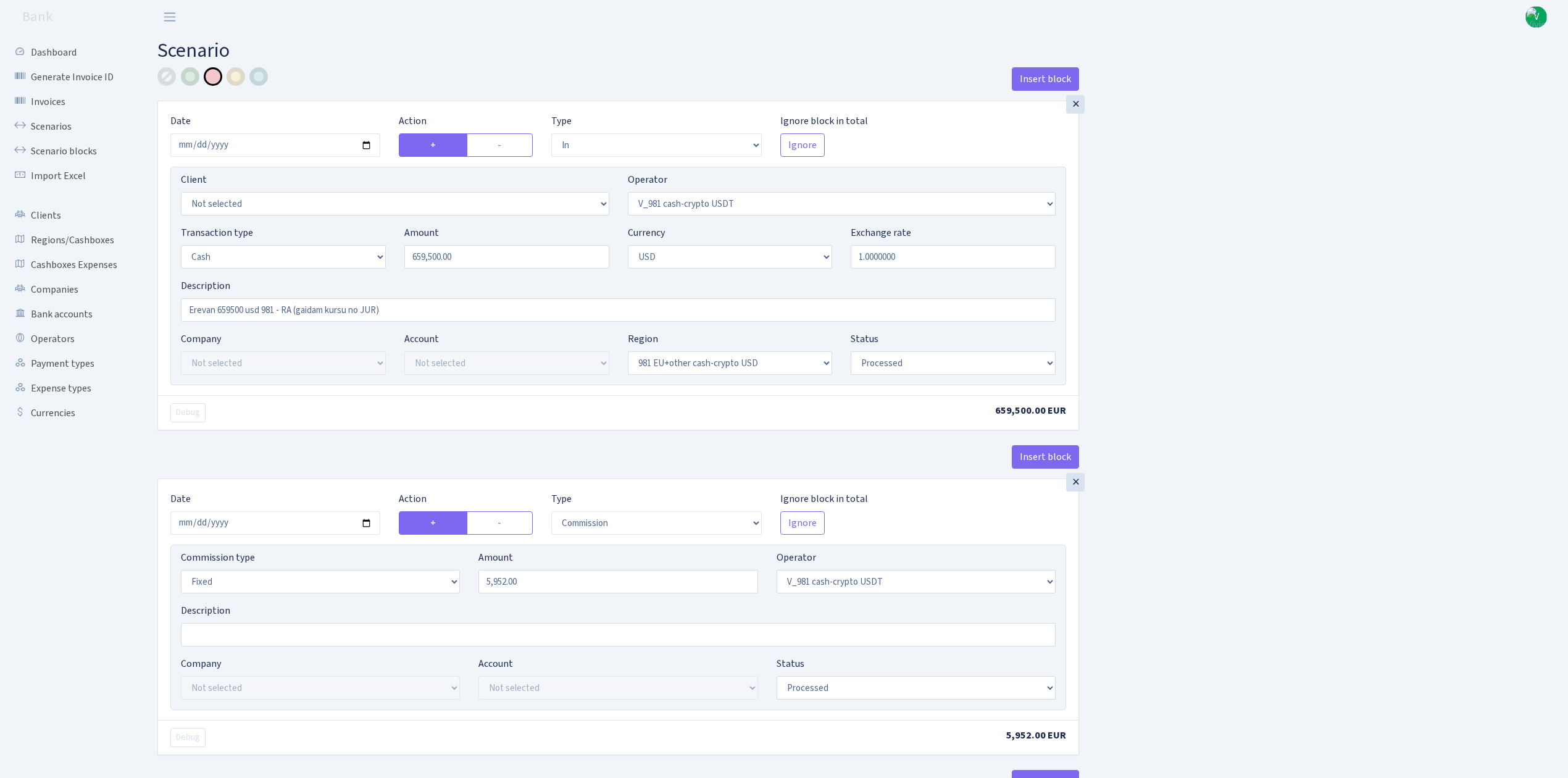
select select "out"
select select "15"
select select "2"
select select "23"
select select "processed"
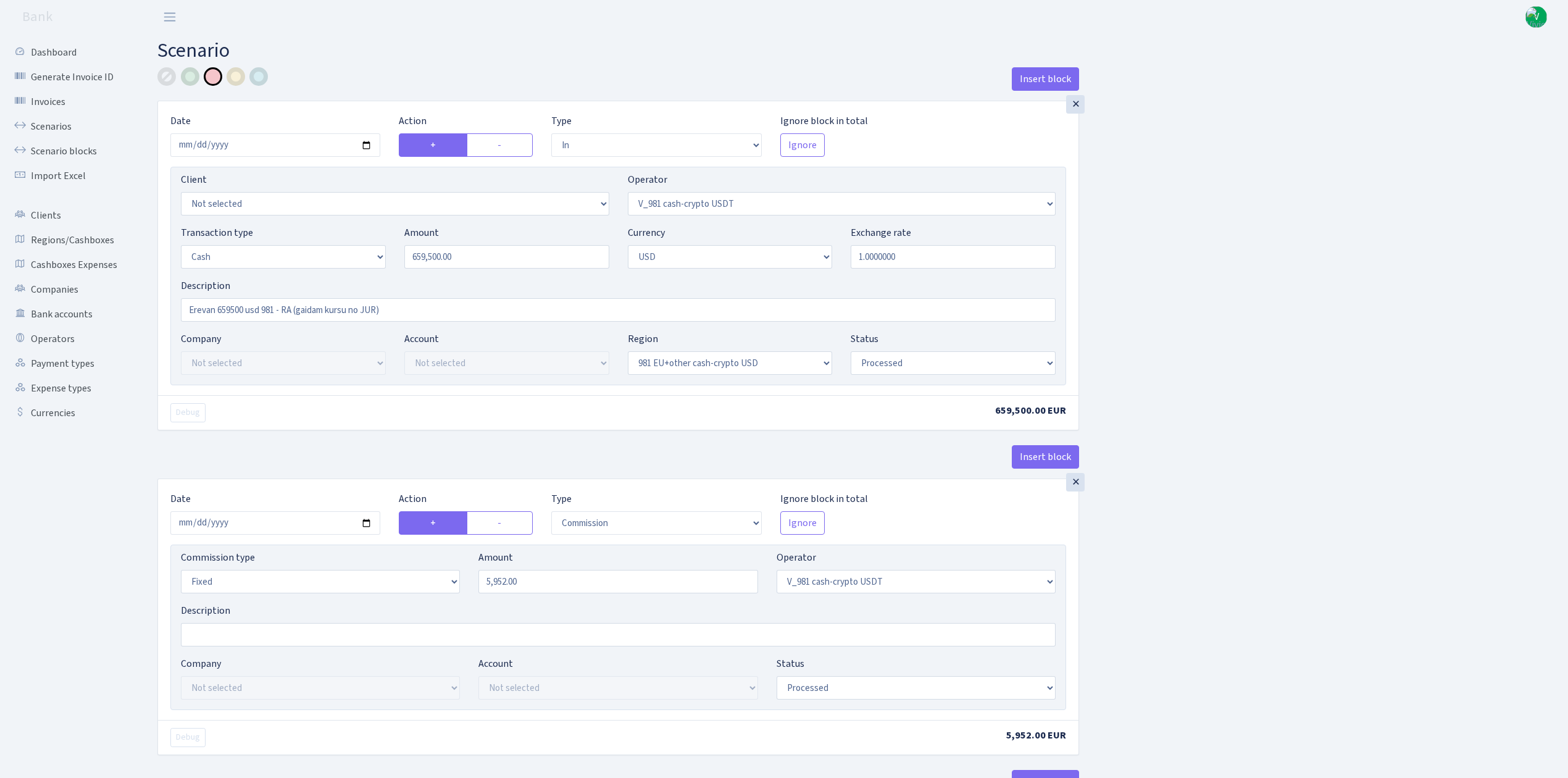
select select "in"
select select "15"
select select "2"
select select "22"
select select "processed"
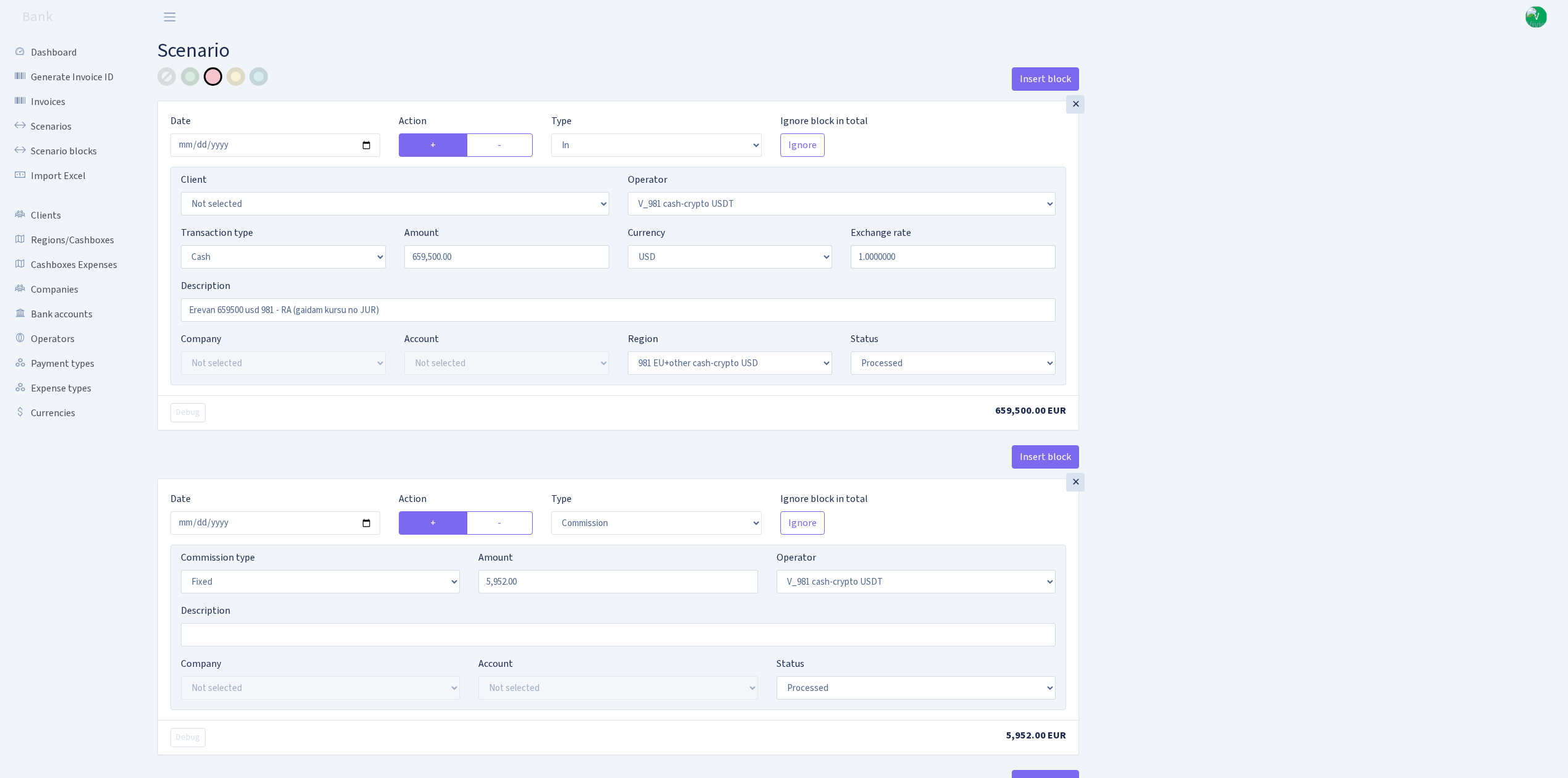
select select "out"
select select "45"
select select "1"
select select "2"
select select "22"
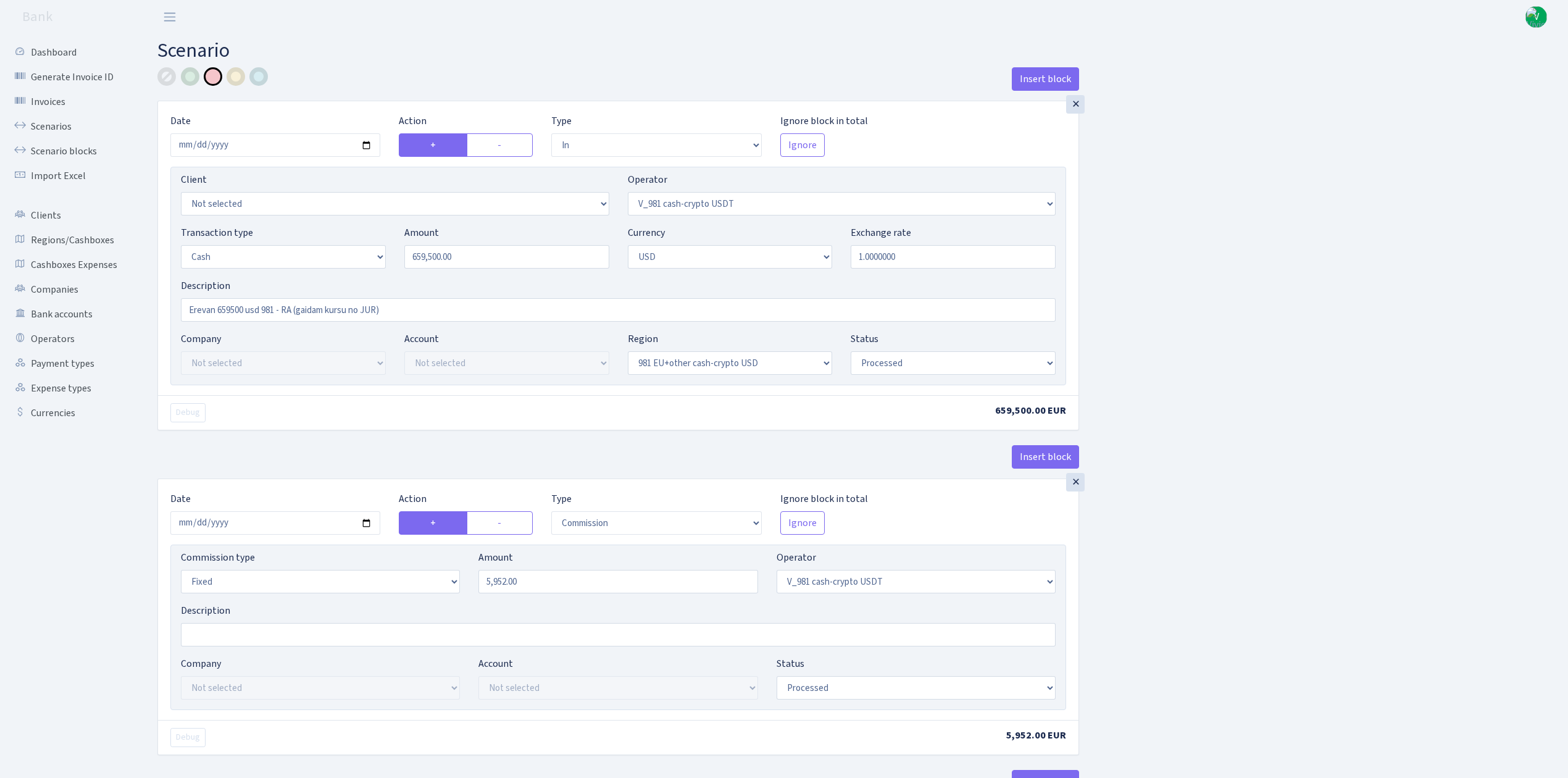
select select "processed"
select select "in"
select select "15"
select select "1"
select select "22"
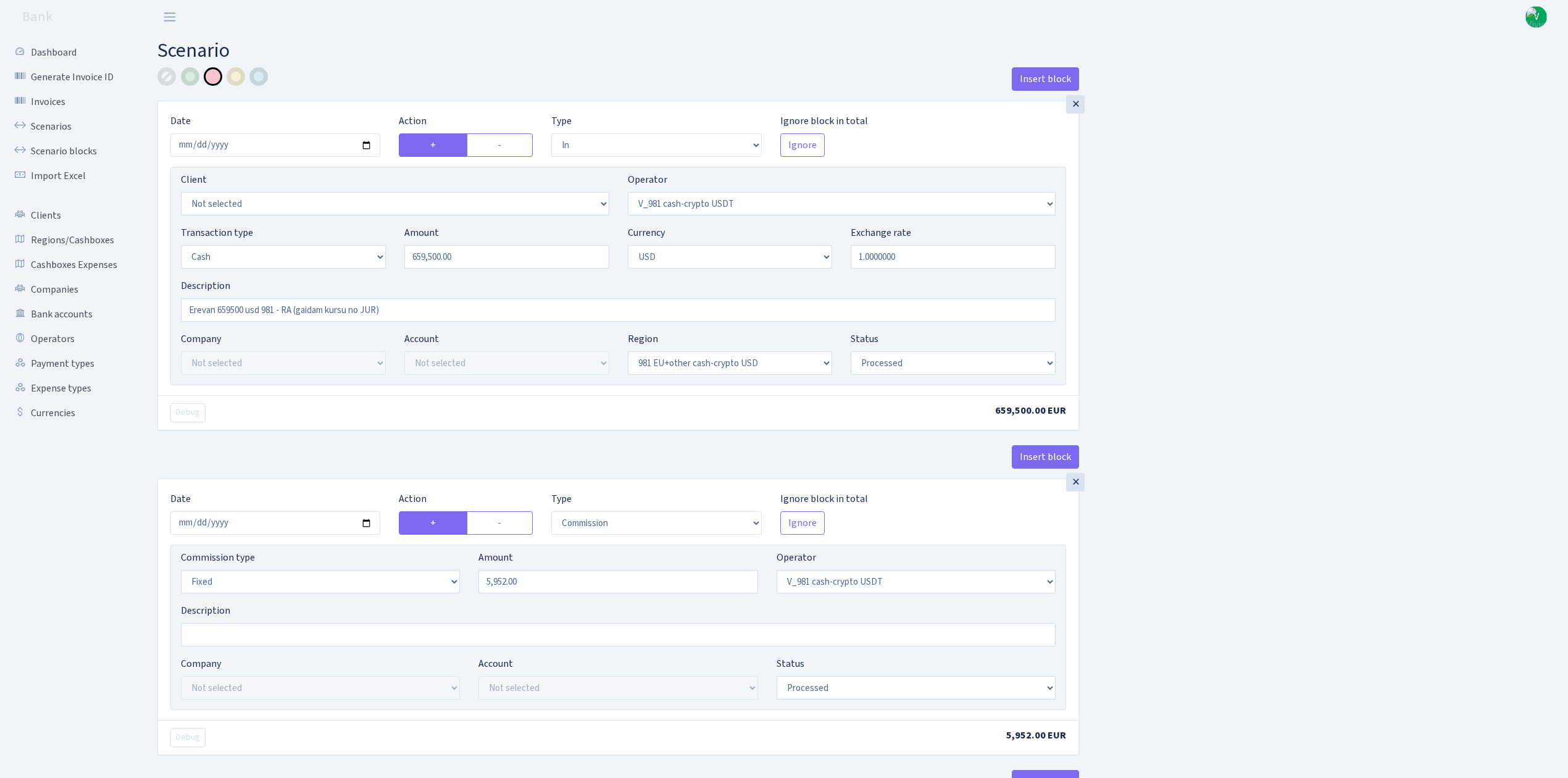
select select "processed"
select select "out"
select select "45"
select select "2"
select select "22"
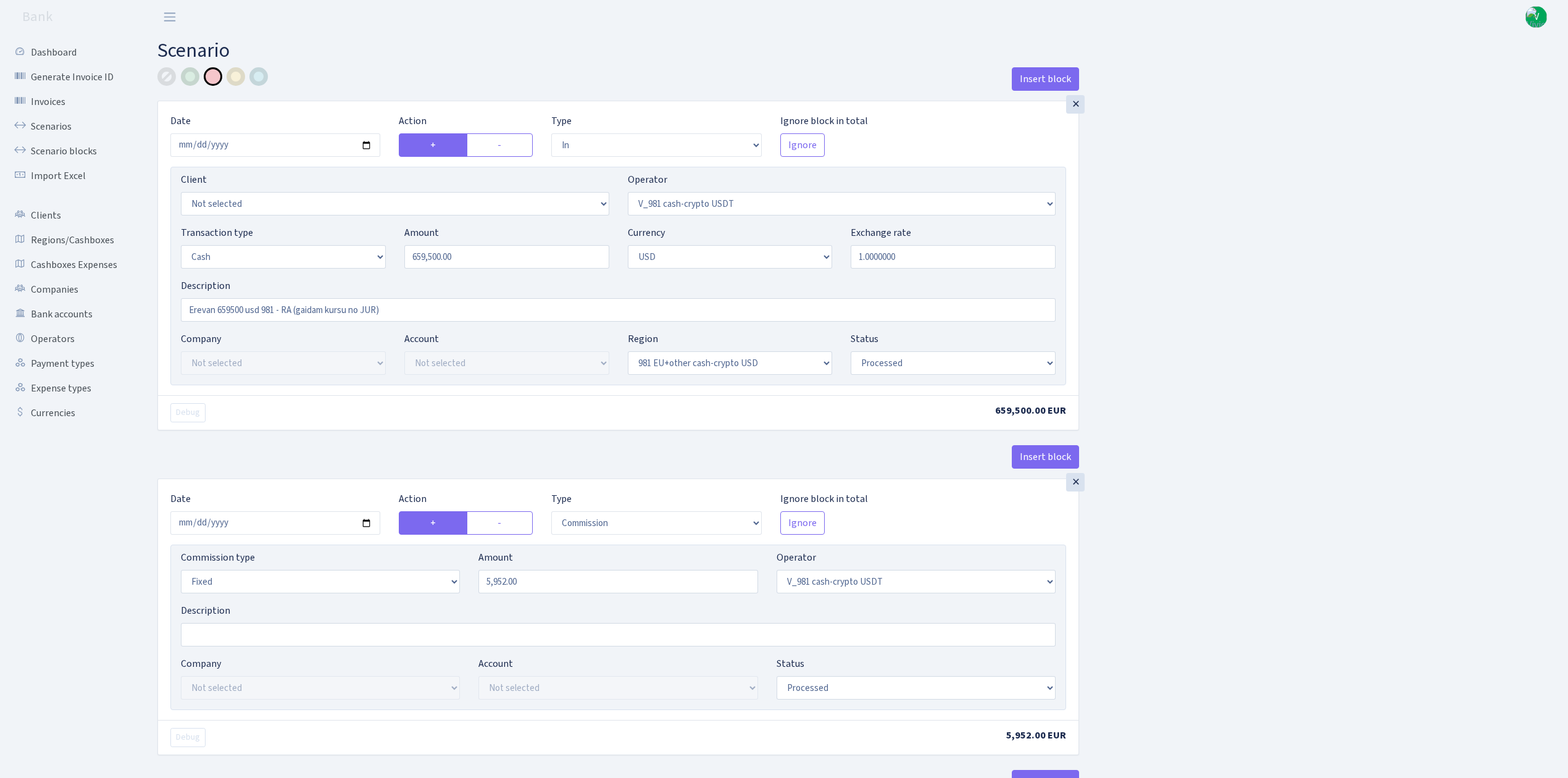
select select "processed"
click at [168, 74] on div at bounding box center [167, 76] width 19 height 19
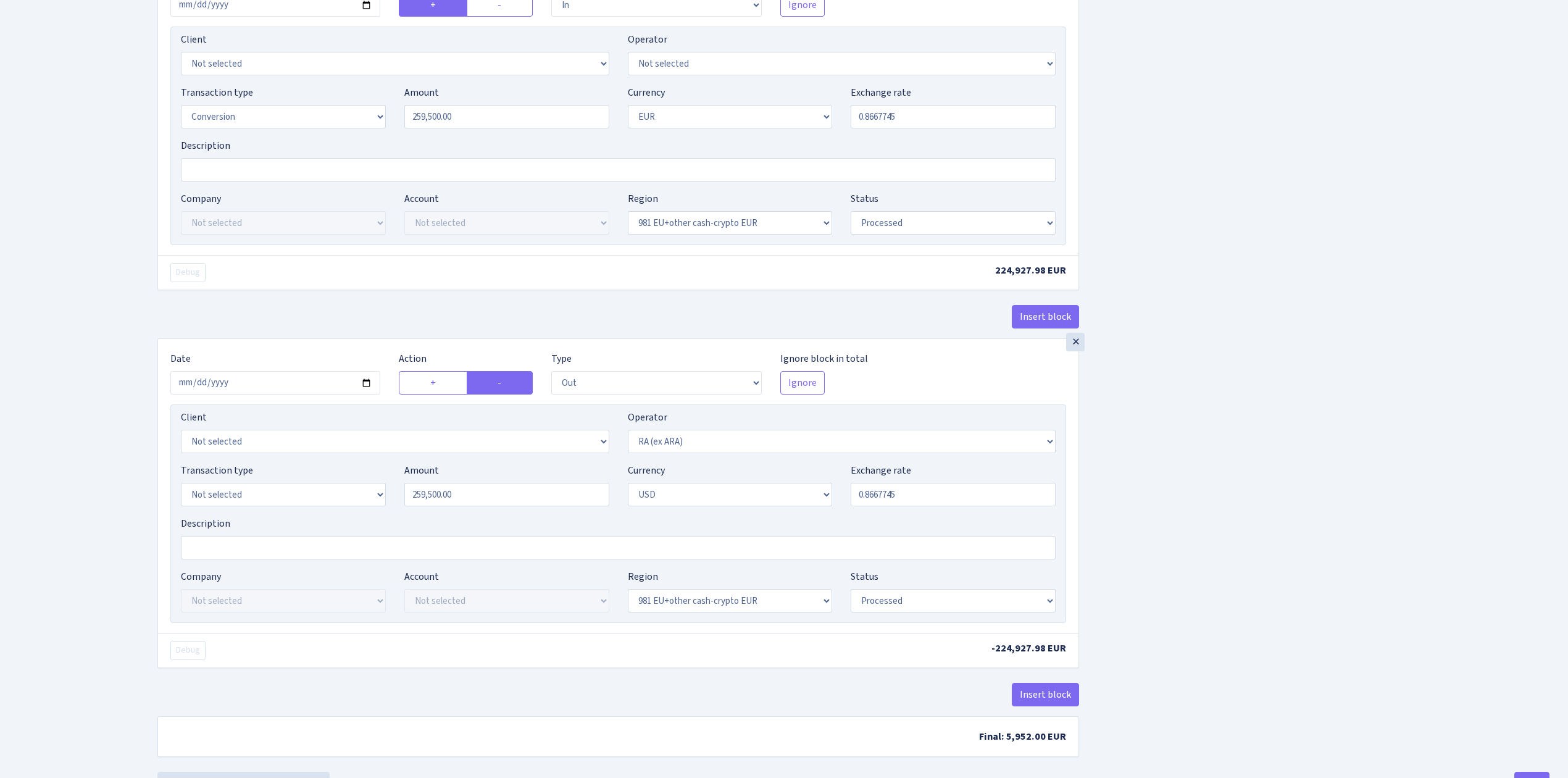
scroll to position [2041, 0]
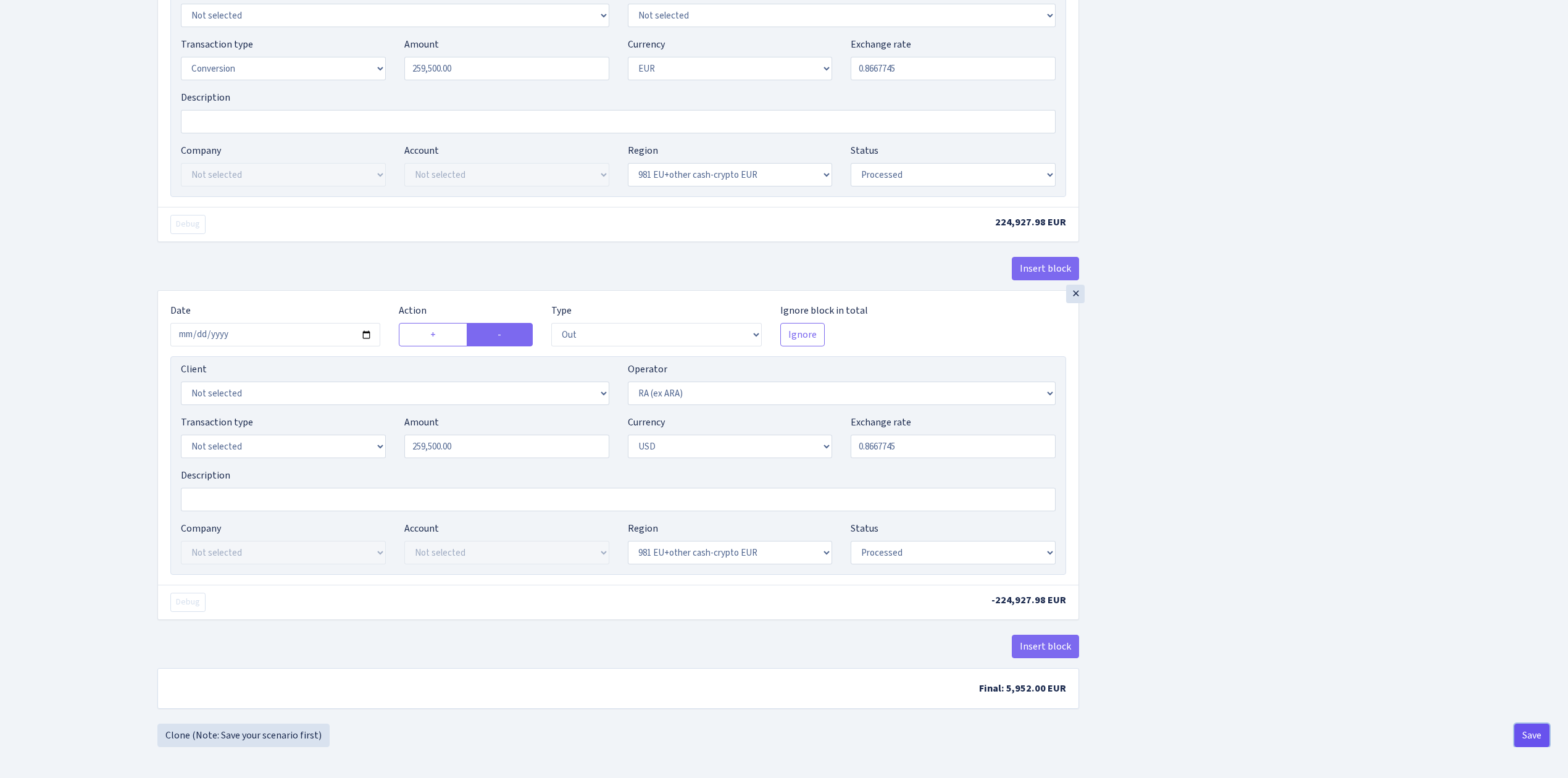
click at [1532, 732] on button "Save" at bounding box center [1532, 735] width 35 height 23
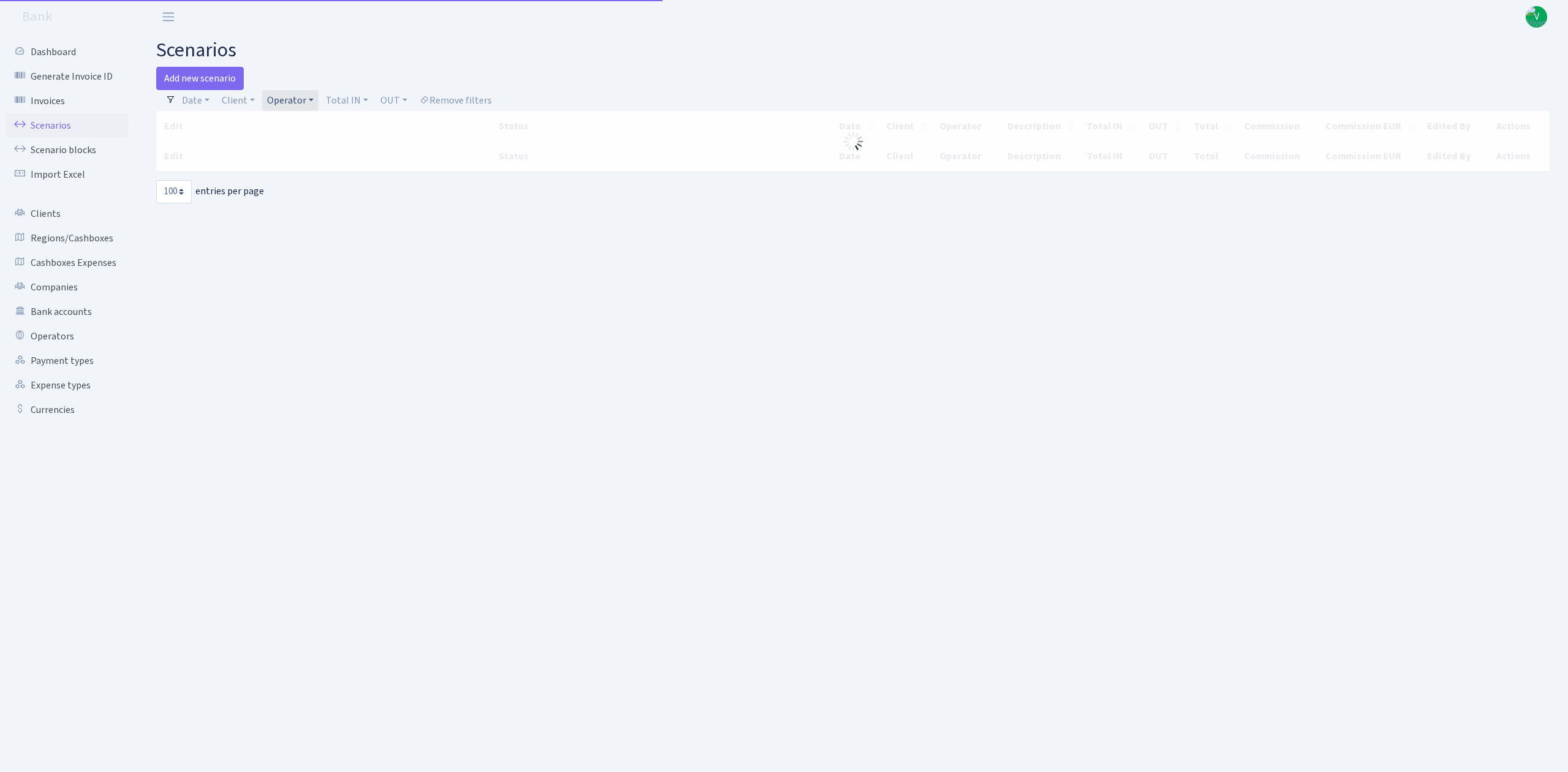
select select "100"
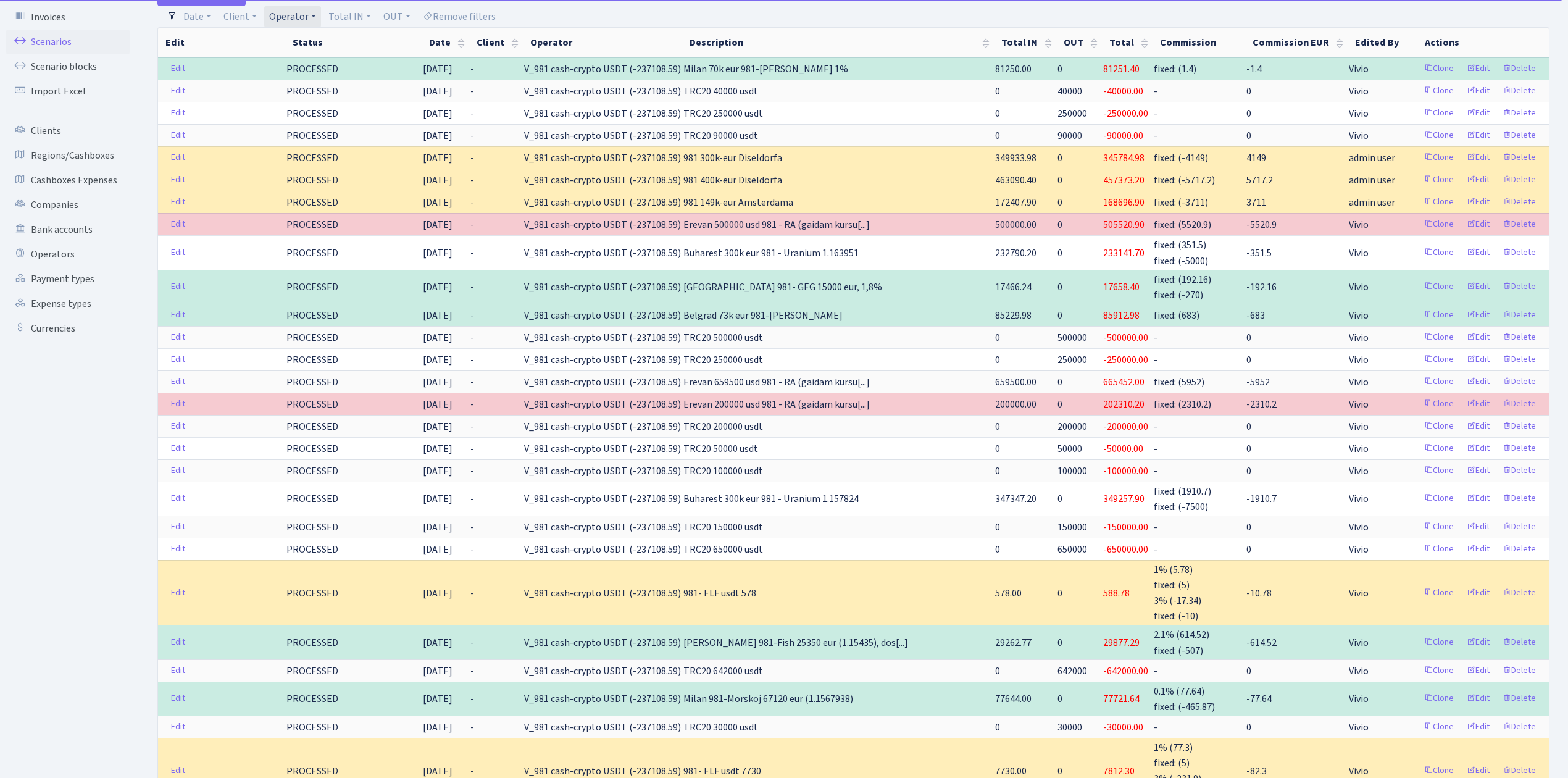
scroll to position [247, 0]
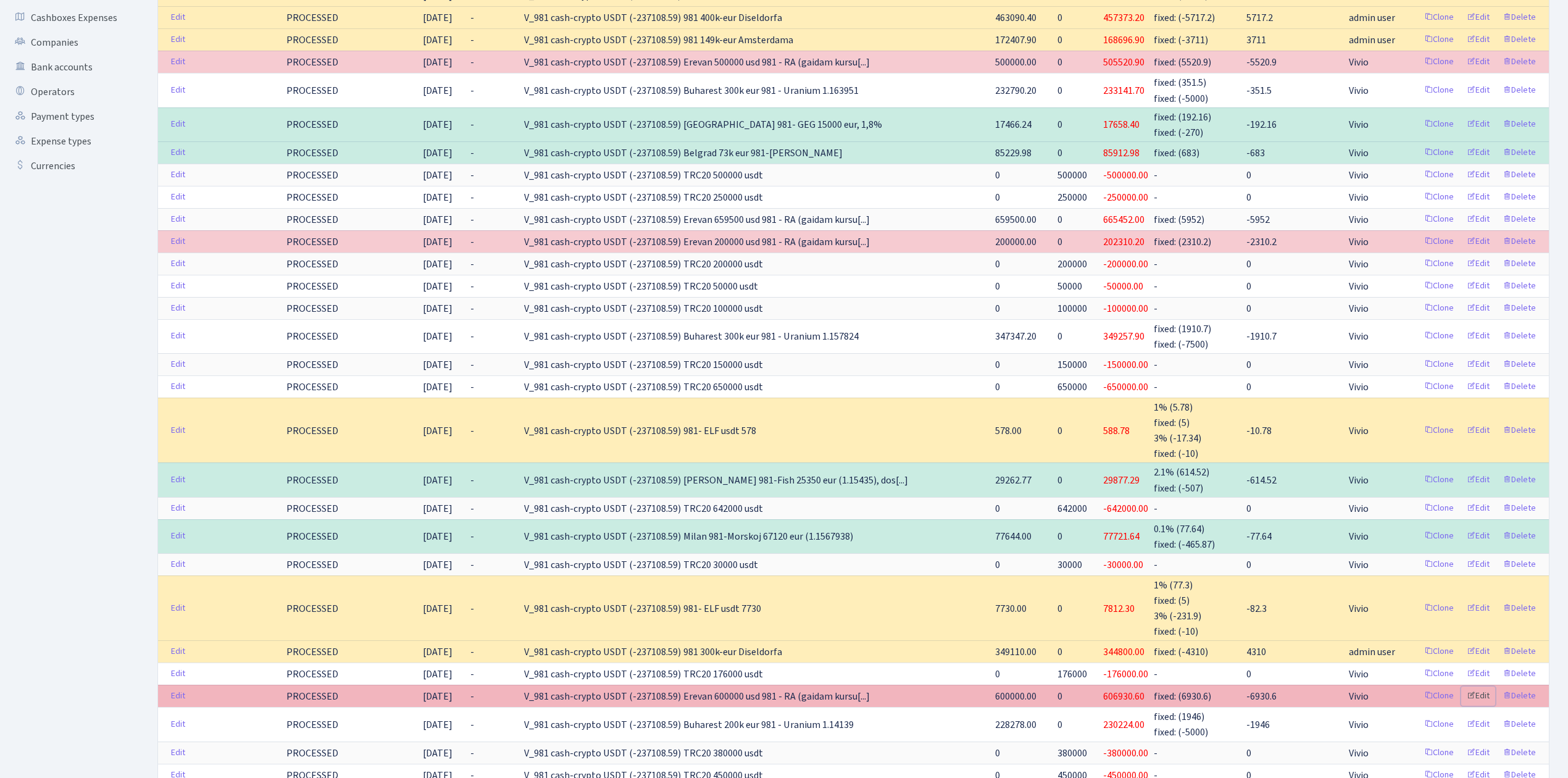
click at [1482, 700] on link "Edit" at bounding box center [1478, 696] width 34 height 19
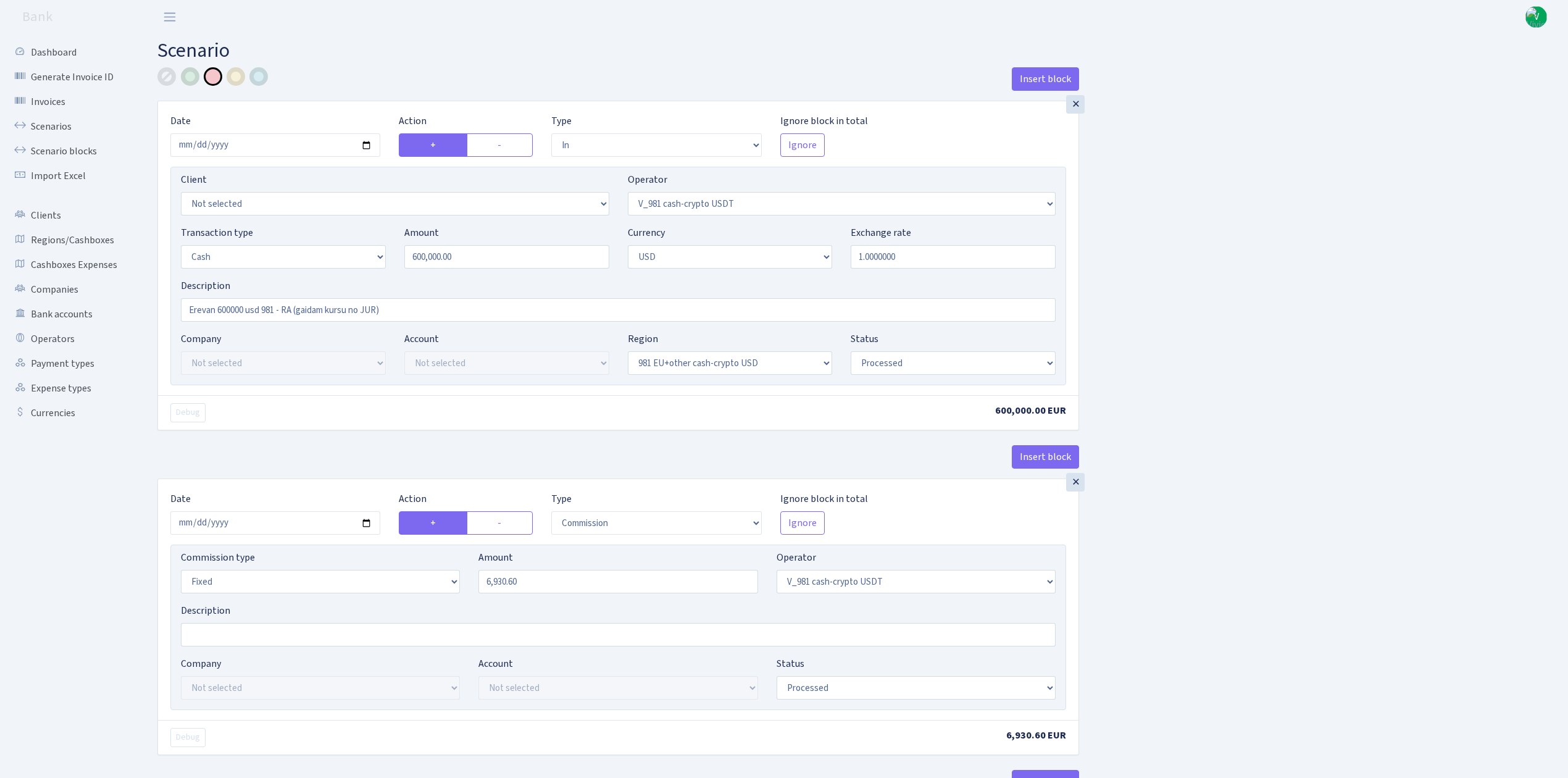
select select "in"
select select "435"
select select "1"
select select "2"
select select "23"
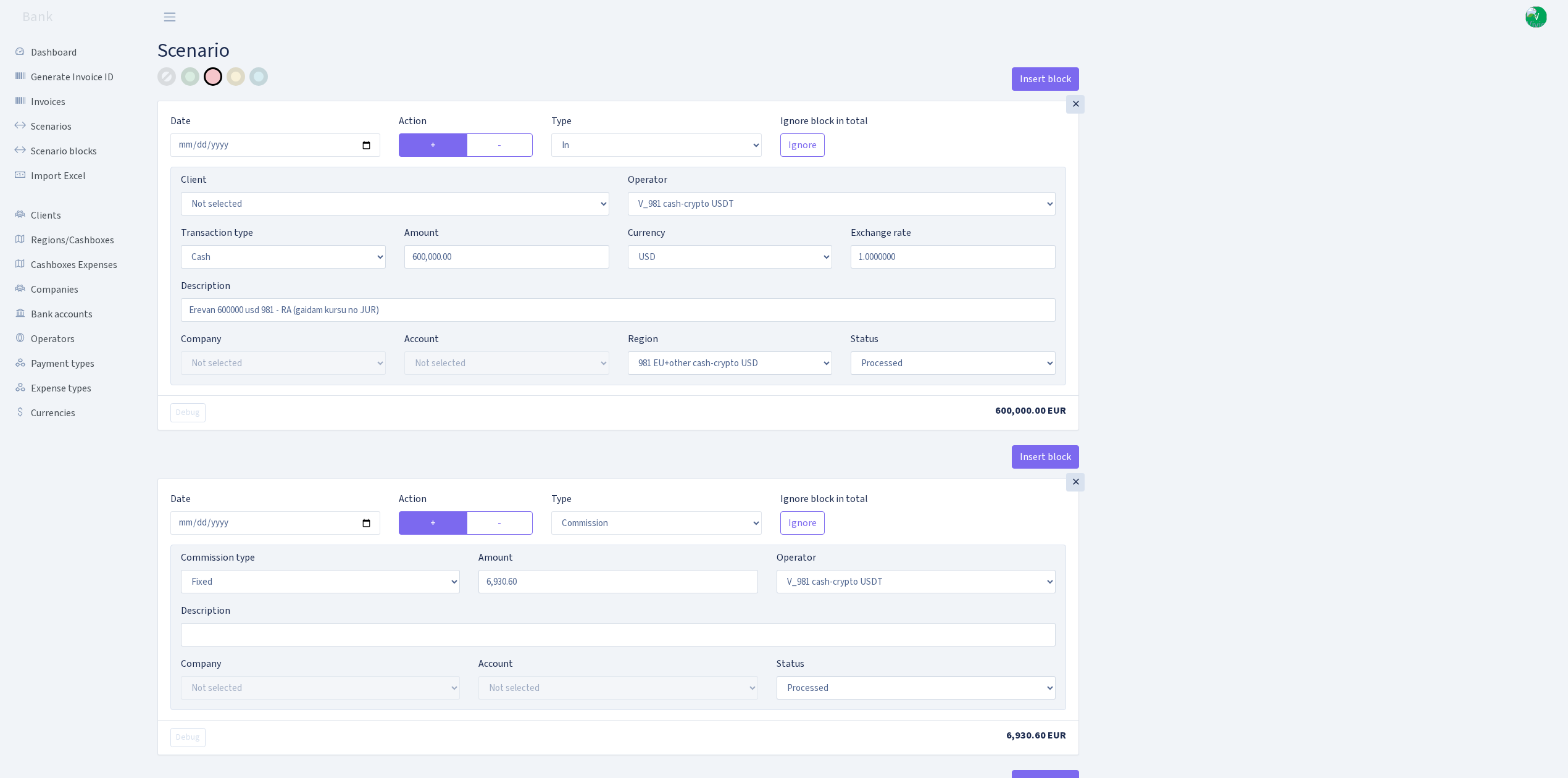
select select "processed"
select select "commission"
select select "fixed"
select select "435"
select select "processed"
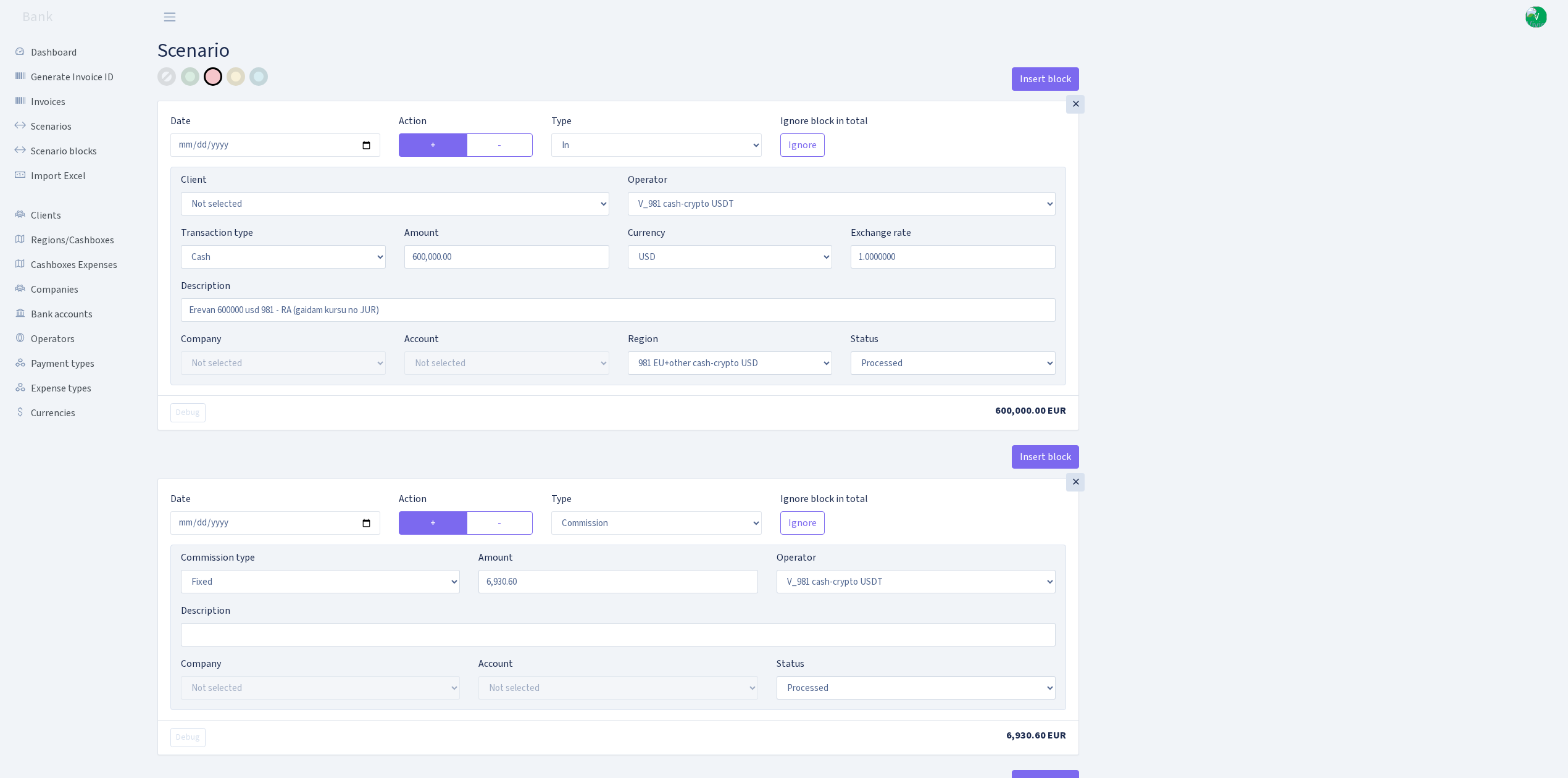
select select "out"
select select "15"
select select "2"
select select "23"
select select "processed"
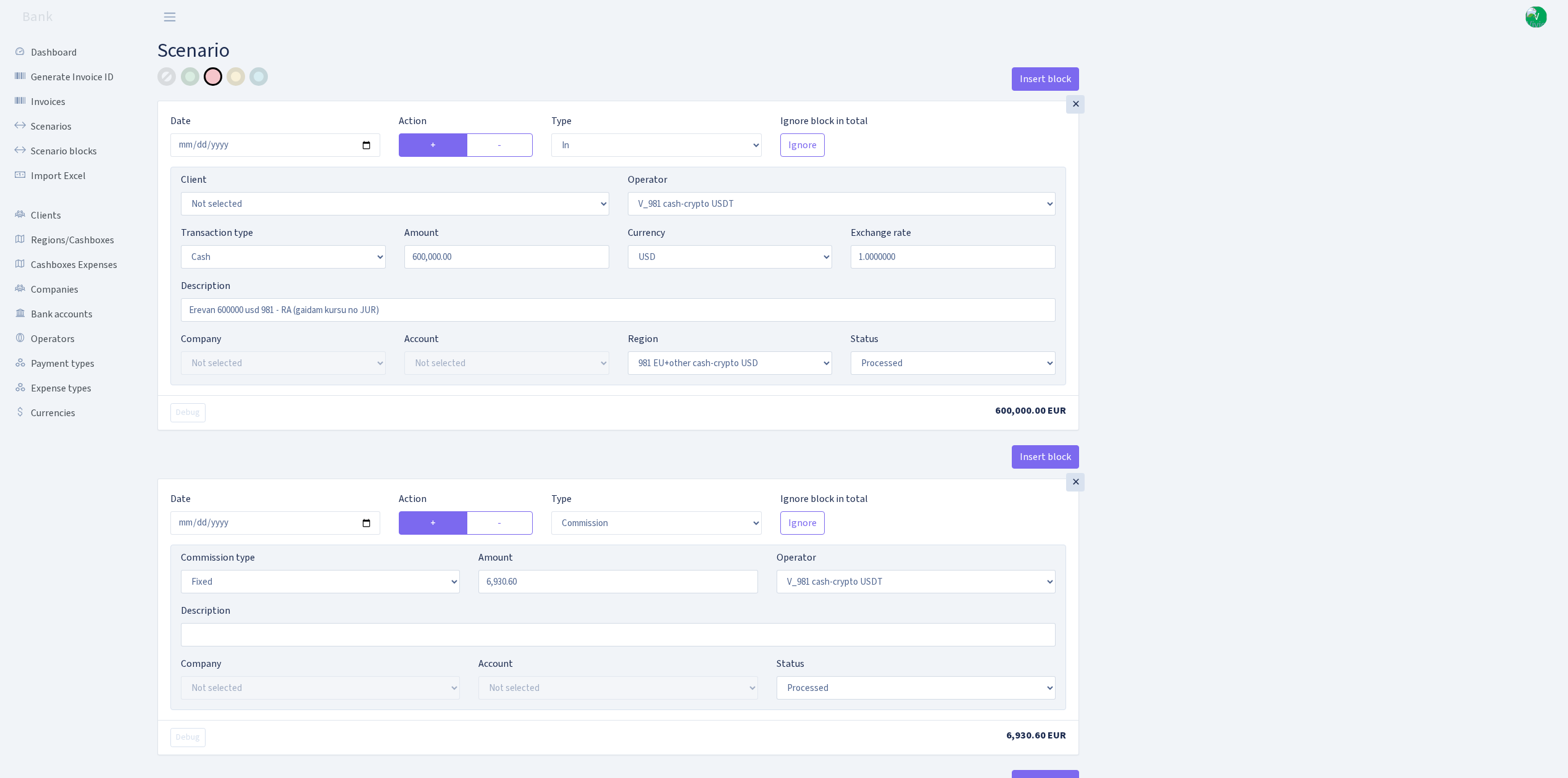
select select "in"
select select "15"
select select "2"
select select "22"
select select "processed"
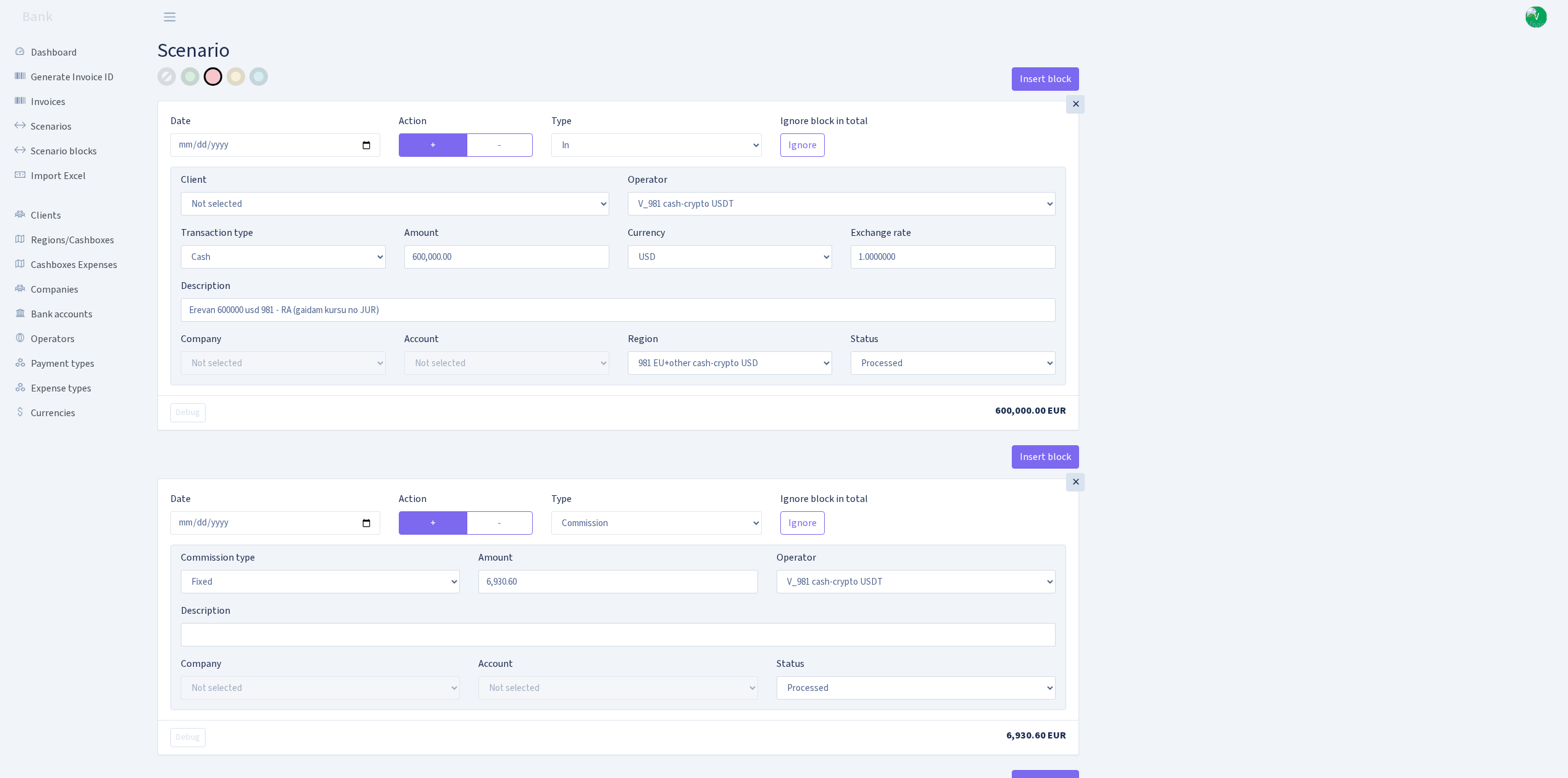
select select "out"
select select "45"
select select "1"
select select "2"
select select "22"
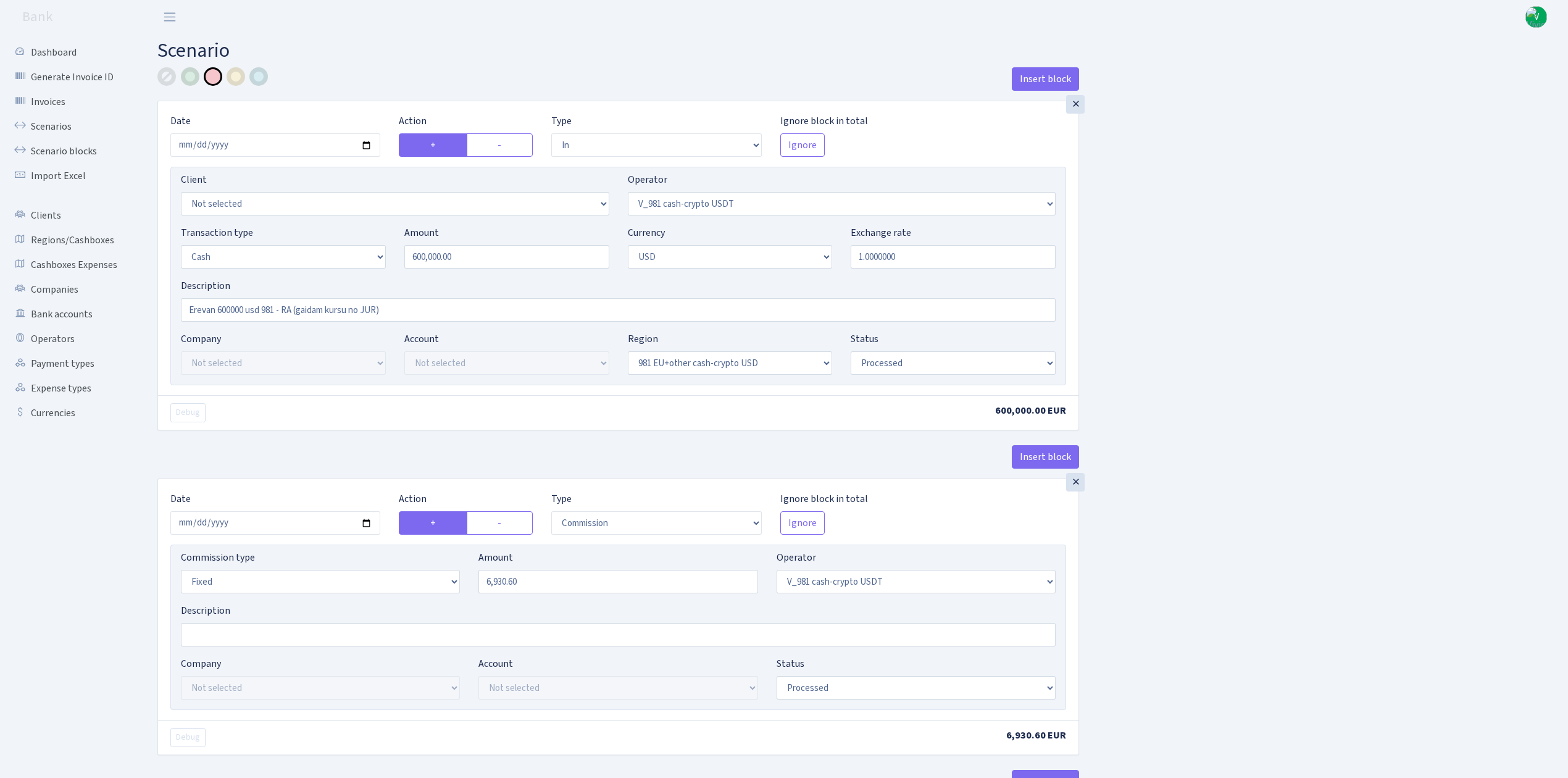
select select "processed"
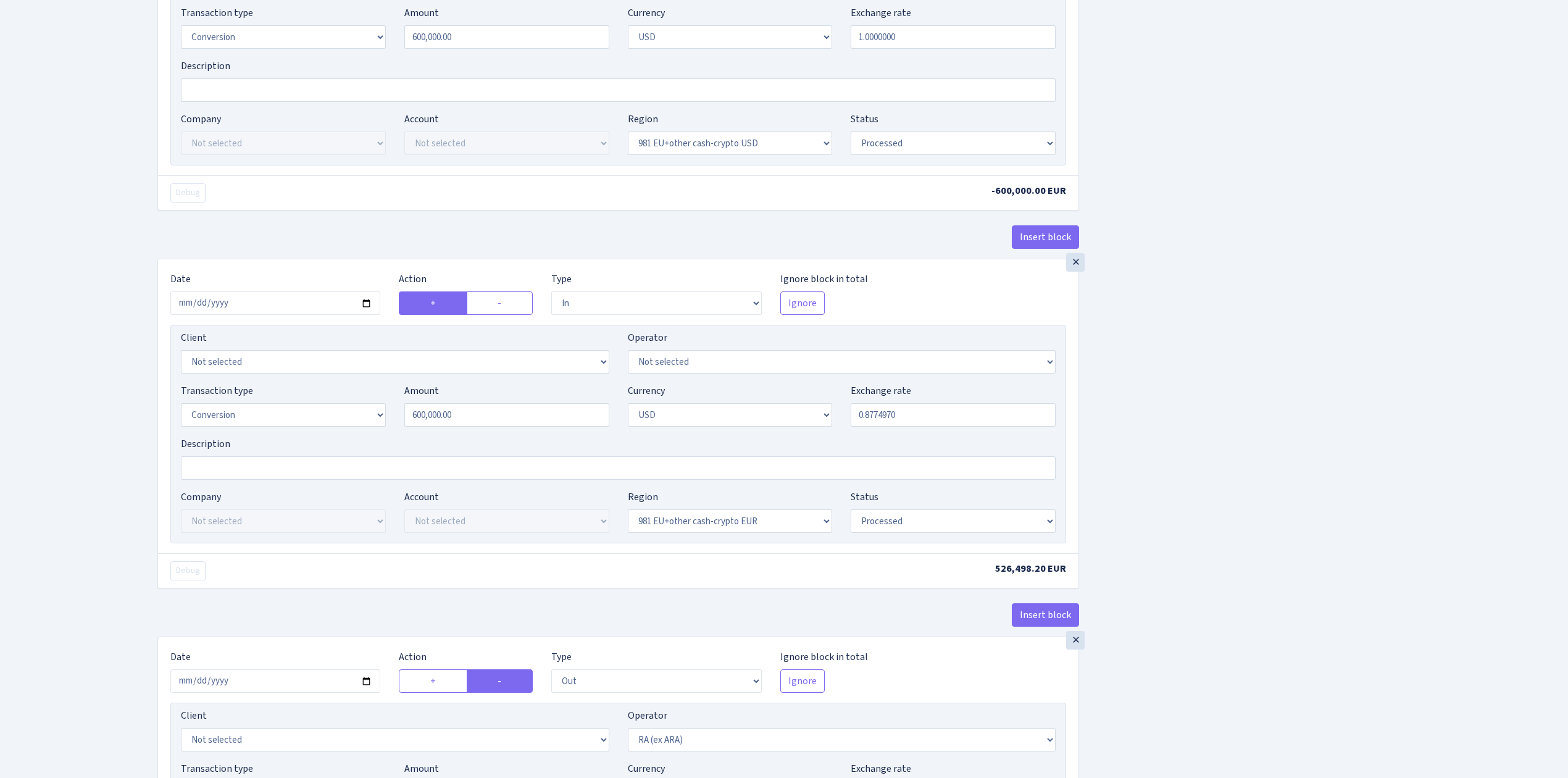
scroll to position [988, 0]
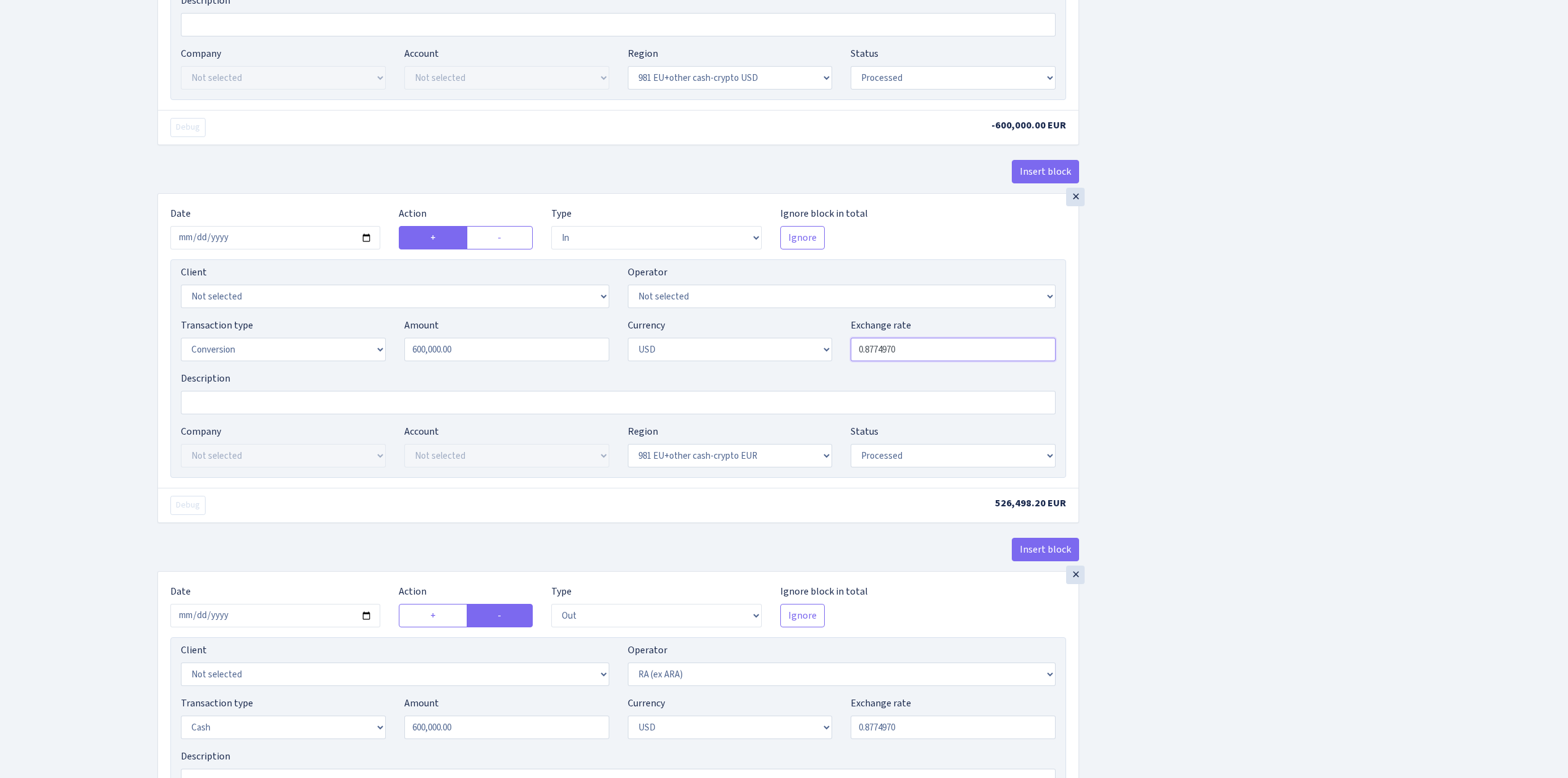
drag, startPoint x: 875, startPoint y: 356, endPoint x: 954, endPoint y: 356, distance: 79.0
click at [956, 356] on input "0.8774970" at bounding box center [954, 349] width 205 height 23
click at [1141, 447] on div "Insert block × Date 2025-08-01 Action + - Type --- In Out Commission Field requ…" at bounding box center [853, 42] width 1410 height 1925
type input "0.8724000"
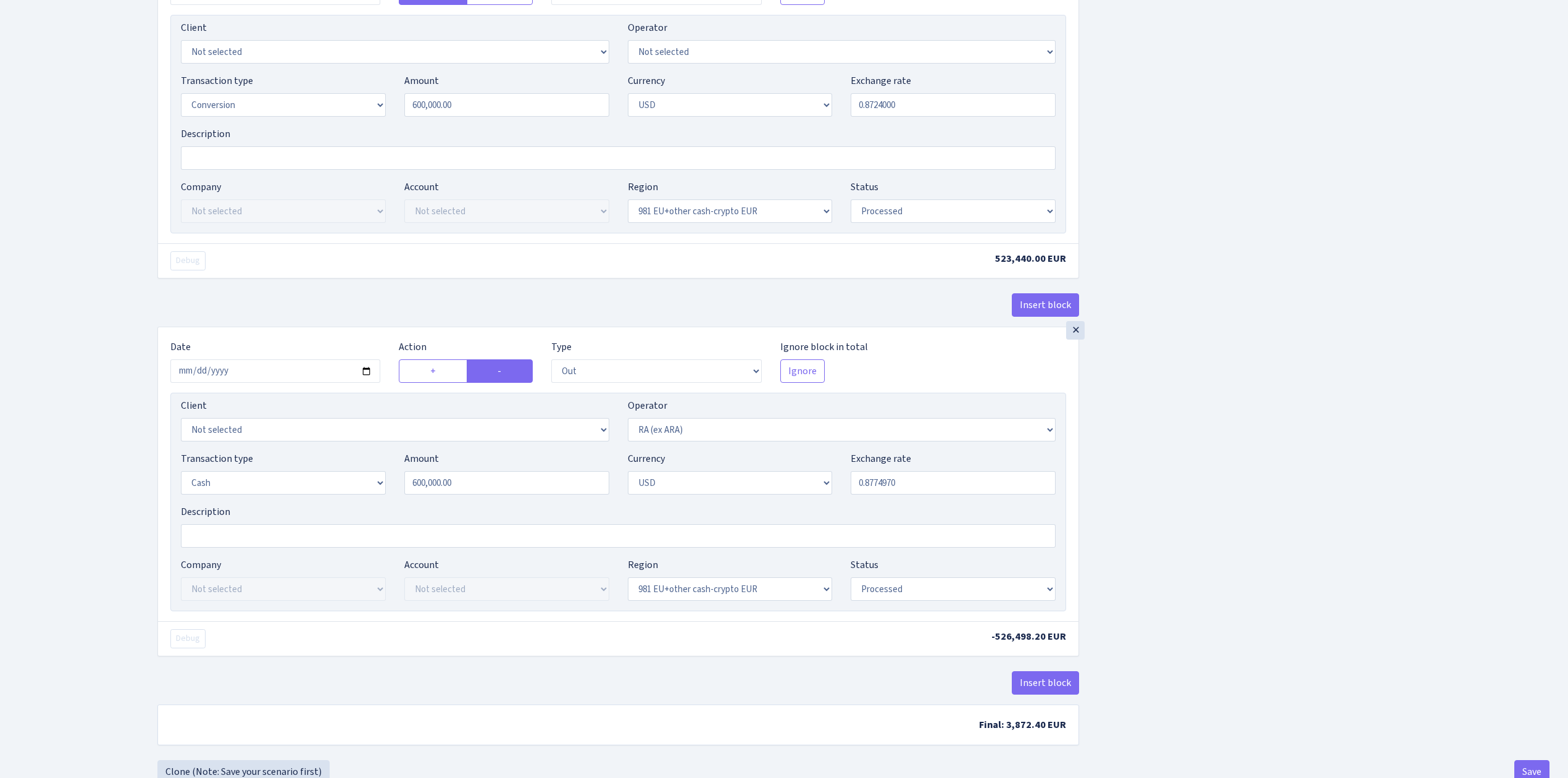
scroll to position [1235, 0]
drag, startPoint x: 875, startPoint y: 487, endPoint x: 978, endPoint y: 486, distance: 103.0
click at [978, 486] on input "0.8774970" at bounding box center [954, 480] width 205 height 23
type input "0.8724000"
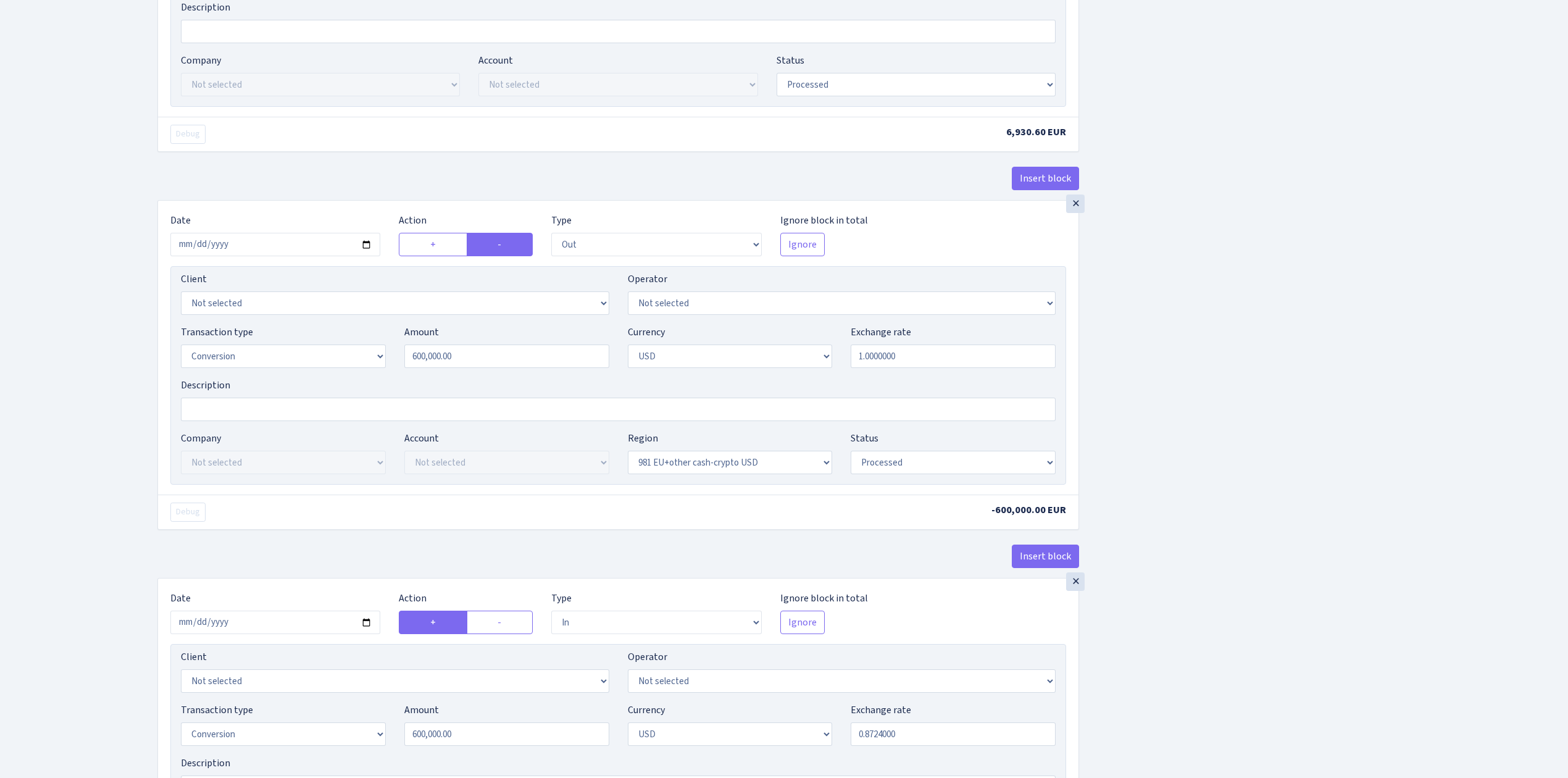
scroll to position [0, 0]
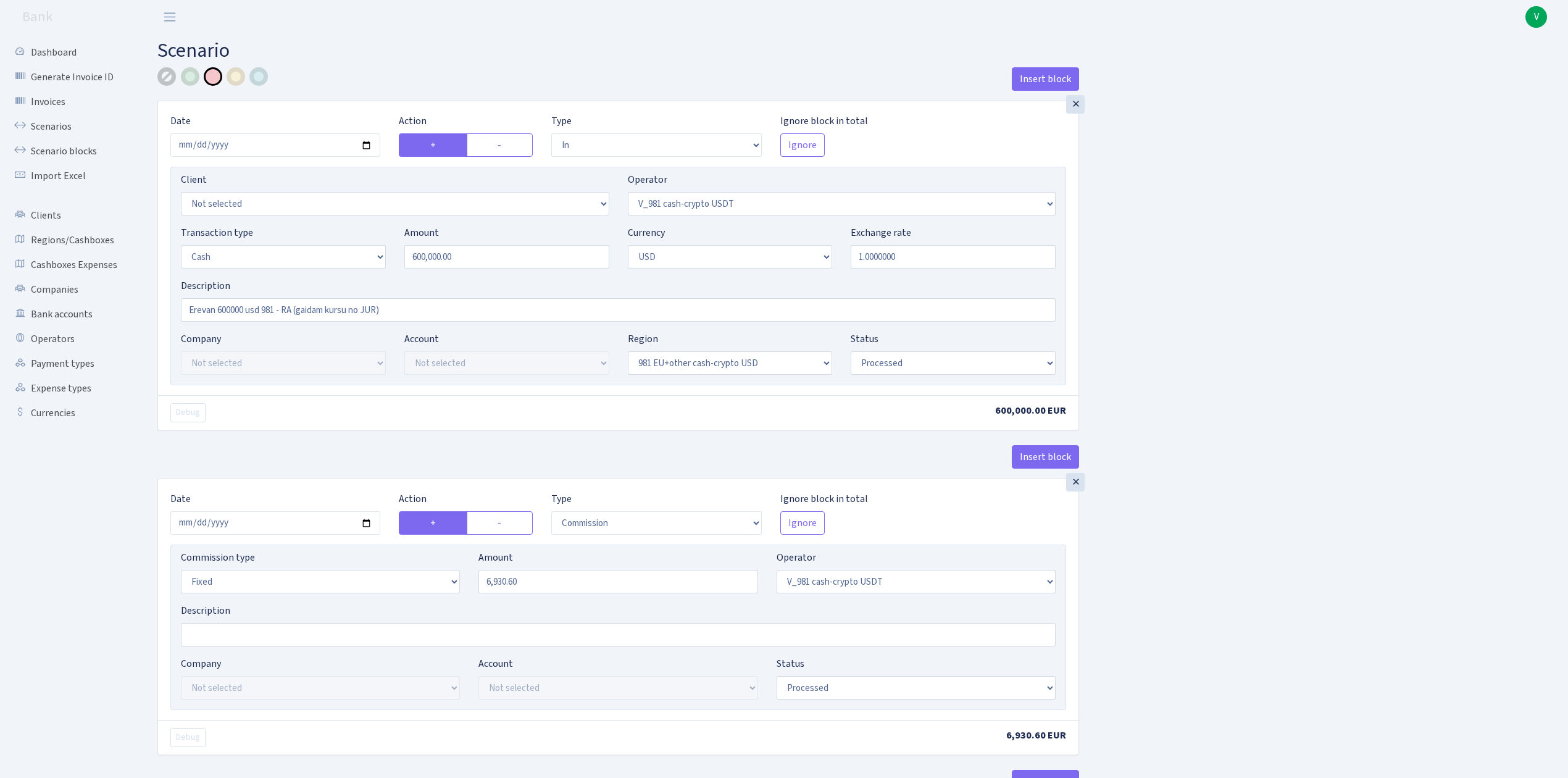
click at [164, 77] on div at bounding box center [167, 76] width 19 height 19
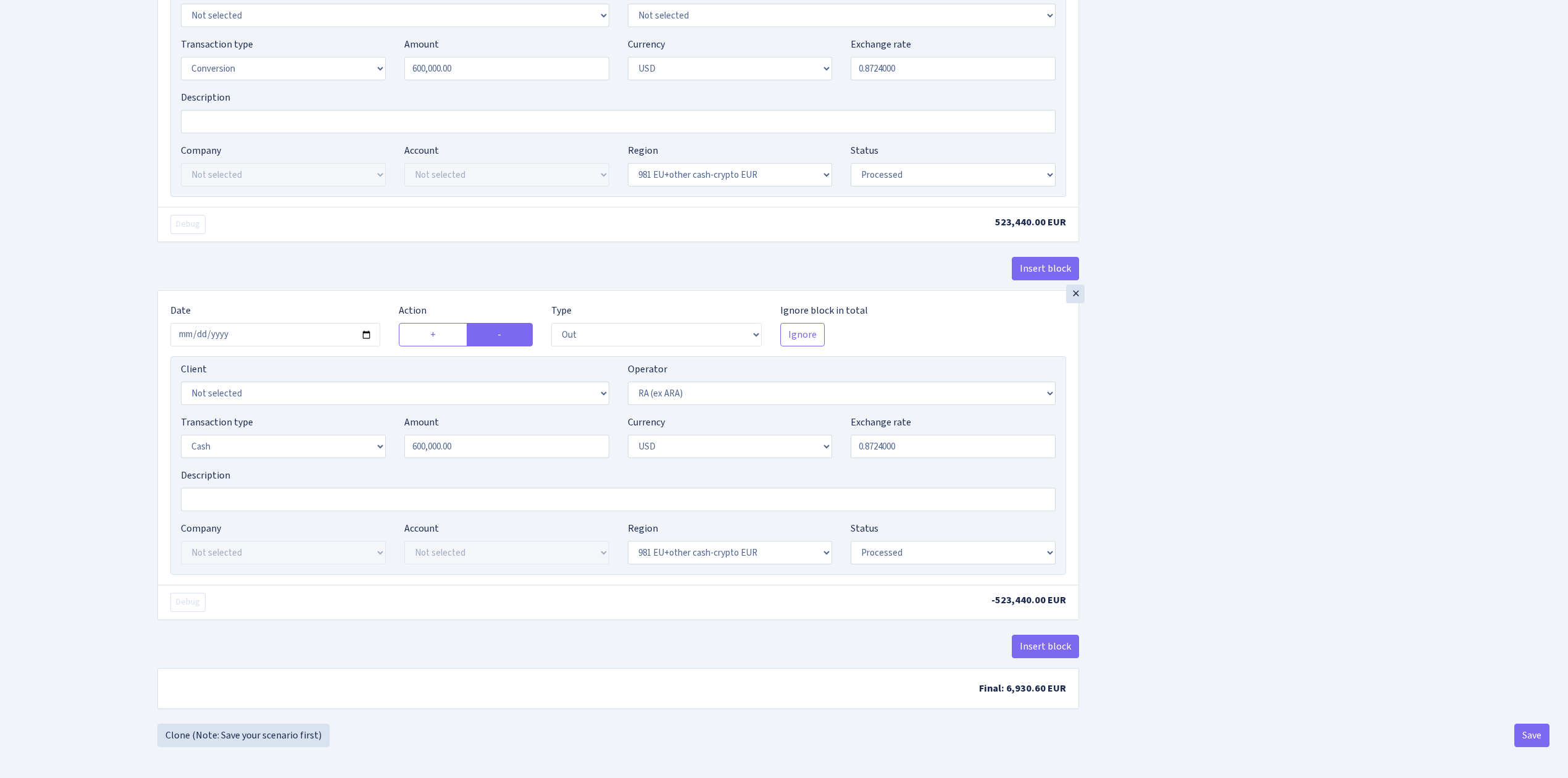
scroll to position [1282, 0]
click at [1523, 730] on button "Save" at bounding box center [1532, 735] width 35 height 23
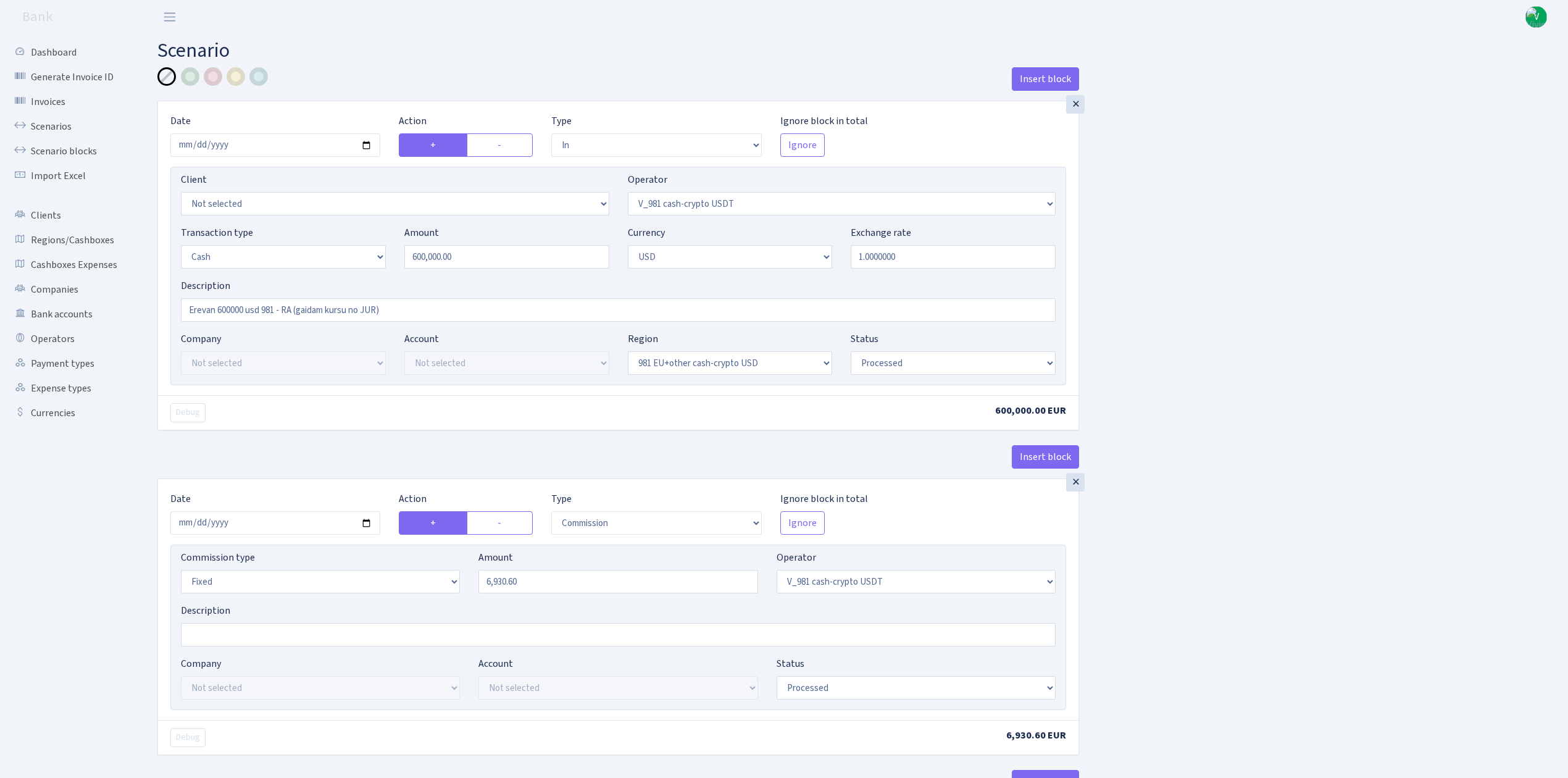
select select "in"
select select "435"
select select "1"
select select "2"
select select "23"
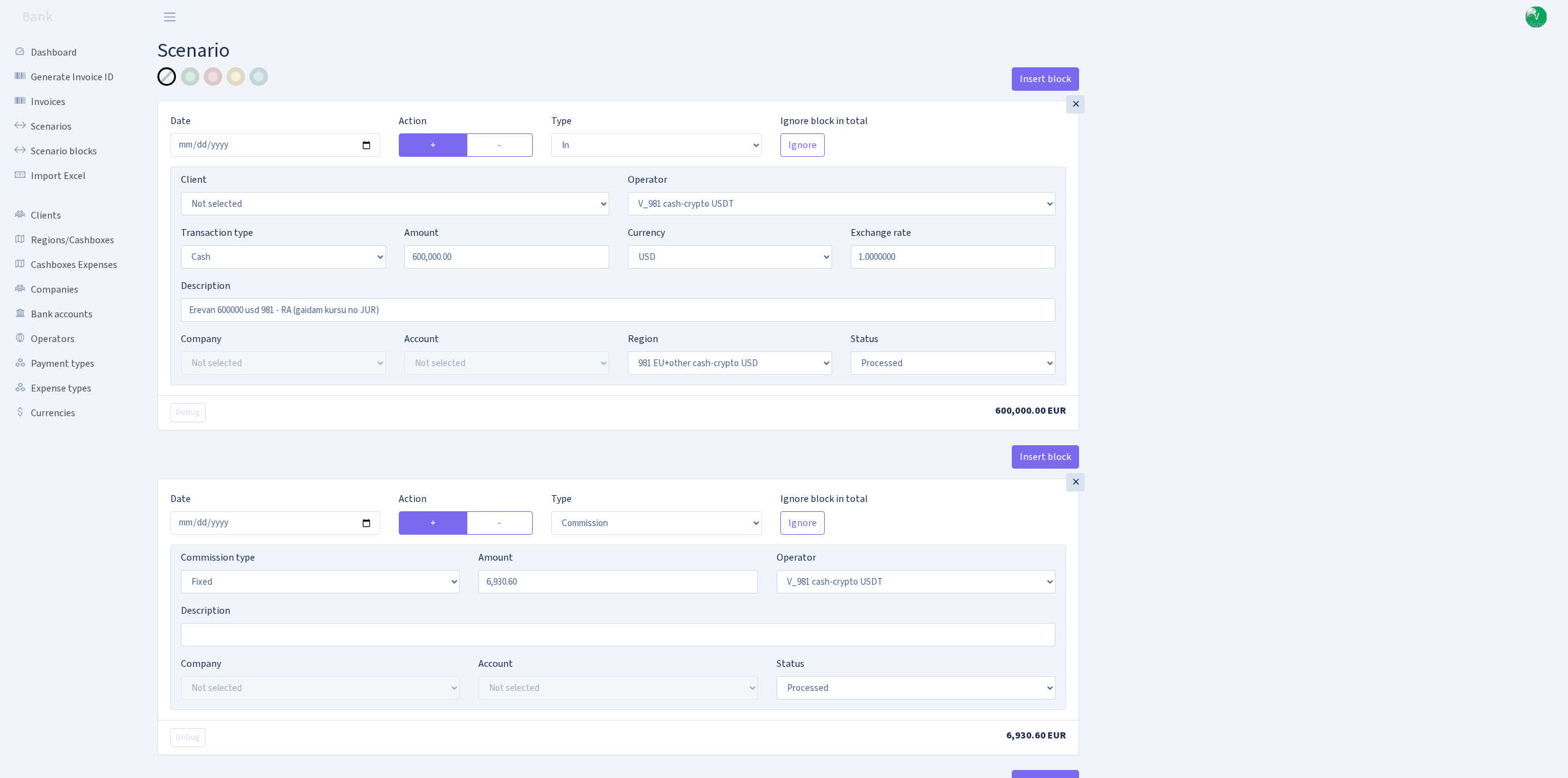
select select "processed"
select select "commission"
select select "fixed"
select select "435"
select select "processed"
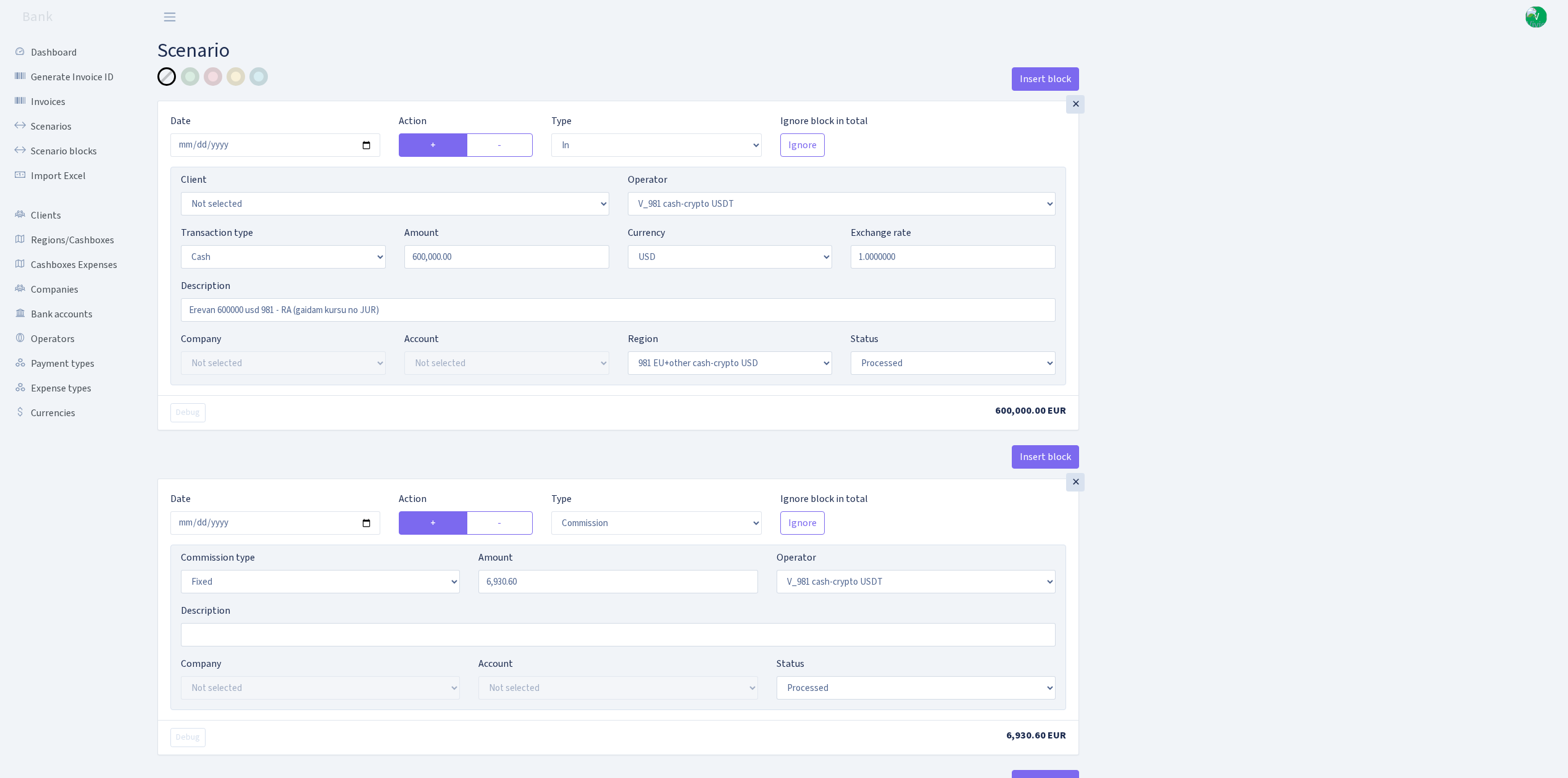
select select "out"
select select "15"
select select "2"
select select "23"
select select "processed"
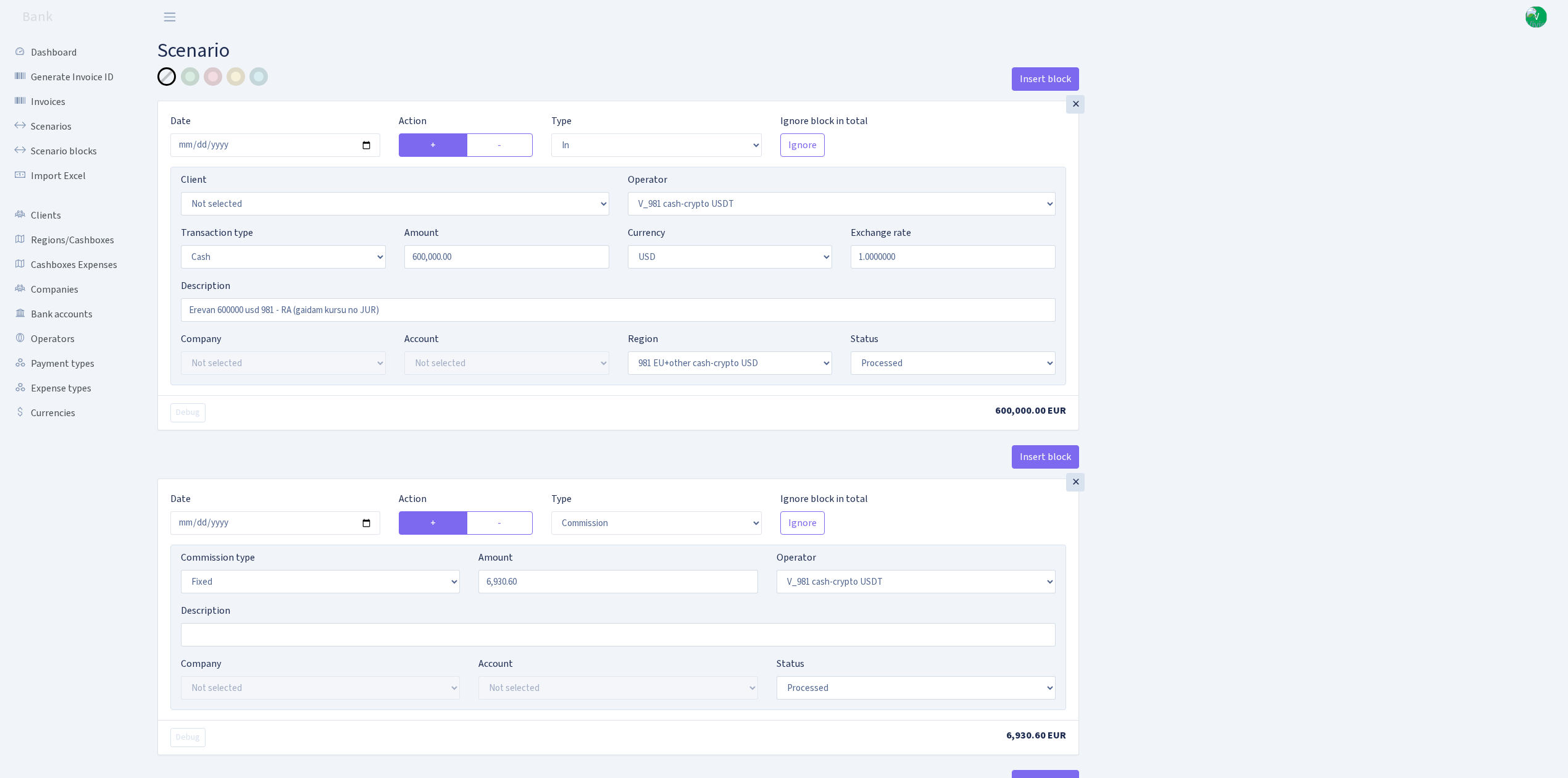
select select "in"
select select "15"
select select "2"
select select "22"
select select "processed"
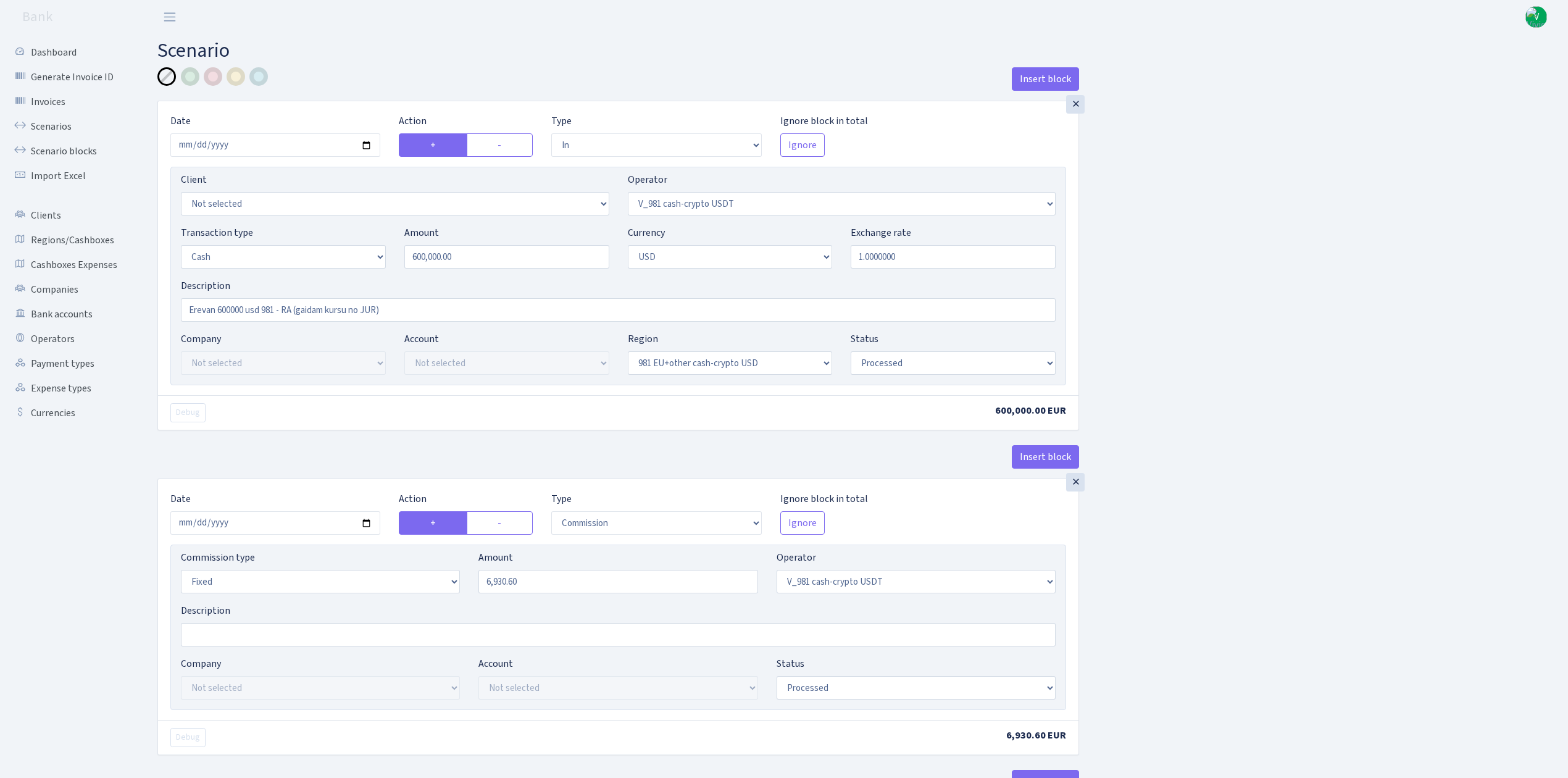
select select "out"
select select "45"
select select "1"
select select "2"
select select "22"
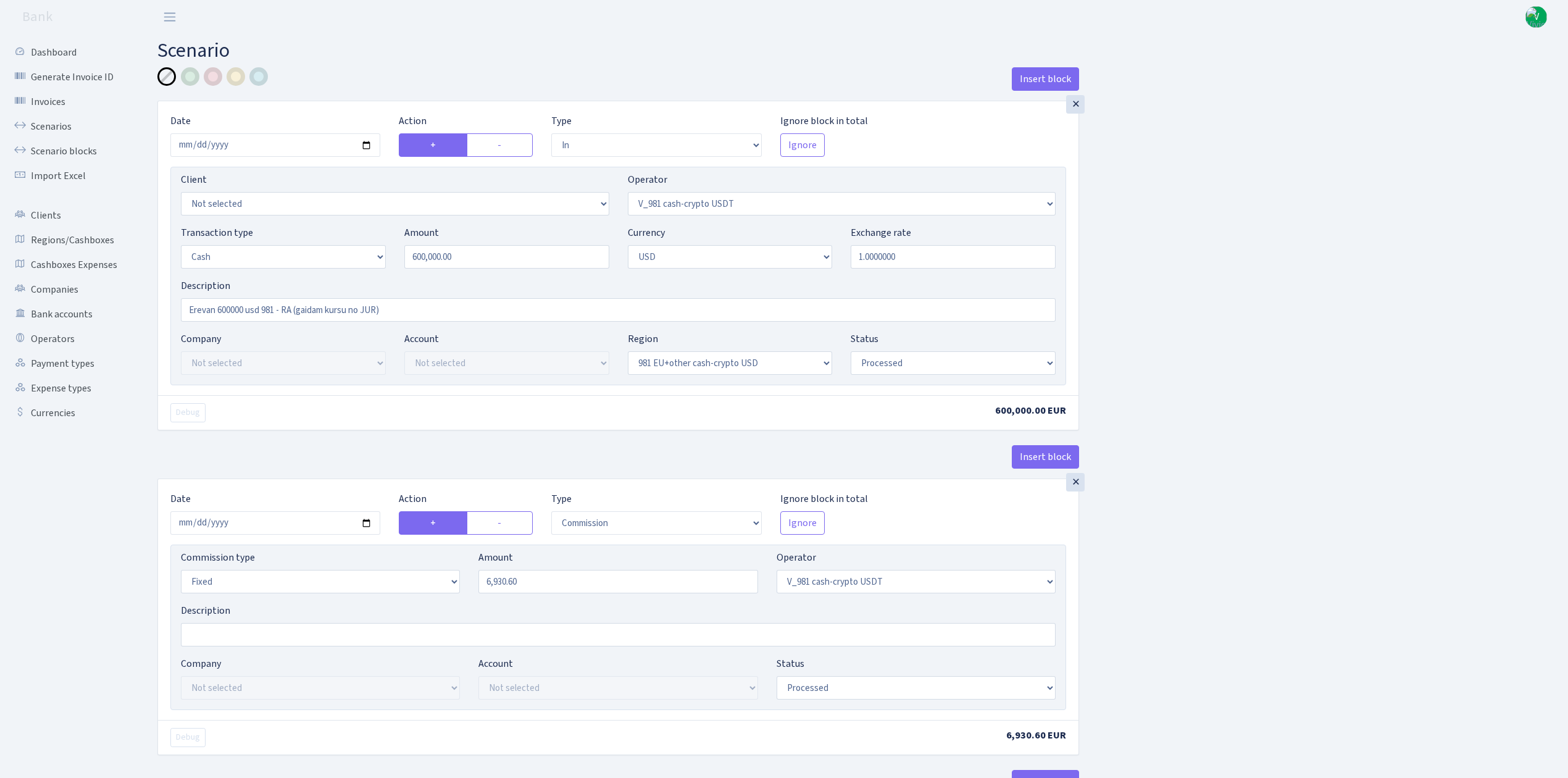
select select "processed"
click at [63, 119] on link "Scenarios" at bounding box center [67, 127] width 123 height 25
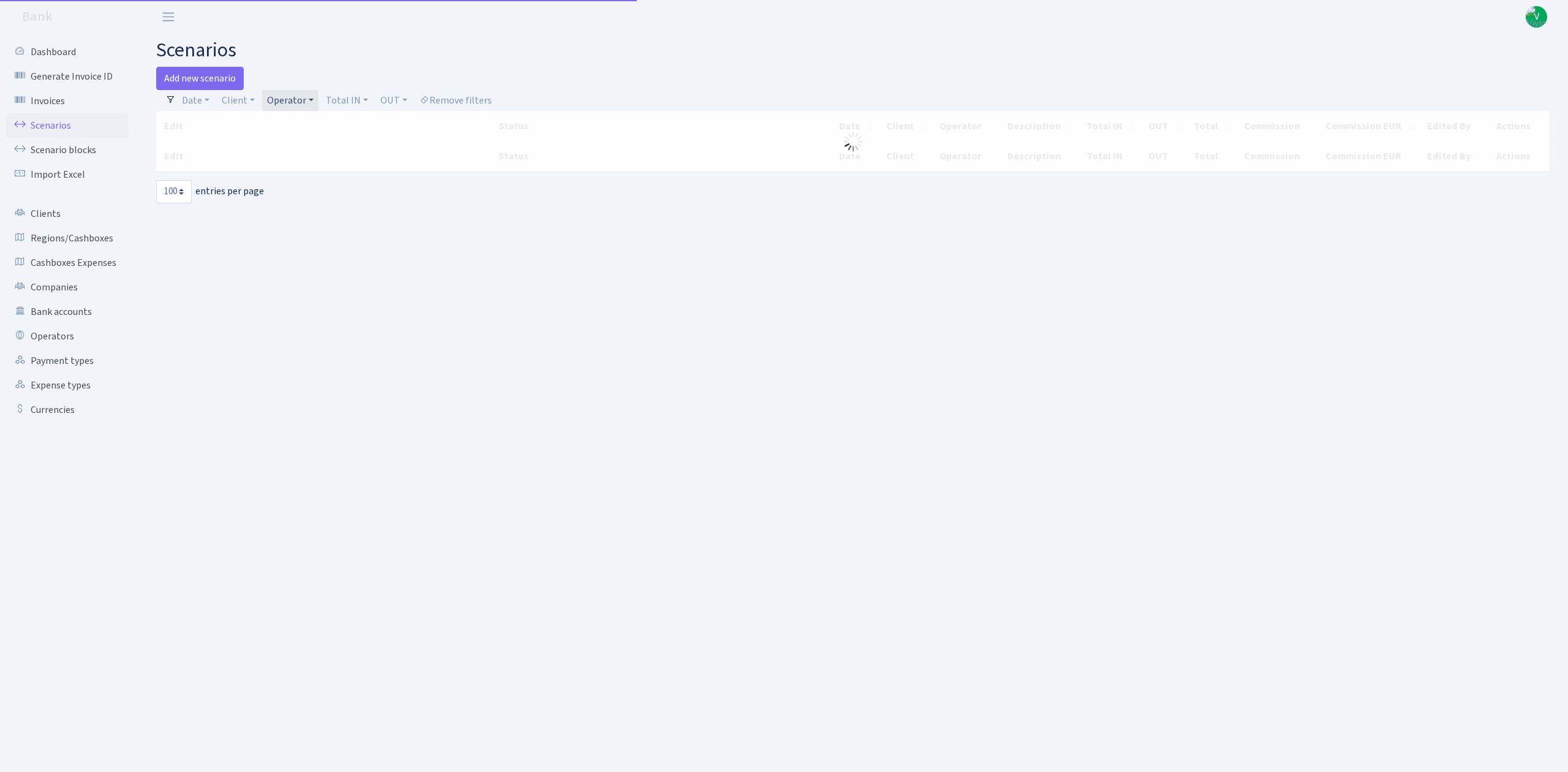
select select "100"
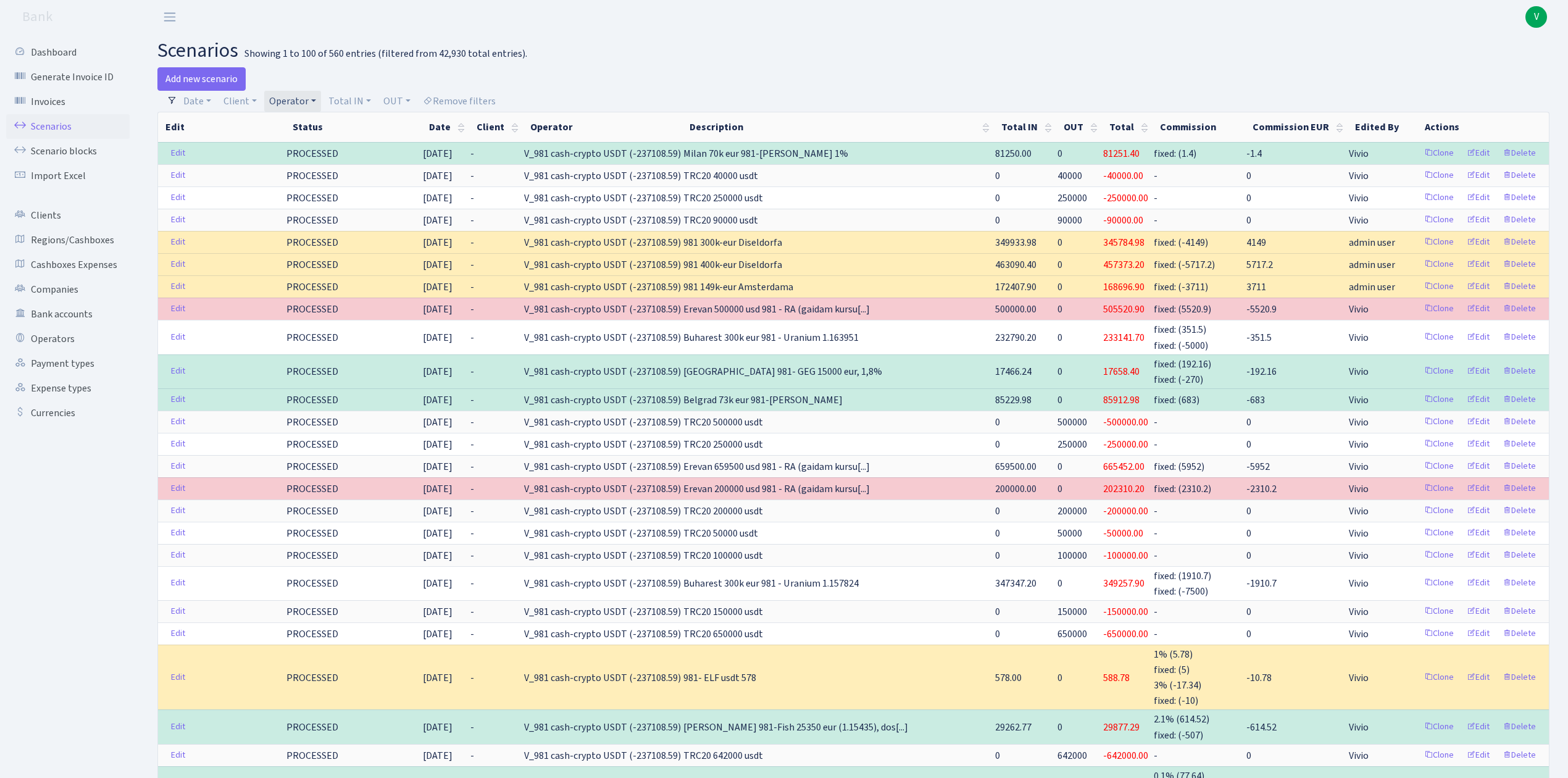
click at [300, 99] on link "Operator" at bounding box center [292, 101] width 57 height 21
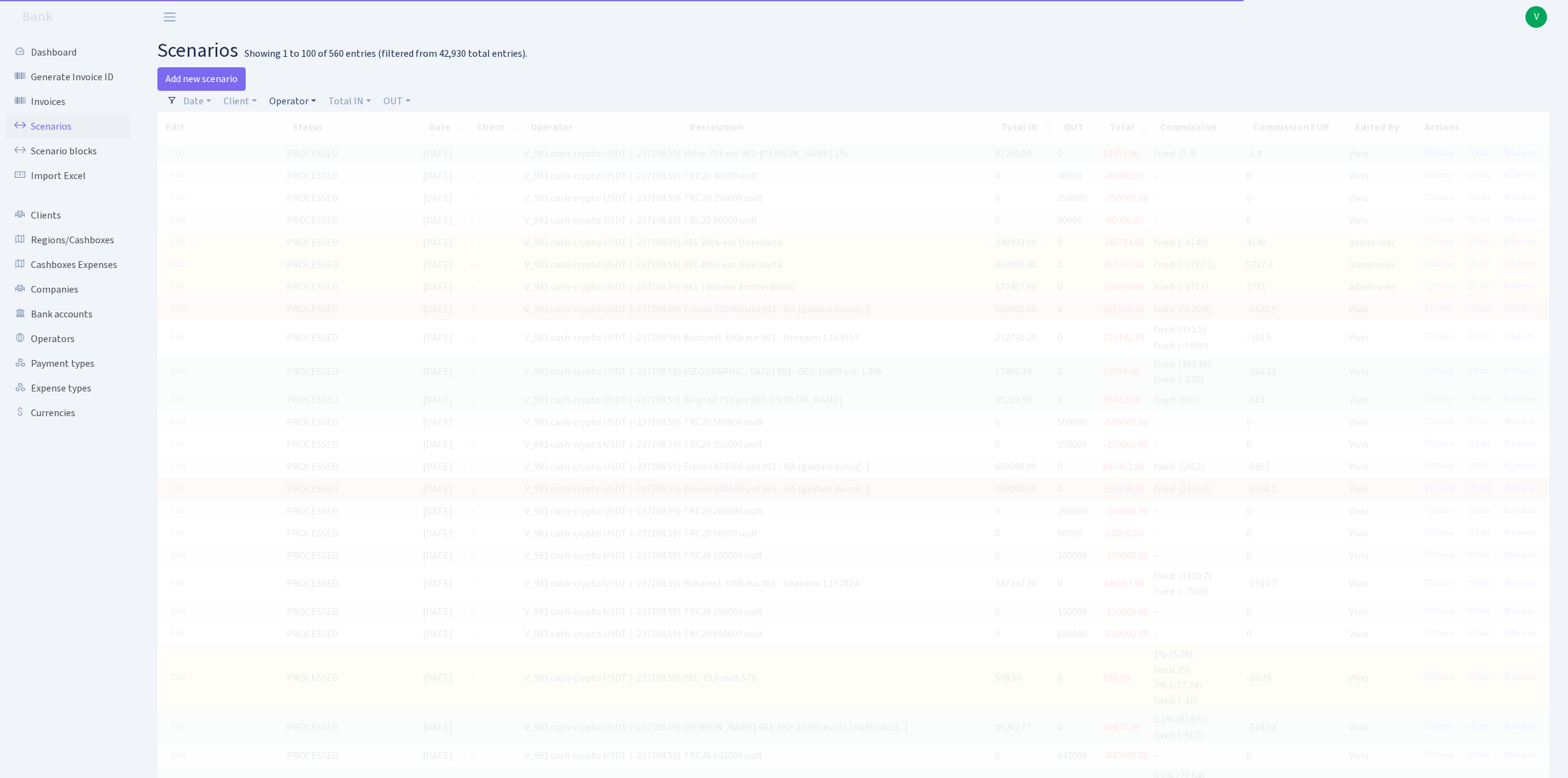
click at [302, 106] on link "Operator" at bounding box center [292, 101] width 57 height 21
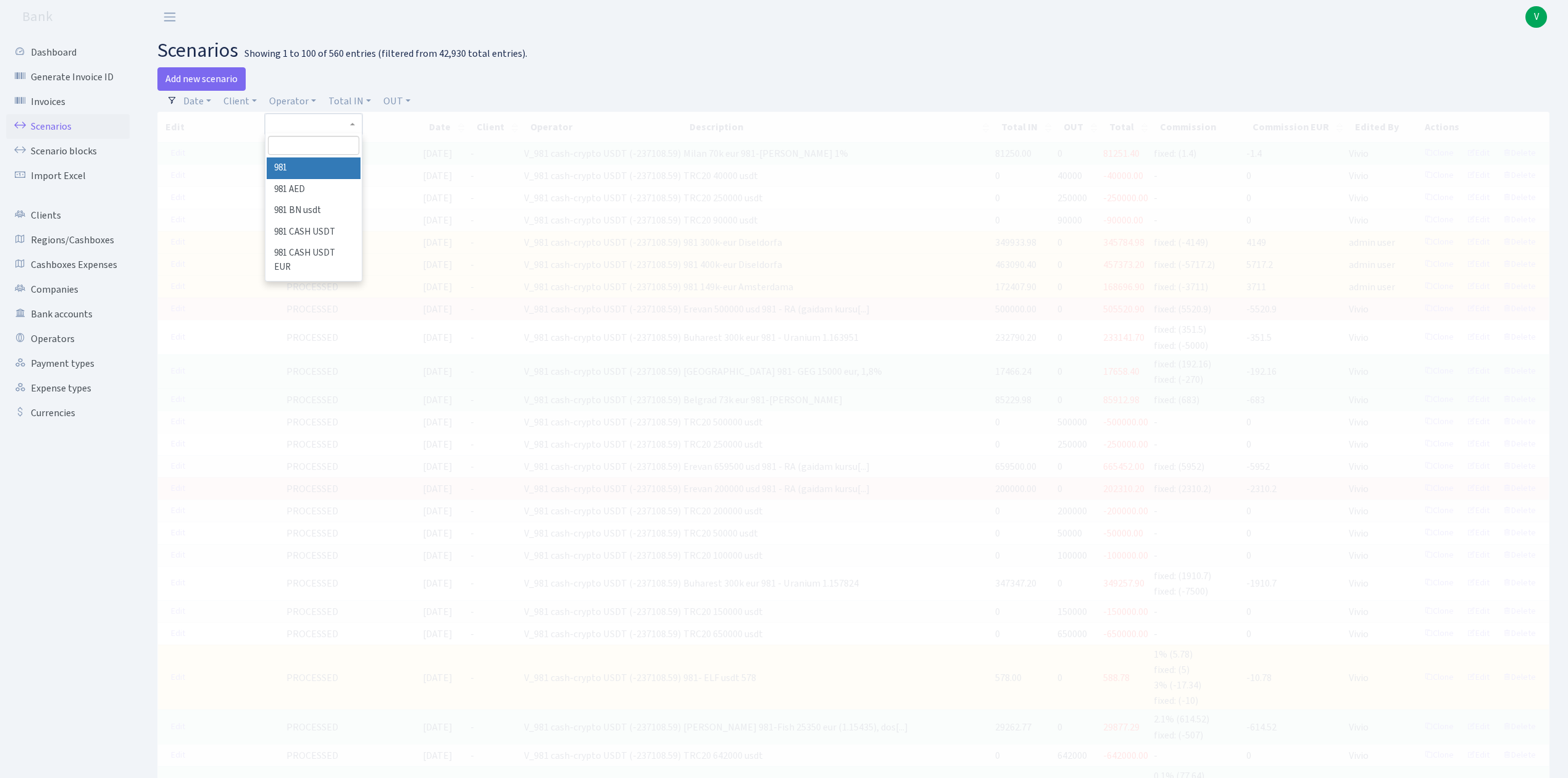
click at [316, 149] on input "search" at bounding box center [313, 145] width 91 height 19
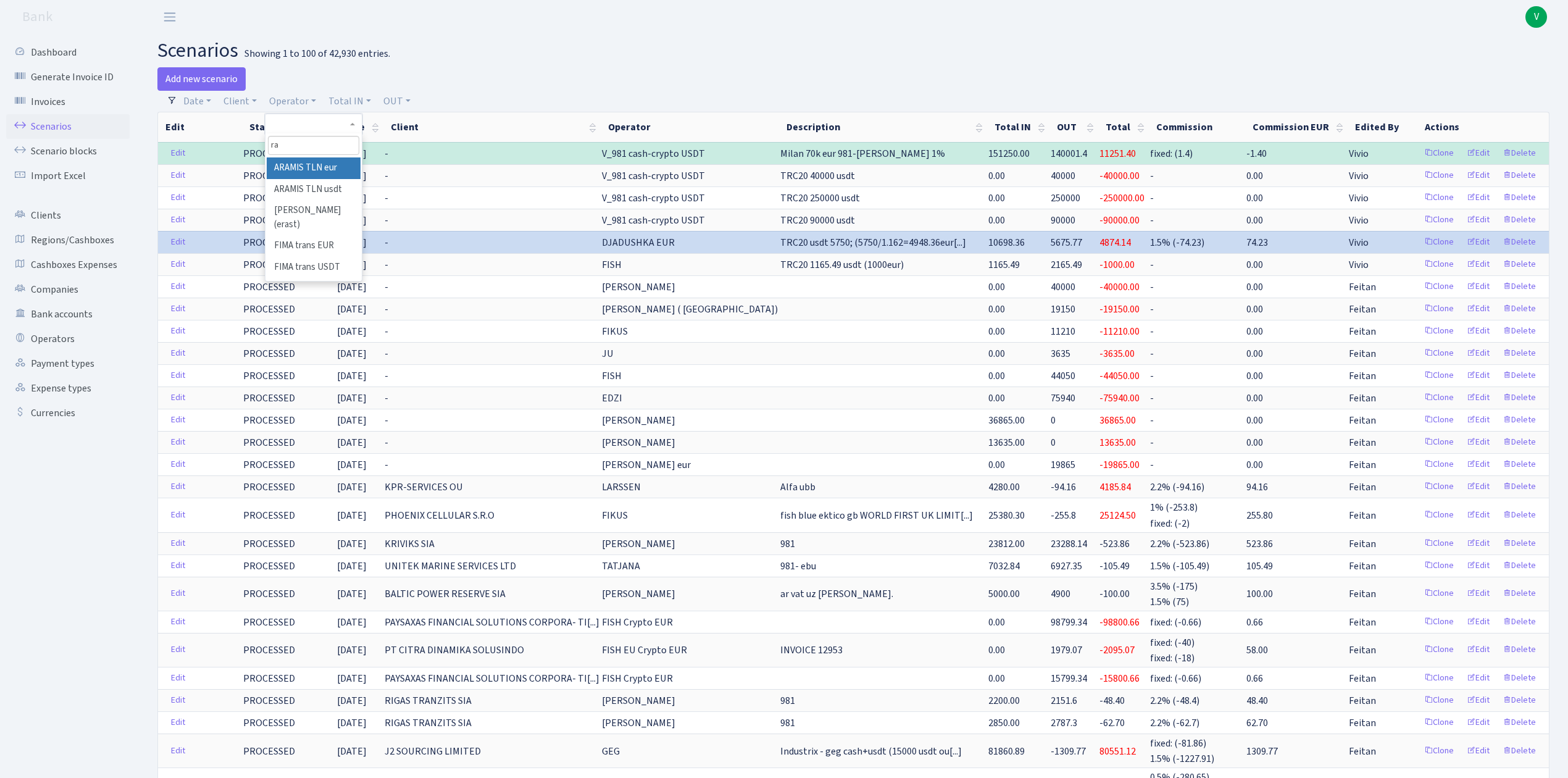
type input "r"
type input "ara"
click at [328, 208] on li "RA (ex ARA)" at bounding box center [314, 210] width 94 height 21
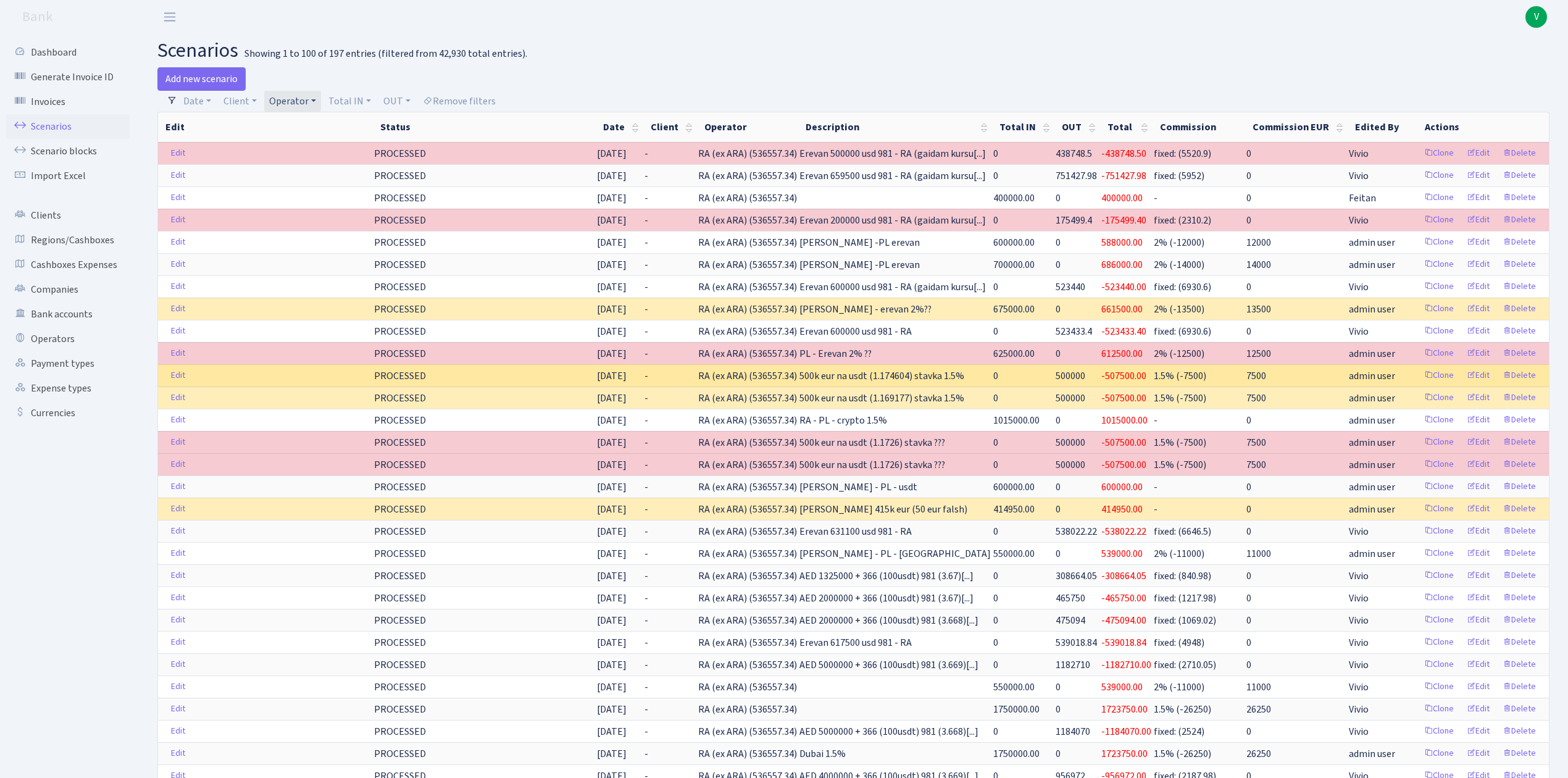
drag, startPoint x: 982, startPoint y: 364, endPoint x: 904, endPoint y: 374, distance: 78.6
click at [904, 374] on td "500k eur na usdt (1.174604) stavka 1.5%" at bounding box center [895, 375] width 194 height 22
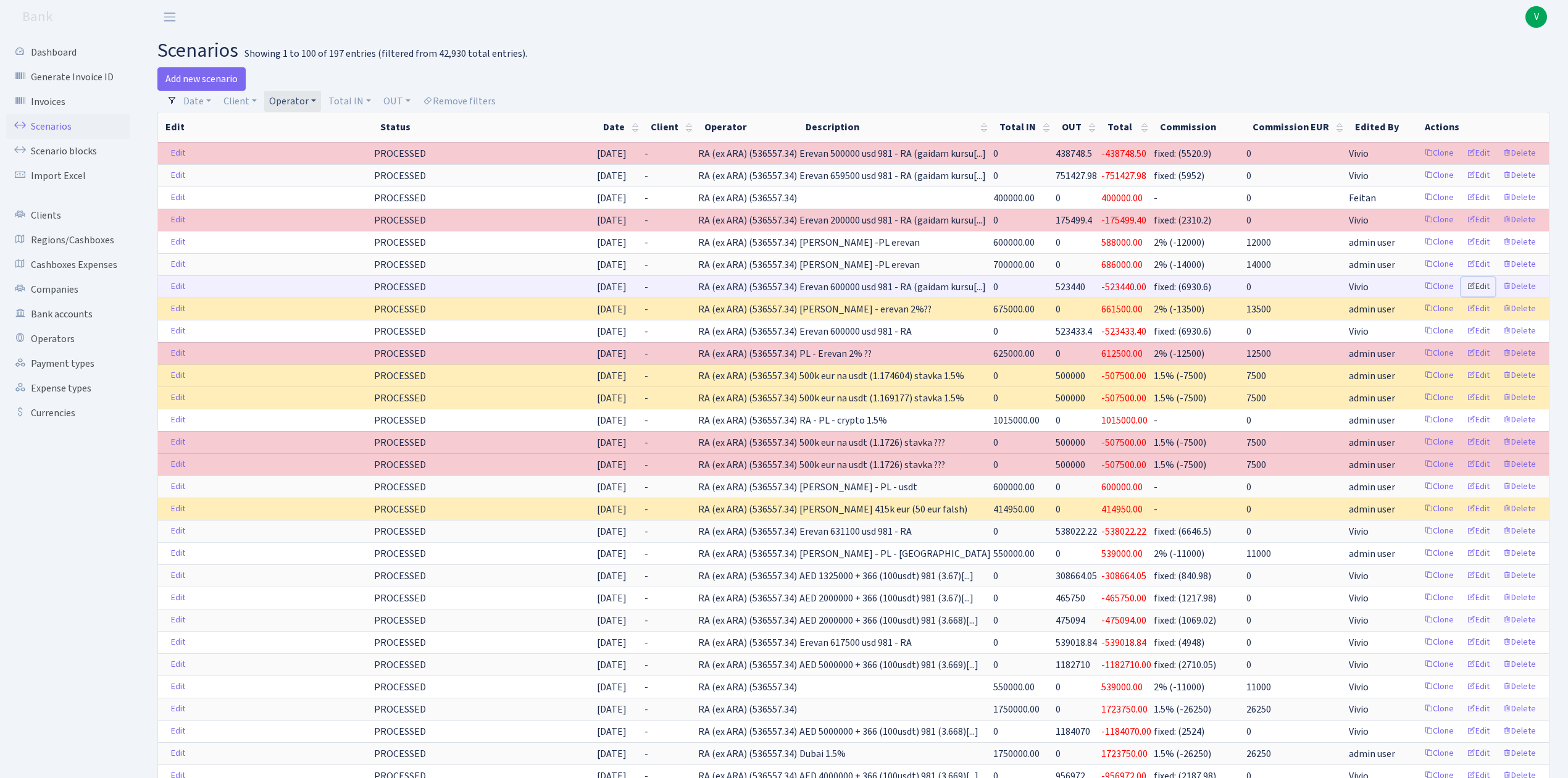
click at [1488, 285] on link "Edit" at bounding box center [1478, 287] width 34 height 19
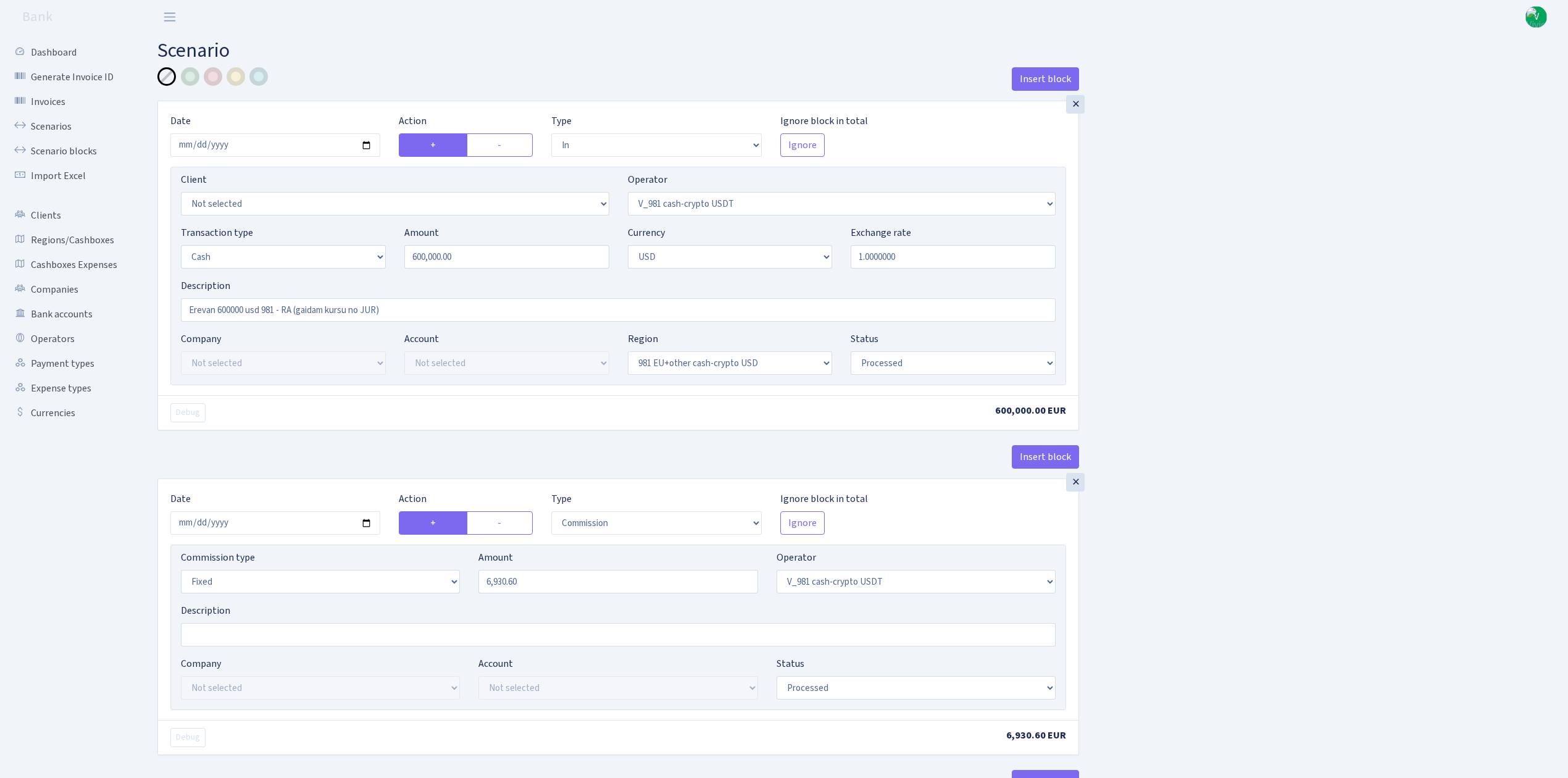
select select "in"
select select "435"
select select "1"
select select "2"
select select "23"
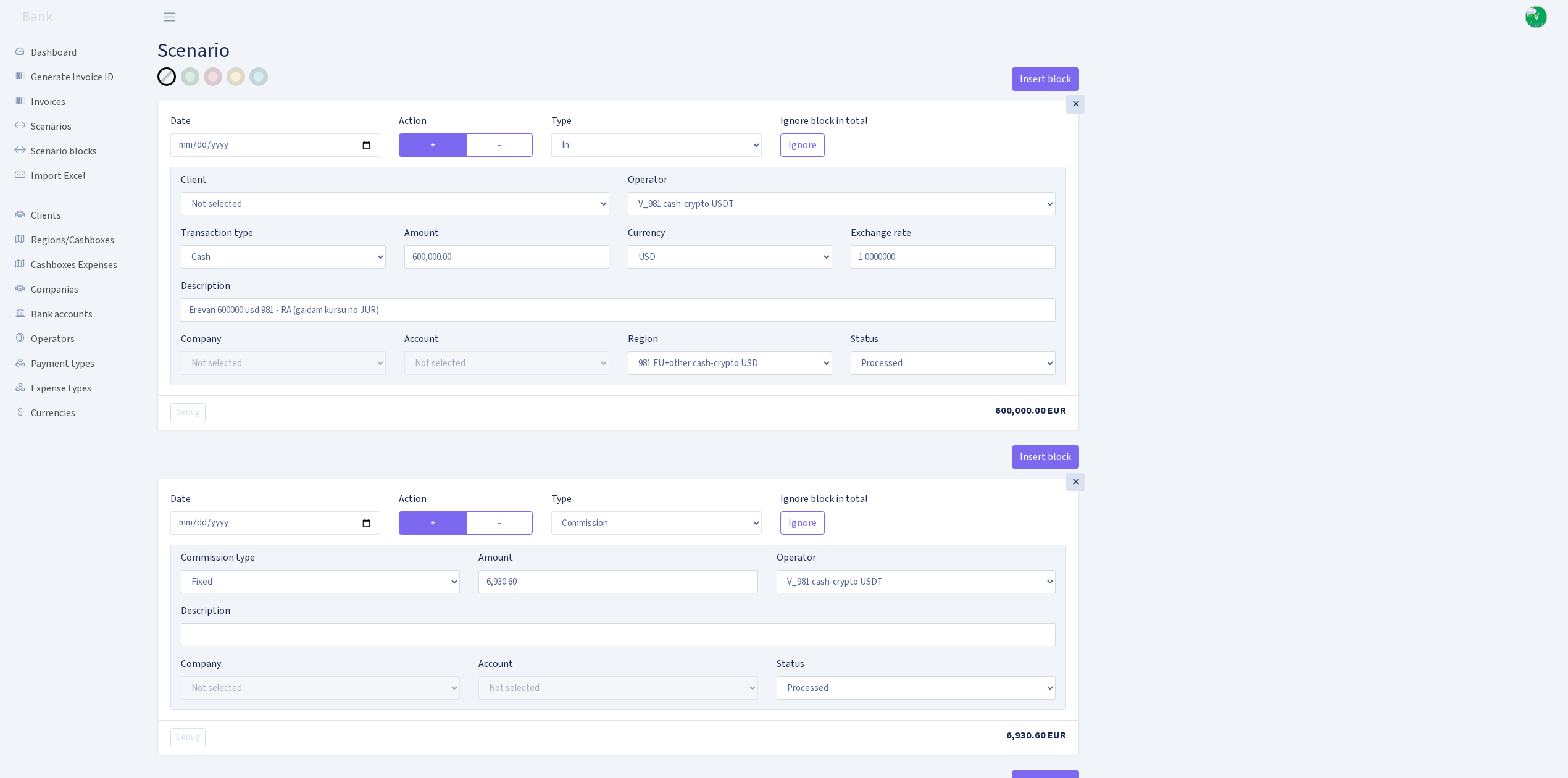
select select "processed"
select select "commission"
select select "fixed"
select select "435"
select select "processed"
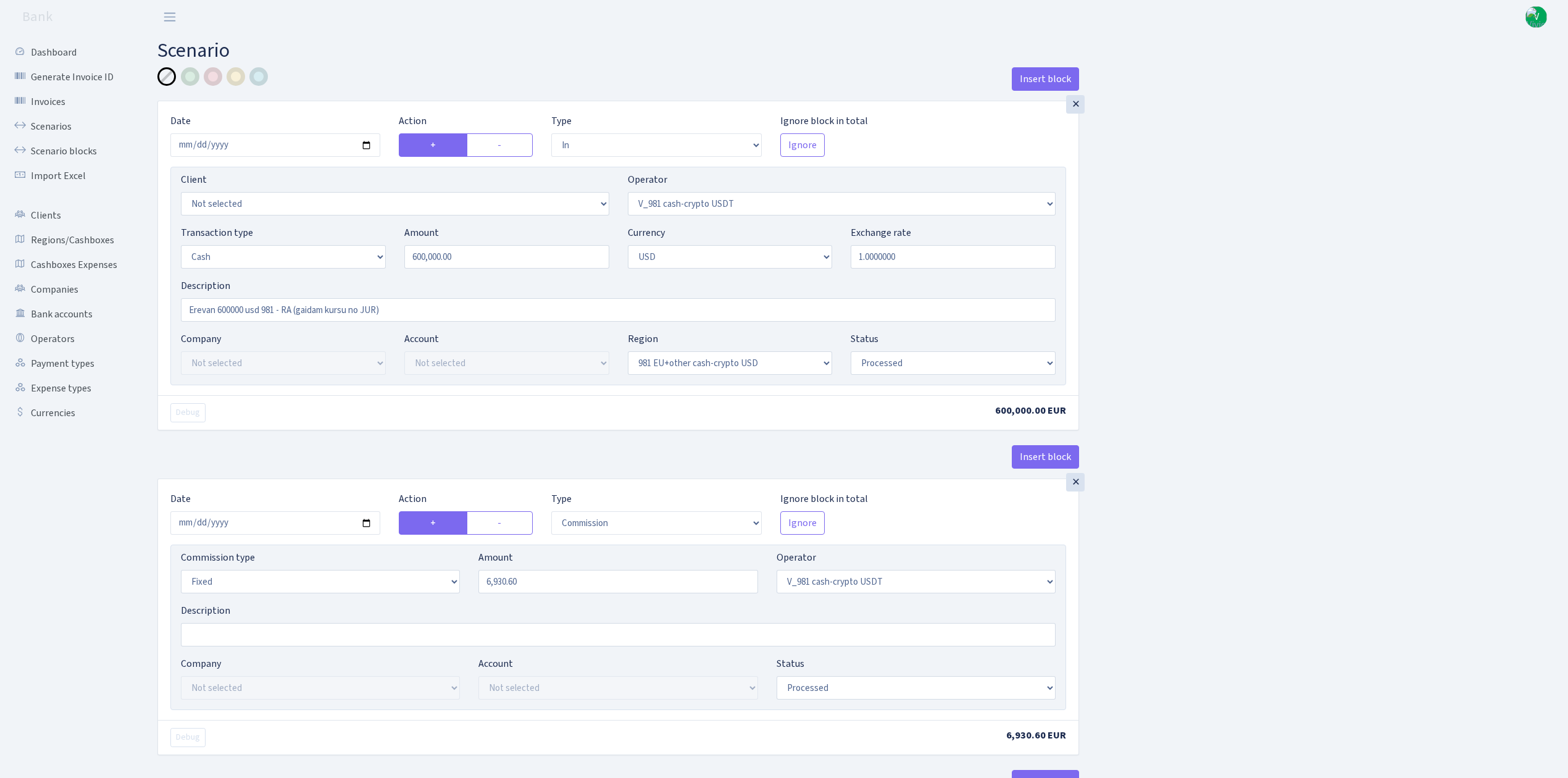
select select "out"
select select "15"
select select "2"
select select "23"
select select "processed"
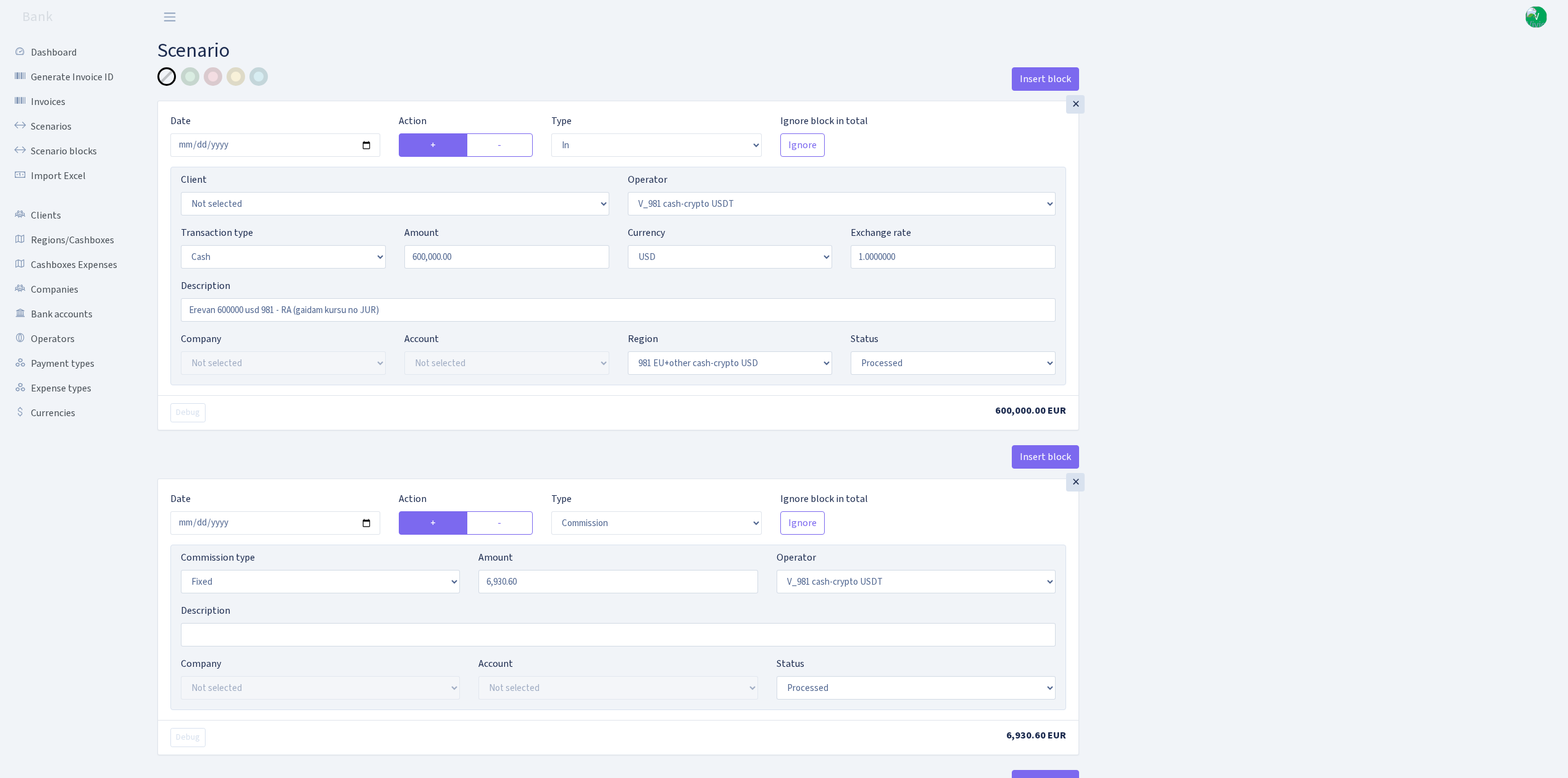
select select "in"
select select "15"
select select "2"
select select "22"
select select "processed"
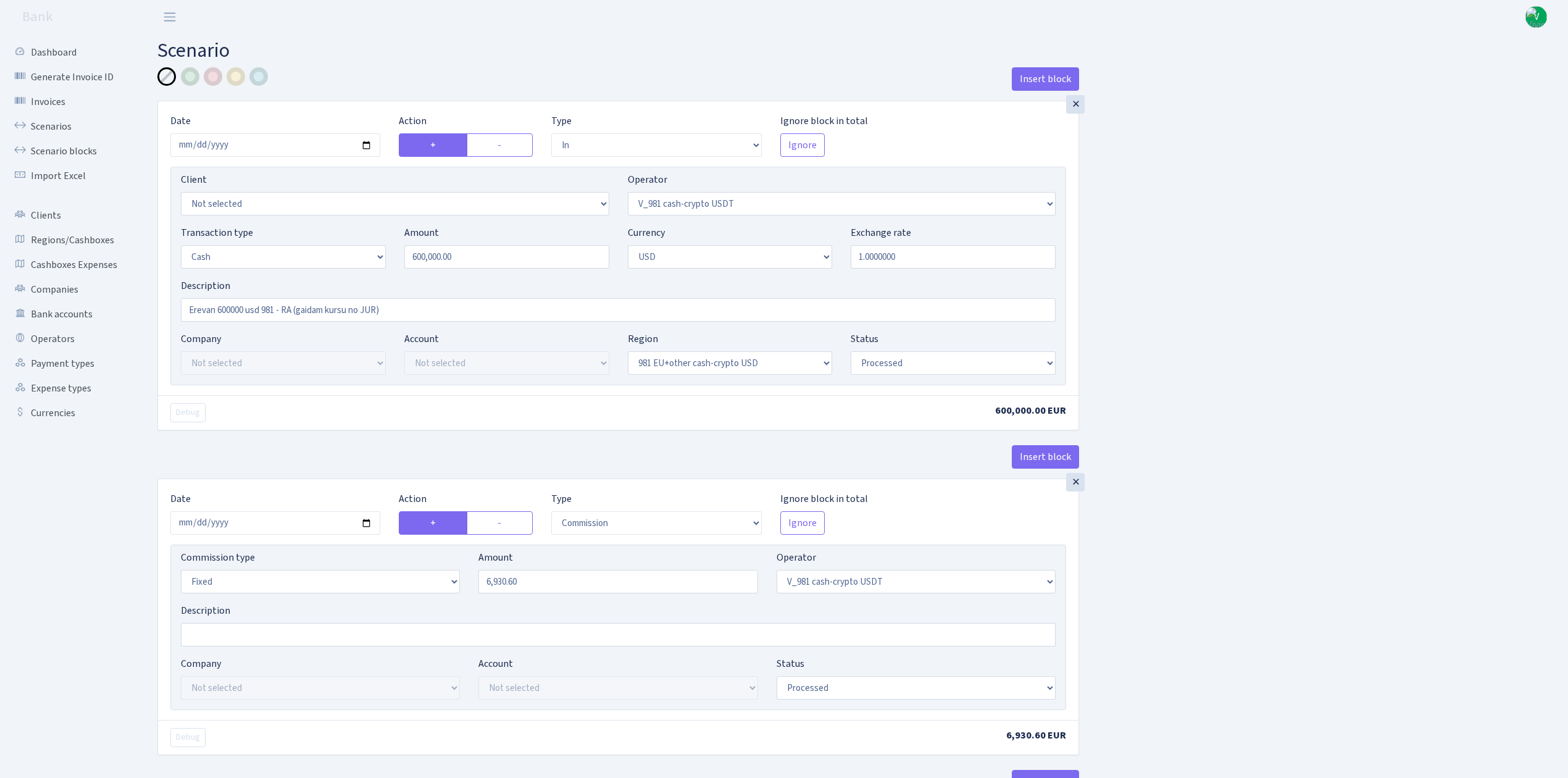
select select "out"
select select "45"
select select "1"
select select "2"
select select "22"
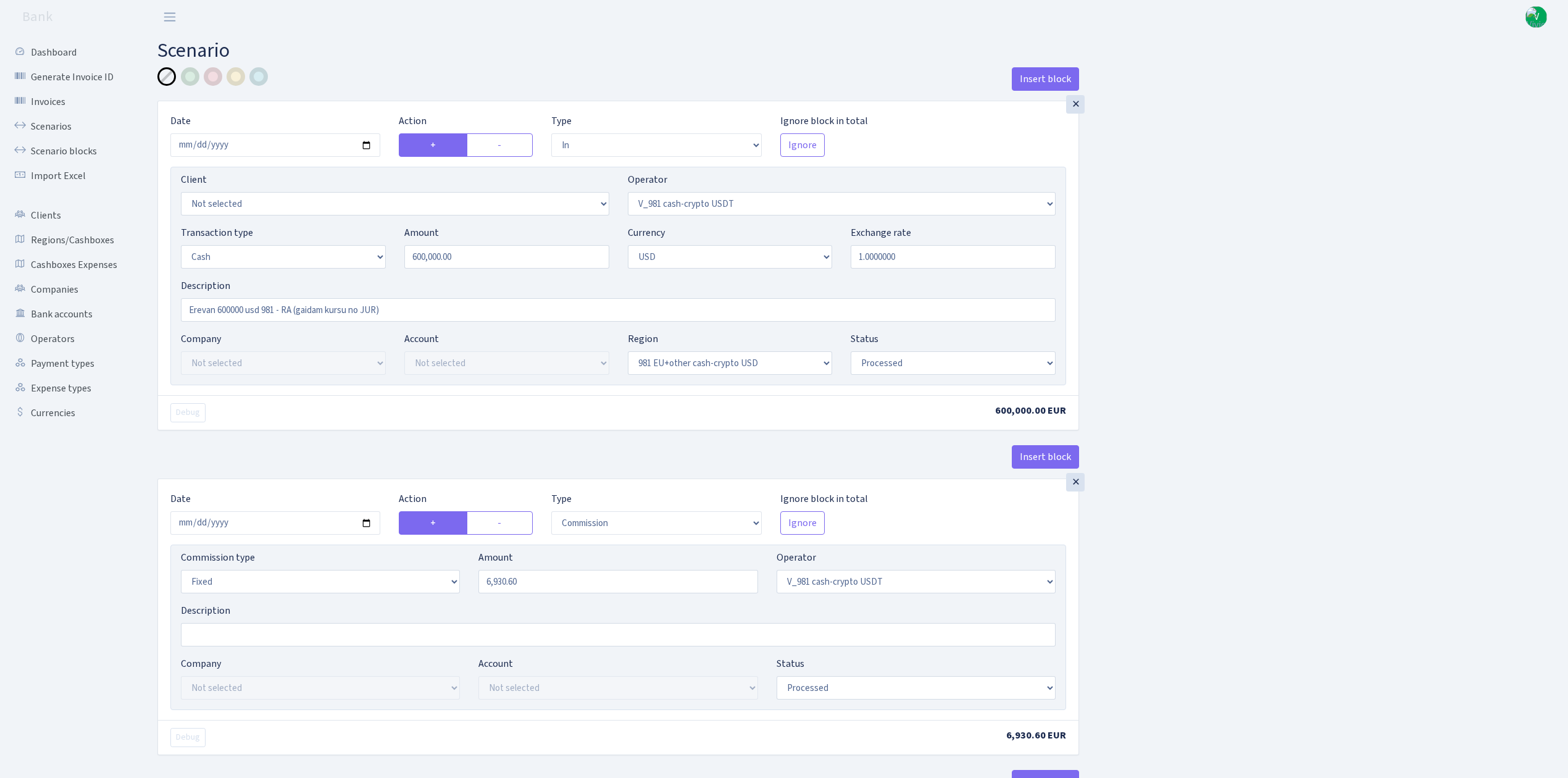
select select "processed"
drag, startPoint x: 294, startPoint y: 304, endPoint x: 603, endPoint y: 302, distance: 309.0
click at [603, 302] on input "Erevan 600000 usd 981 - RA (gaidam kursu no JUR)" at bounding box center [619, 310] width 875 height 23
type input "Erevan 600000 usd 981 - RA"
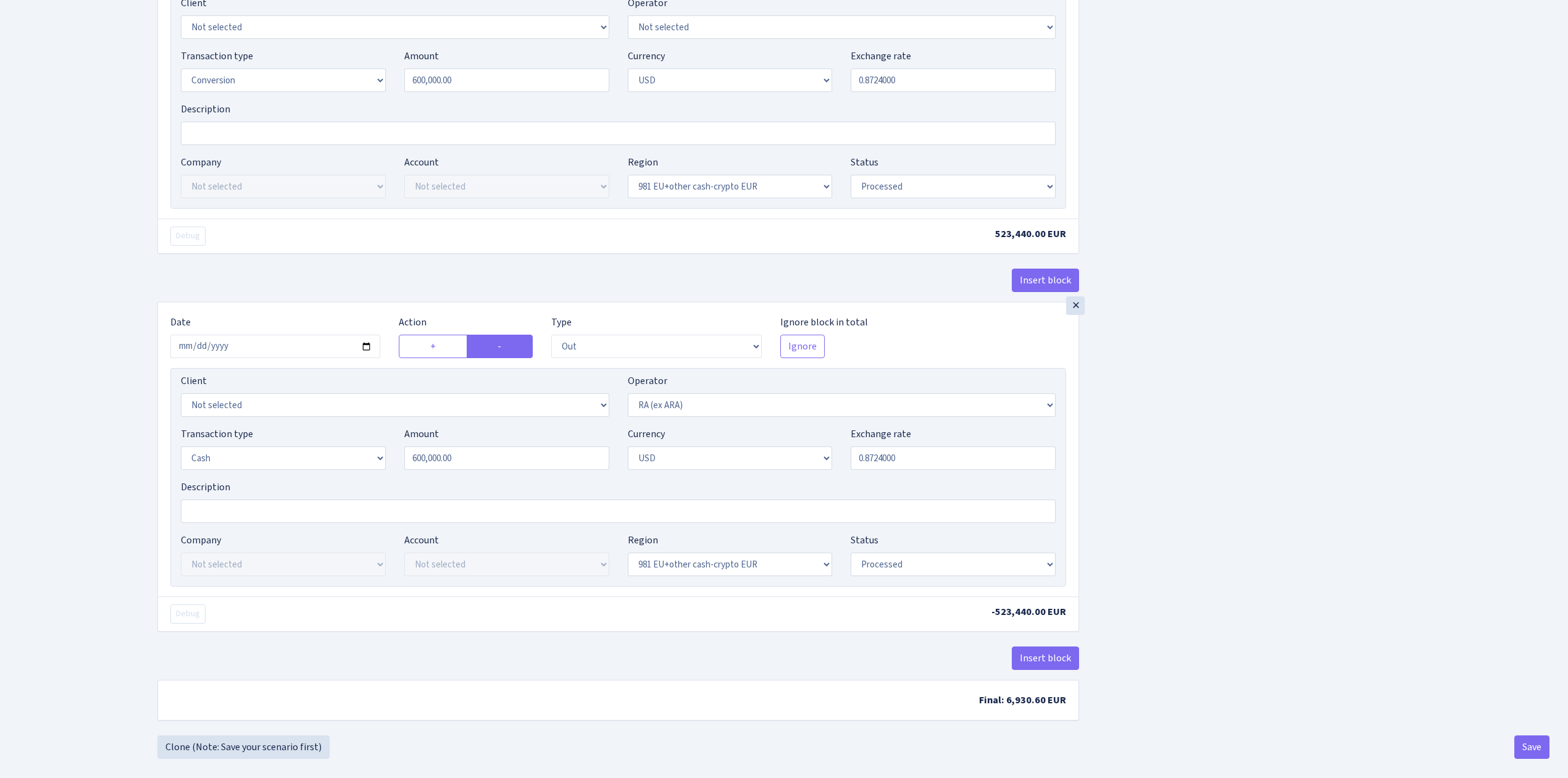
scroll to position [1282, 0]
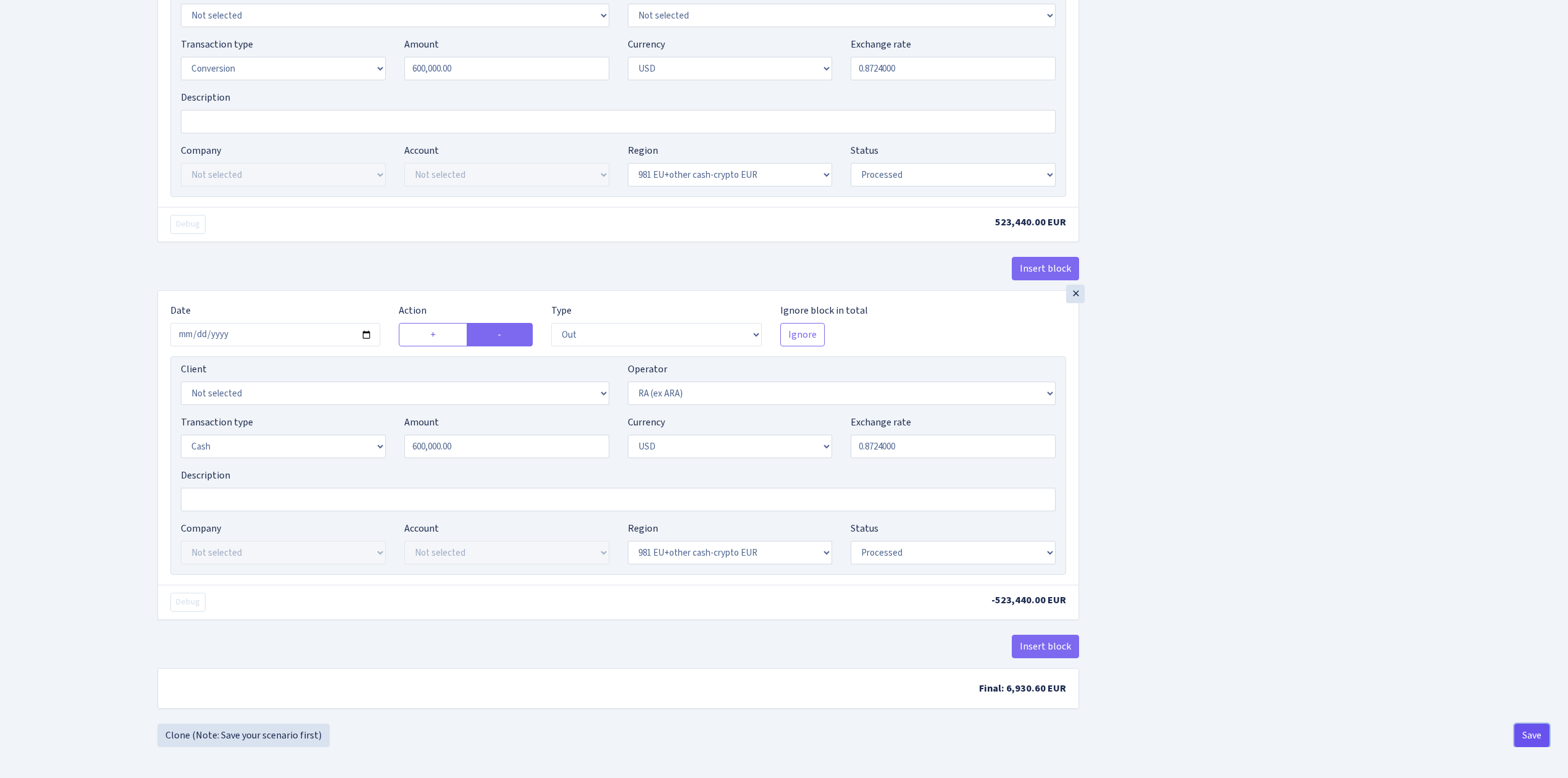
click at [1532, 731] on button "Save" at bounding box center [1532, 735] width 35 height 23
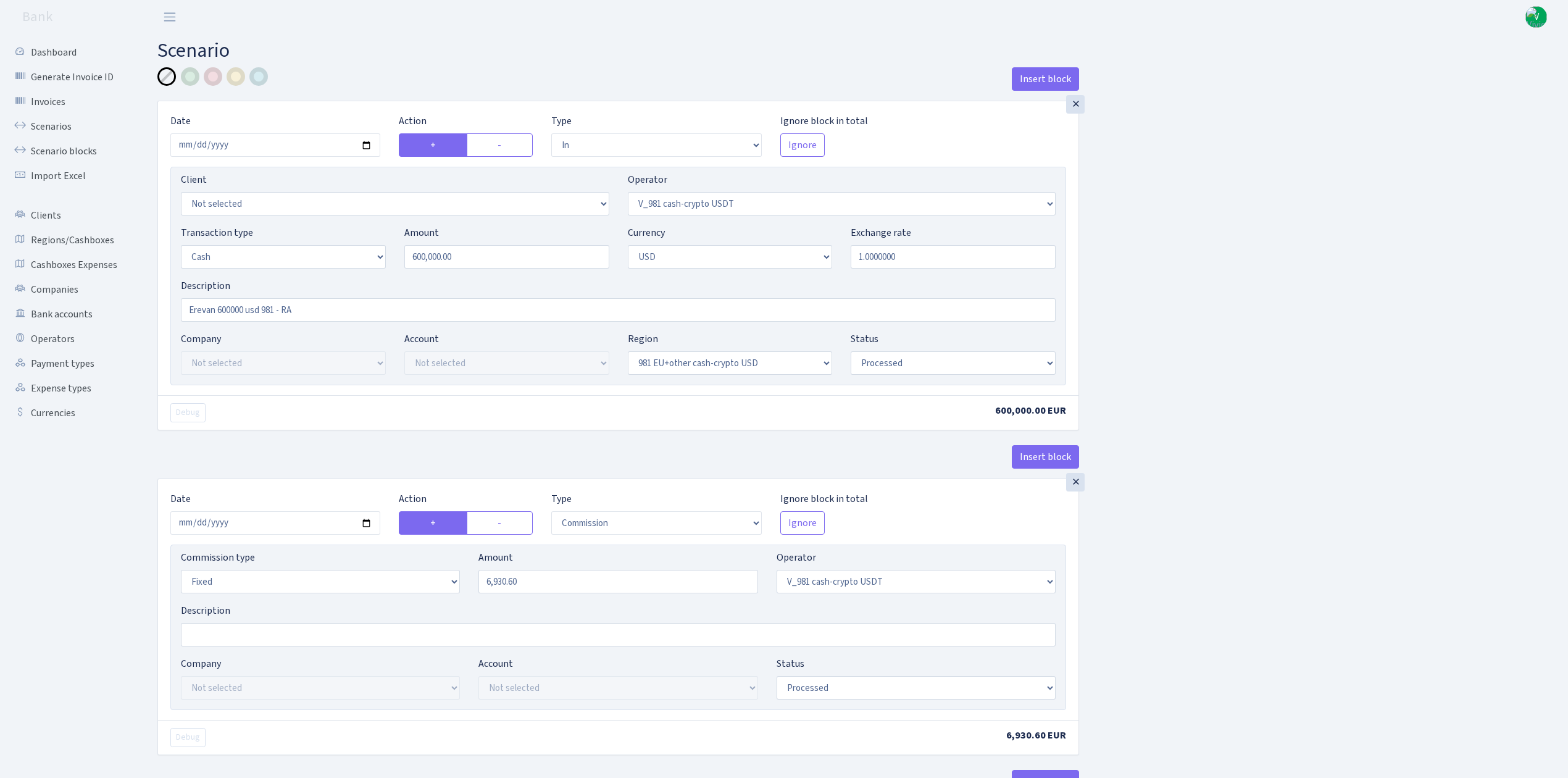
select select "in"
select select "435"
select select "1"
select select "2"
select select "23"
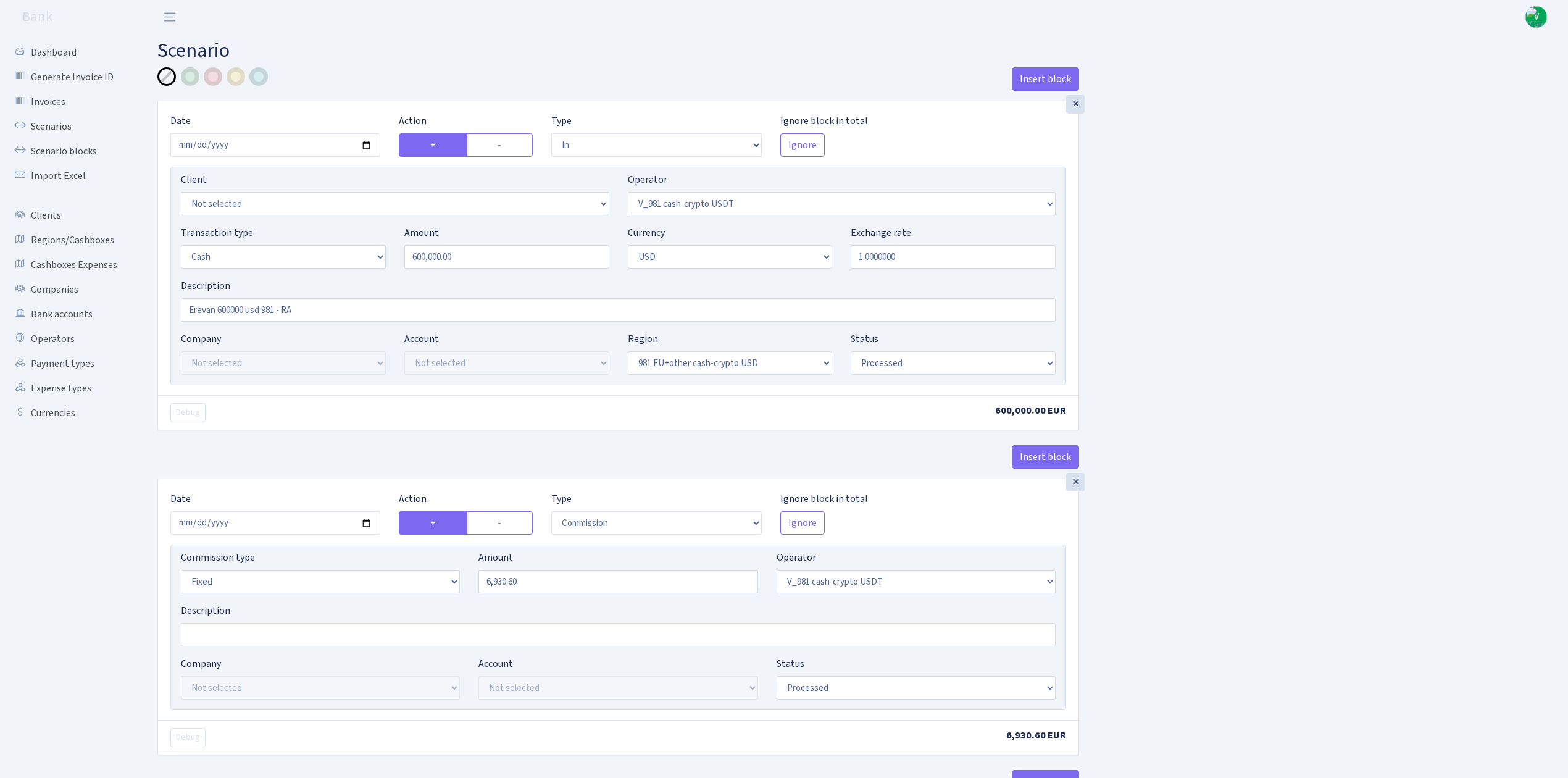
select select "processed"
select select "commission"
select select "fixed"
select select "435"
select select "processed"
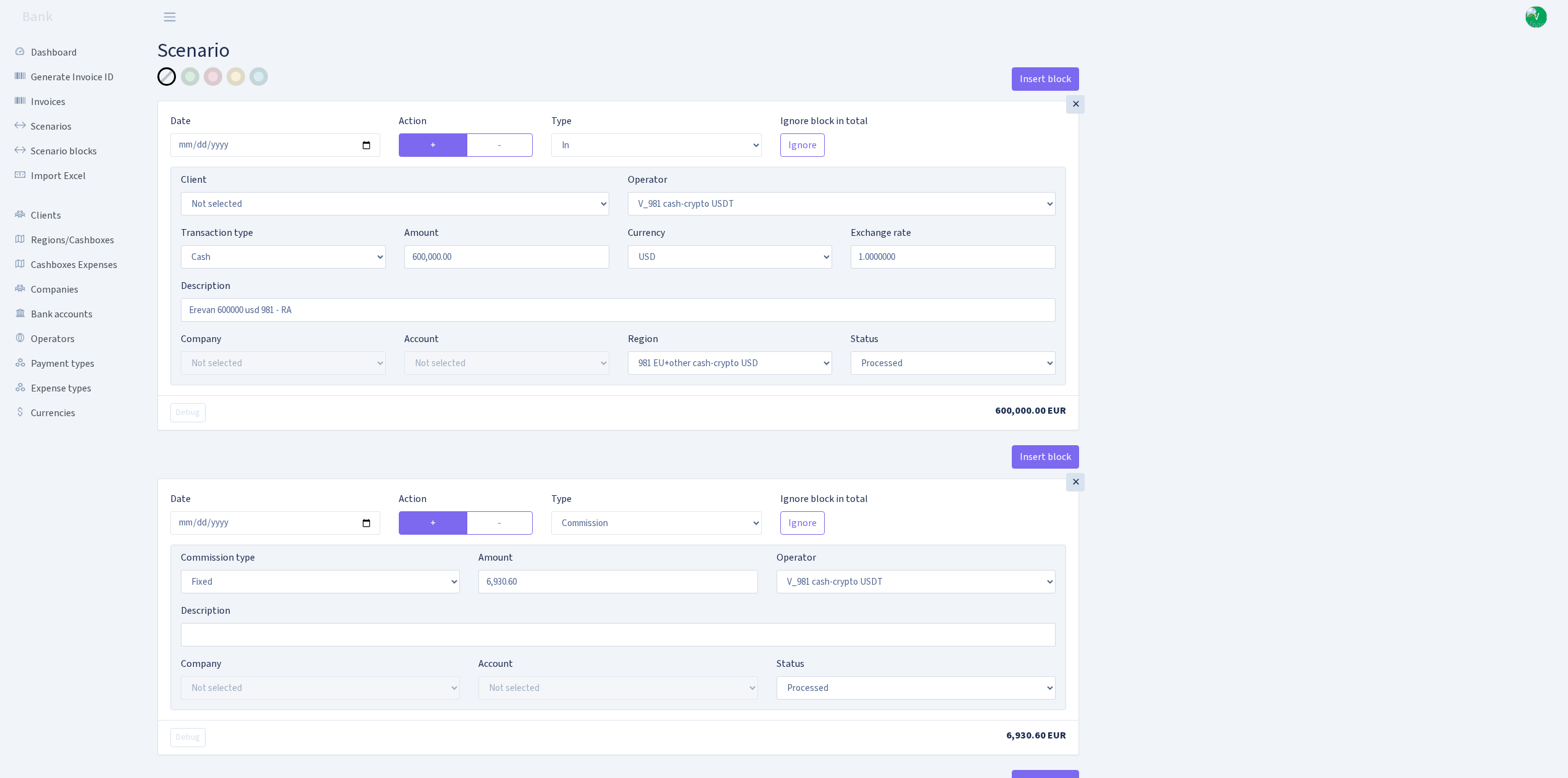
select select "out"
select select "15"
select select "2"
select select "23"
select select "processed"
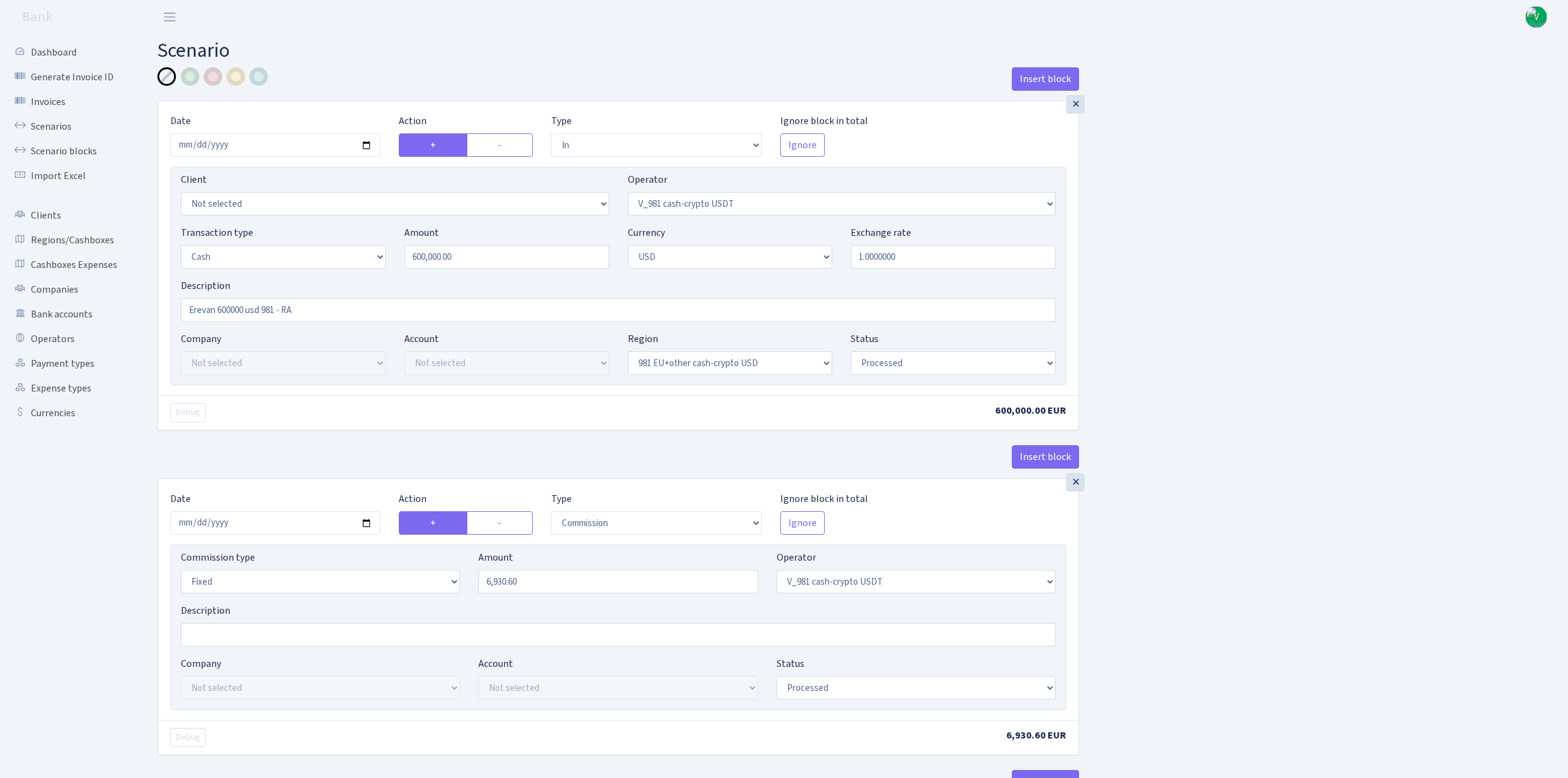
select select "in"
select select "15"
select select "2"
select select "22"
select select "processed"
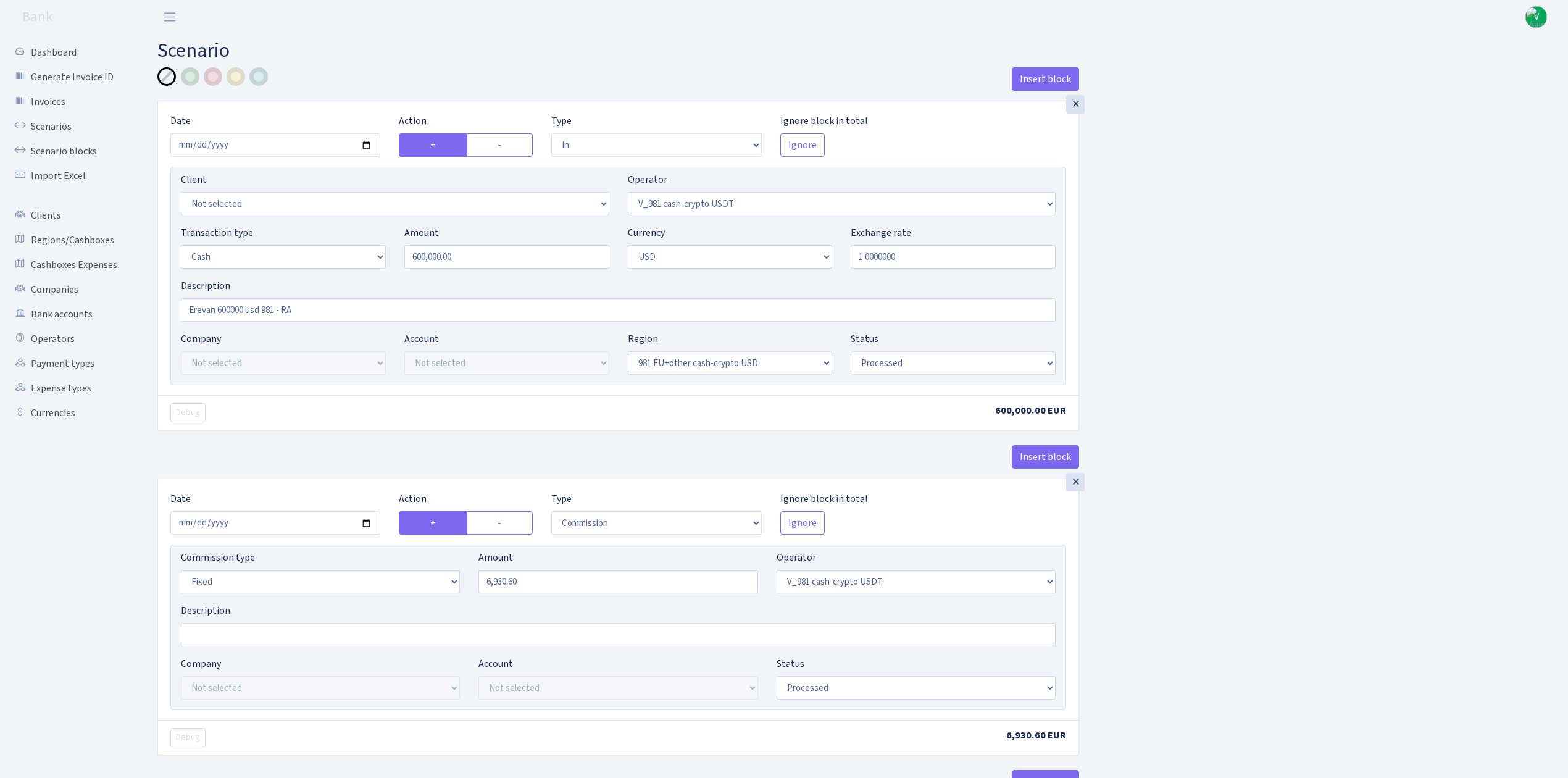
select select "out"
select select "45"
select select "1"
select select "2"
select select "22"
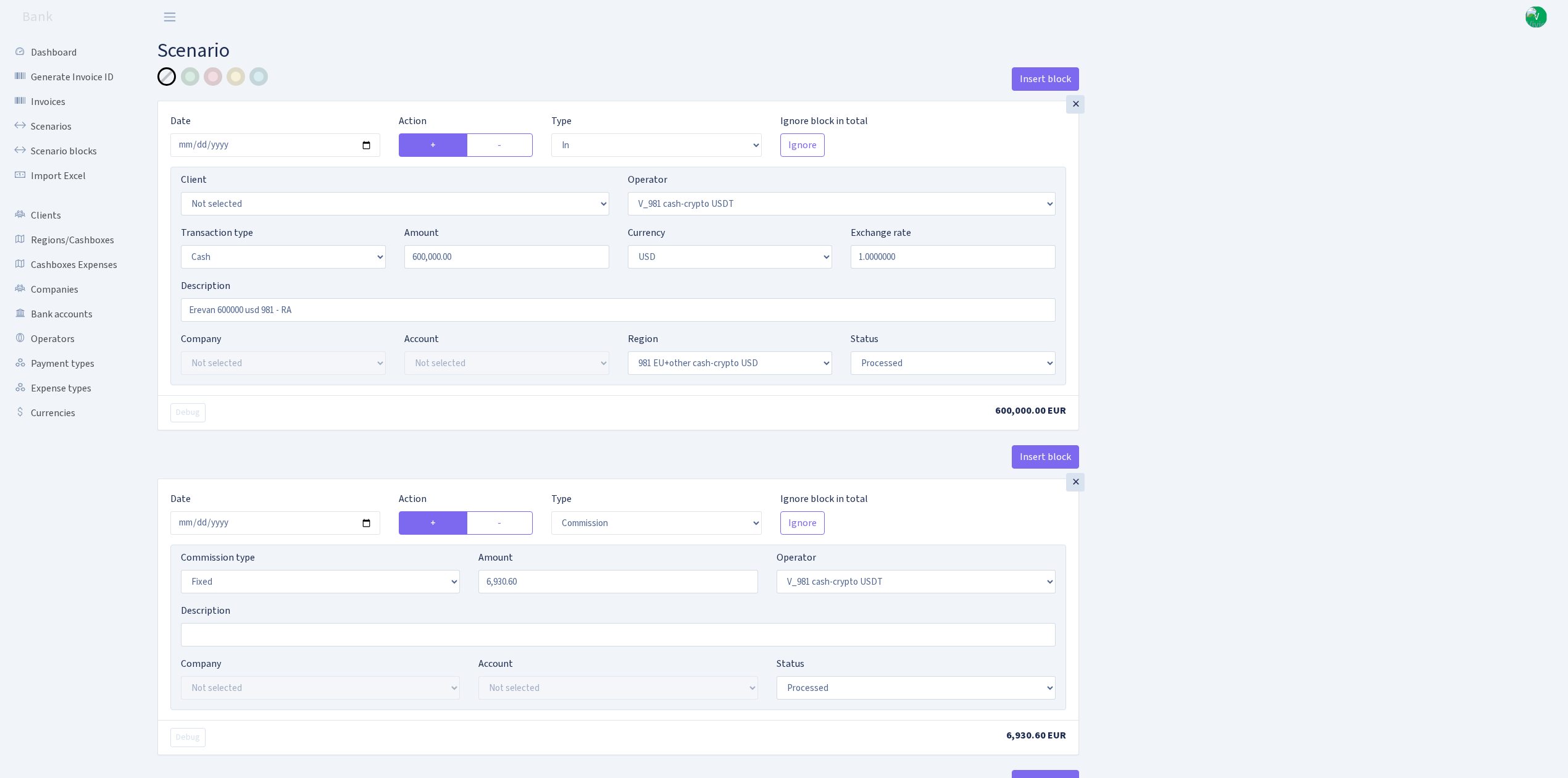
select select "processed"
click at [57, 121] on link "Scenarios" at bounding box center [67, 127] width 123 height 25
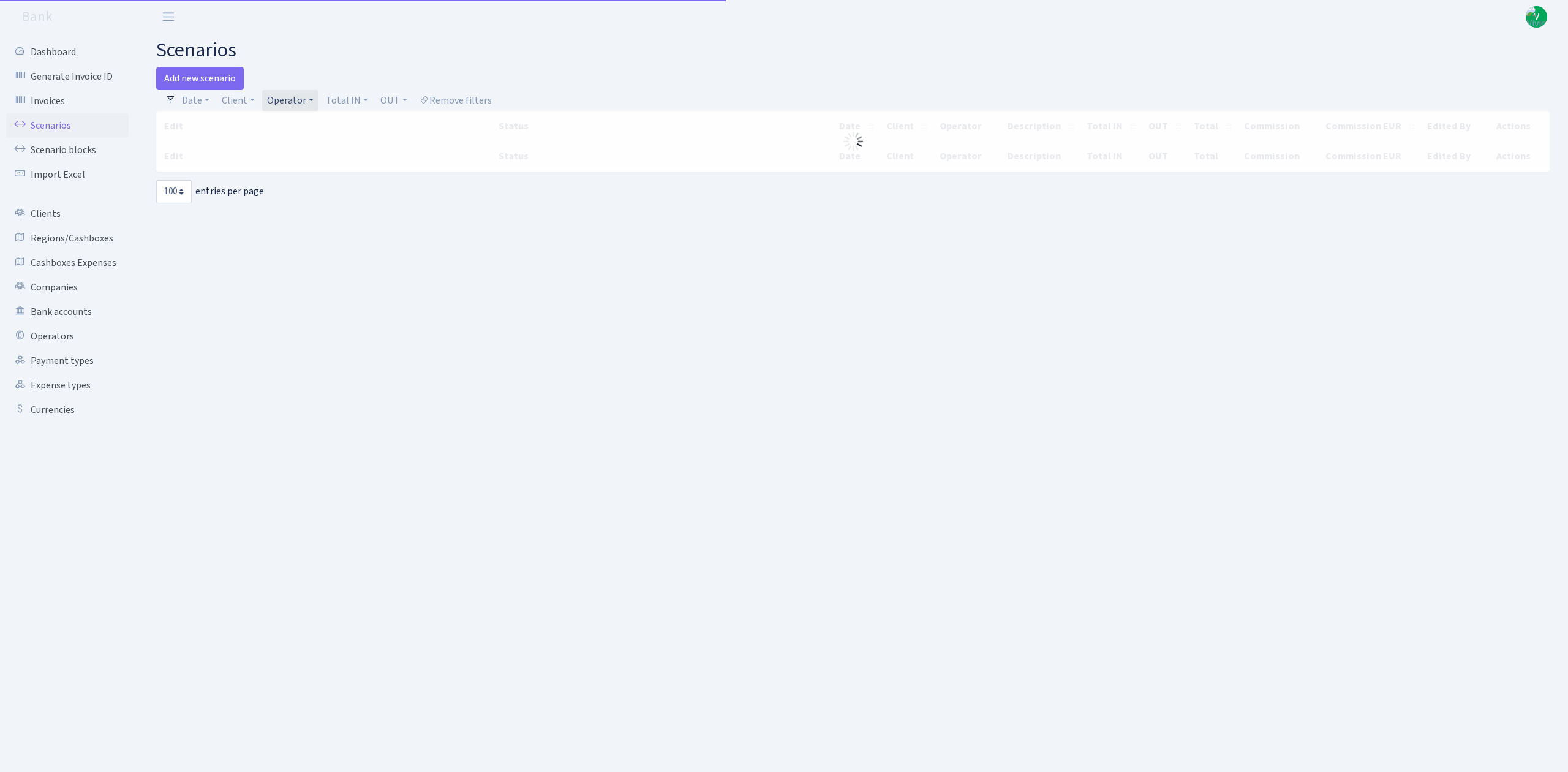
select select "100"
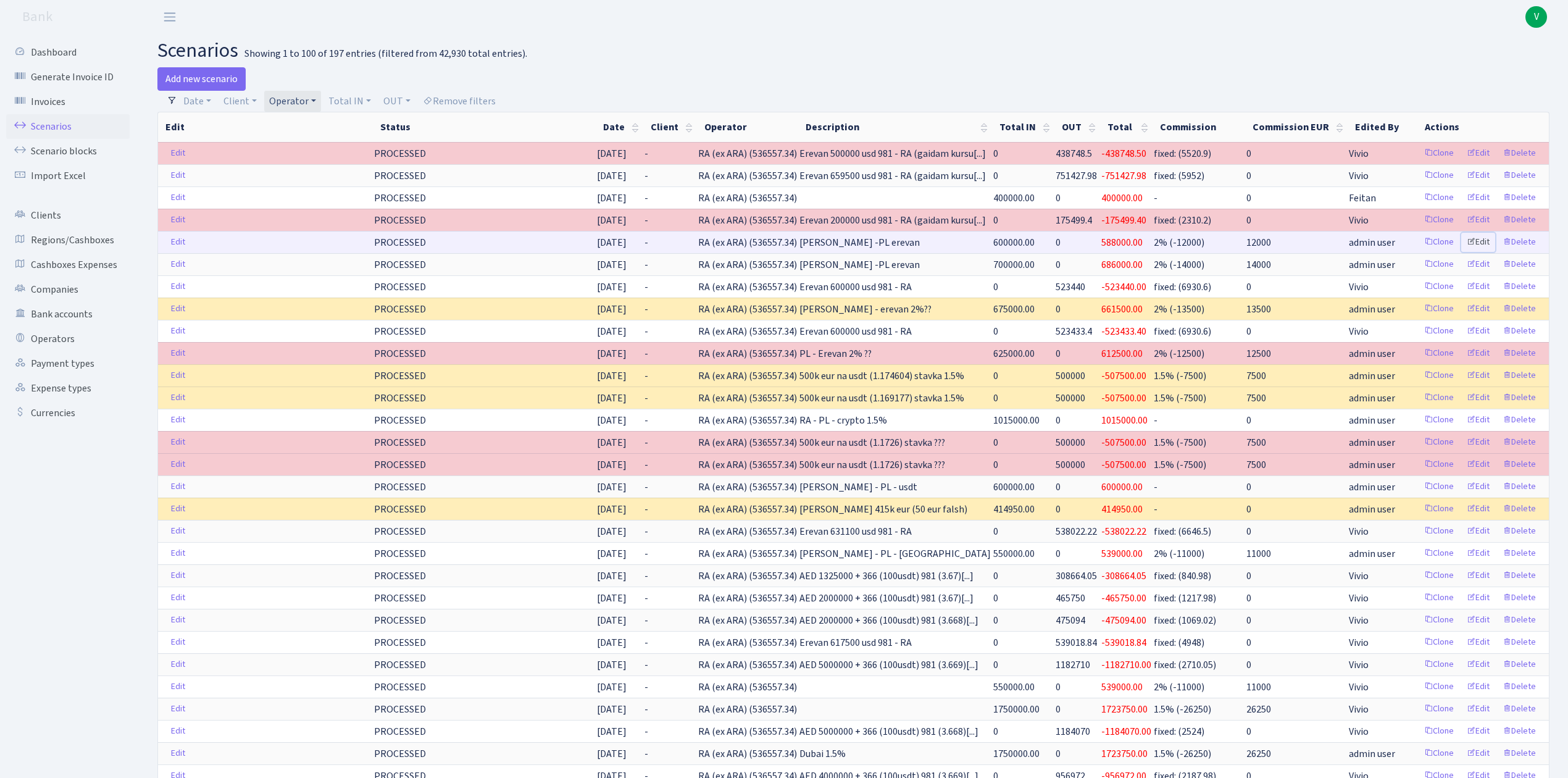
click at [1477, 244] on link "Edit" at bounding box center [1478, 242] width 34 height 19
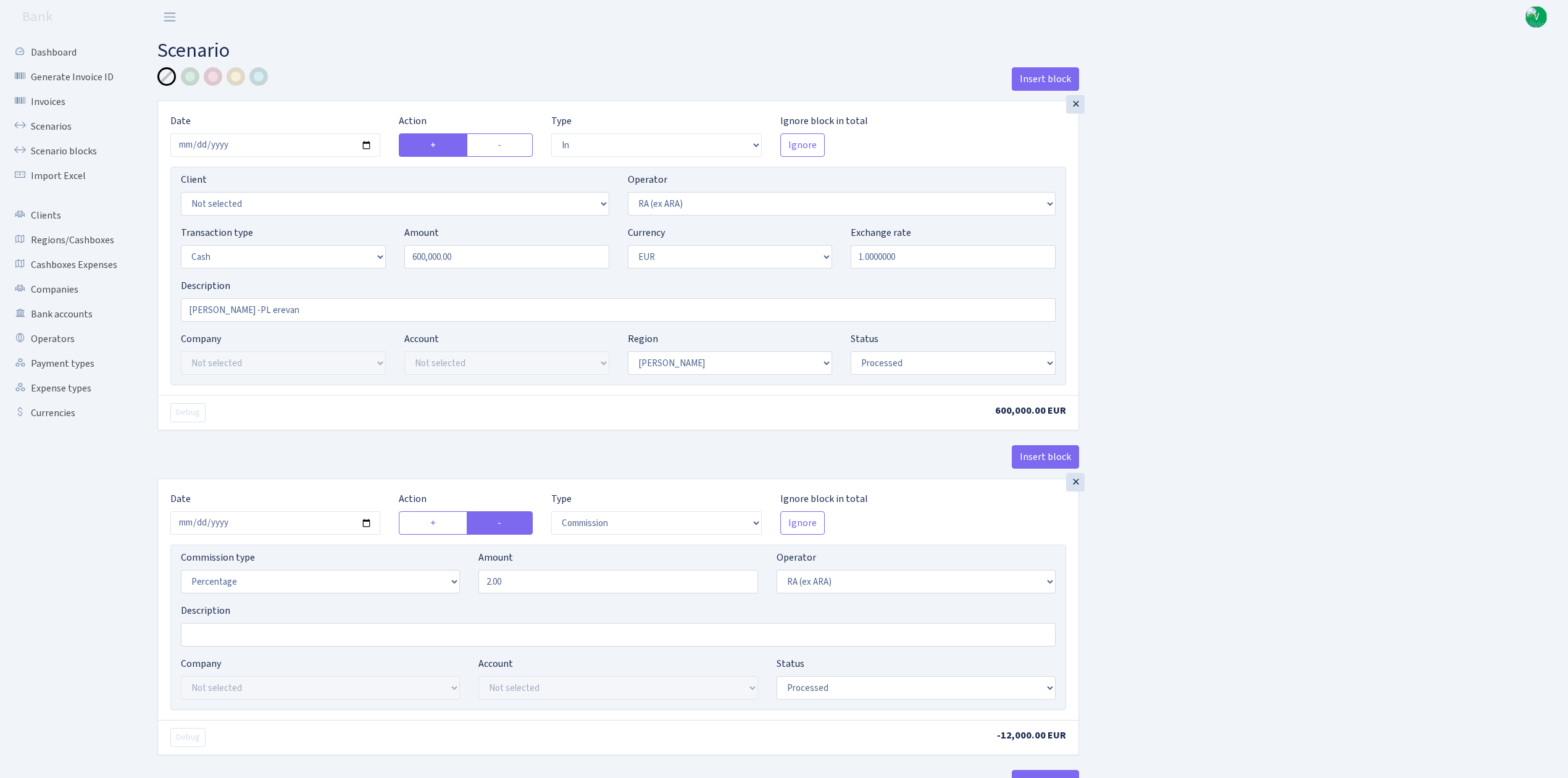
select select "in"
select select "45"
select select "1"
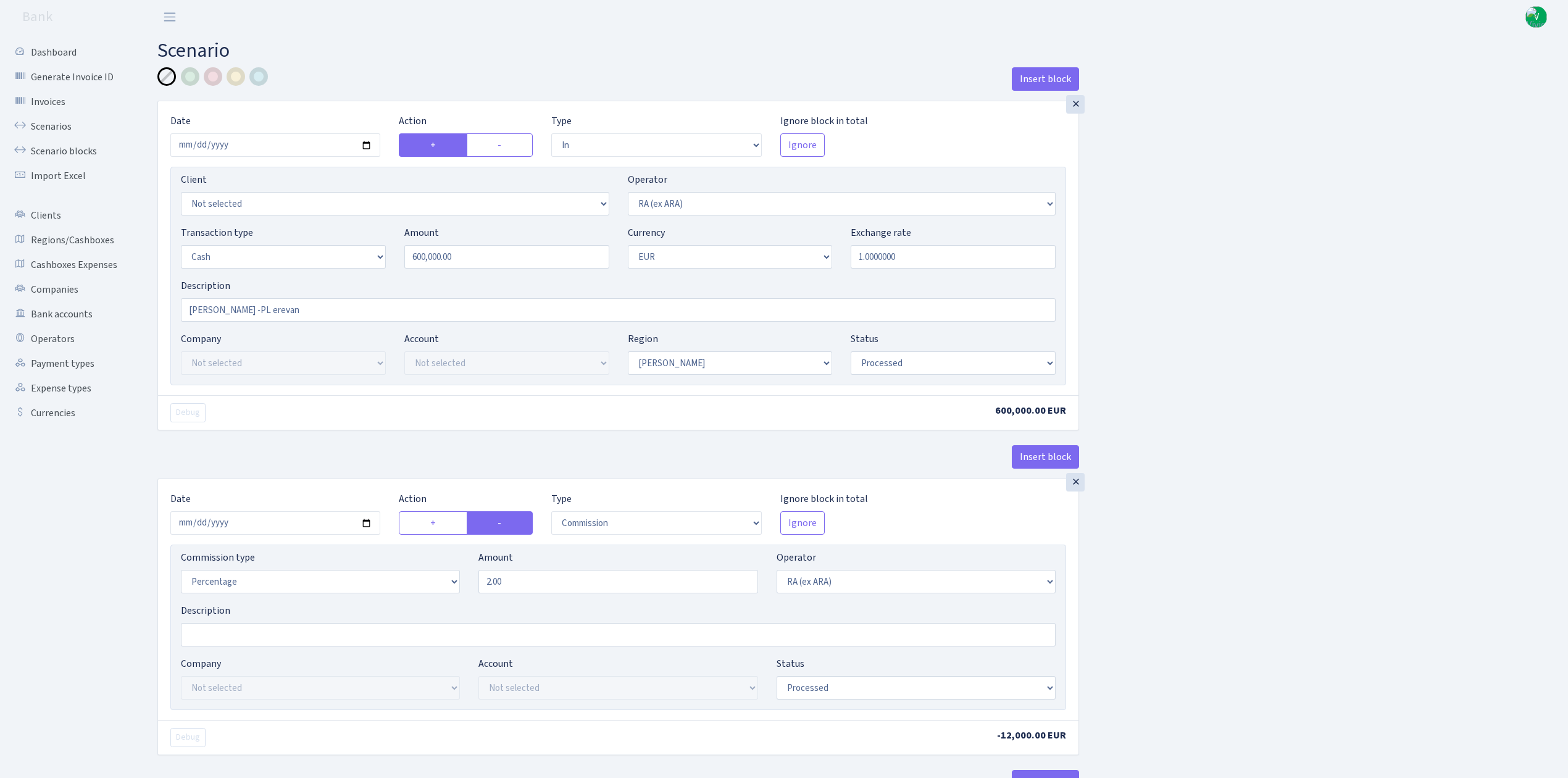
select select "processed"
select select "commission"
select select "45"
select select "processed"
click at [58, 122] on link "Scenarios" at bounding box center [67, 127] width 123 height 25
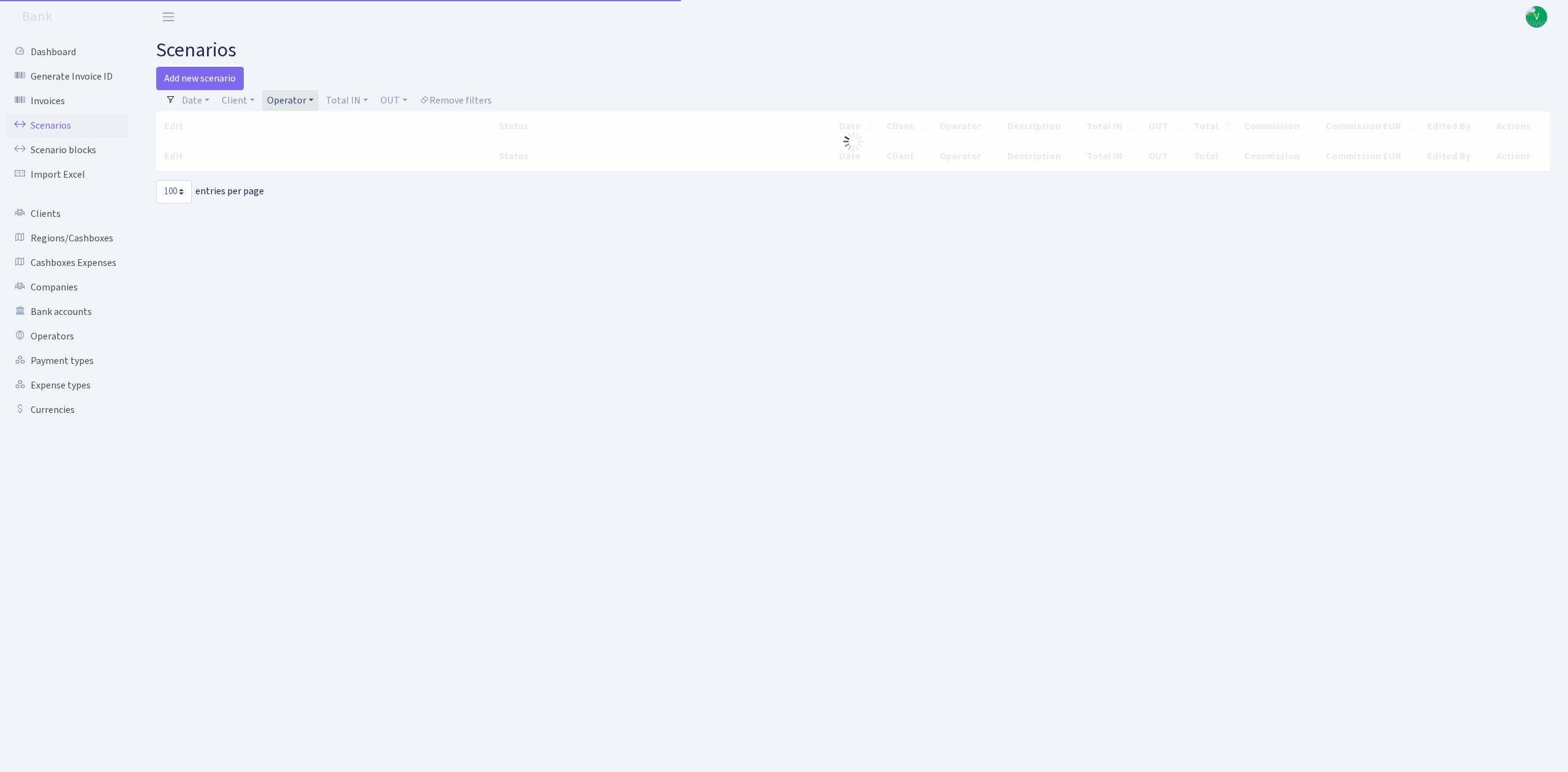
select select "100"
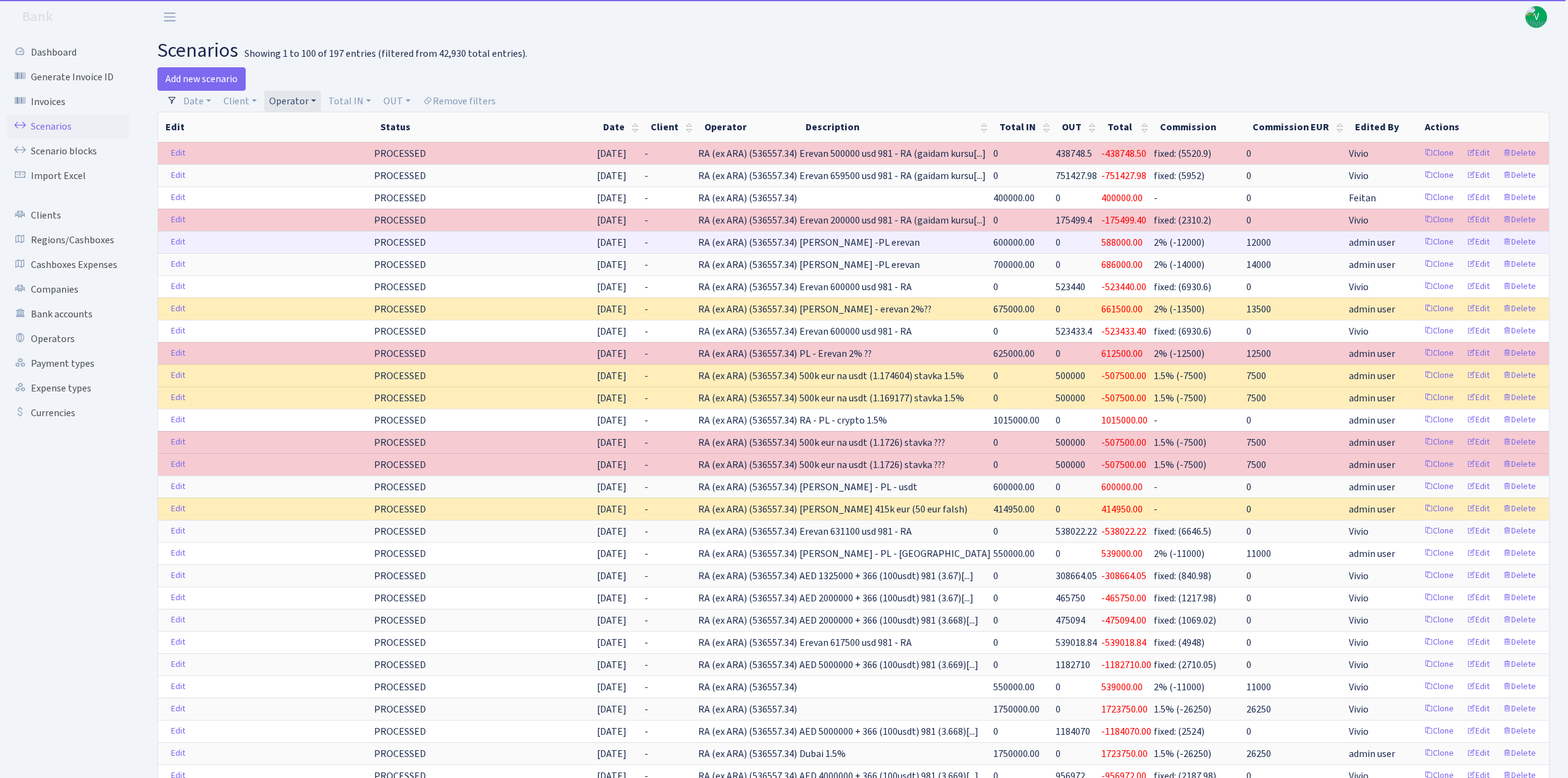
drag, startPoint x: 811, startPoint y: 242, endPoint x: 870, endPoint y: 250, distance: 59.5
click at [870, 250] on td "[PERSON_NAME] -PL erevan" at bounding box center [895, 242] width 194 height 22
copy span "[PERSON_NAME] -PL erevan"
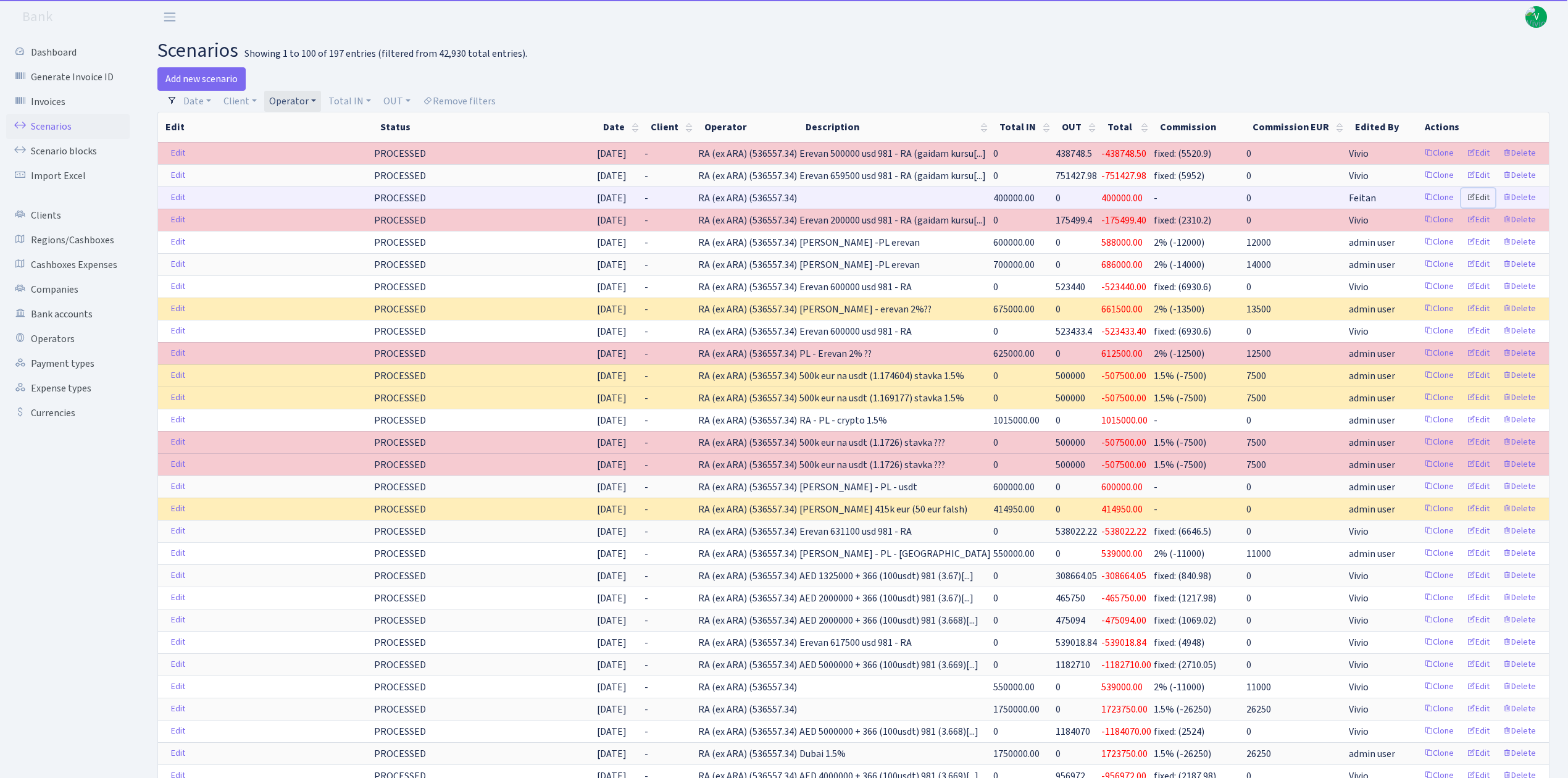
click at [1478, 197] on link "Edit" at bounding box center [1478, 198] width 34 height 19
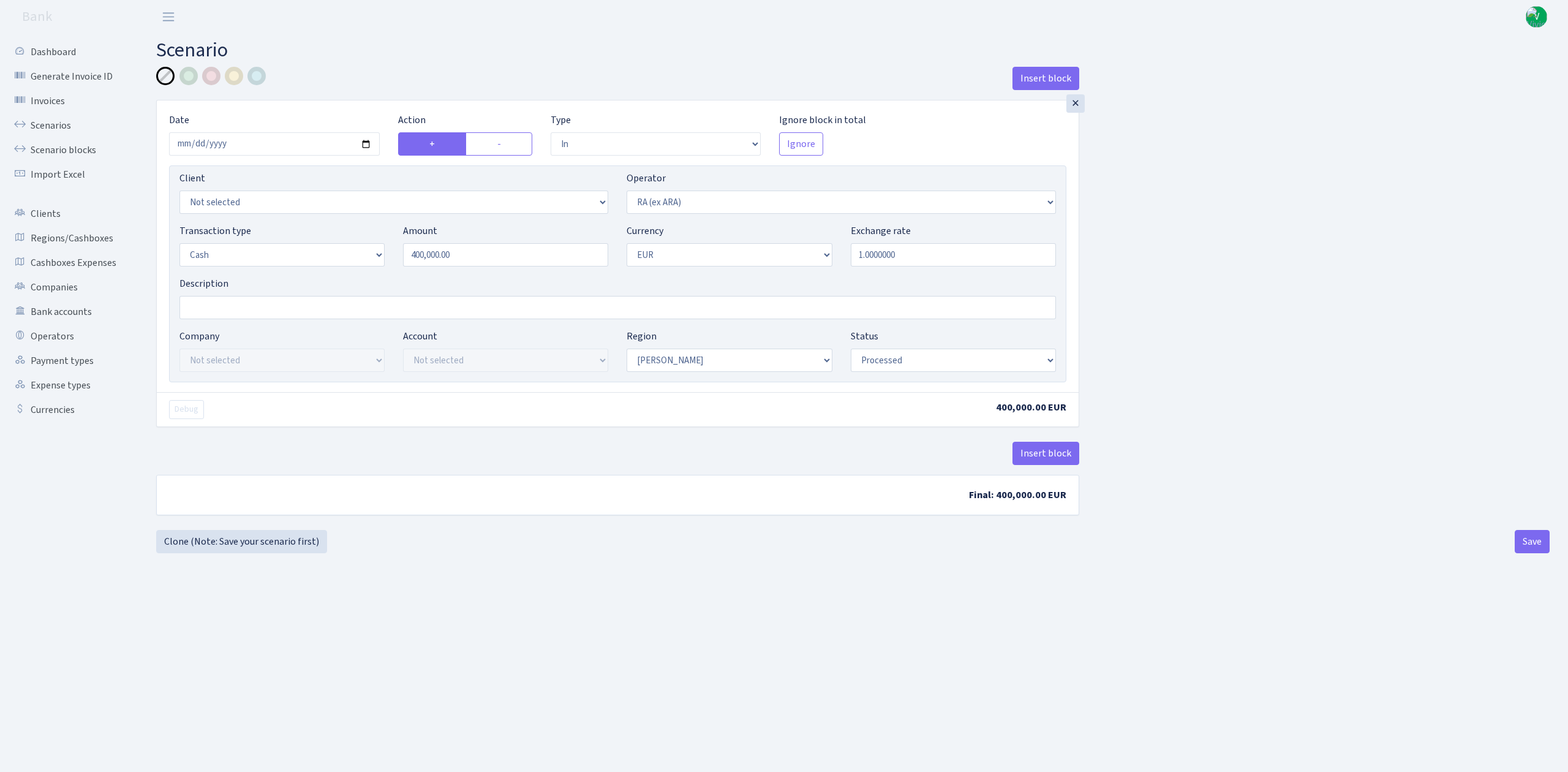
select select "in"
select select "45"
select select "1"
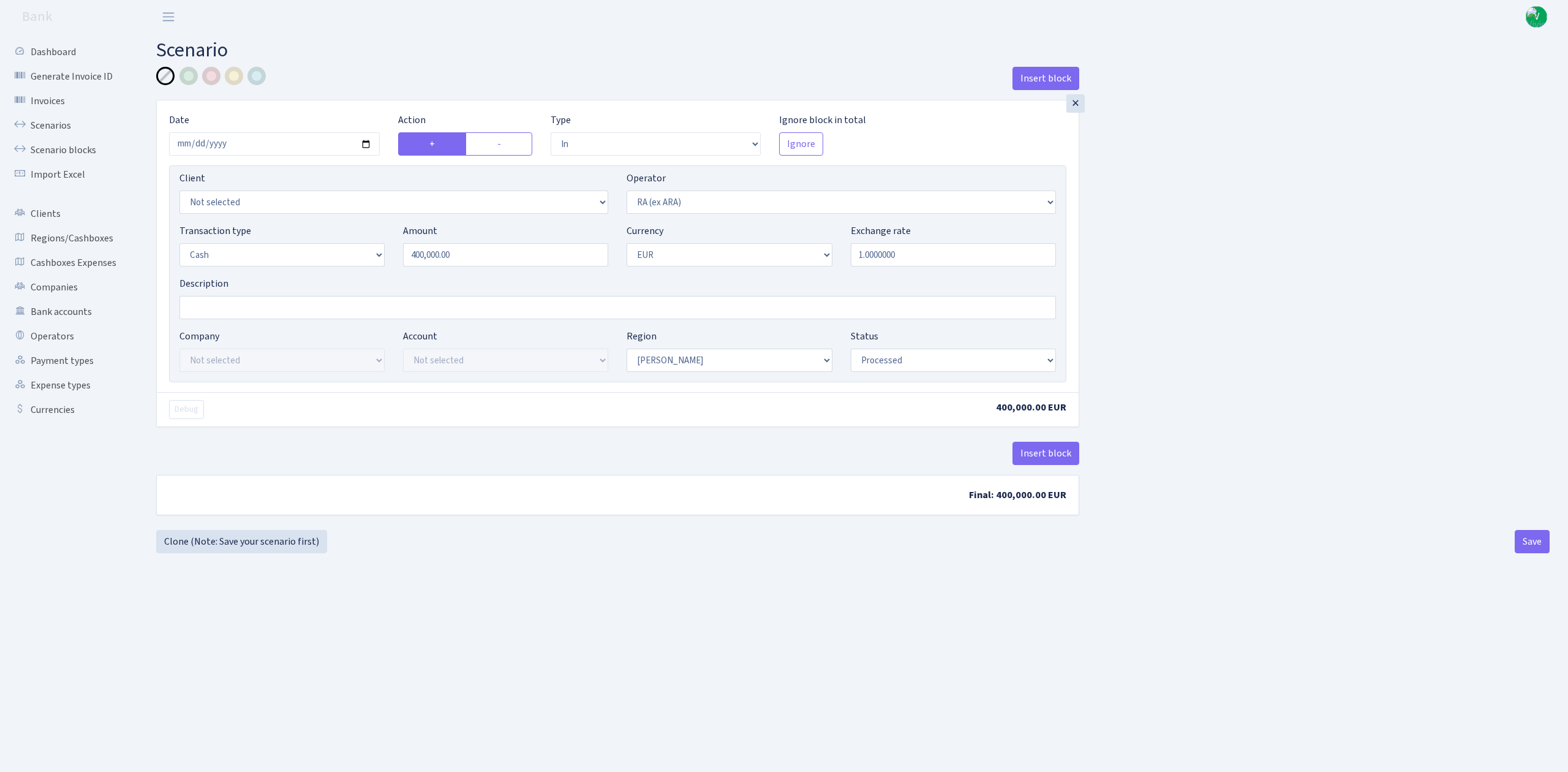
select select "processed"
click at [1054, 457] on button "Insert block" at bounding box center [1046, 453] width 67 height 23
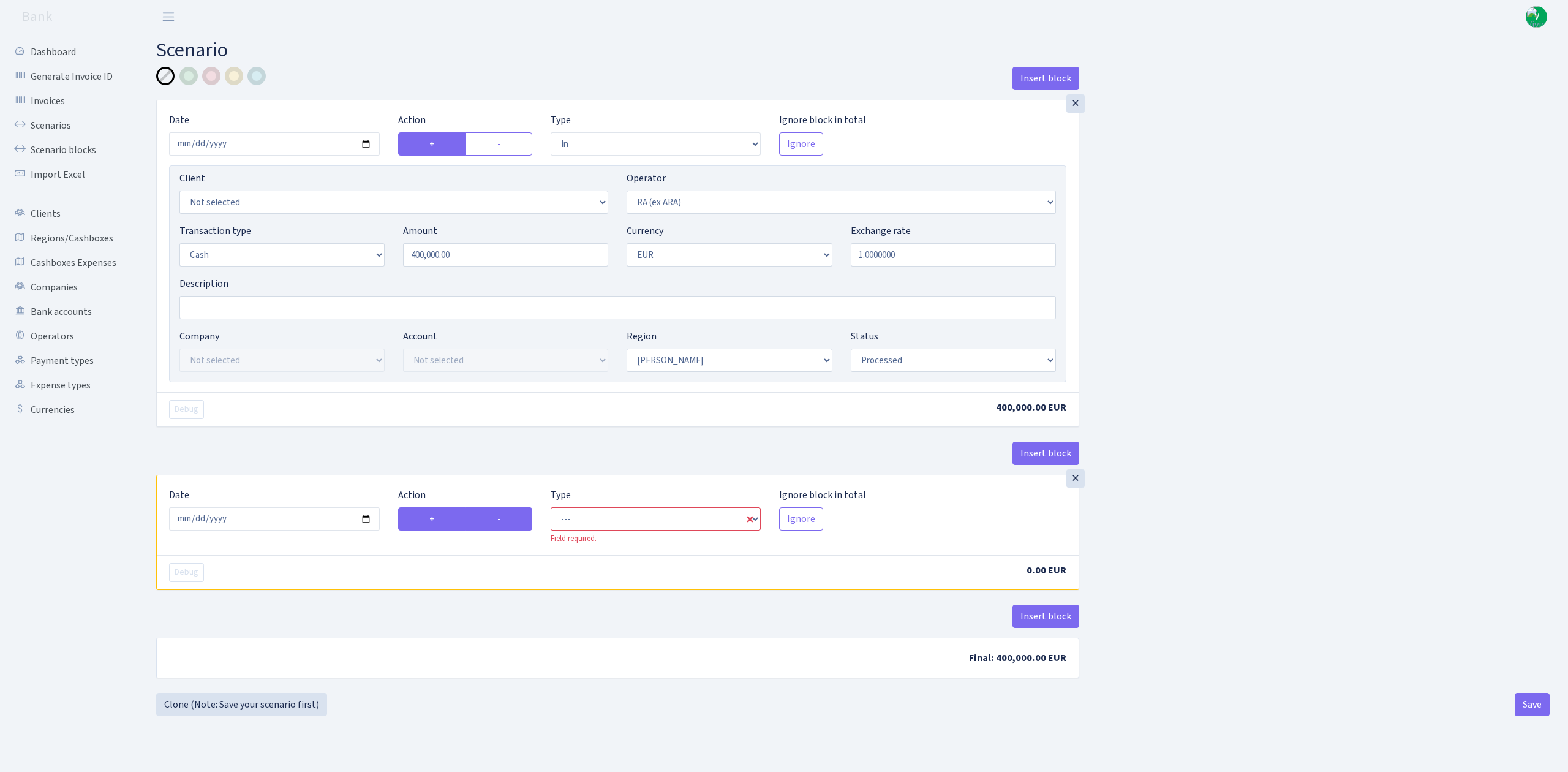
click at [500, 518] on label "-" at bounding box center [499, 519] width 67 height 23
click at [500, 518] on input "-" at bounding box center [502, 515] width 8 height 8
radio input "true"
radio input "false"
click at [362, 520] on input "2025-08-12" at bounding box center [274, 519] width 211 height 23
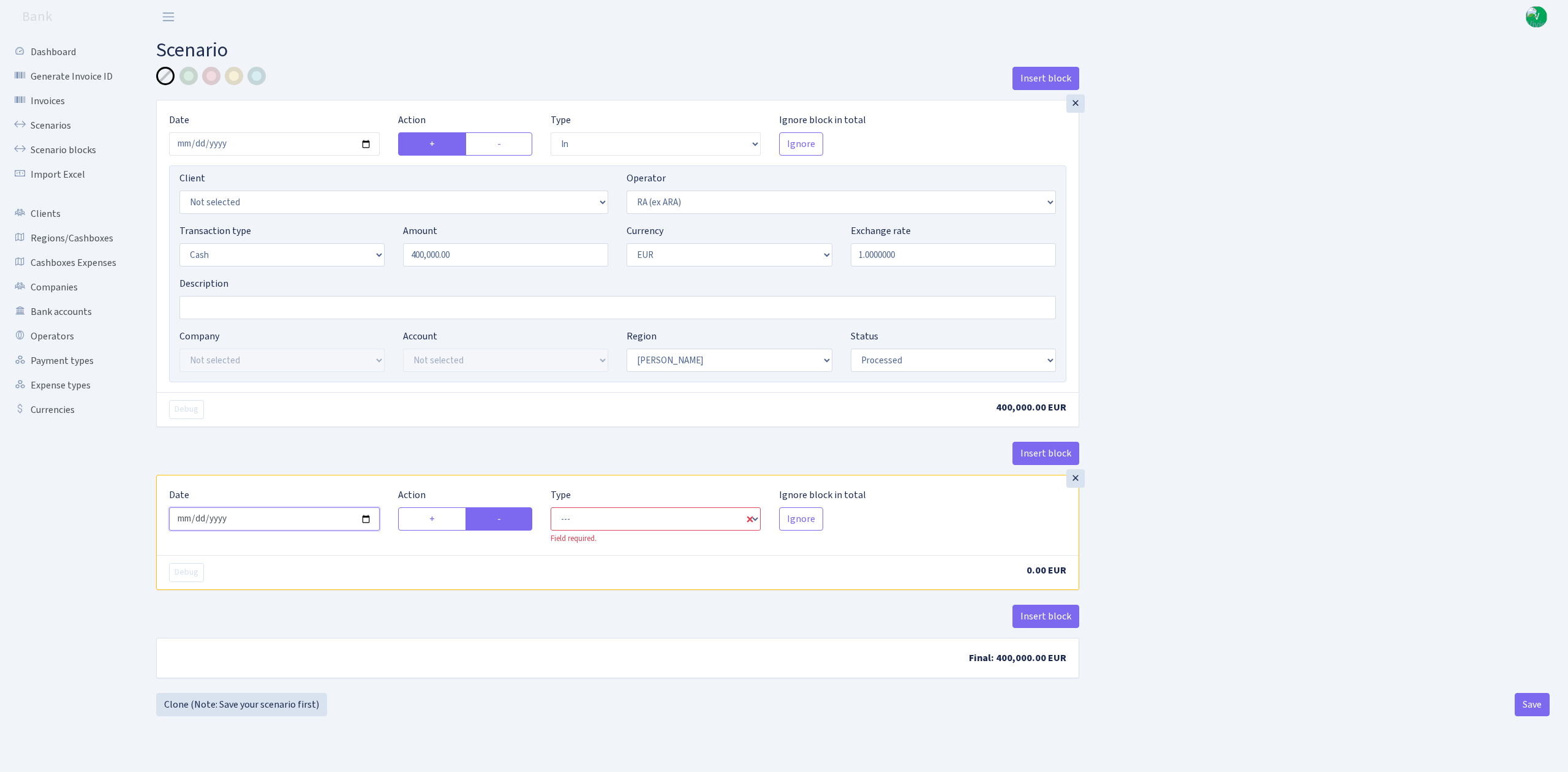
click at [364, 520] on input "2025-08-08" at bounding box center [274, 519] width 211 height 23
type input "2025-07-08"
click at [672, 526] on select "--- In Out Commission" at bounding box center [656, 519] width 211 height 23
select select "commission"
click at [551, 511] on select "--- In Out Commission" at bounding box center [656, 519] width 211 height 23
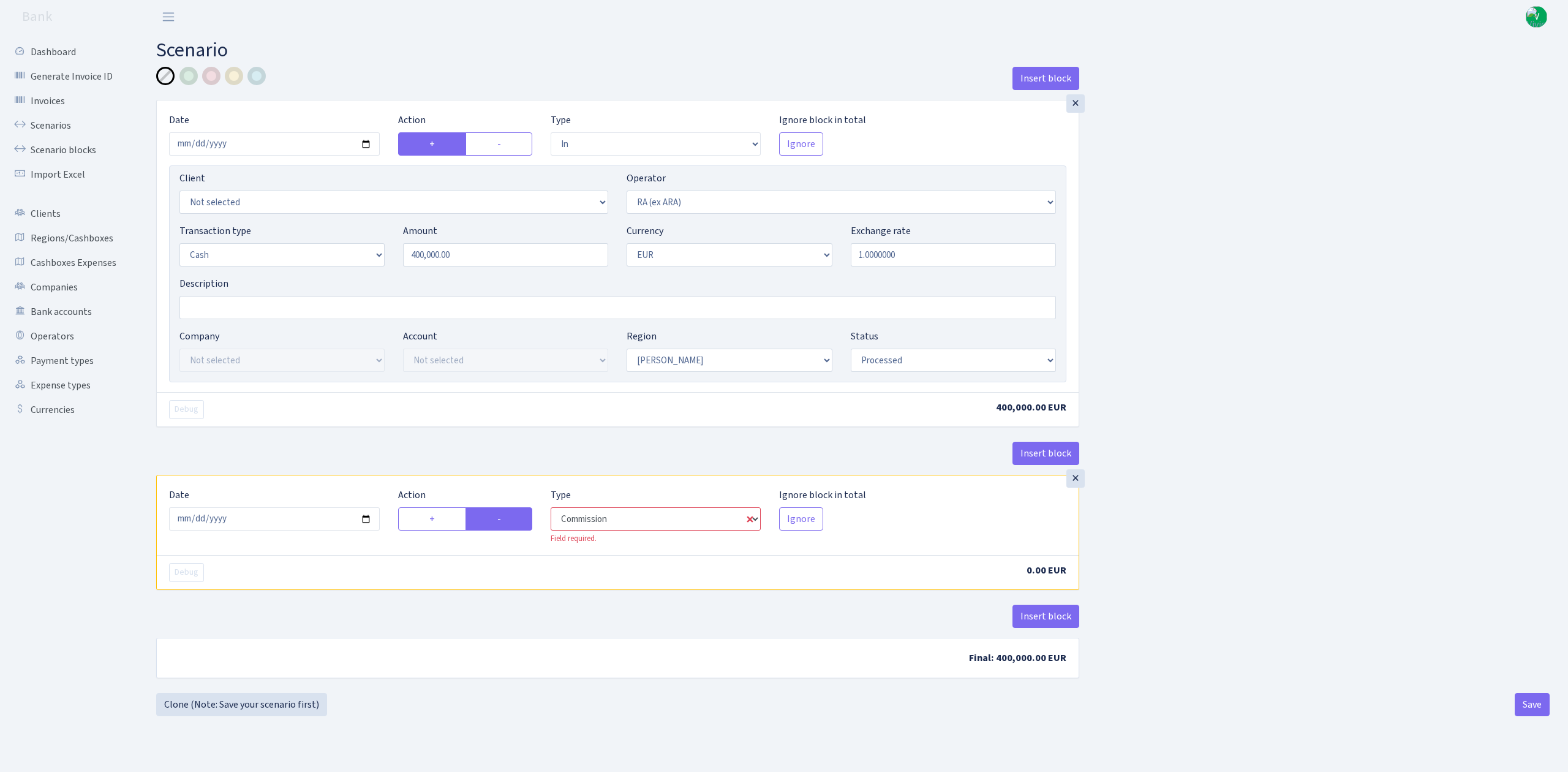
select select "45"
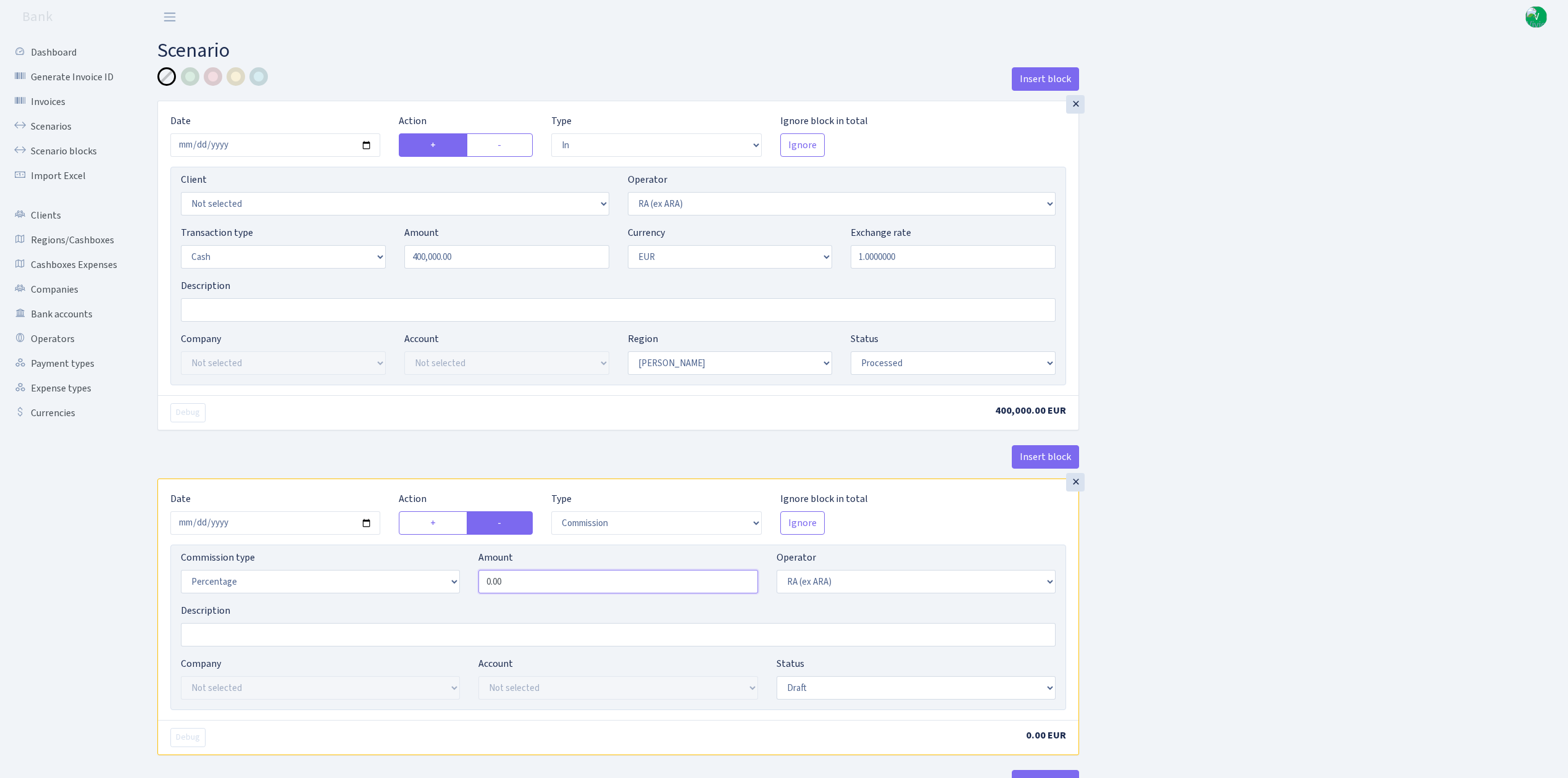
drag, startPoint x: 521, startPoint y: 584, endPoint x: 446, endPoint y: 579, distance: 75.2
click at [446, 579] on div "Commission type Percentage Fixed Bank Amount 0.00 Operator Not selected 981 981…" at bounding box center [618, 576] width 893 height 53
type input "2.00"
click at [1253, 544] on div "Insert block × Date 2025-08-07 Action + - Type --- In Out Commission Field requ…" at bounding box center [853, 463] width 1410 height 791
click at [915, 696] on select "Draft Pending Later Never Processed" at bounding box center [916, 688] width 279 height 23
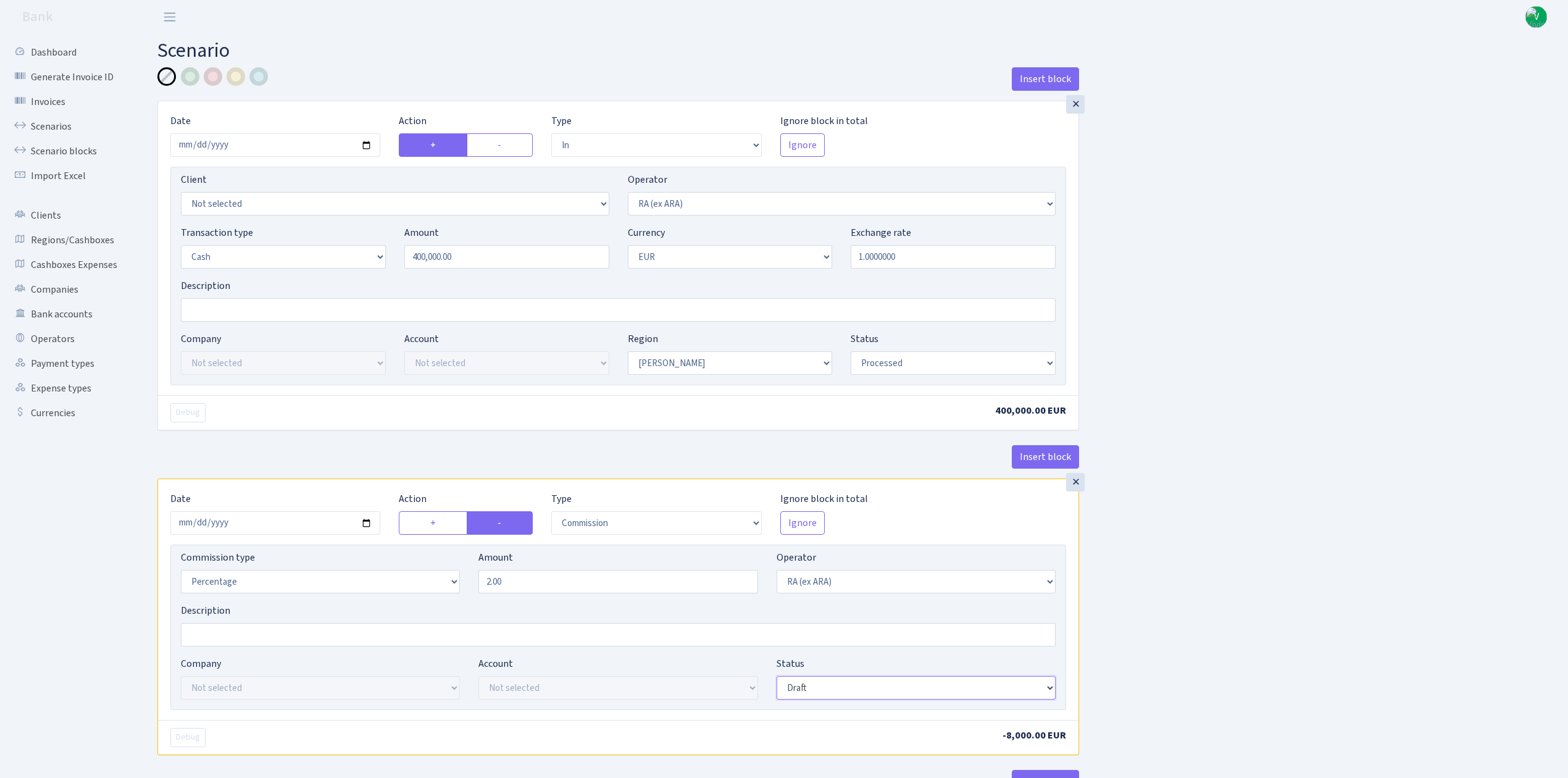
select select "processed"
click at [777, 680] on select "Draft Pending Later Never Processed" at bounding box center [916, 688] width 279 height 23
click at [310, 302] on input "Description" at bounding box center [619, 310] width 875 height 23
paste input "RIX -PL erevan"
type input "[PERSON_NAME] -PL erevan"
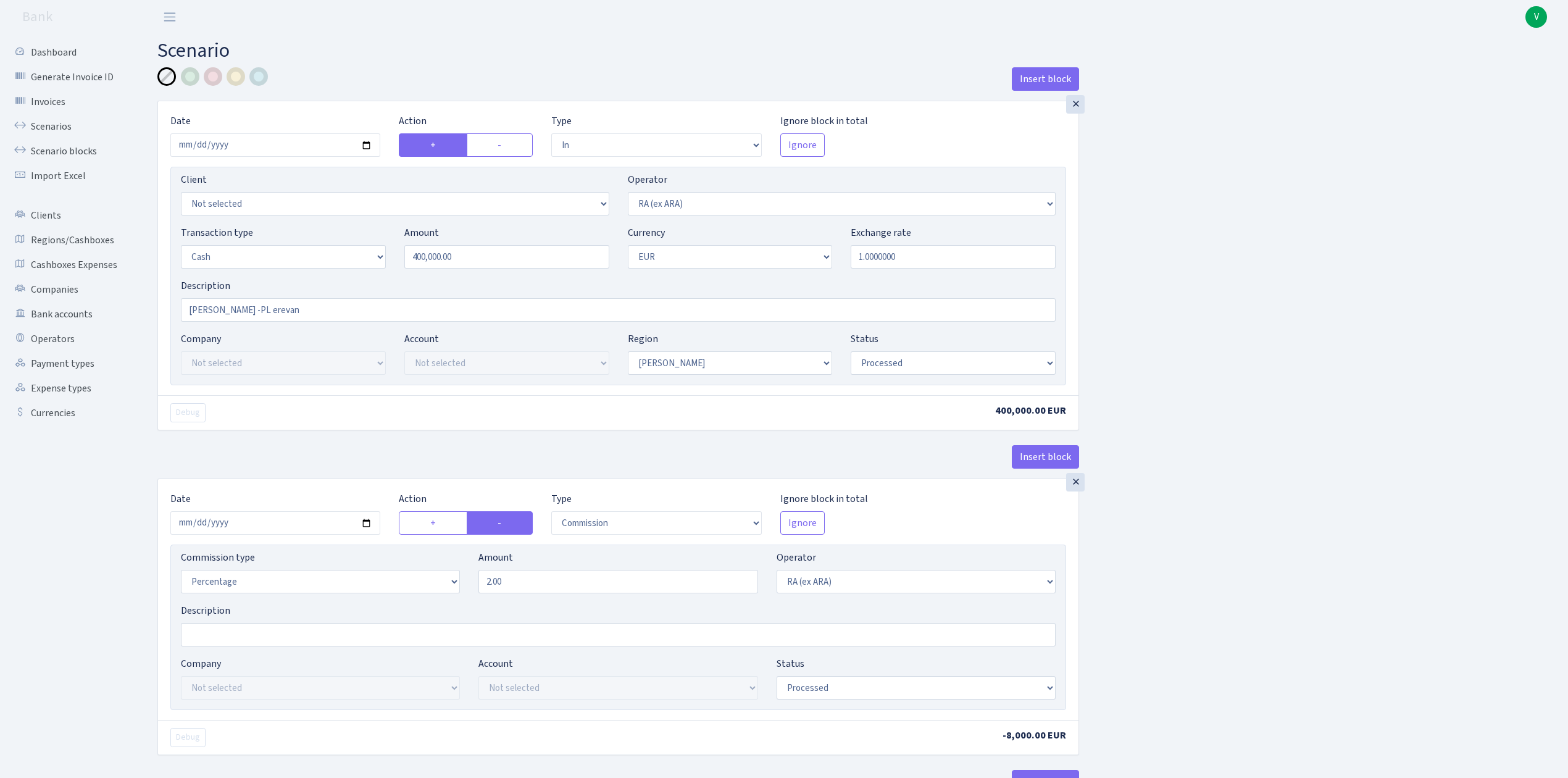
click at [1253, 368] on div "Insert block × Date 2025-08-07 Action + - Type --- In Out Commission Field requ…" at bounding box center [853, 463] width 1410 height 791
click at [1253, 362] on div "Insert block × Date 2025-08-07 Action + - Type --- In Out Commission Field requ…" at bounding box center [853, 463] width 1410 height 791
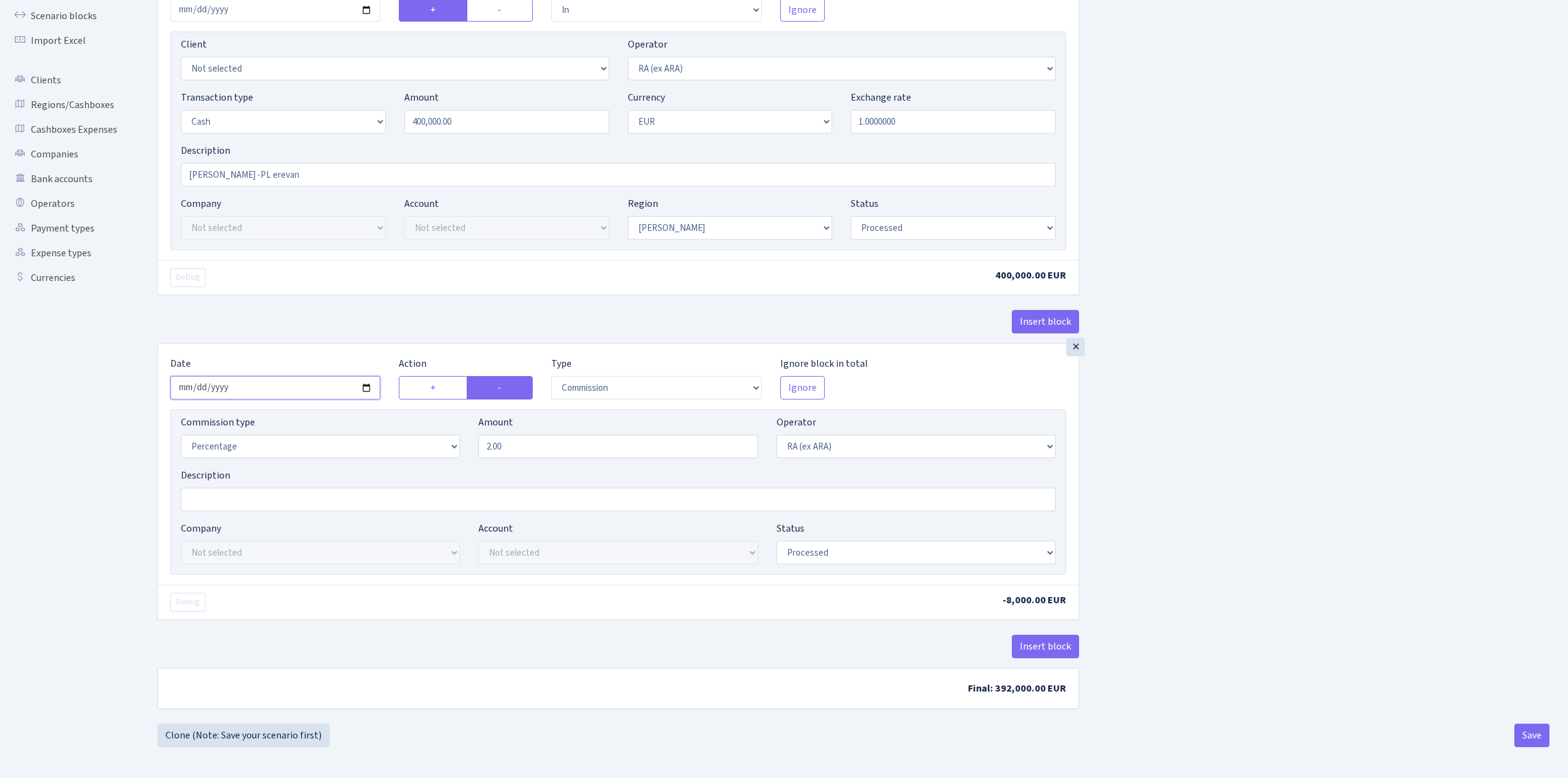
click at [369, 384] on input "2025-07-08" at bounding box center [275, 388] width 210 height 23
click at [1299, 448] on div "Insert block × Date [DATE] Action + - Type --- In Out Commission Field required…" at bounding box center [853, 327] width 1410 height 791
click at [367, 385] on input "2025-08-08" at bounding box center [275, 388] width 210 height 23
type input "[DATE]"
click at [1230, 466] on div "Insert block × Date [DATE] Action + - Type --- In Out Commission Field required…" at bounding box center [853, 327] width 1410 height 791
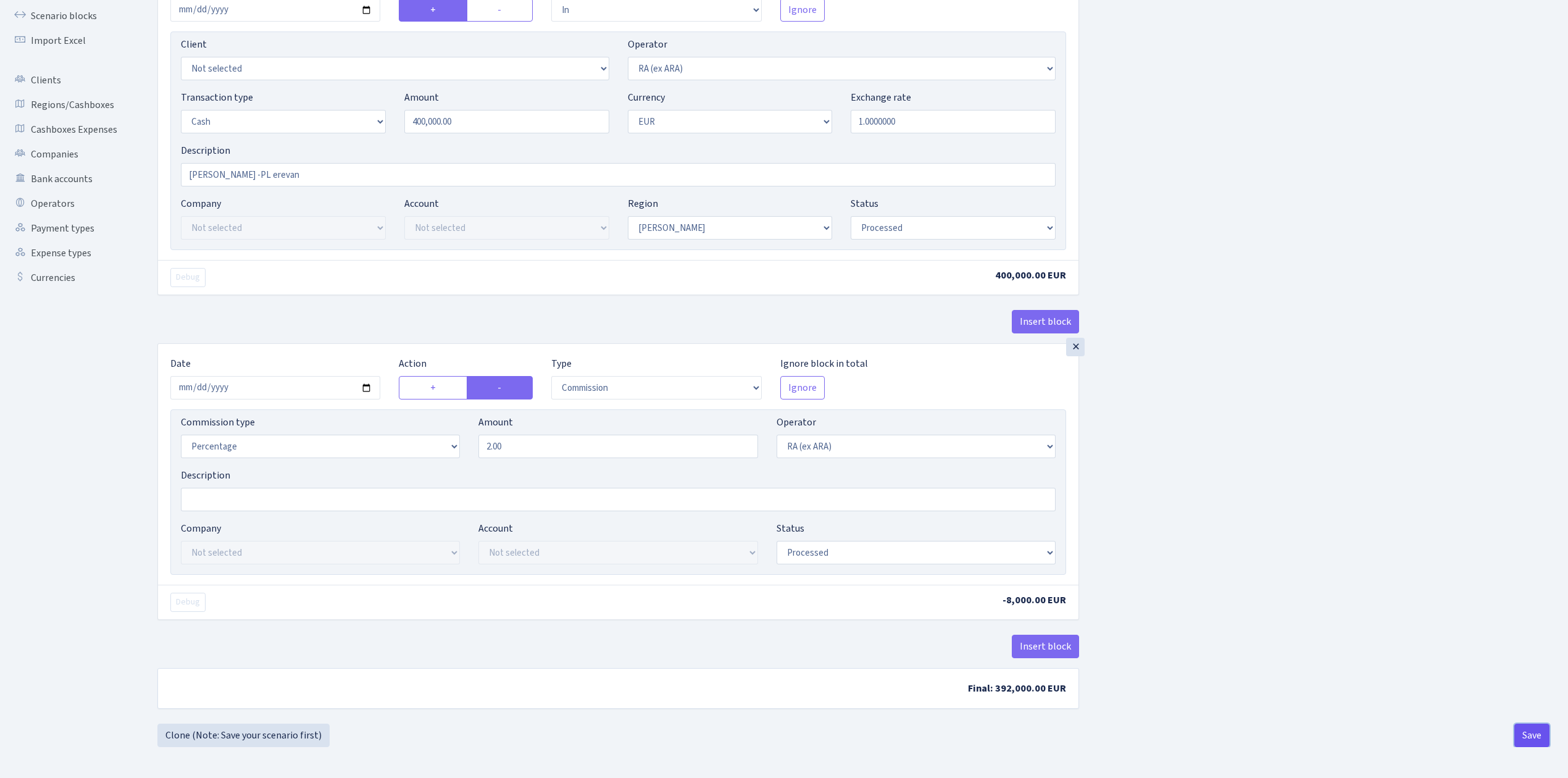
click at [1536, 732] on button "Save" at bounding box center [1532, 735] width 35 height 23
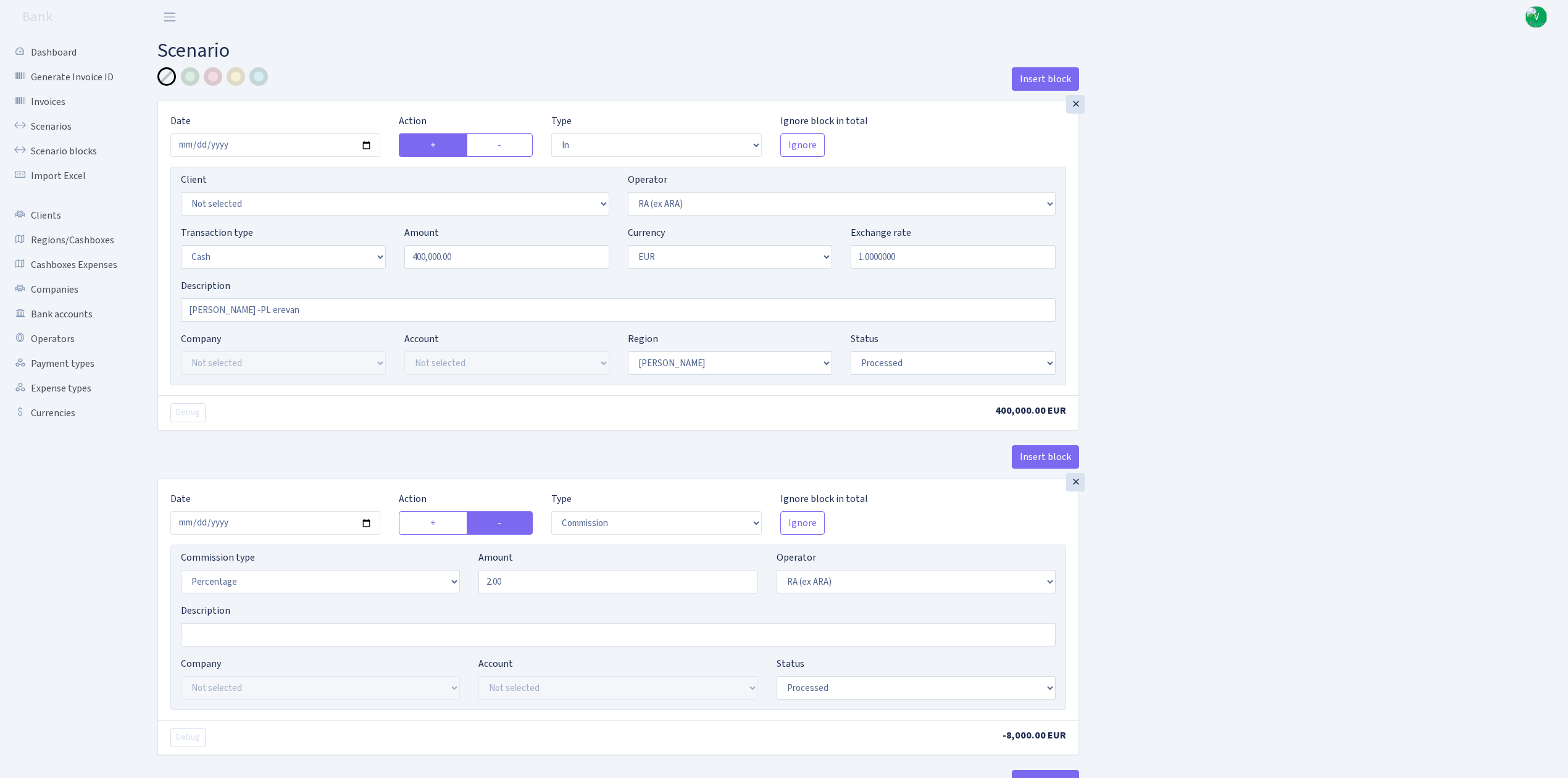
select select "in"
select select "45"
select select "1"
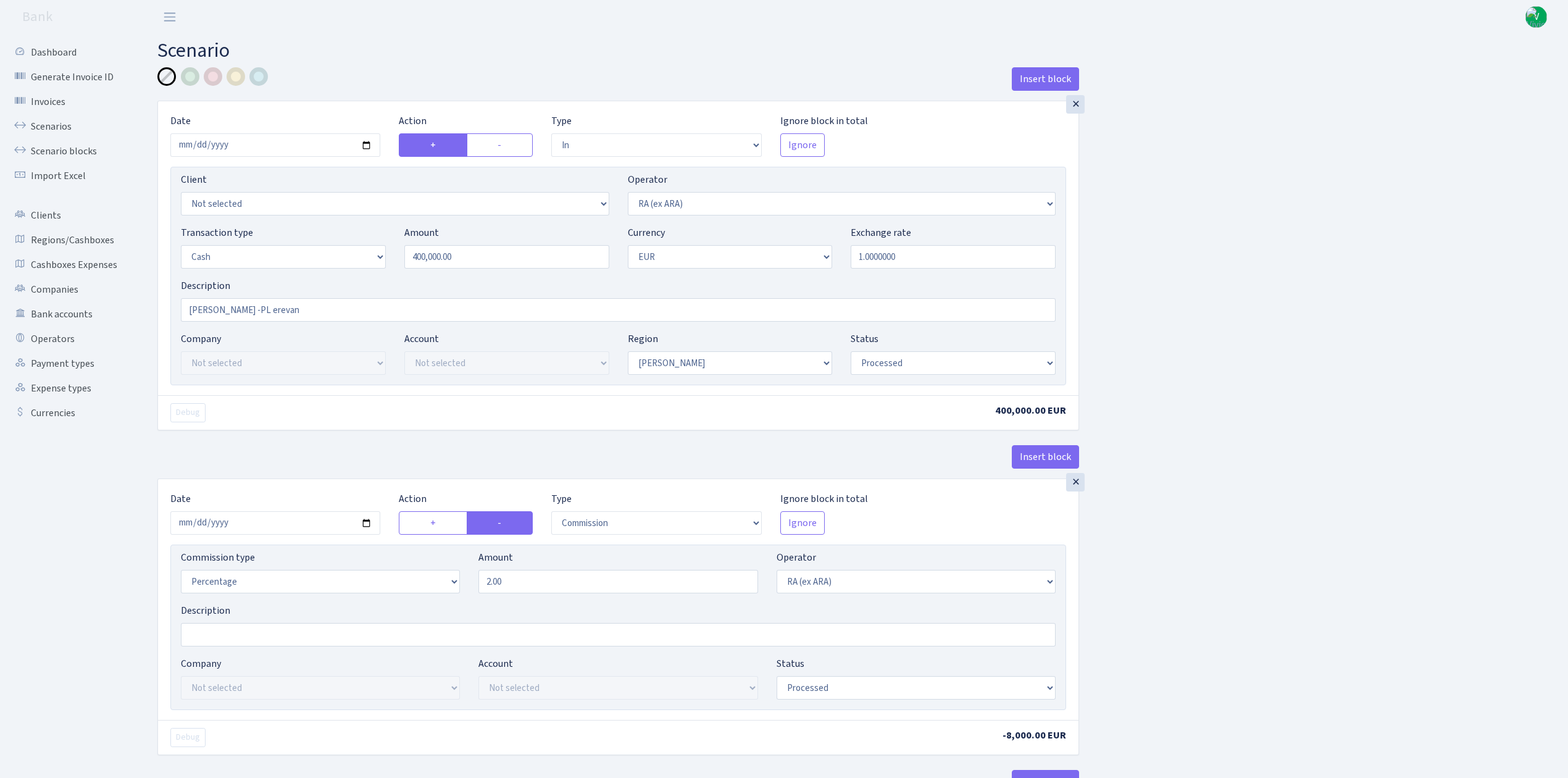
select select "processed"
select select "commission"
select select "45"
select select "processed"
click at [61, 122] on link "Scenarios" at bounding box center [67, 127] width 123 height 25
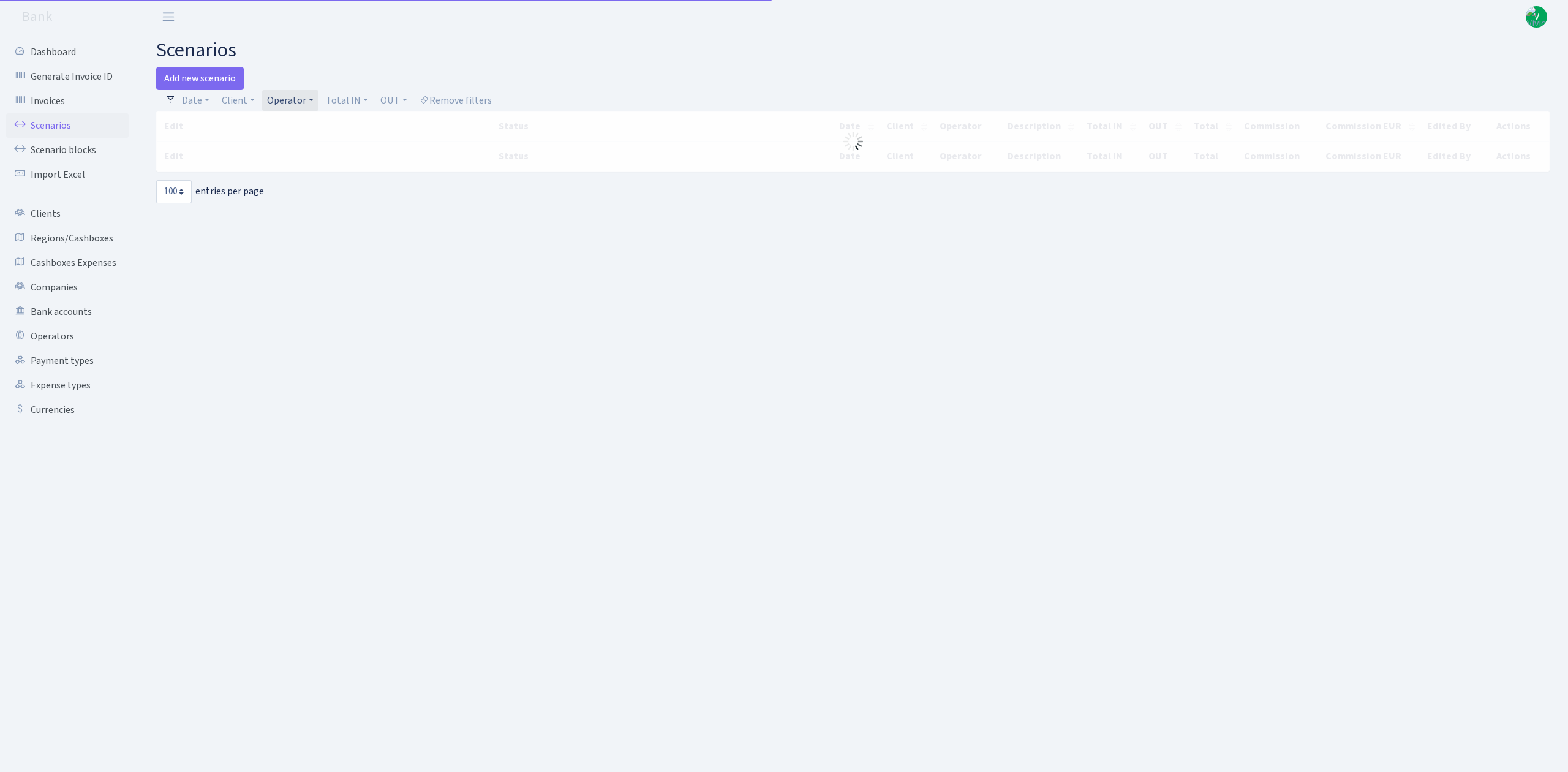
select select "100"
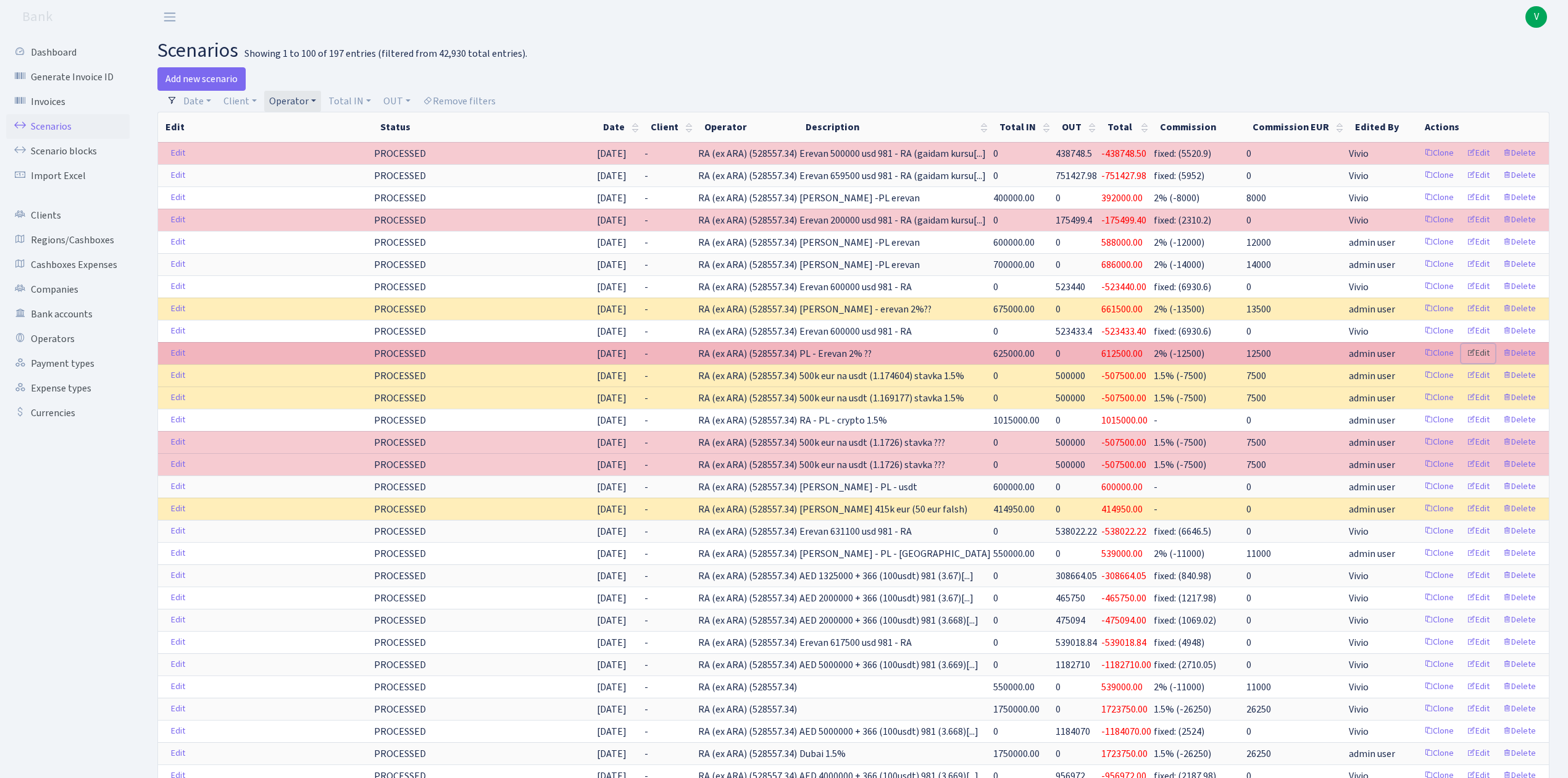
click at [1483, 360] on link "Edit" at bounding box center [1478, 354] width 34 height 19
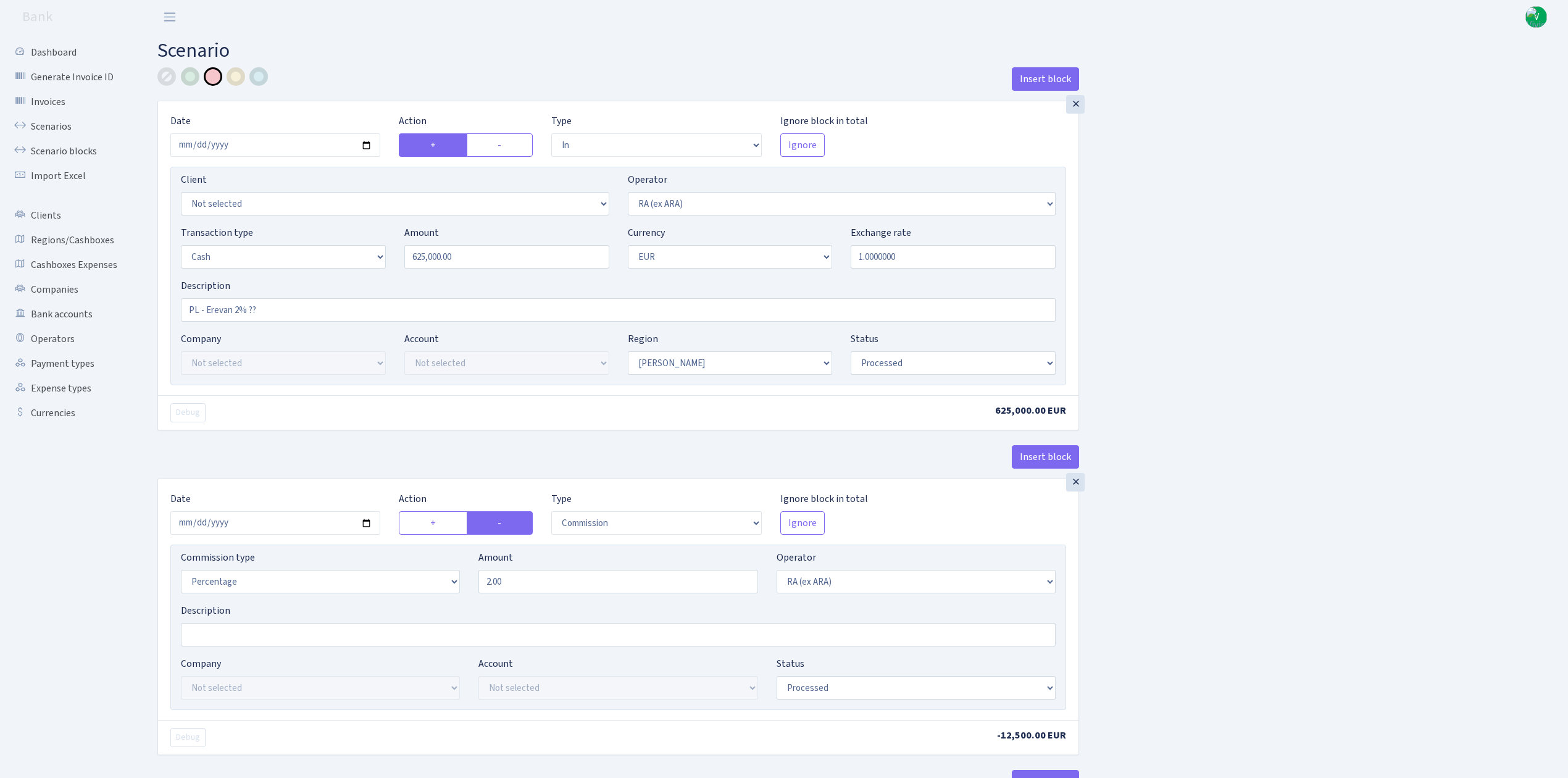
select select "in"
select select "45"
select select "1"
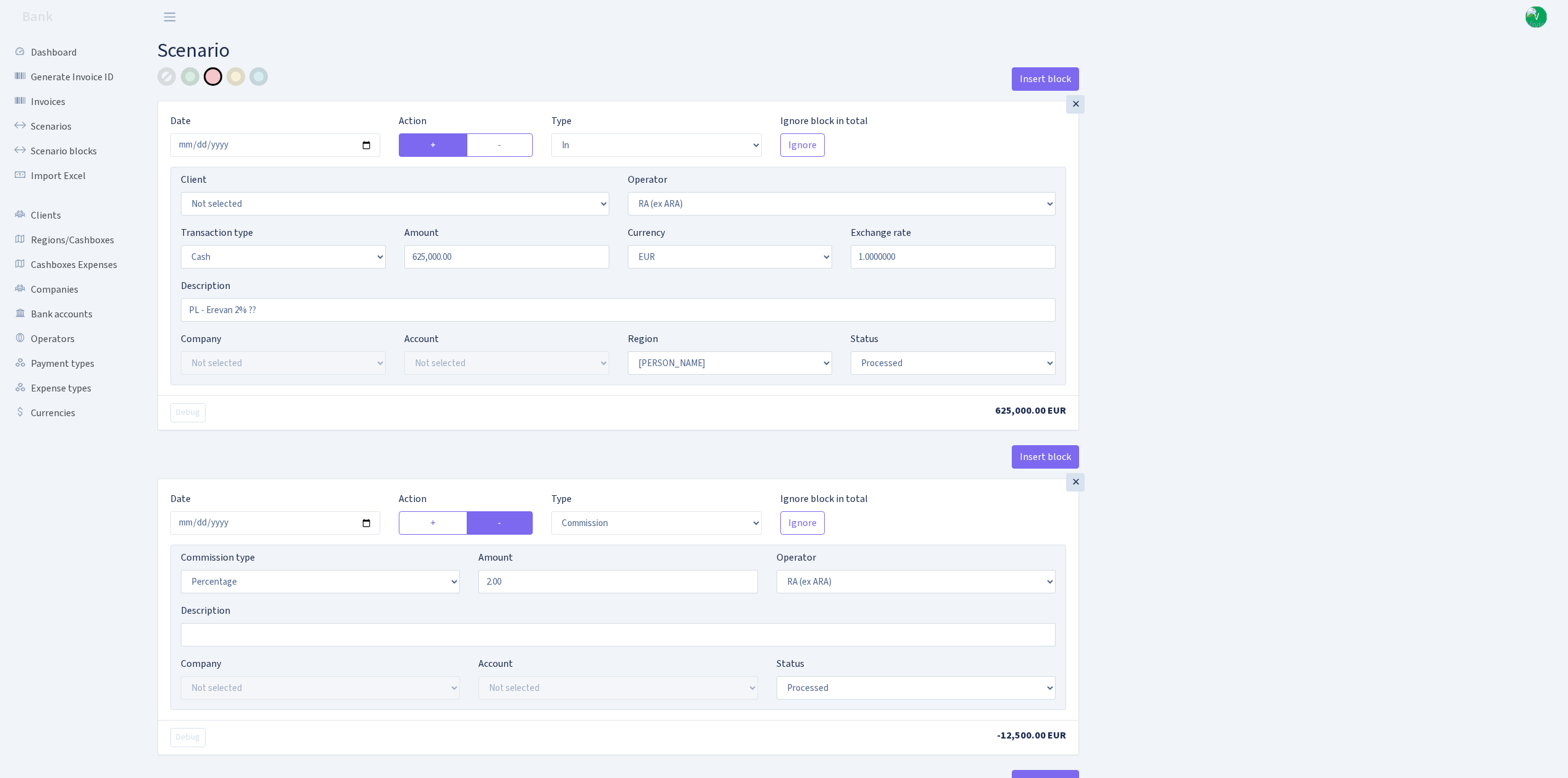
select select "processed"
select select "commission"
select select "45"
select select "processed"
drag, startPoint x: 244, startPoint y: 312, endPoint x: 298, endPoint y: 321, distance: 54.7
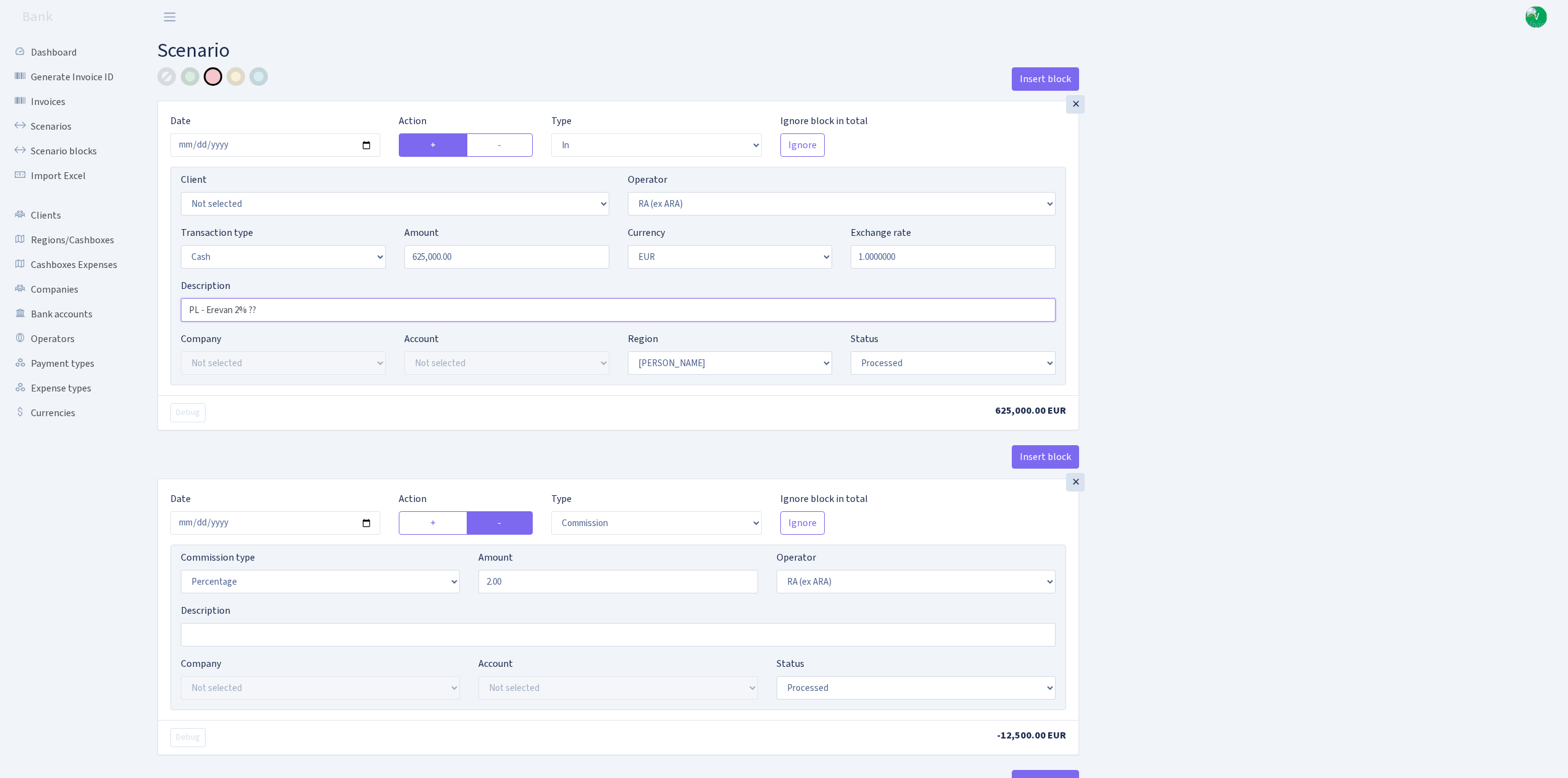
click at [298, 320] on input "PL - Erevan 2% ??" at bounding box center [619, 310] width 875 height 23
type input "PL - Erevan 2%"
click at [174, 75] on div at bounding box center [167, 76] width 19 height 19
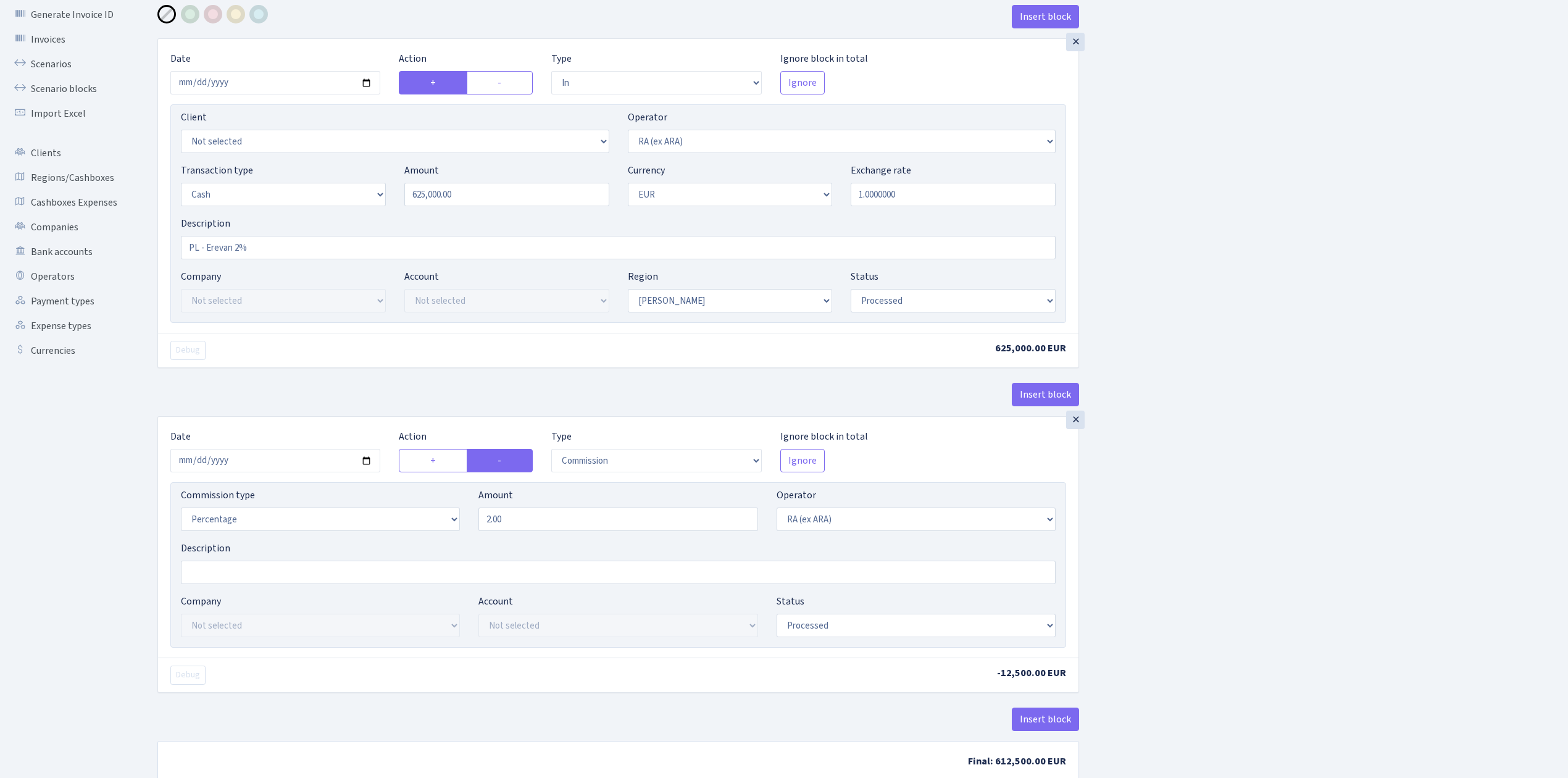
scroll to position [141, 0]
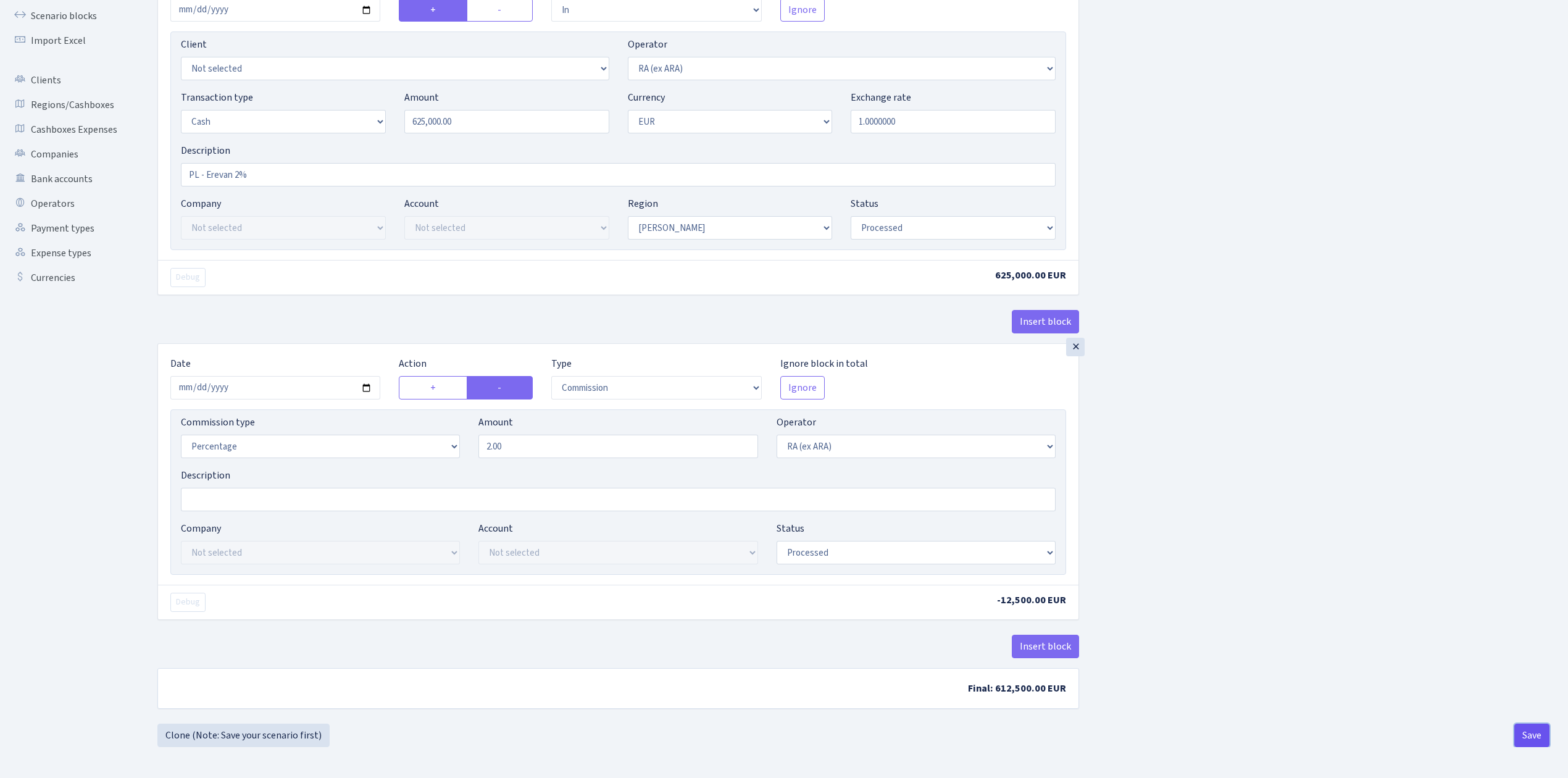
click at [1536, 734] on button "Save" at bounding box center [1532, 735] width 35 height 23
click at [1419, 517] on div "Insert block × Date 2025-07-29 Action + - Type --- In Out Commission Field requ…" at bounding box center [853, 327] width 1410 height 791
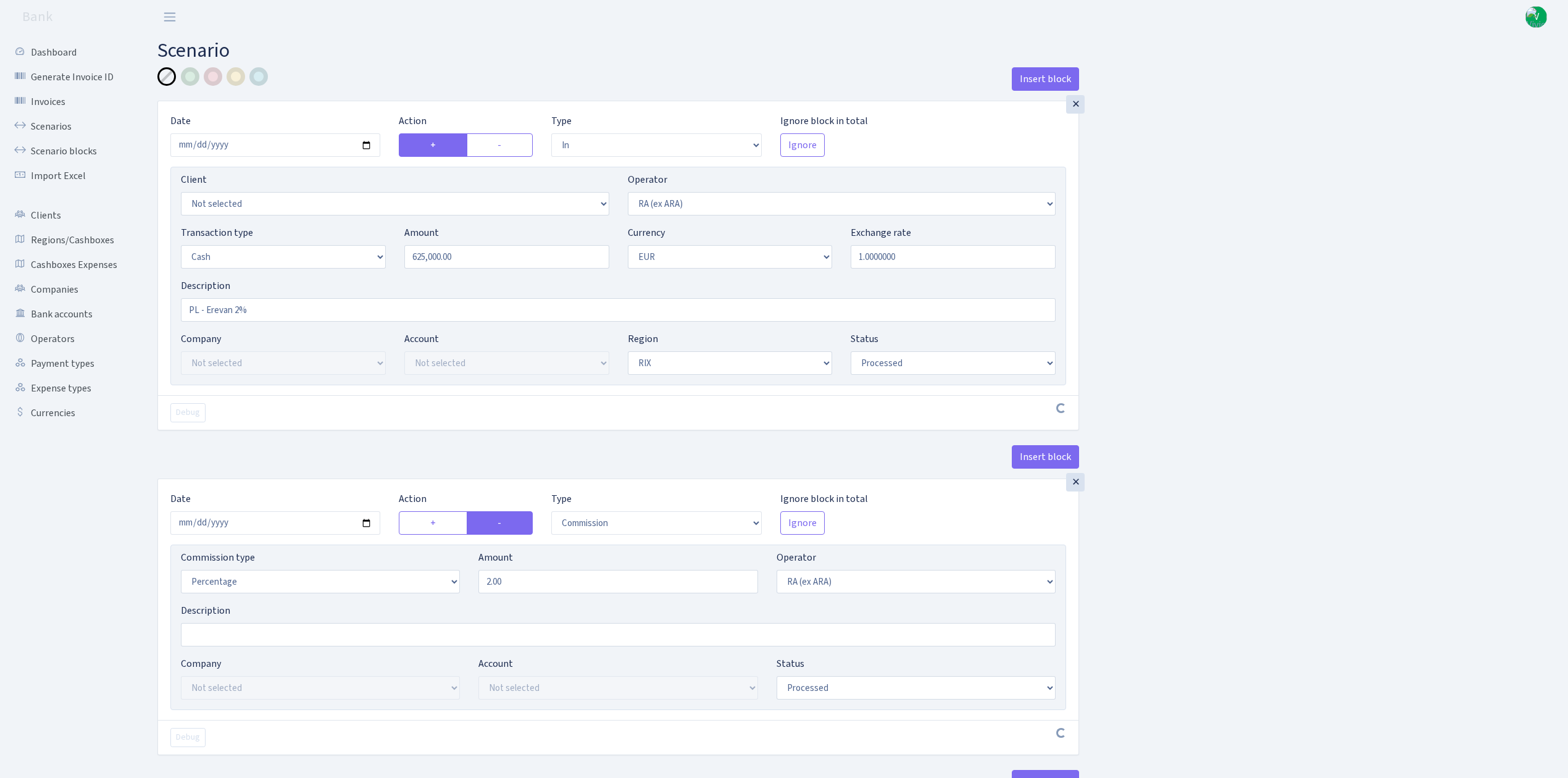
select select "in"
select select "45"
select select "1"
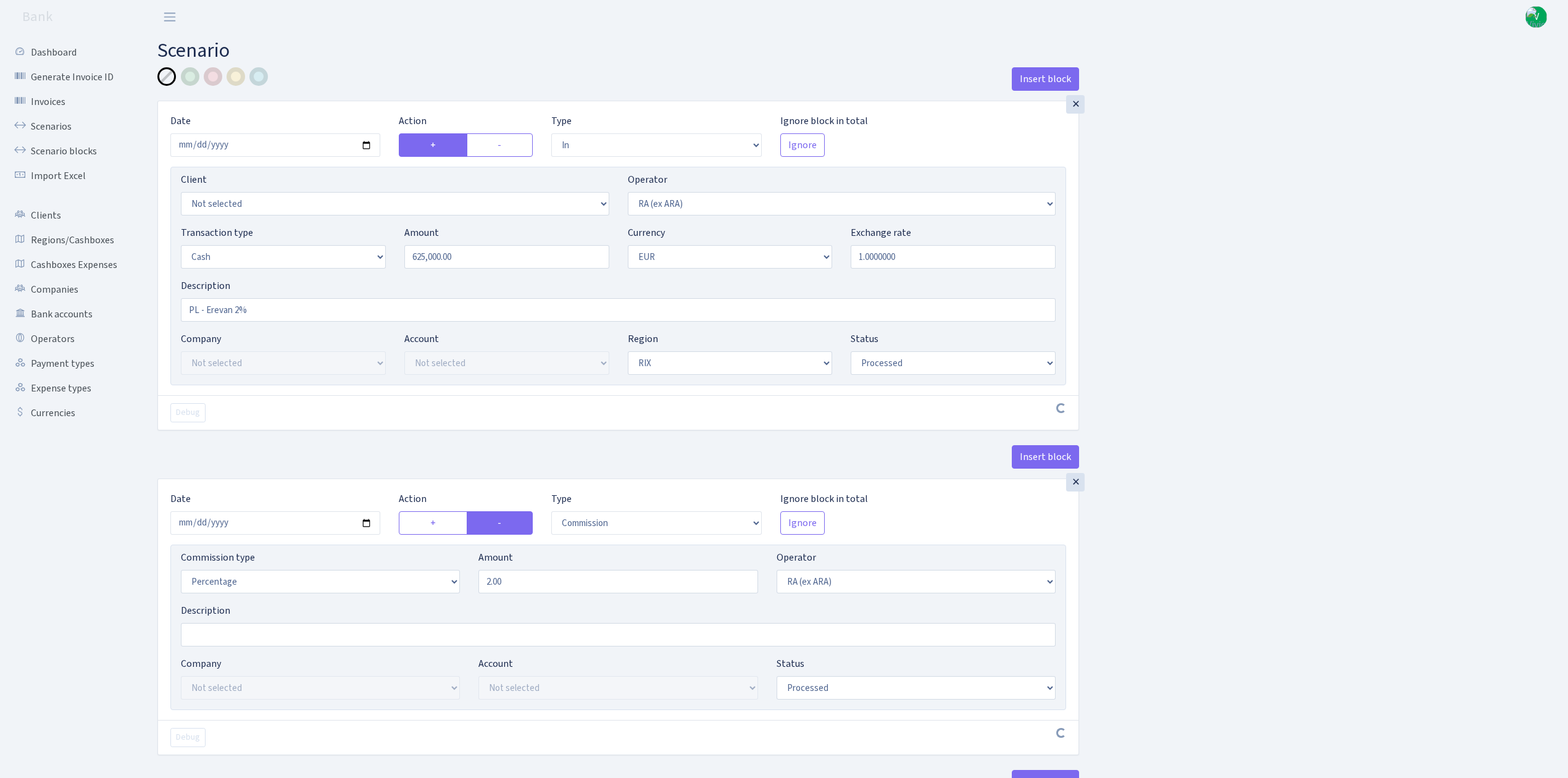
select select "processed"
select select "commission"
select select "45"
select select "processed"
click at [54, 124] on link "Scenarios" at bounding box center [67, 127] width 123 height 25
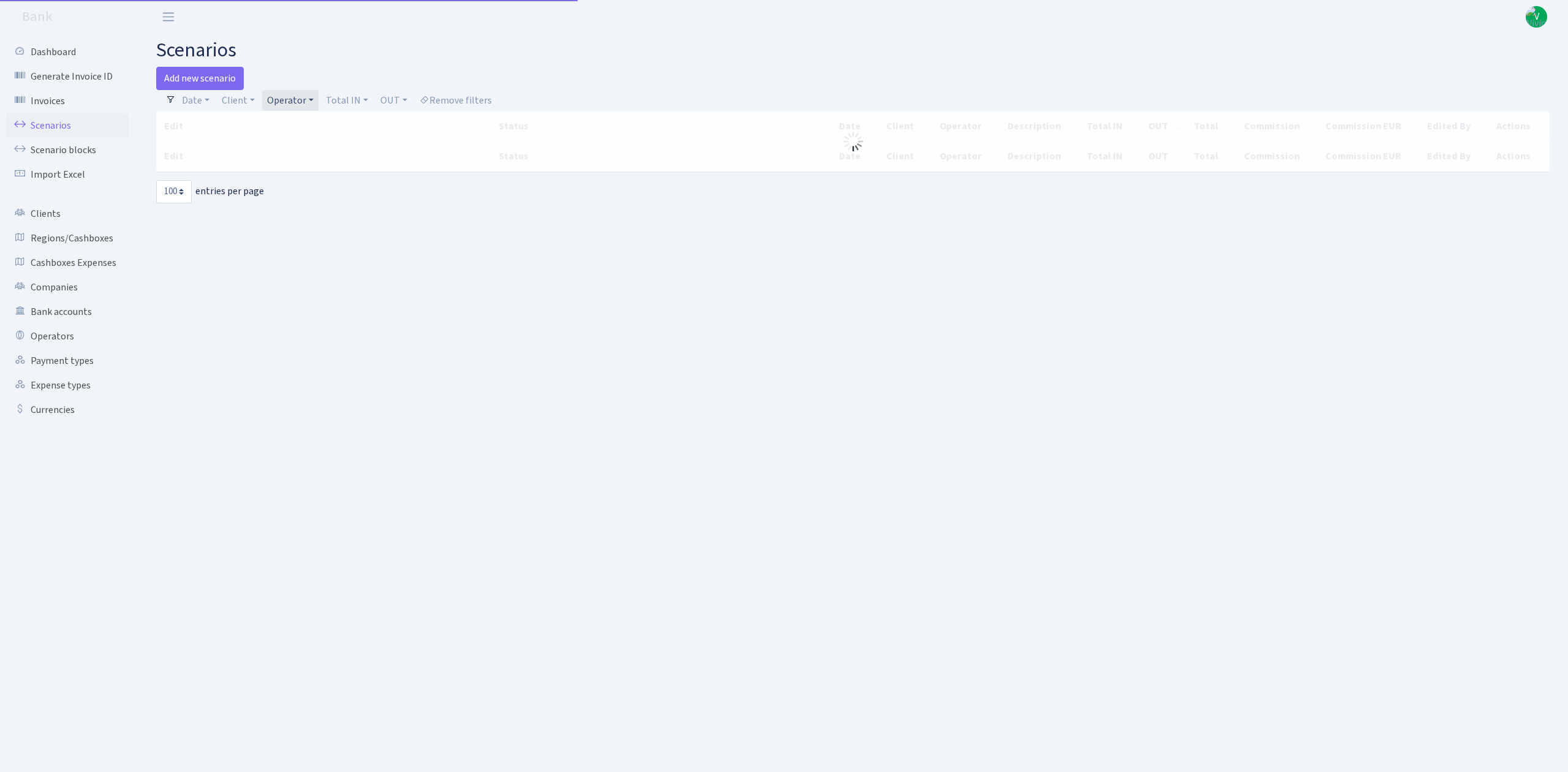
select select "100"
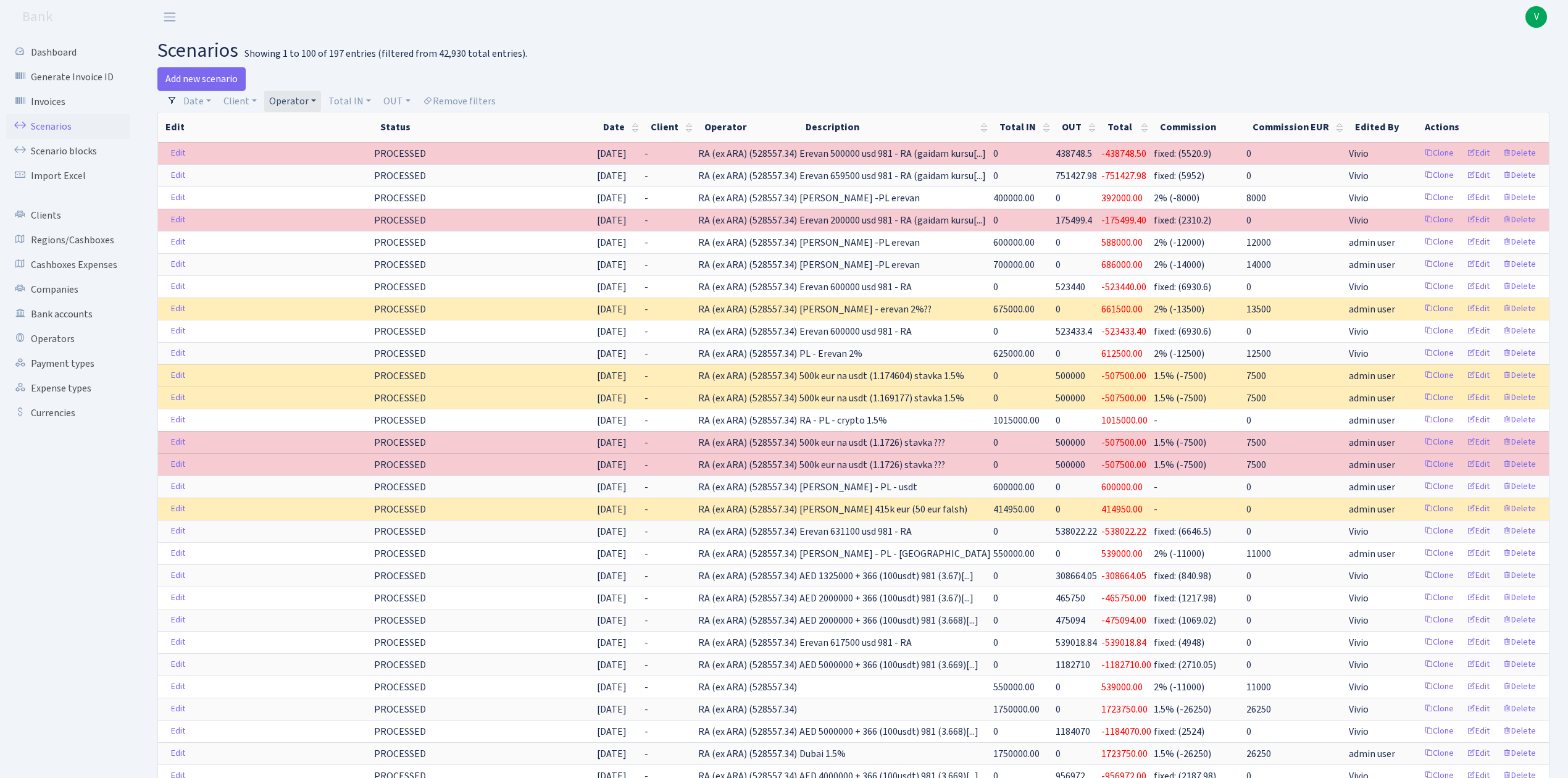
click at [292, 93] on link "Operator" at bounding box center [292, 101] width 57 height 21
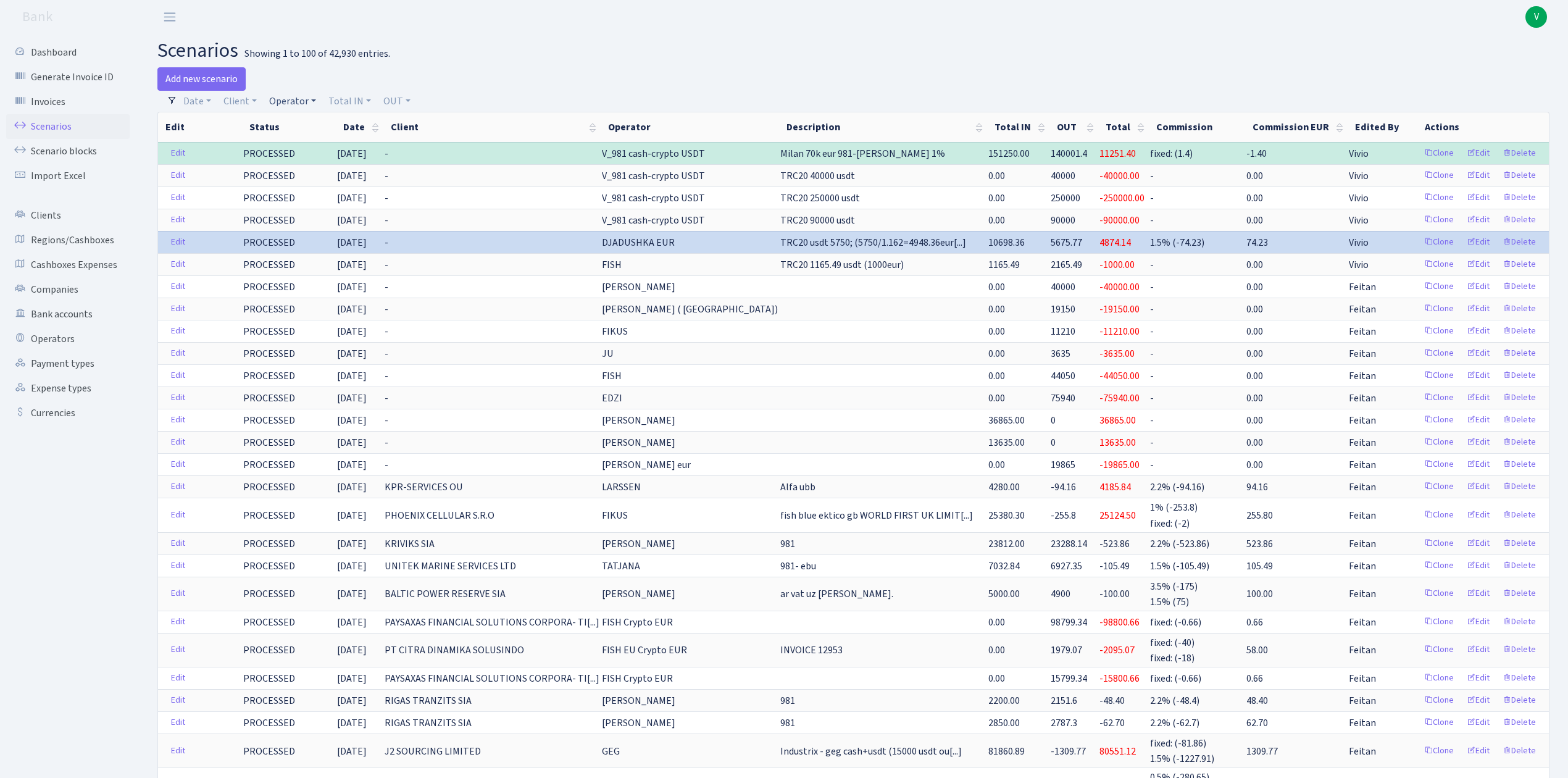
click at [292, 99] on link "Operator" at bounding box center [292, 101] width 57 height 21
click at [301, 139] on input "search" at bounding box center [313, 145] width 91 height 19
type input "uranium"
click at [331, 180] on li "URANIUM usd" at bounding box center [314, 189] width 94 height 21
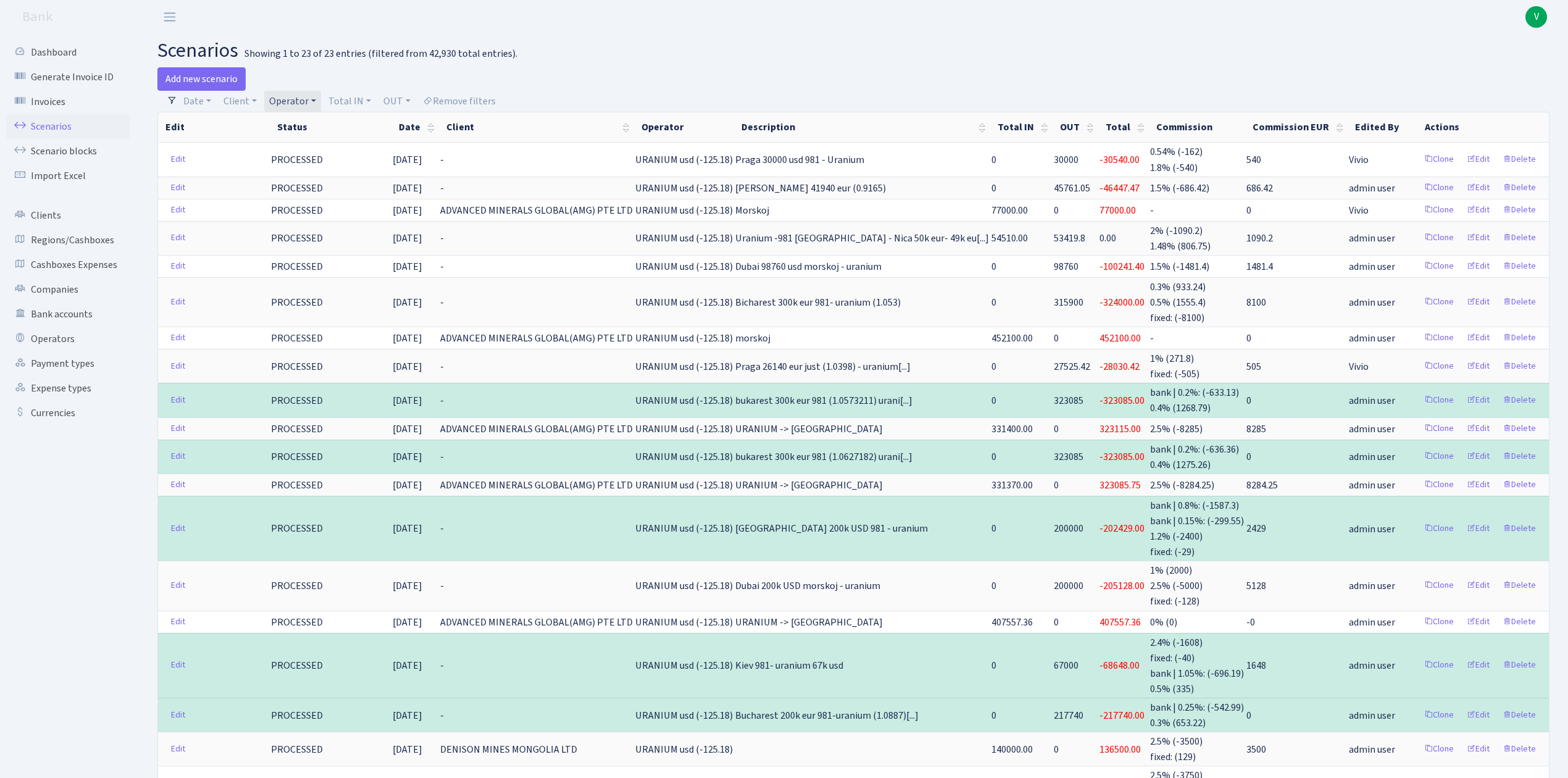
click at [311, 95] on link "Operator" at bounding box center [292, 101] width 57 height 21
click at [331, 182] on li "URANIUM eur" at bounding box center [314, 175] width 94 height 21
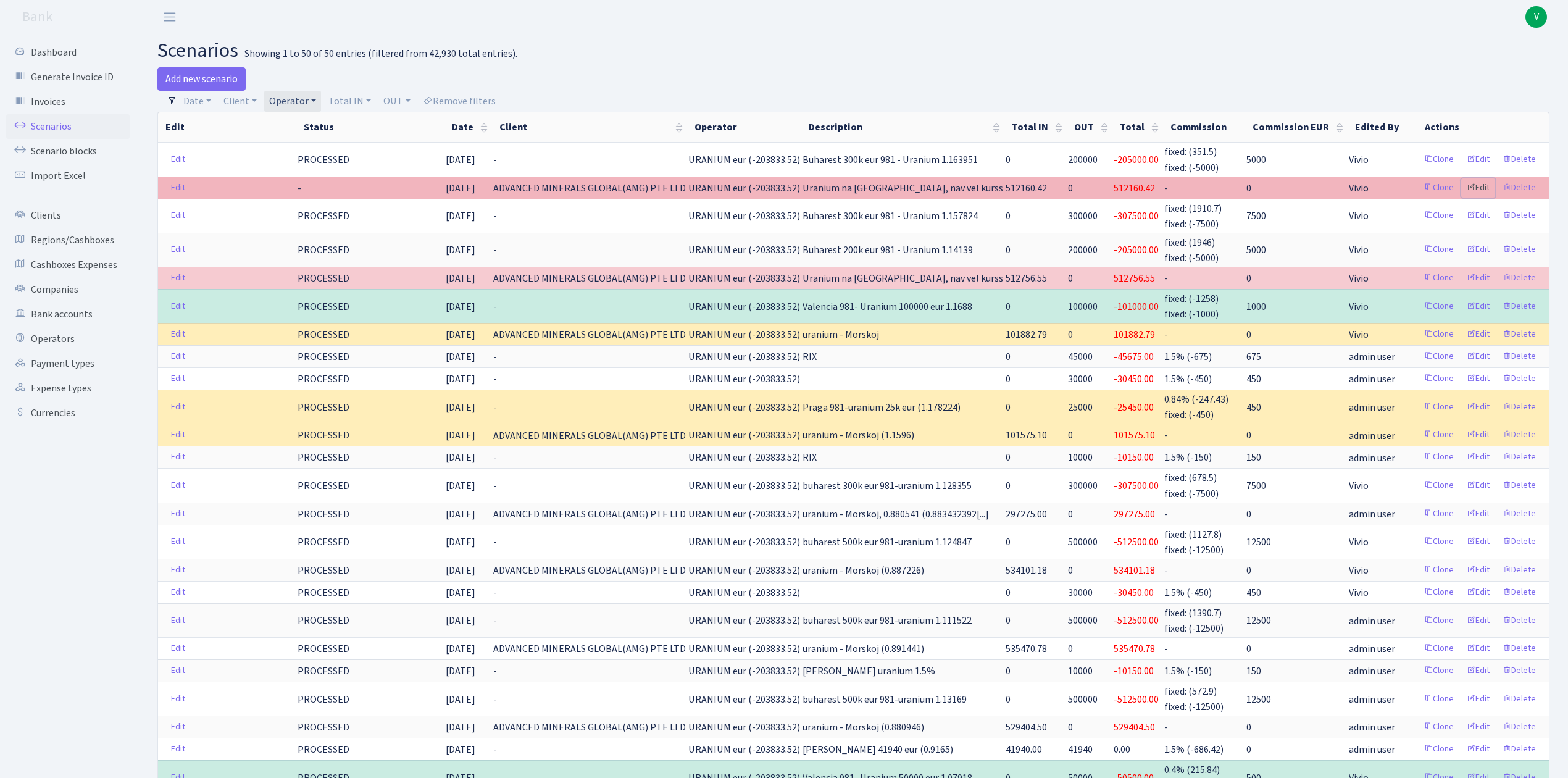
click at [1489, 183] on link "Edit" at bounding box center [1478, 188] width 34 height 19
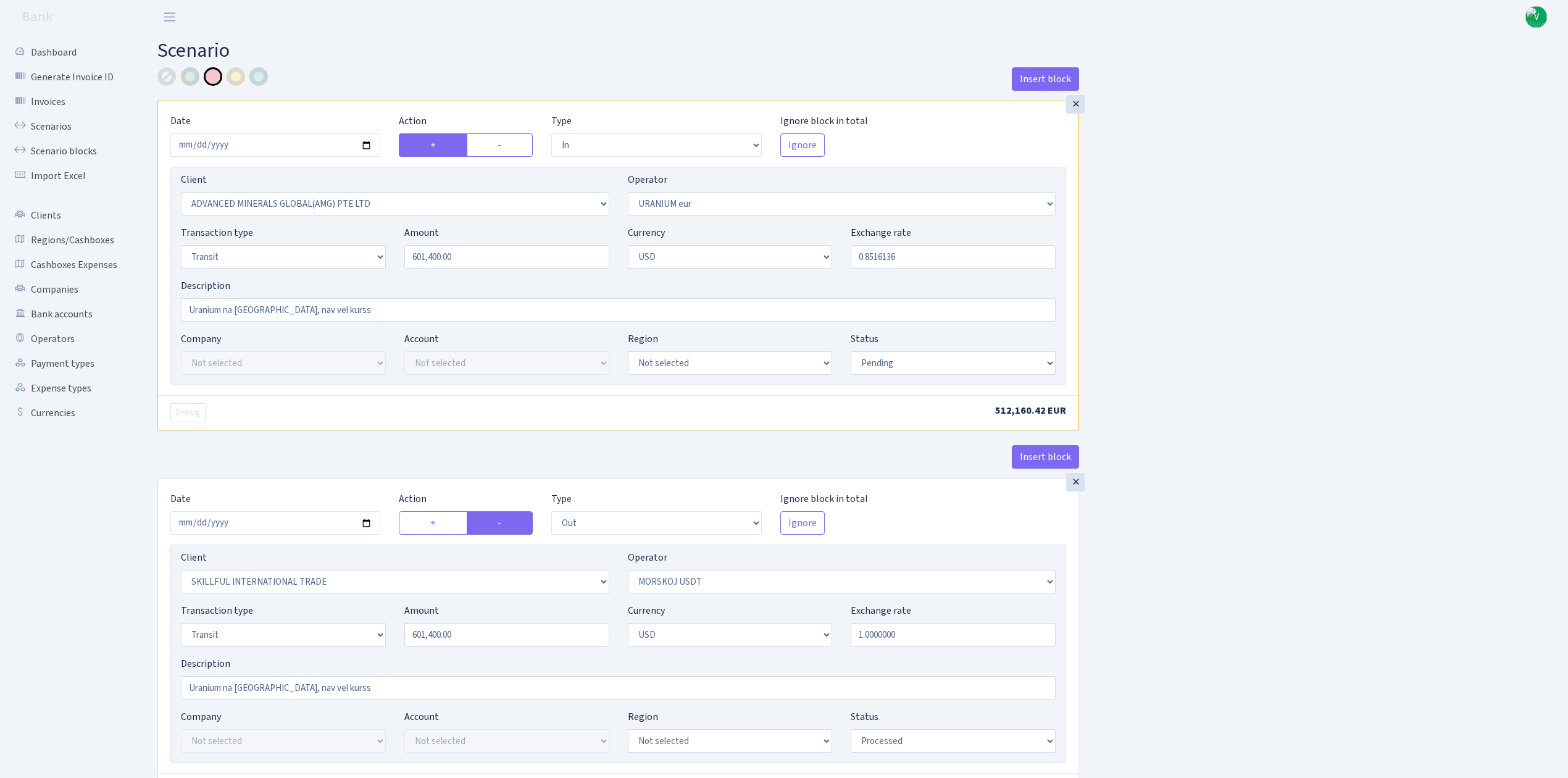
select select "in"
select select "2831"
select select "393"
select select "5"
select select "2"
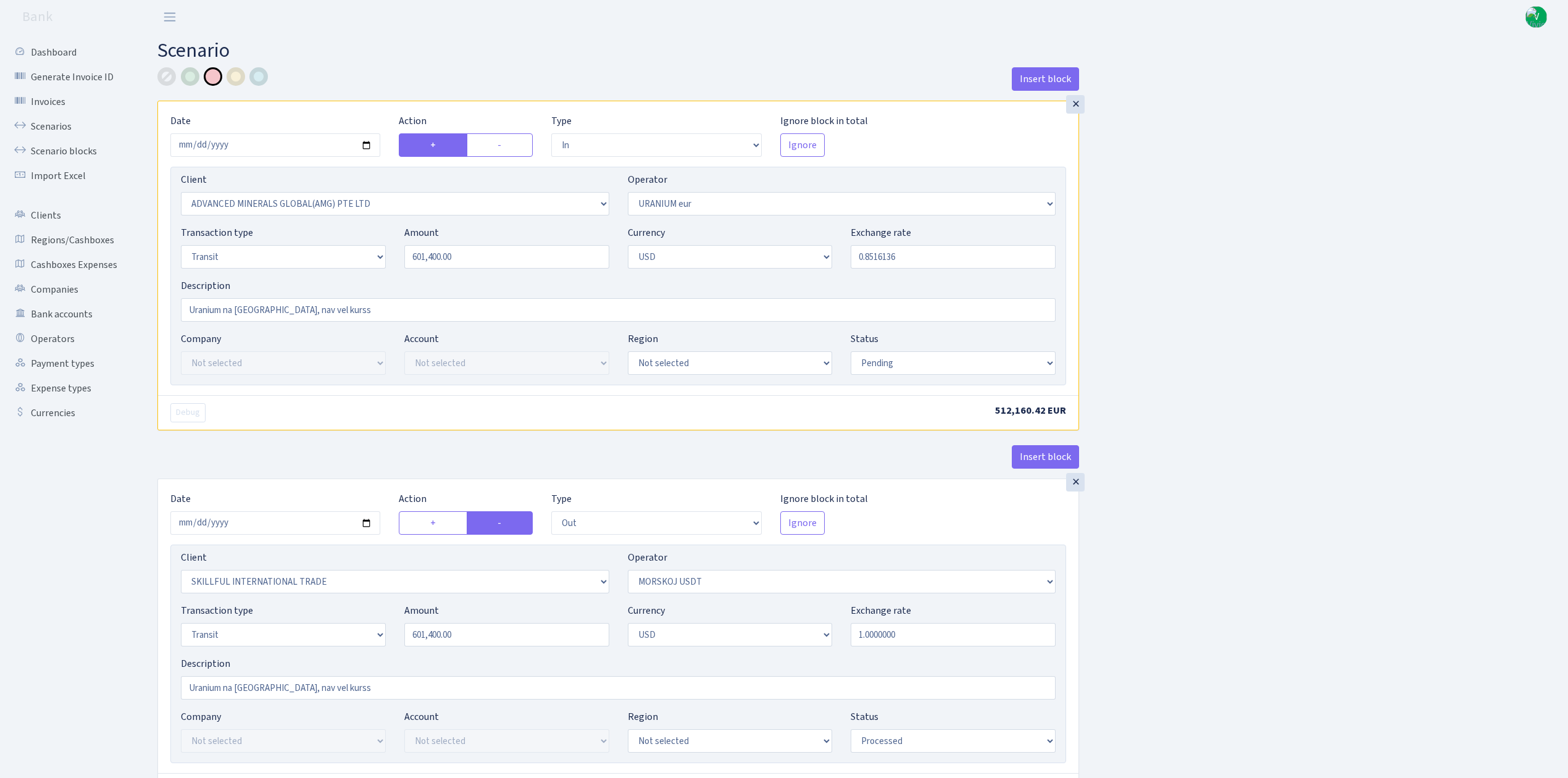
select select "pending"
select select "out"
select select "2655"
select select "324"
select select "5"
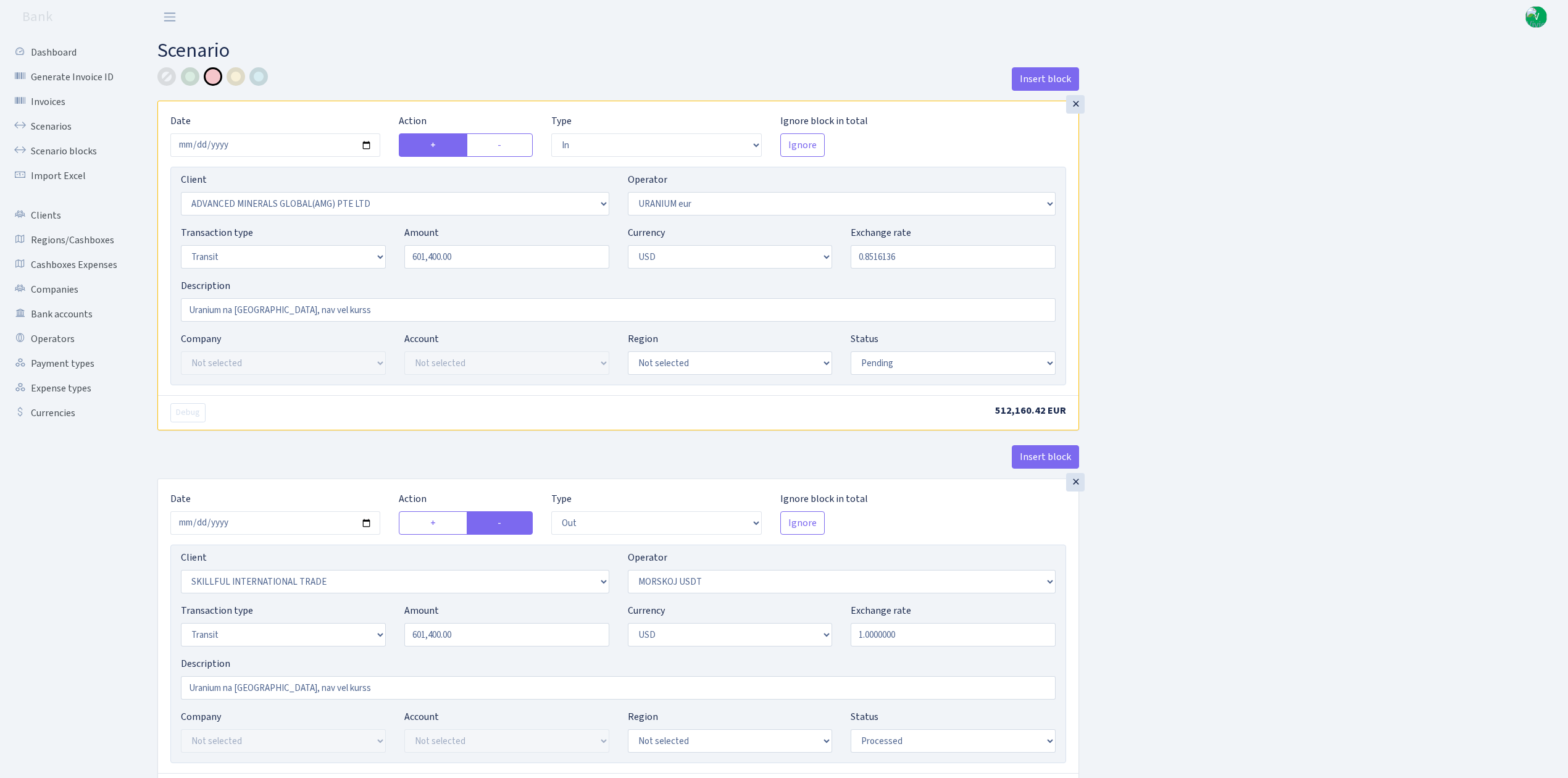
select select "2"
select select "processed"
click at [892, 364] on select "Draft Pending Later Never Processed" at bounding box center [954, 363] width 205 height 23
select select "processed"
click at [851, 352] on select "Draft Pending Later Never Processed" at bounding box center [954, 363] width 205 height 23
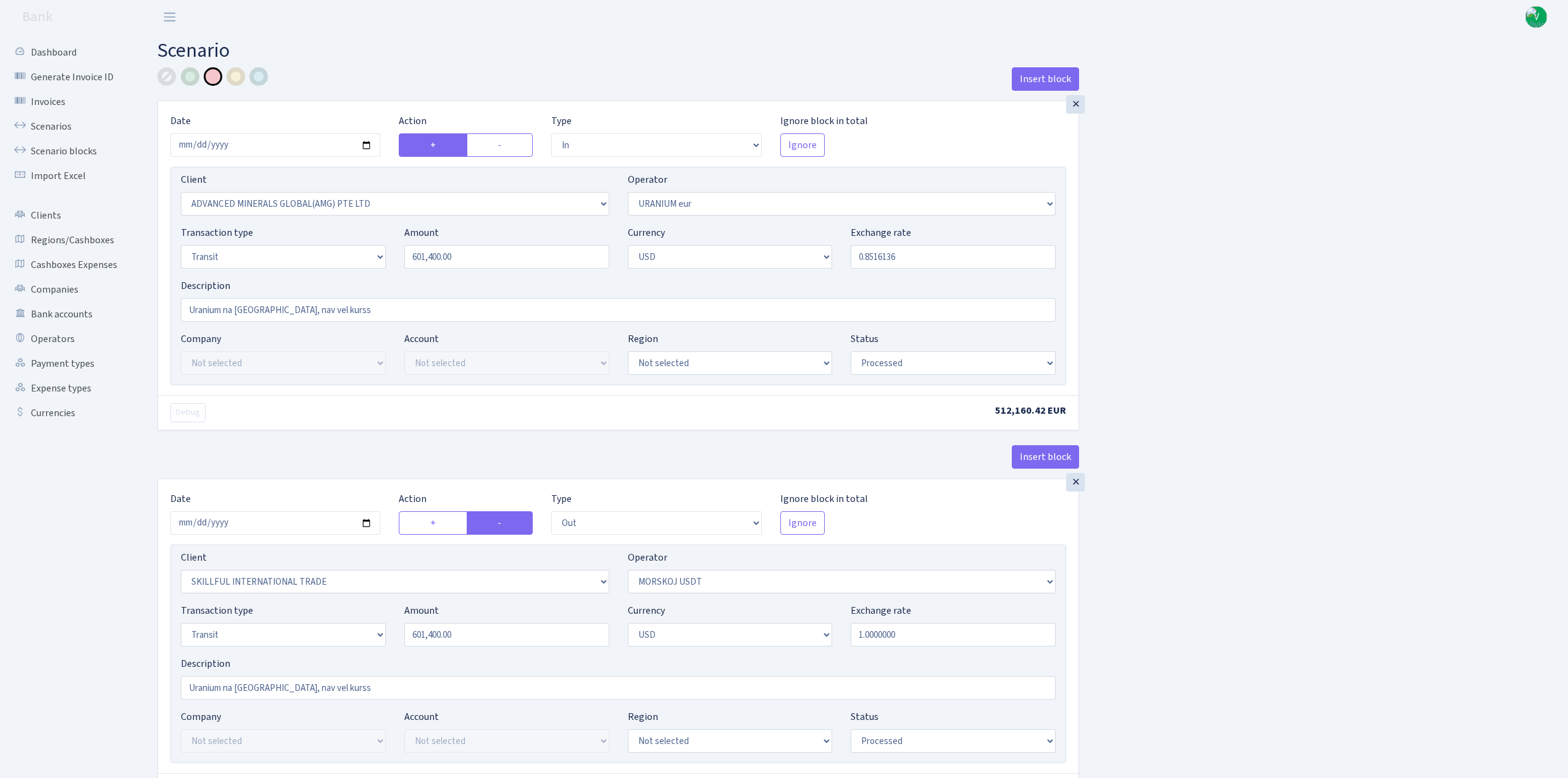
click at [1234, 533] on div "Insert block × Date 2025-08-07 Action + - Type --- In Out Commission Field requ…" at bounding box center [853, 490] width 1410 height 845
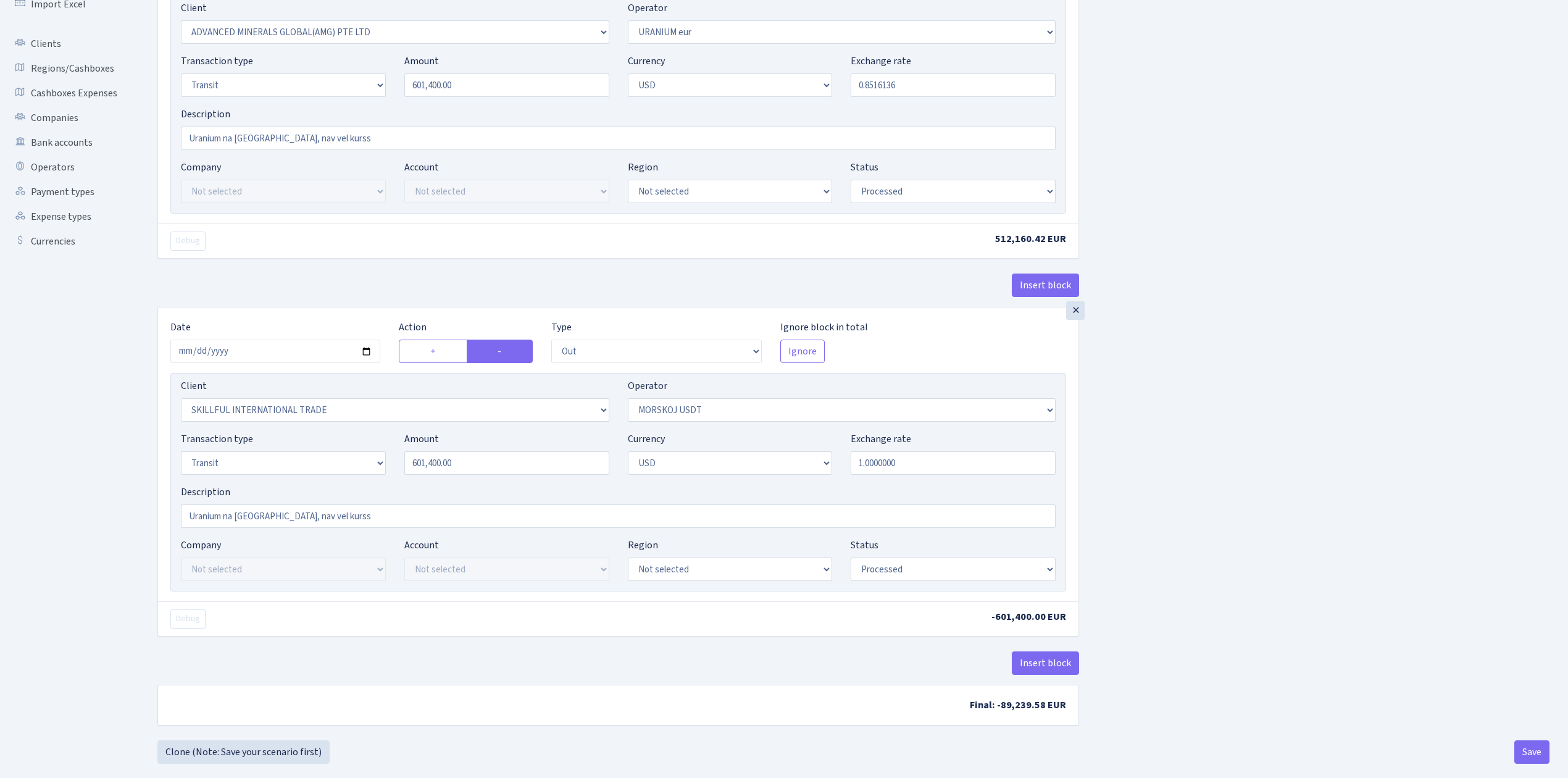
scroll to position [194, 0]
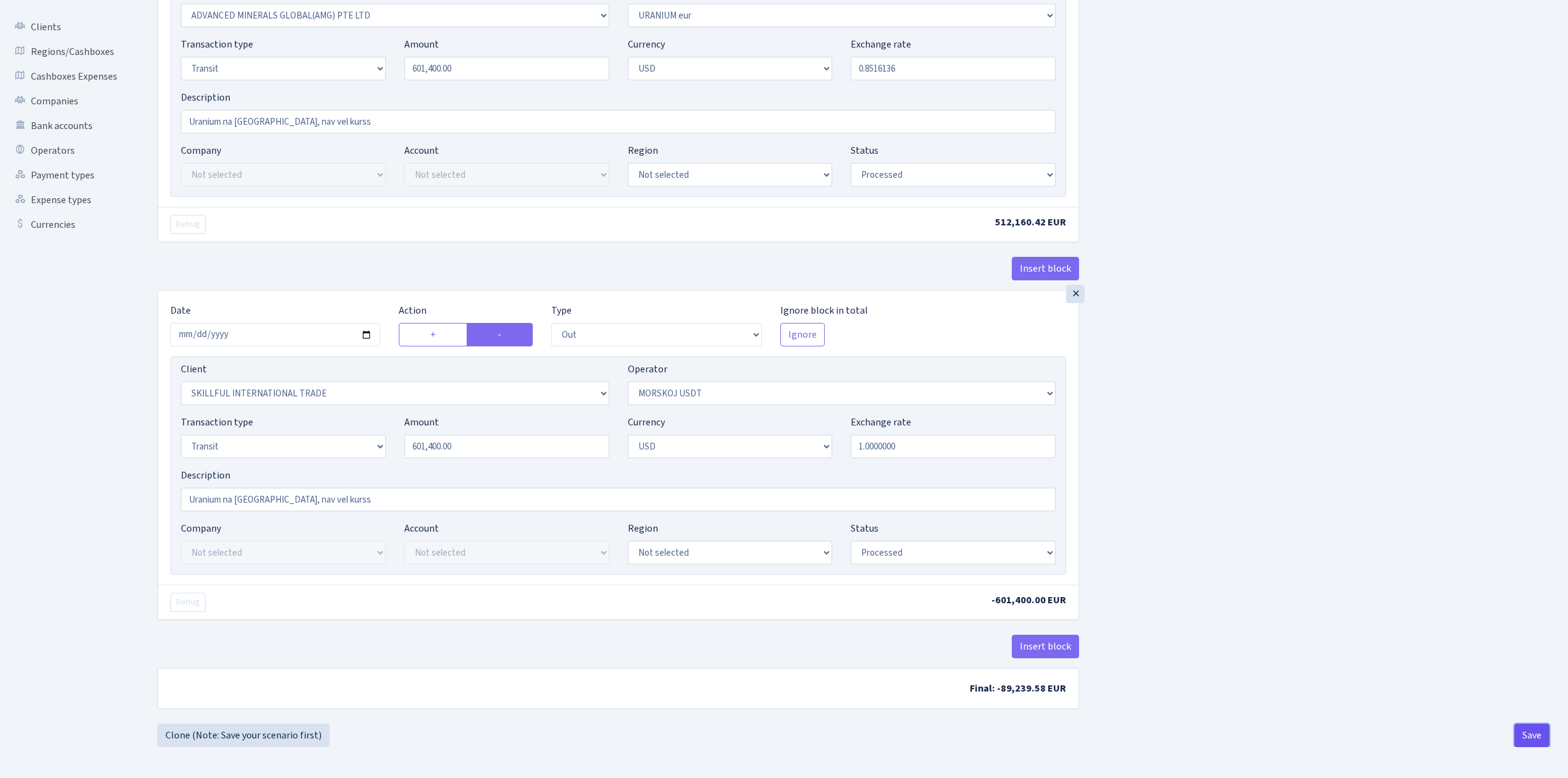
click at [1536, 729] on button "Save" at bounding box center [1532, 735] width 35 height 23
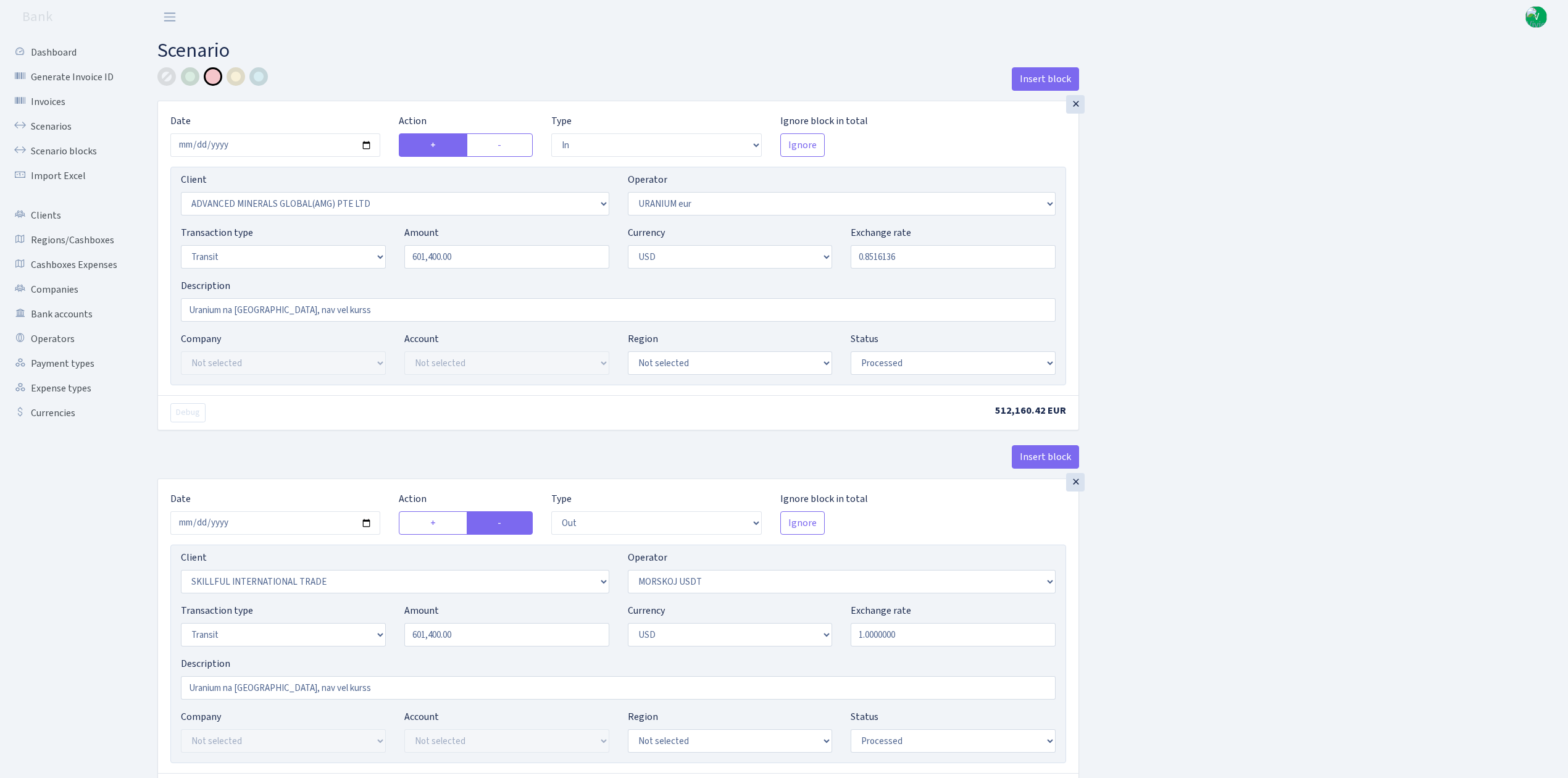
select select "in"
select select "2831"
select select "393"
select select "5"
select select "2"
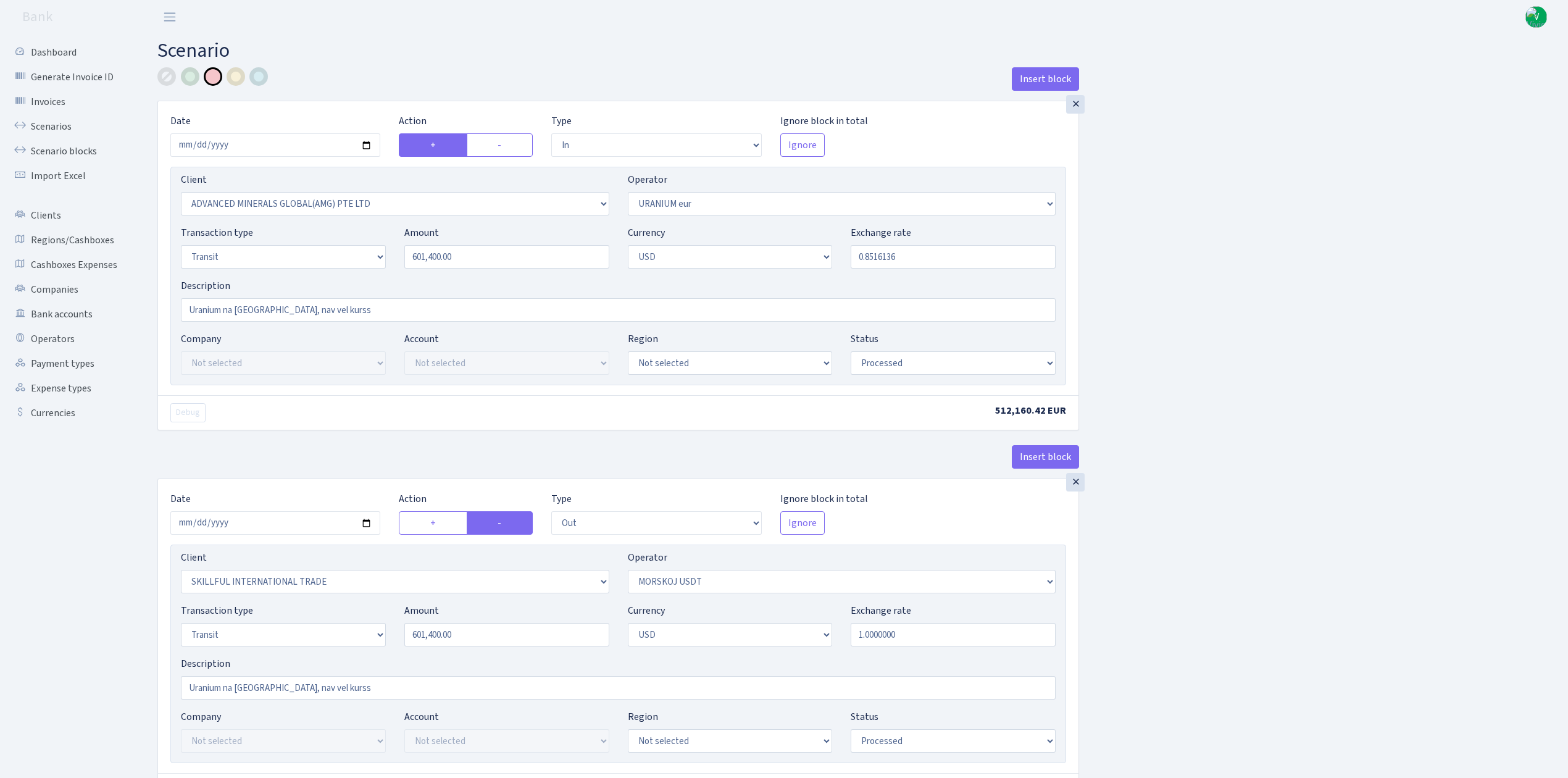
select select "processed"
select select "out"
select select "2655"
select select "324"
select select "5"
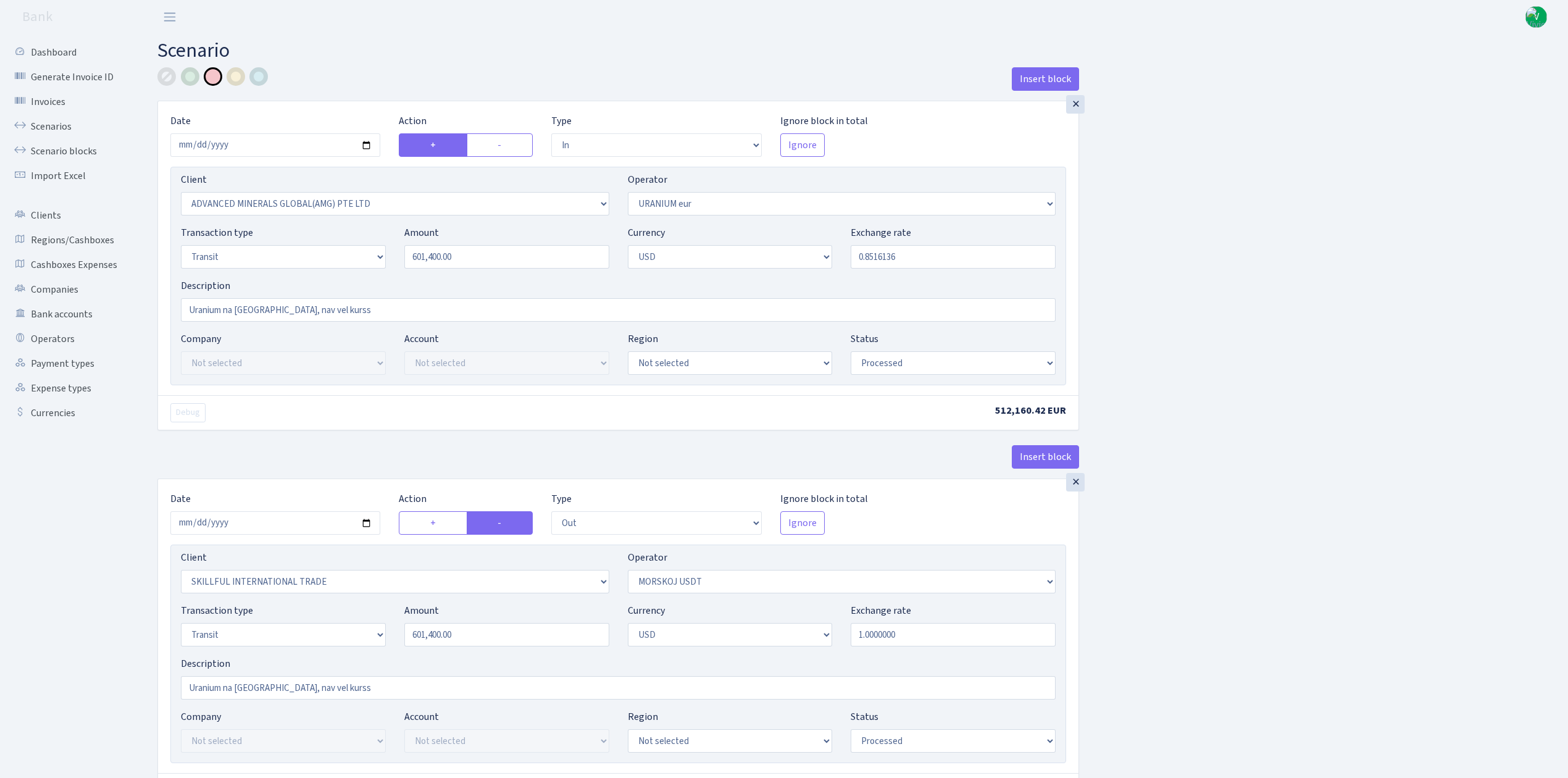
select select "2"
select select "processed"
click at [74, 124] on link "Scenarios" at bounding box center [67, 127] width 123 height 25
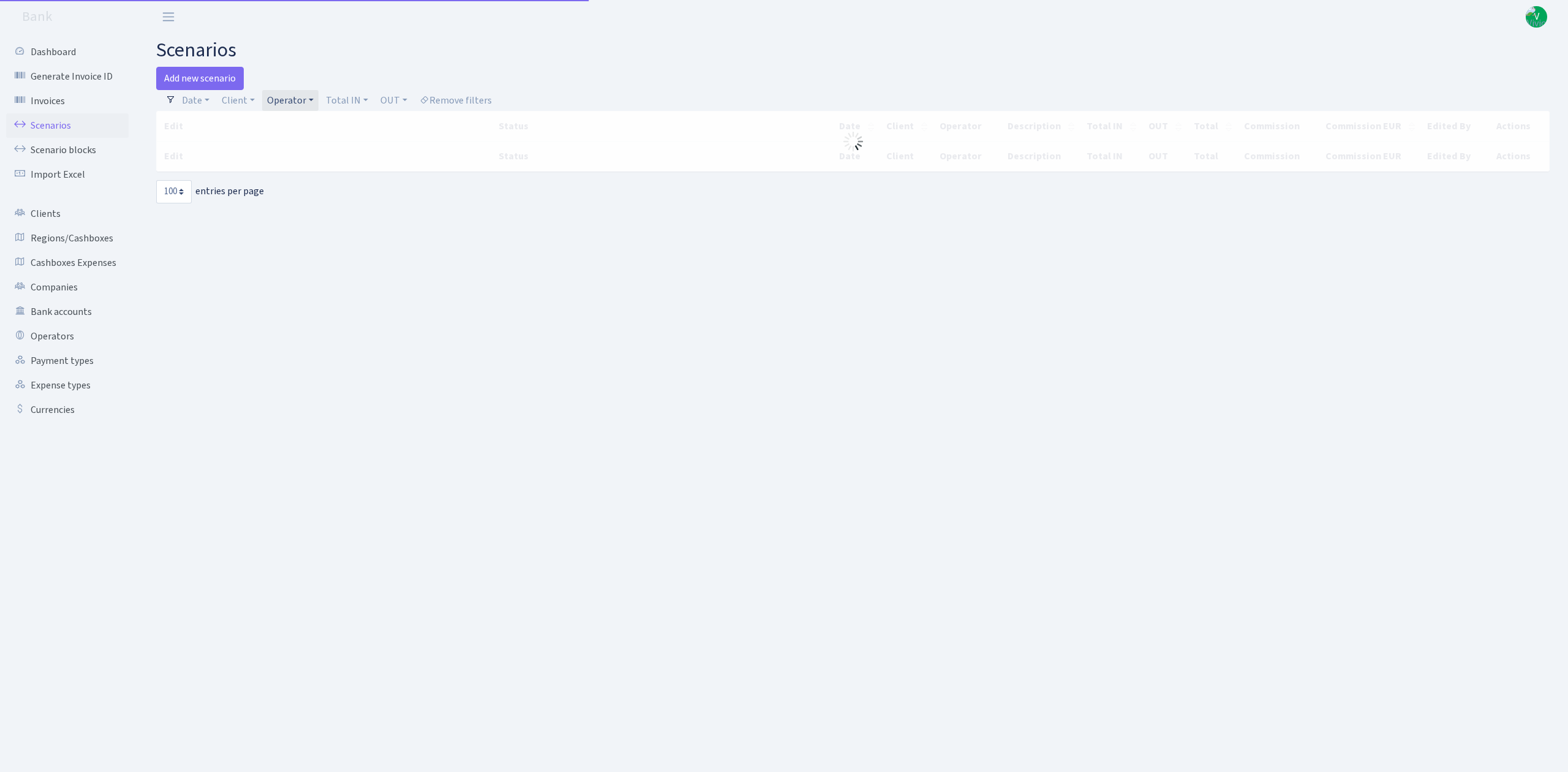
select select "100"
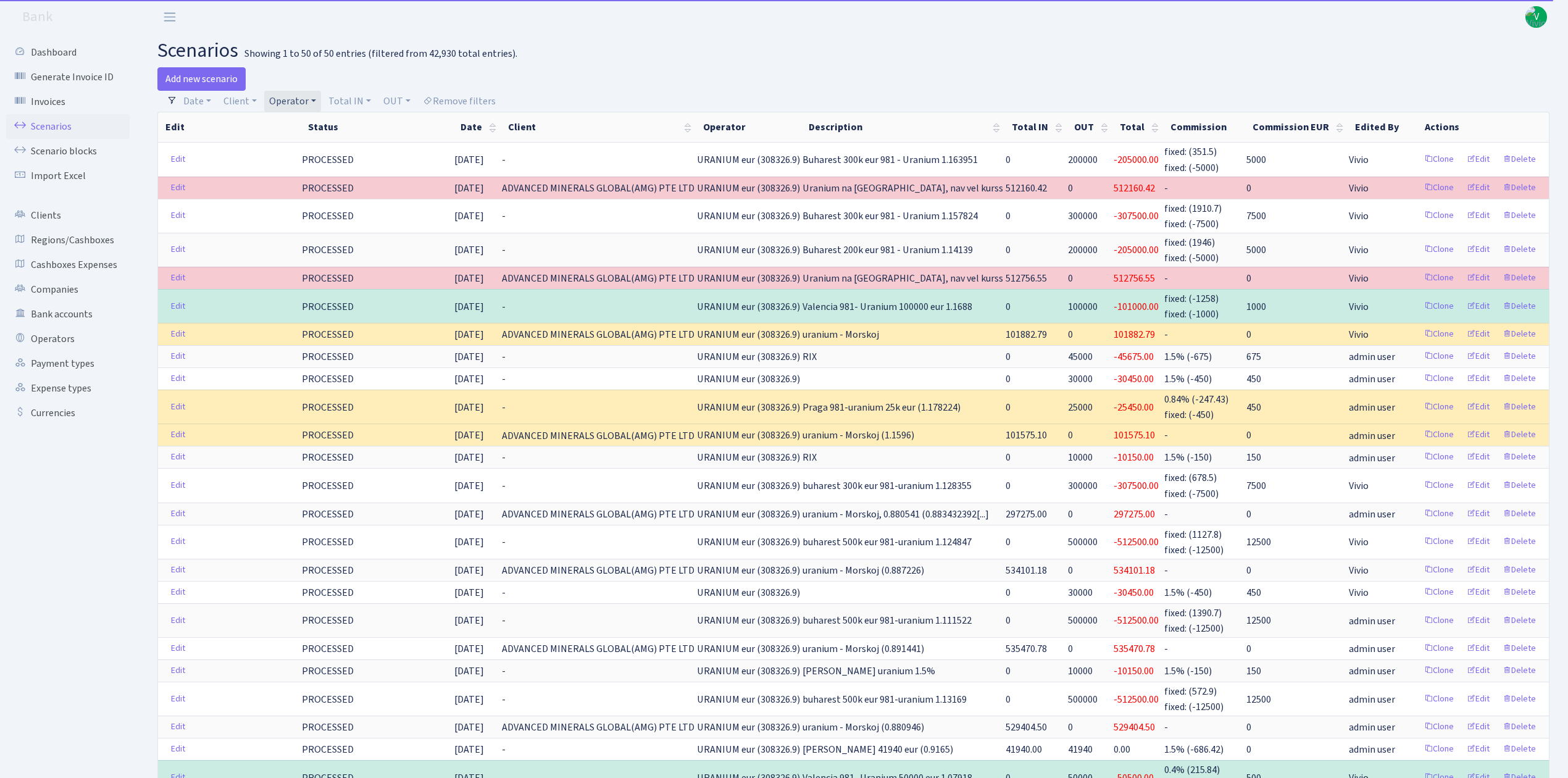
drag, startPoint x: 736, startPoint y: 70, endPoint x: 1119, endPoint y: 100, distance: 384.2
click at [1119, 100] on div "Date [DATE] - [DATE] Client - 1 KOC GEMICILIK VE TASIMACILIK 1/BALDERE-SILDEDZE…" at bounding box center [859, 101] width 1363 height 21
click at [303, 95] on link "Operator" at bounding box center [292, 101] width 57 height 21
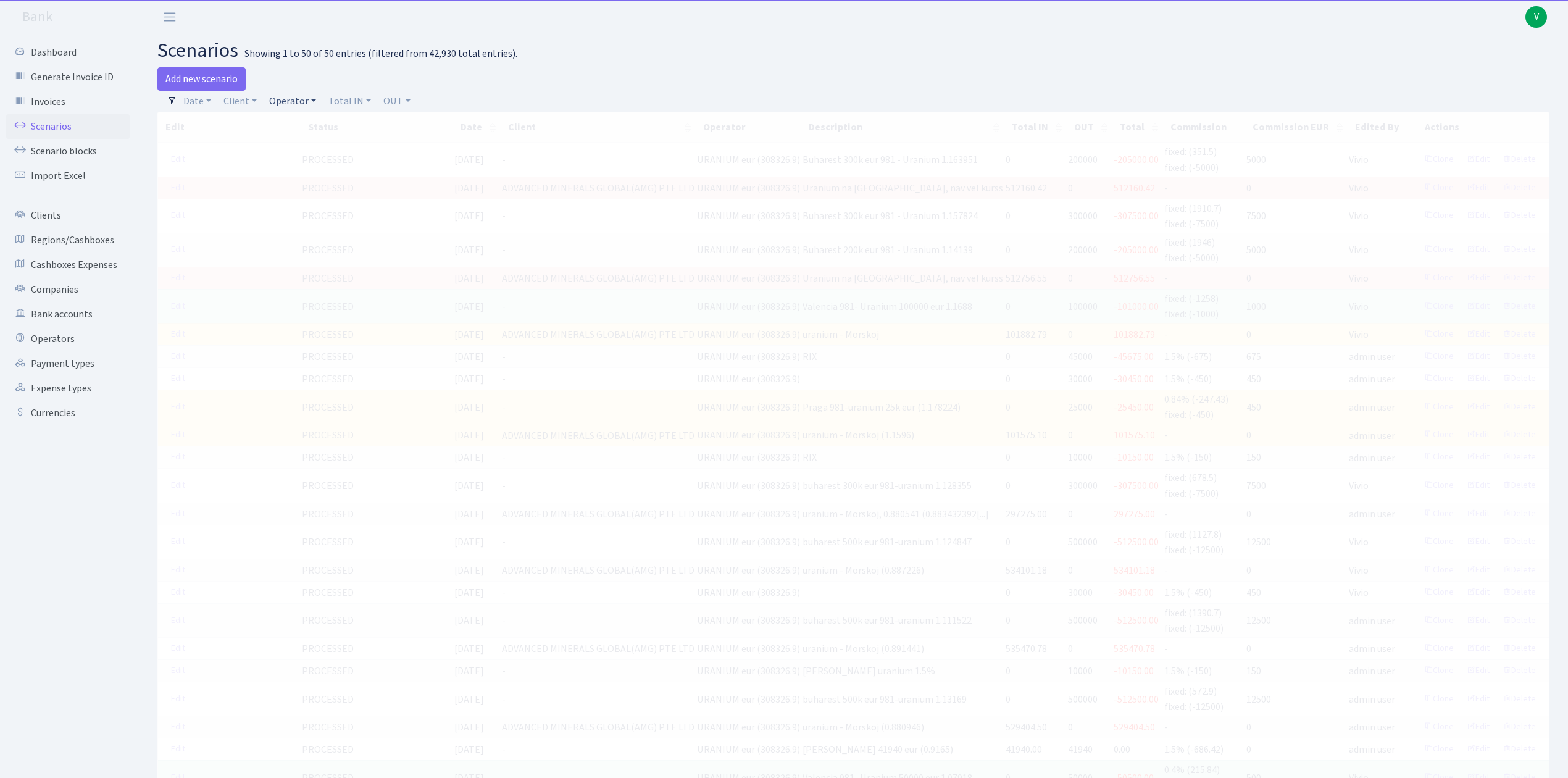
click at [299, 102] on link "Operator" at bounding box center [292, 101] width 57 height 21
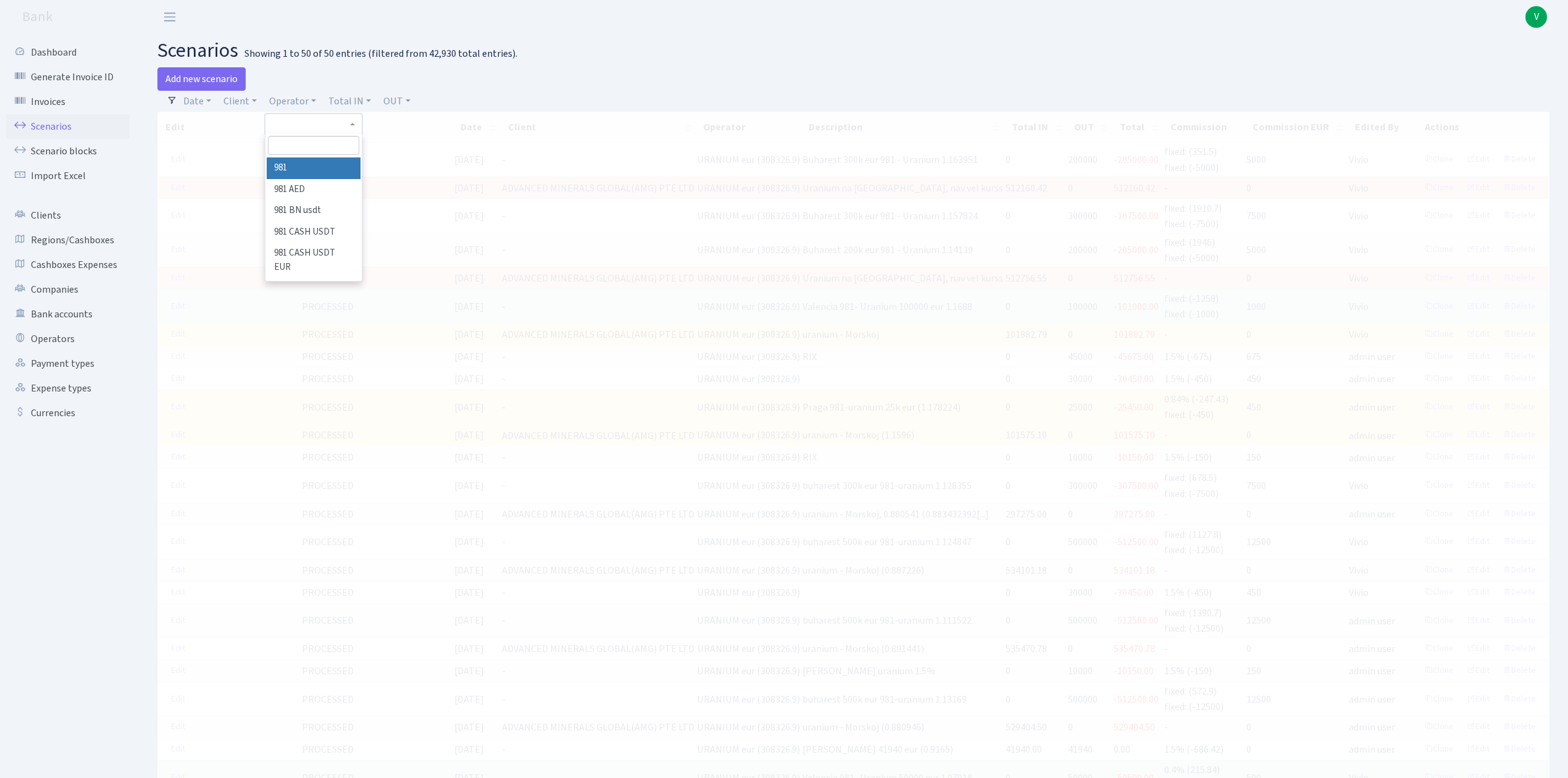
click at [316, 141] on input "search" at bounding box center [313, 145] width 91 height 19
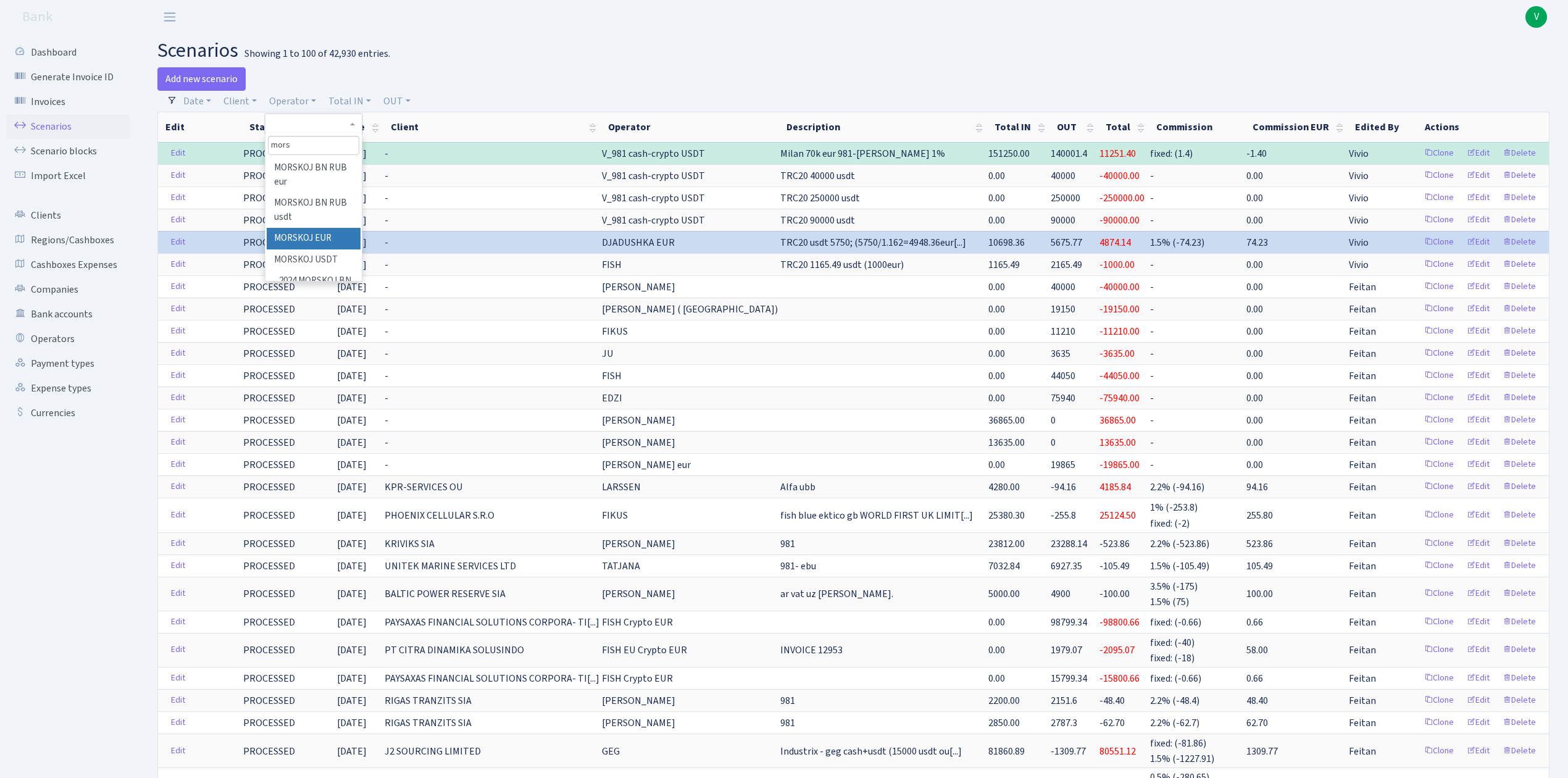
type input "mors"
click at [310, 255] on li "MORSKOJ USDT" at bounding box center [314, 260] width 94 height 21
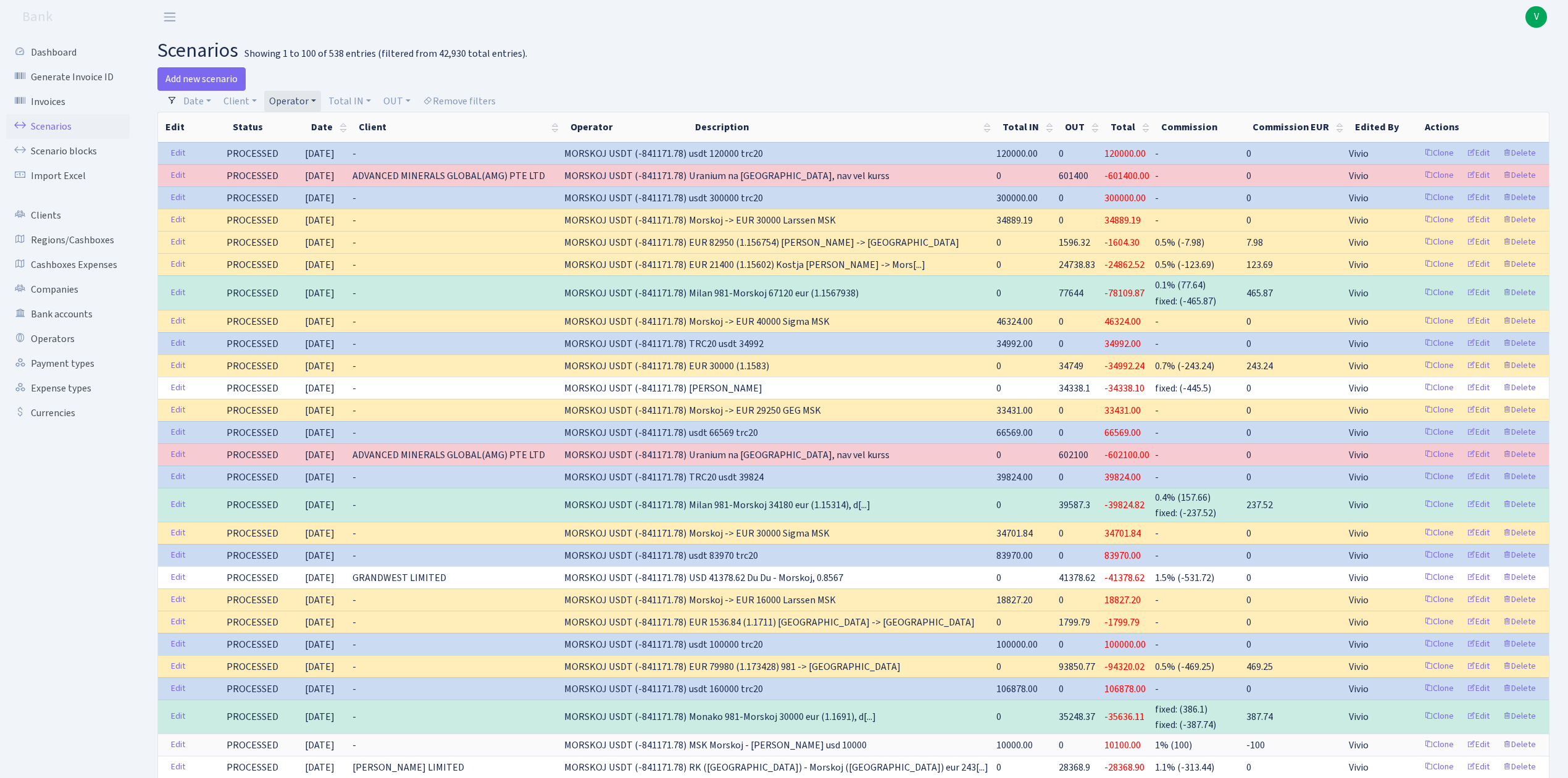
click at [312, 94] on link "Operator" at bounding box center [292, 101] width 57 height 21
click at [314, 145] on li "MORSKOJ EUR" at bounding box center [314, 133] width 94 height 21
